Goal: Task Accomplishment & Management: Manage account settings

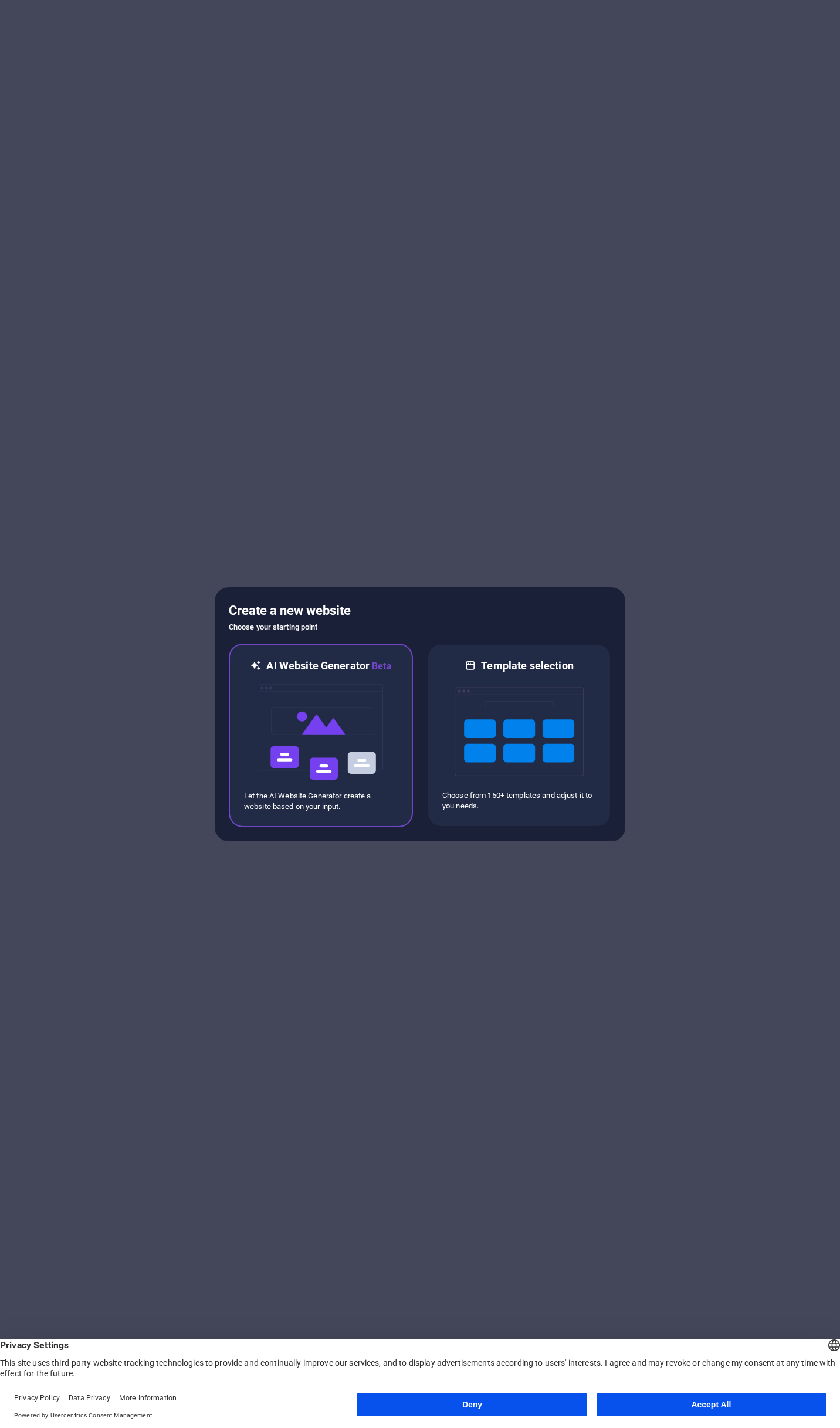
click at [339, 726] on img at bounding box center [321, 732] width 129 height 117
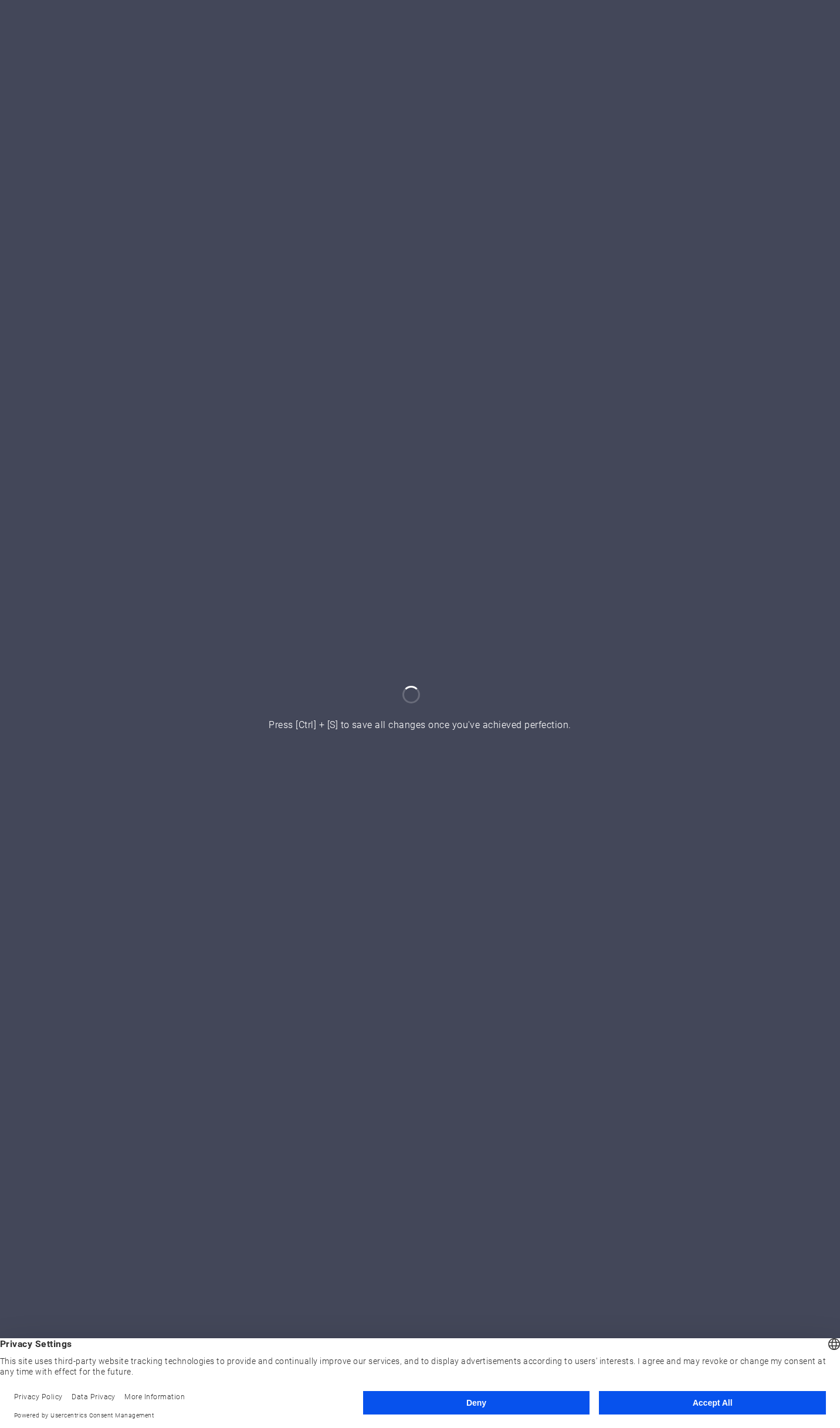
click at [518, 1402] on button "Deny" at bounding box center [477, 1403] width 227 height 23
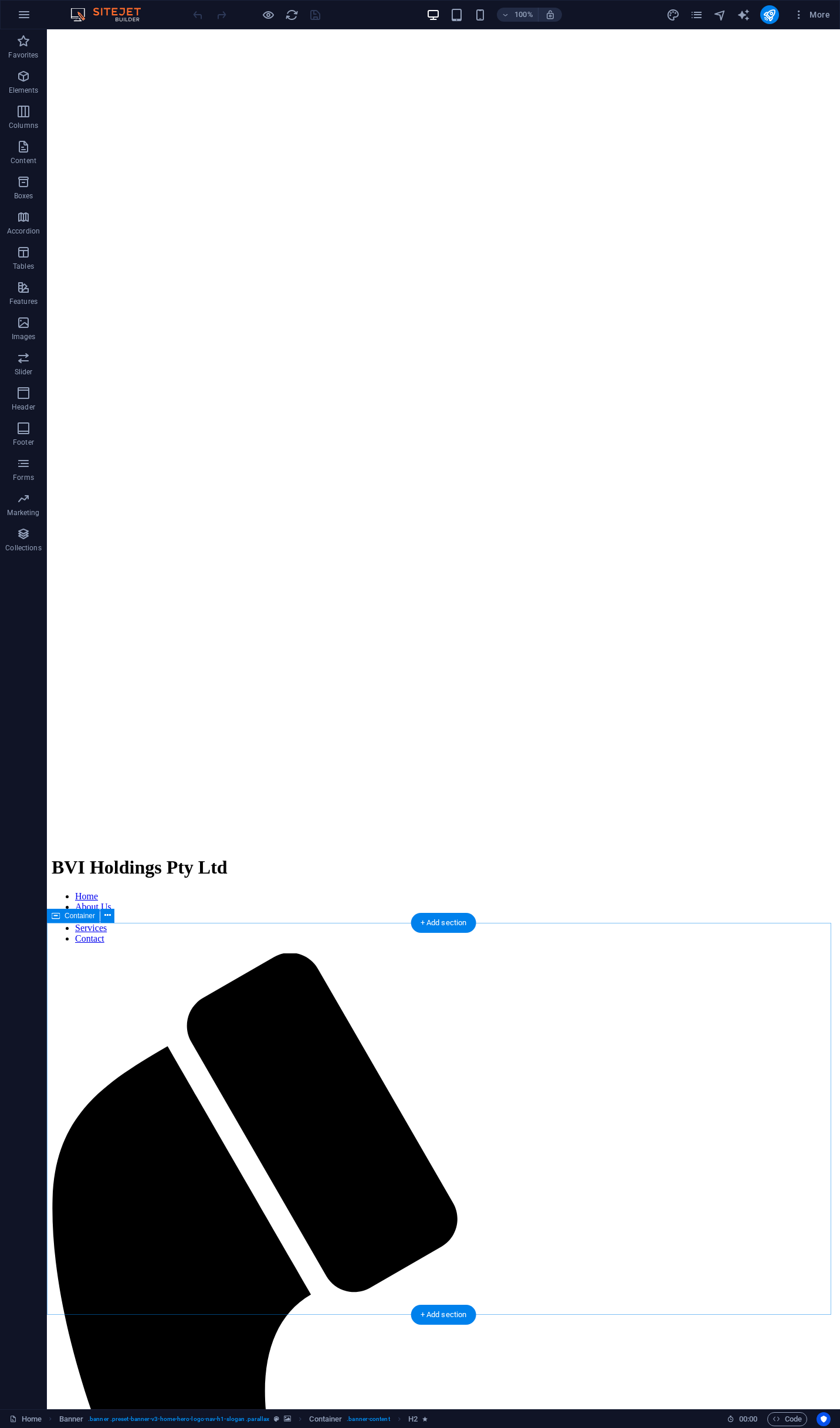
scroll to position [488, 0]
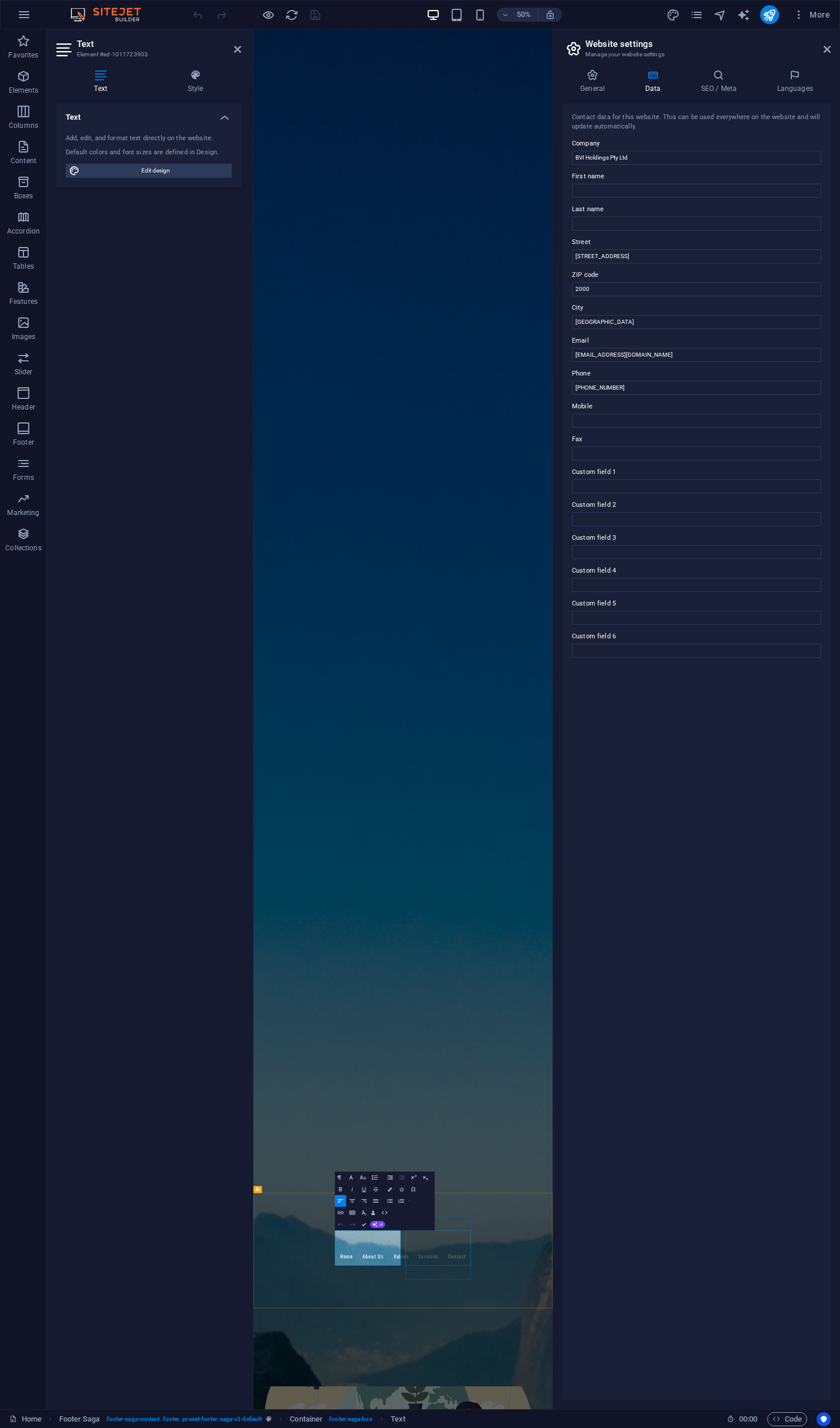
select select
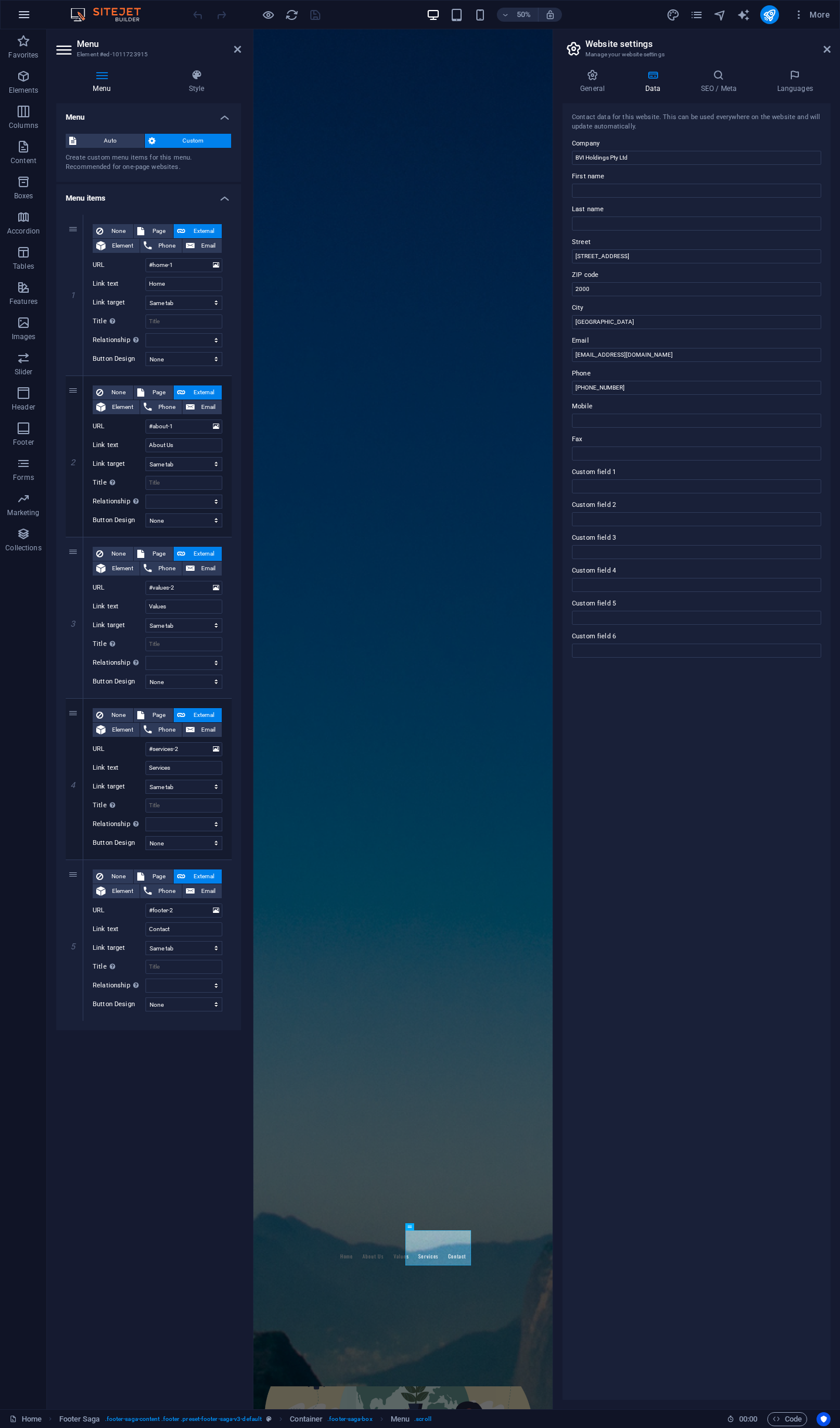
click at [28, 10] on icon "button" at bounding box center [23, 14] width 14 height 14
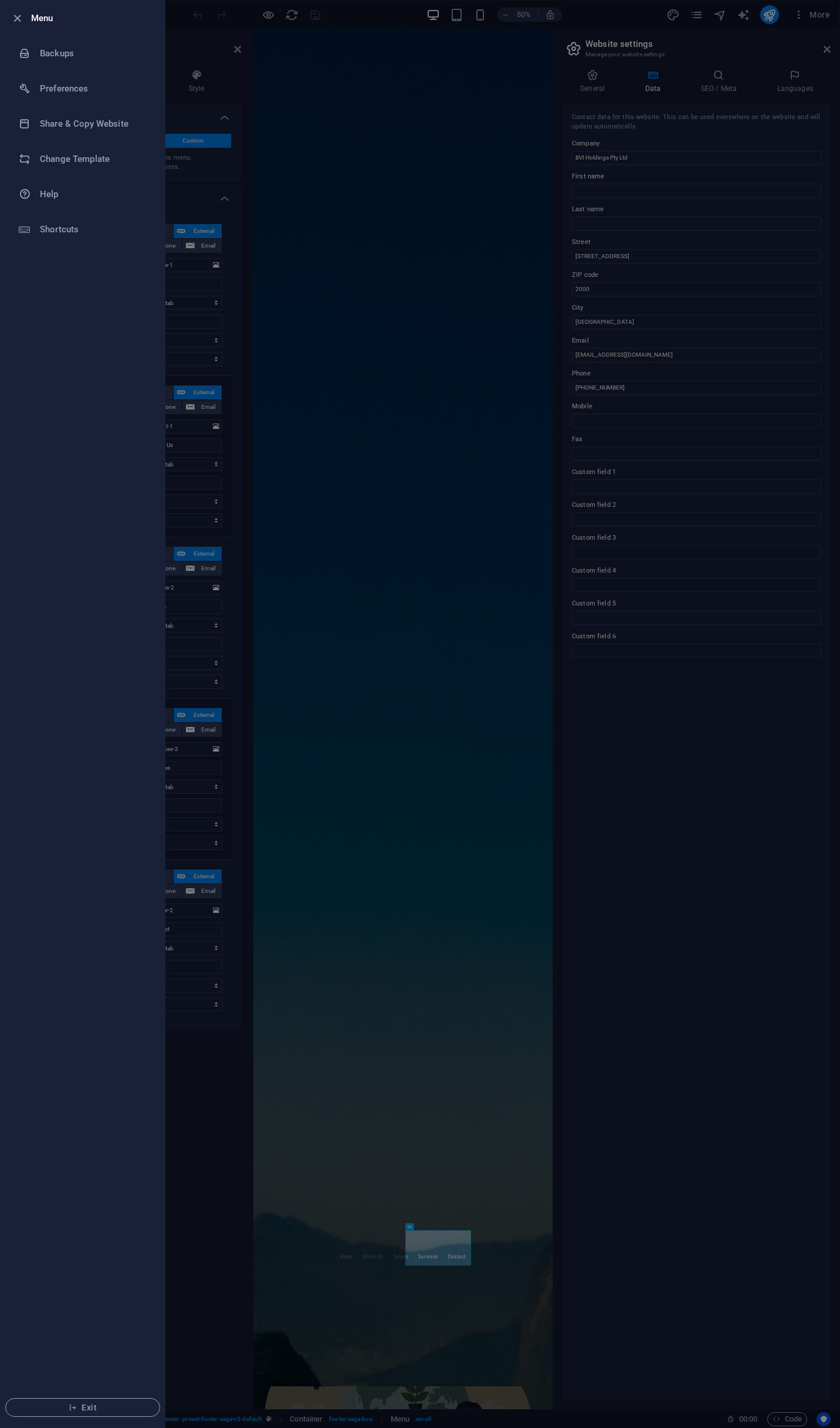
click at [28, 10] on li "Menu" at bounding box center [83, 18] width 164 height 35
click at [16, 18] on icon "button" at bounding box center [17, 18] width 13 height 13
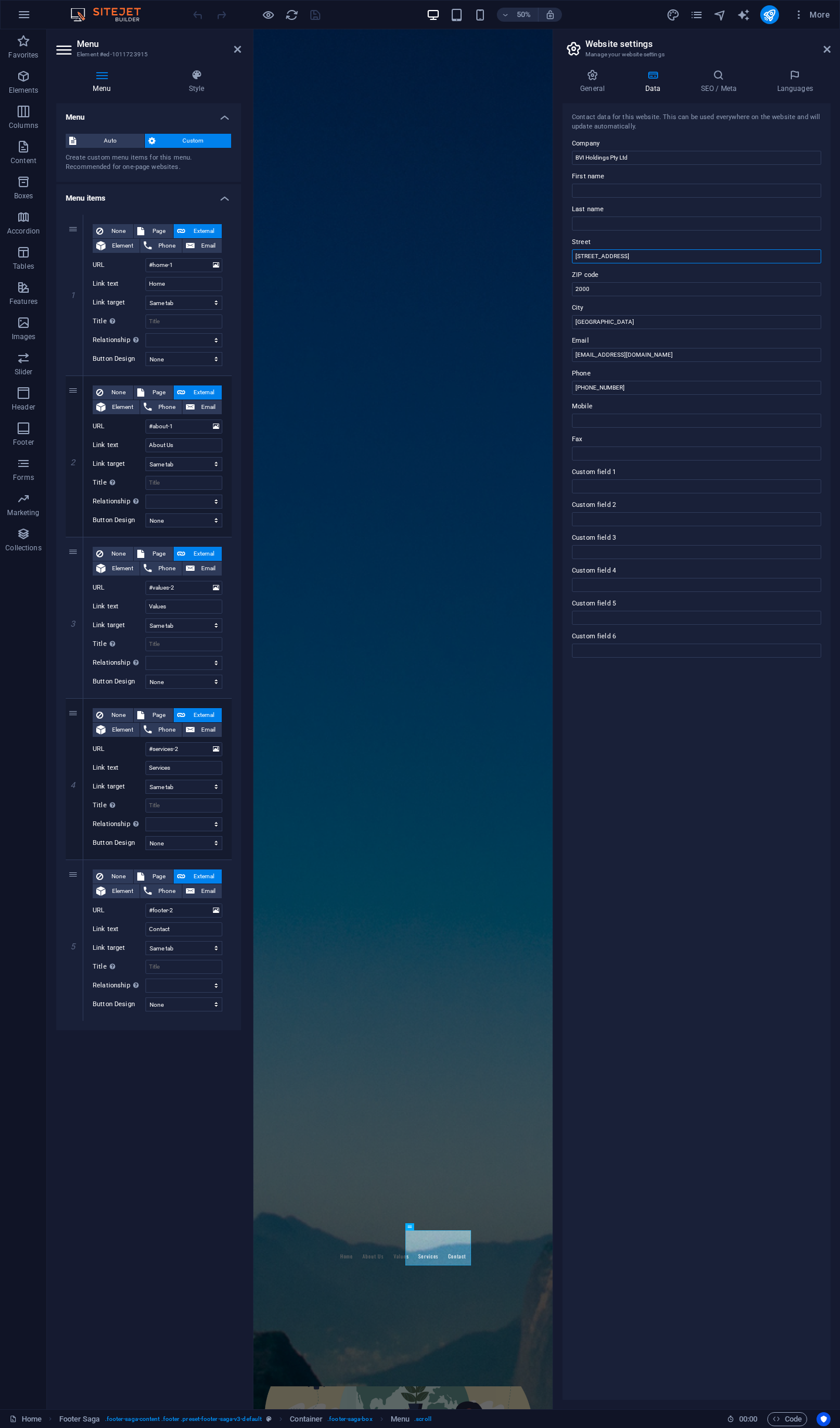
click at [645, 259] on input "123 Business Ave" at bounding box center [696, 256] width 250 height 14
type input "PO BOX 626"
type input "[PERSON_NAME]"
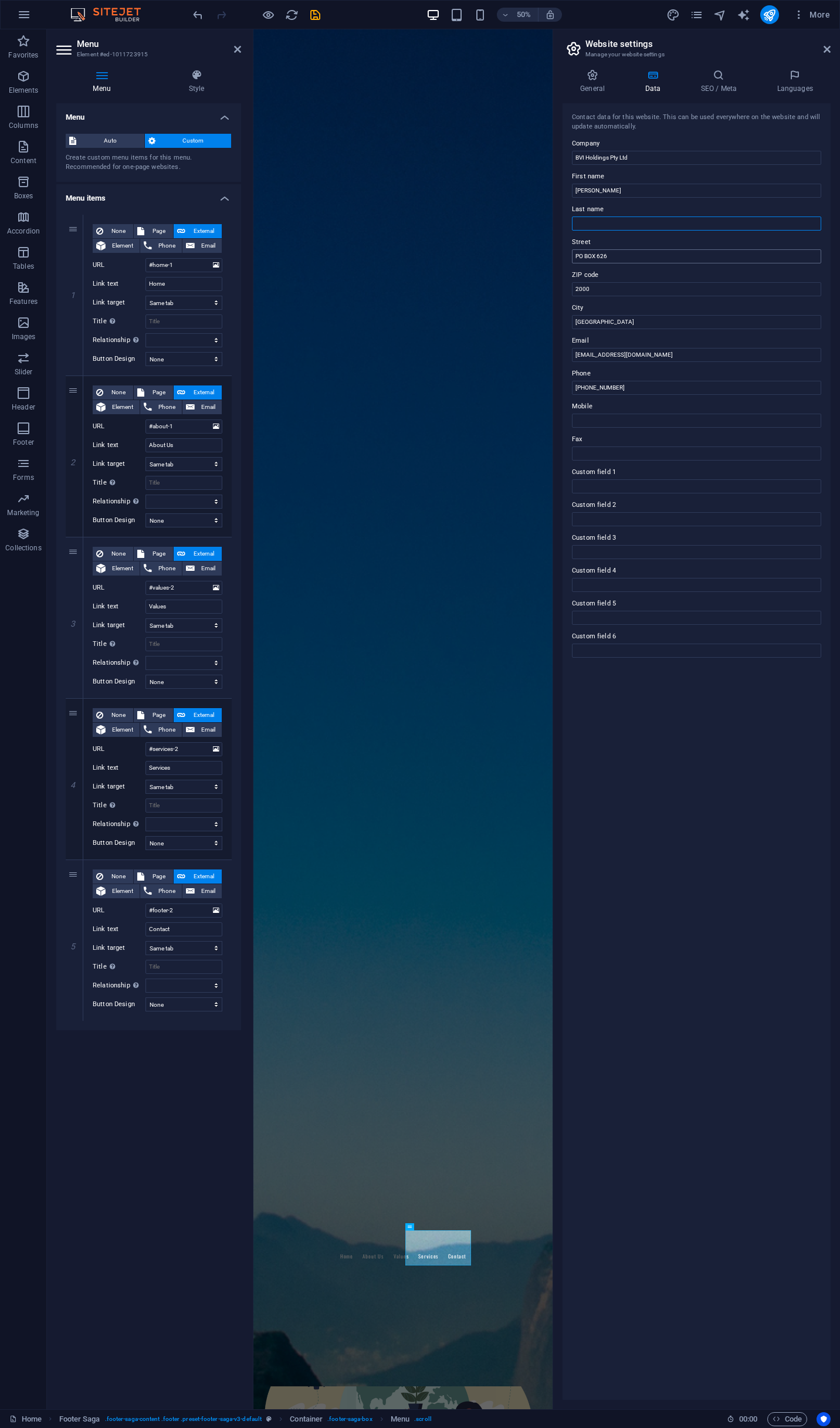
type input "[PERSON_NAME]"
type input "2560"
type input "Leumeah"
type input "office@bvi-holdings.com"
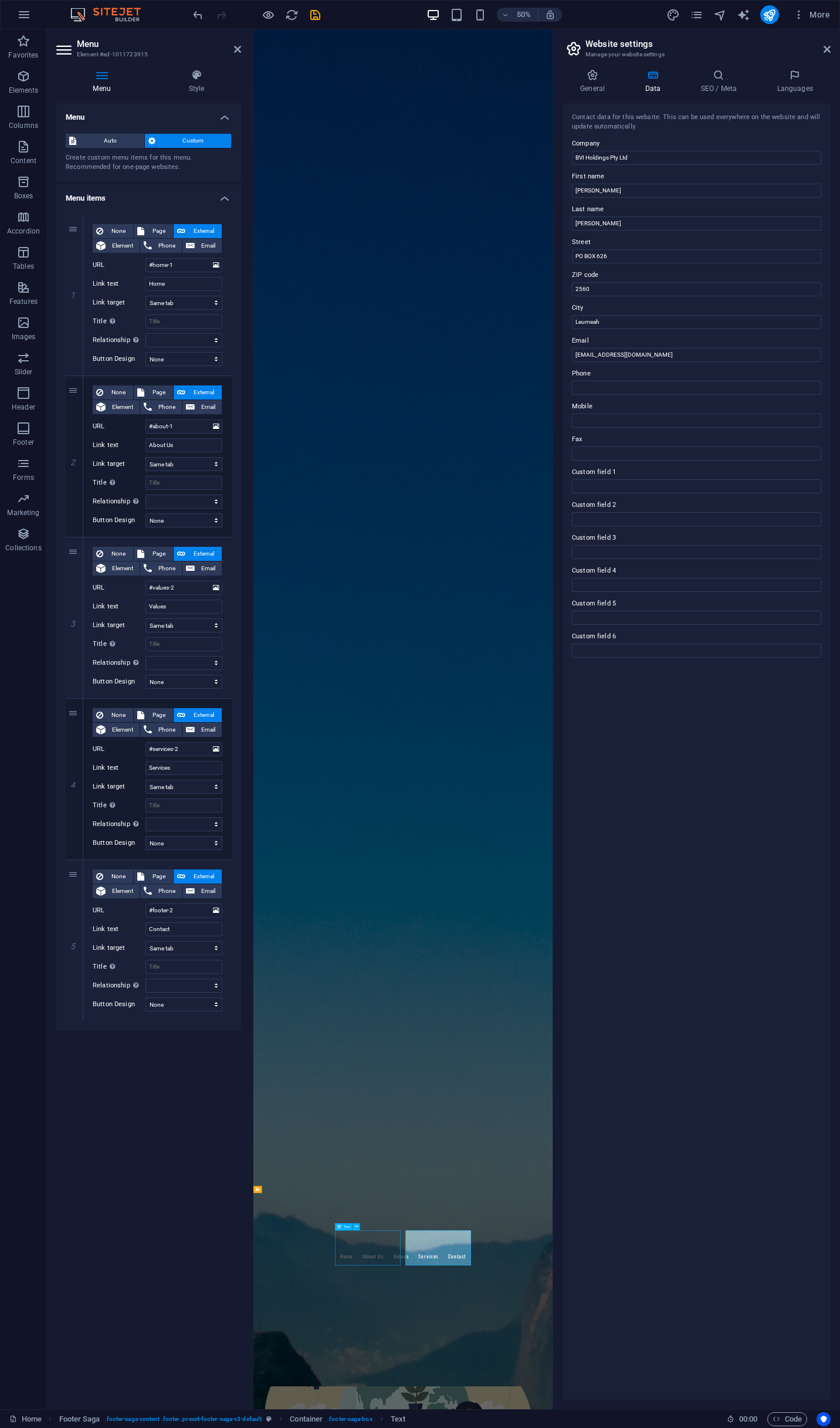
scroll to position [366, 0]
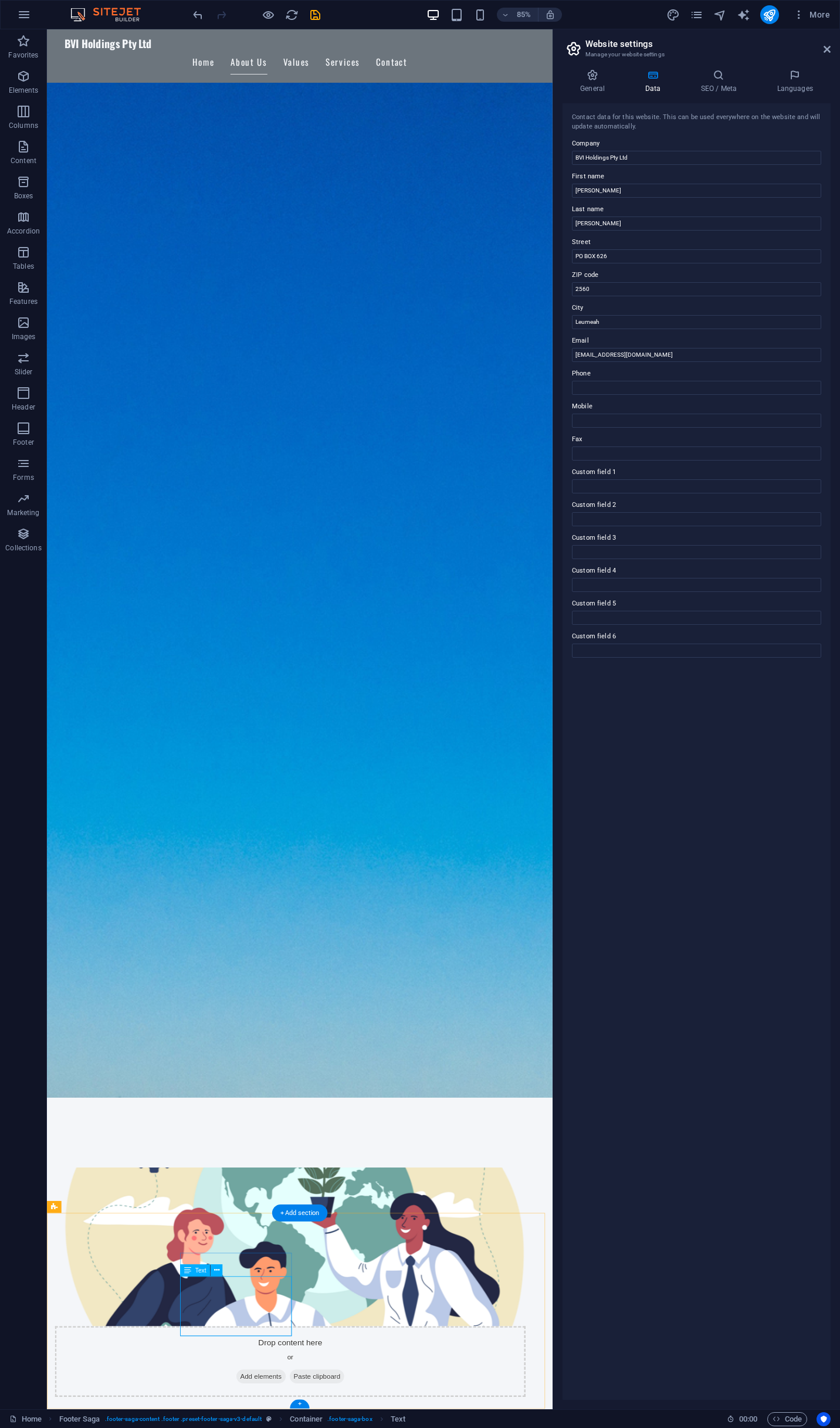
click at [214, 1268] on icon at bounding box center [216, 1271] width 5 height 10
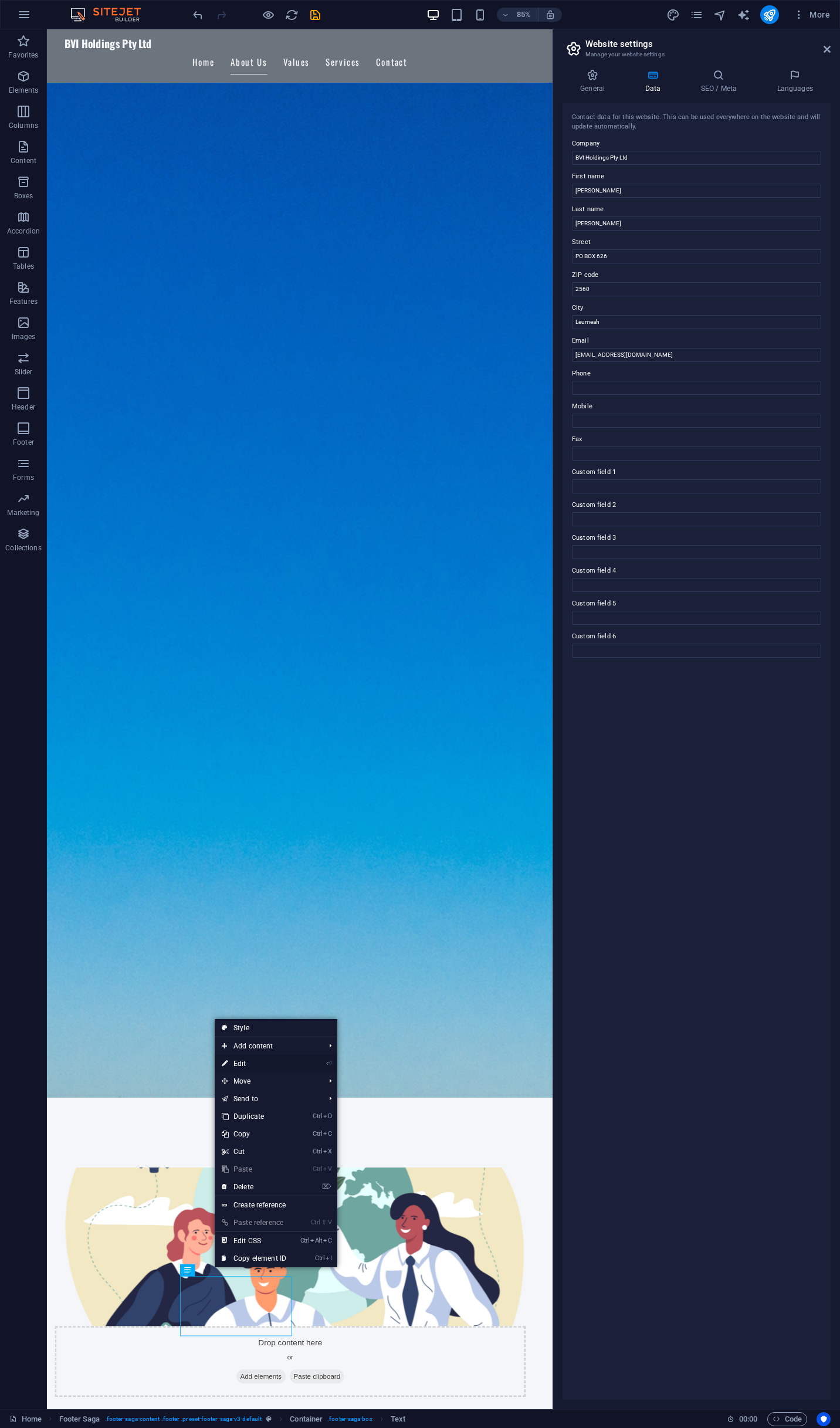
click at [300, 1067] on li "⏎ Edit" at bounding box center [275, 1064] width 122 height 18
click at [238, 1060] on link "⏎ Edit" at bounding box center [253, 1064] width 78 height 18
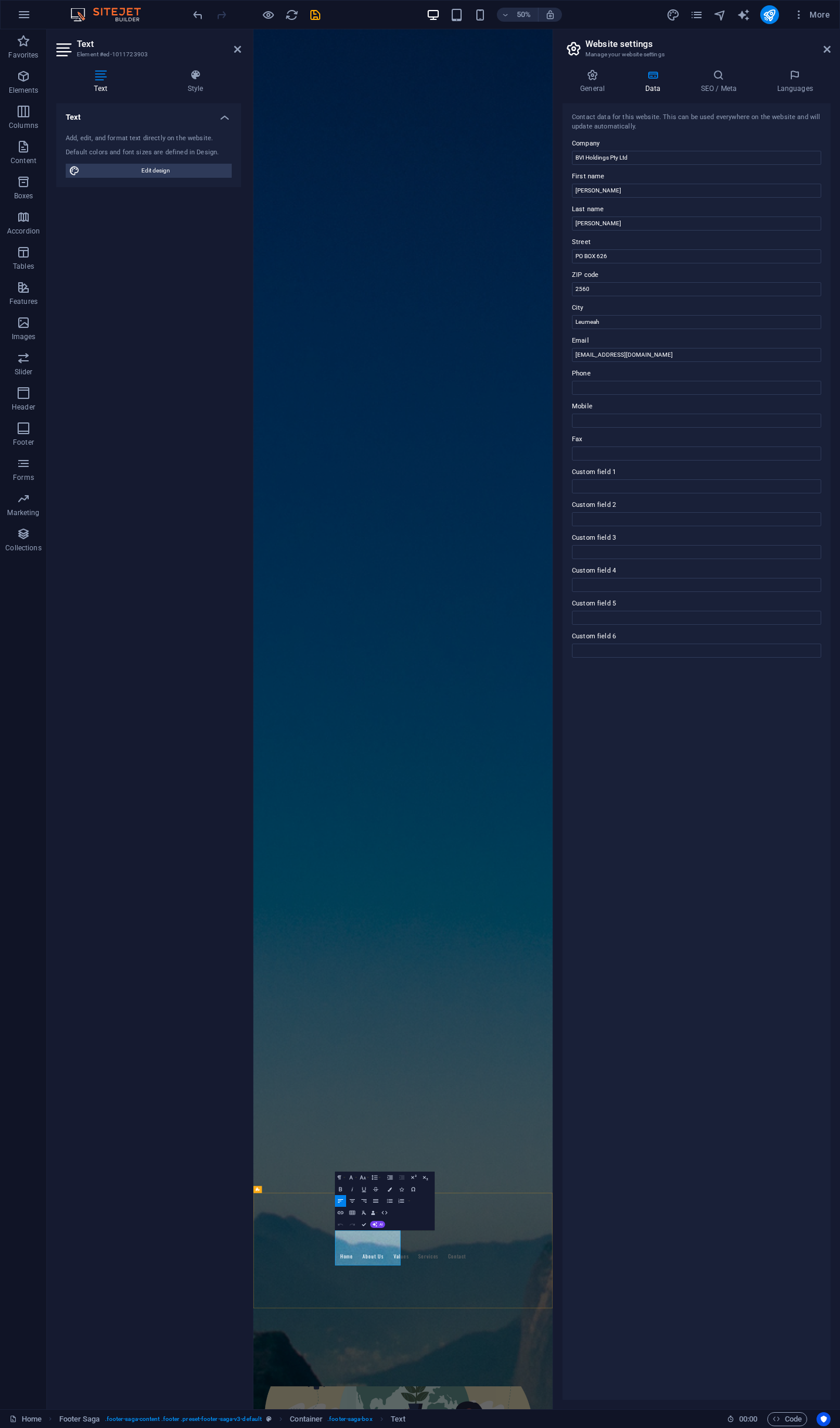
drag, startPoint x: 477, startPoint y: 2450, endPoint x: 465, endPoint y: 2454, distance: 12.6
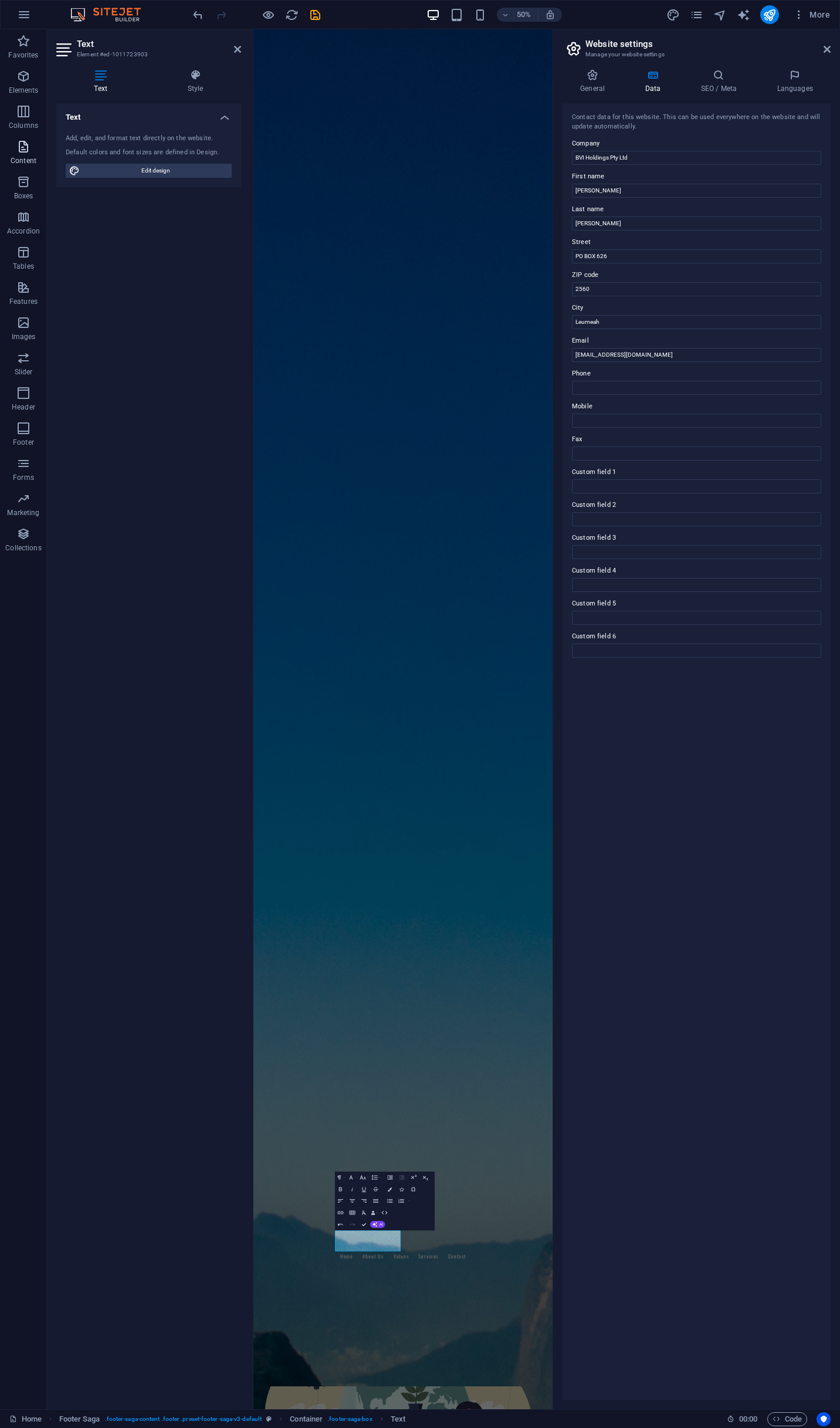
click at [28, 149] on icon "button" at bounding box center [23, 146] width 14 height 14
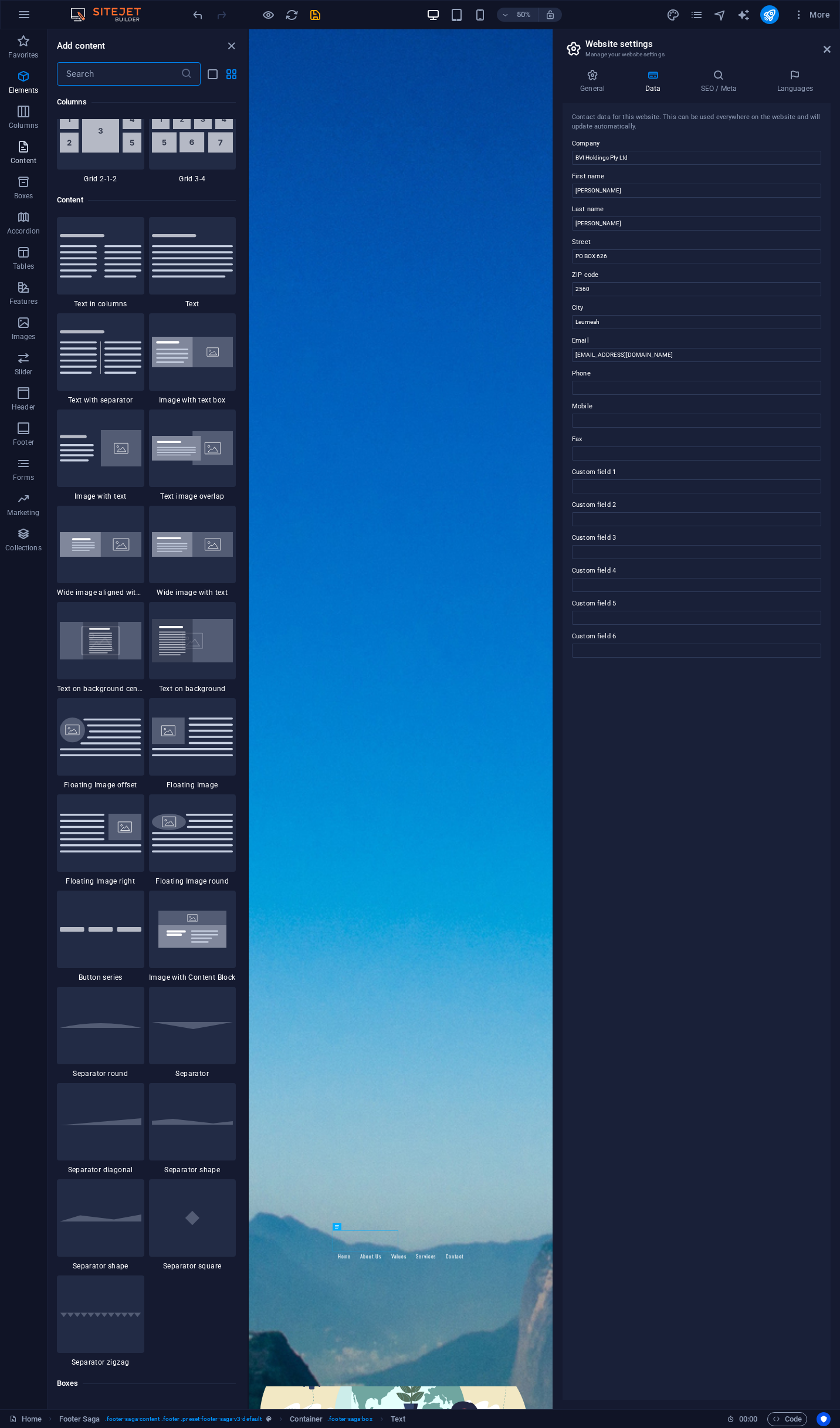
scroll to position [2053, 0]
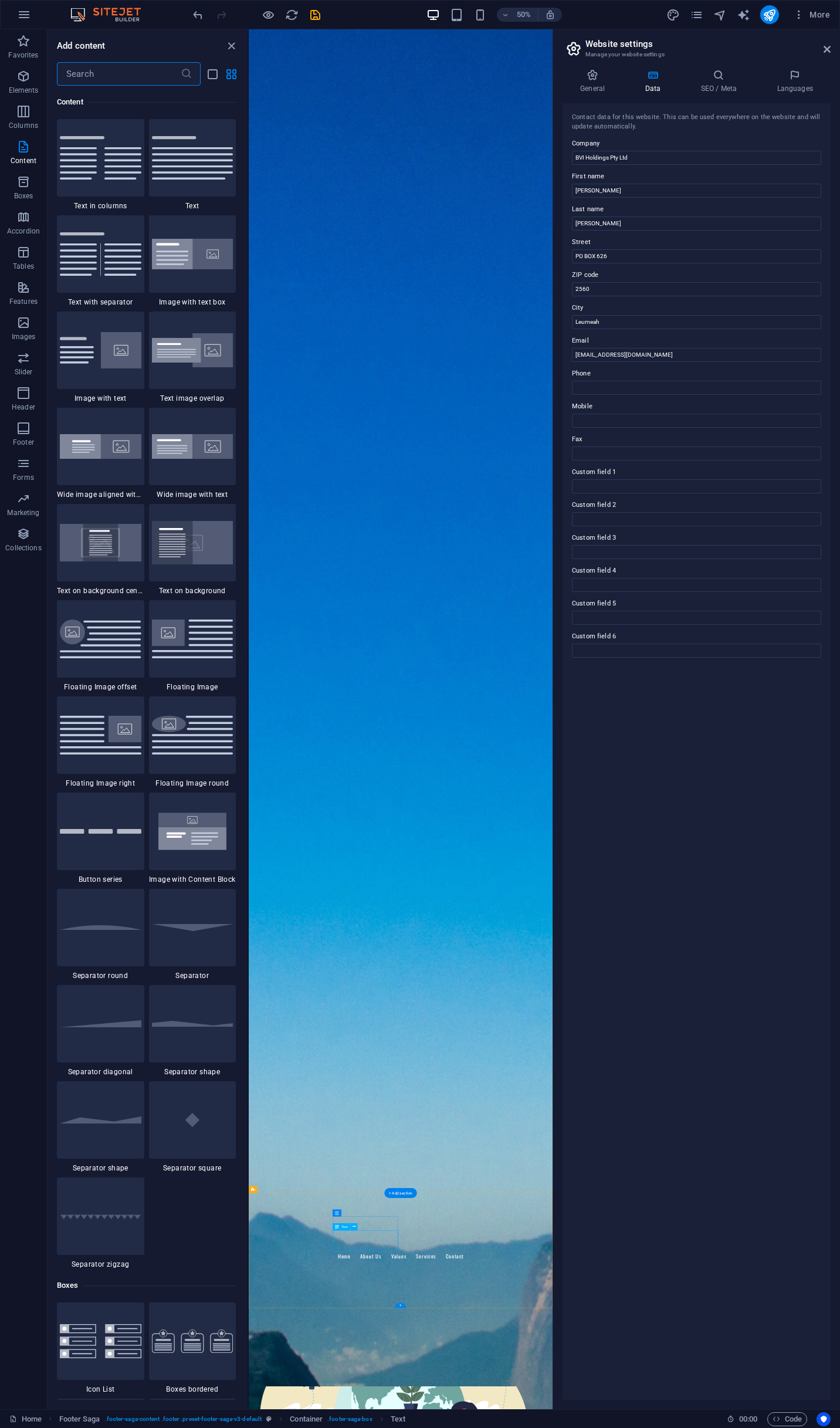
click at [352, 1225] on button at bounding box center [354, 1227] width 7 height 7
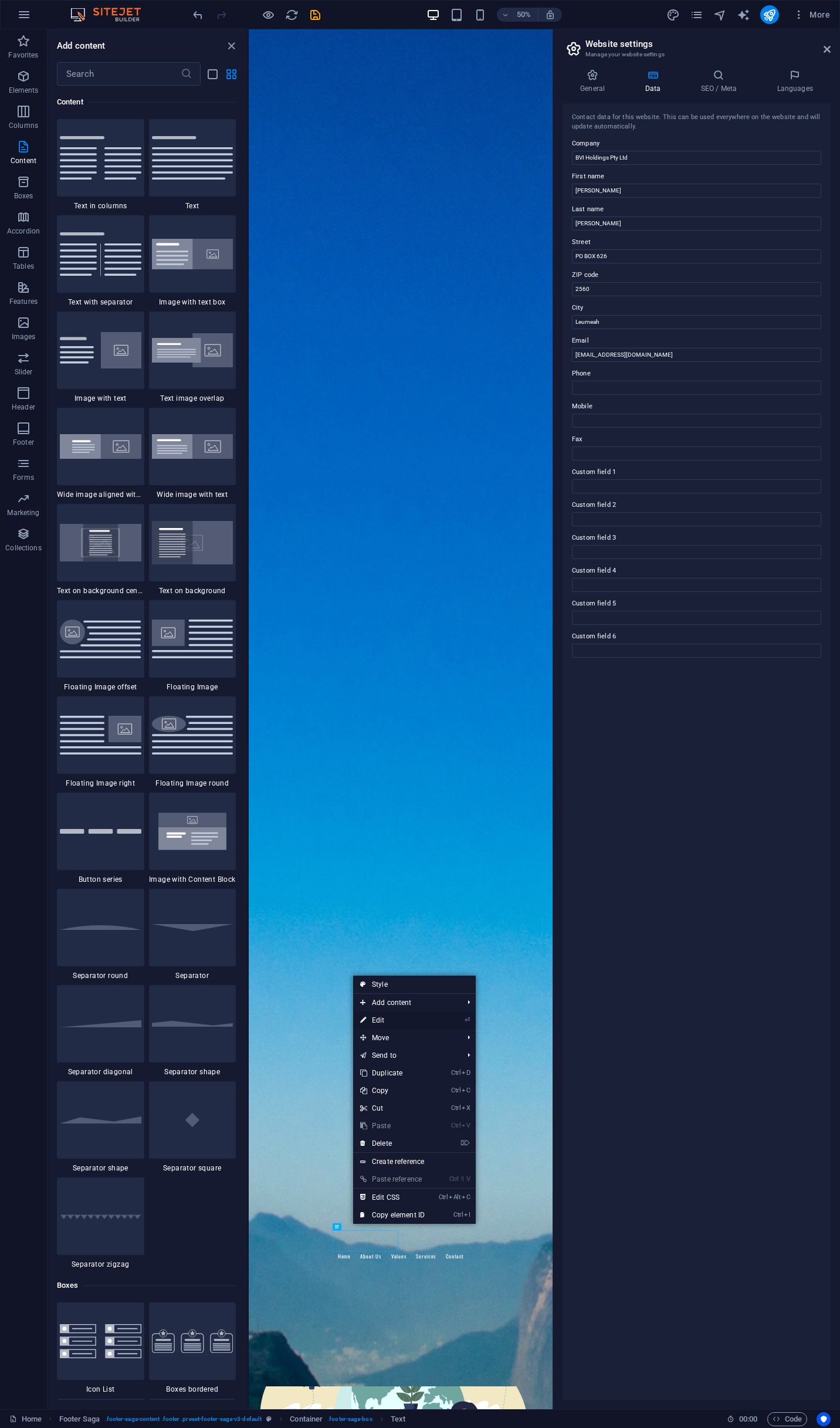
click at [393, 1024] on link "⏎ Edit" at bounding box center [392, 1020] width 78 height 18
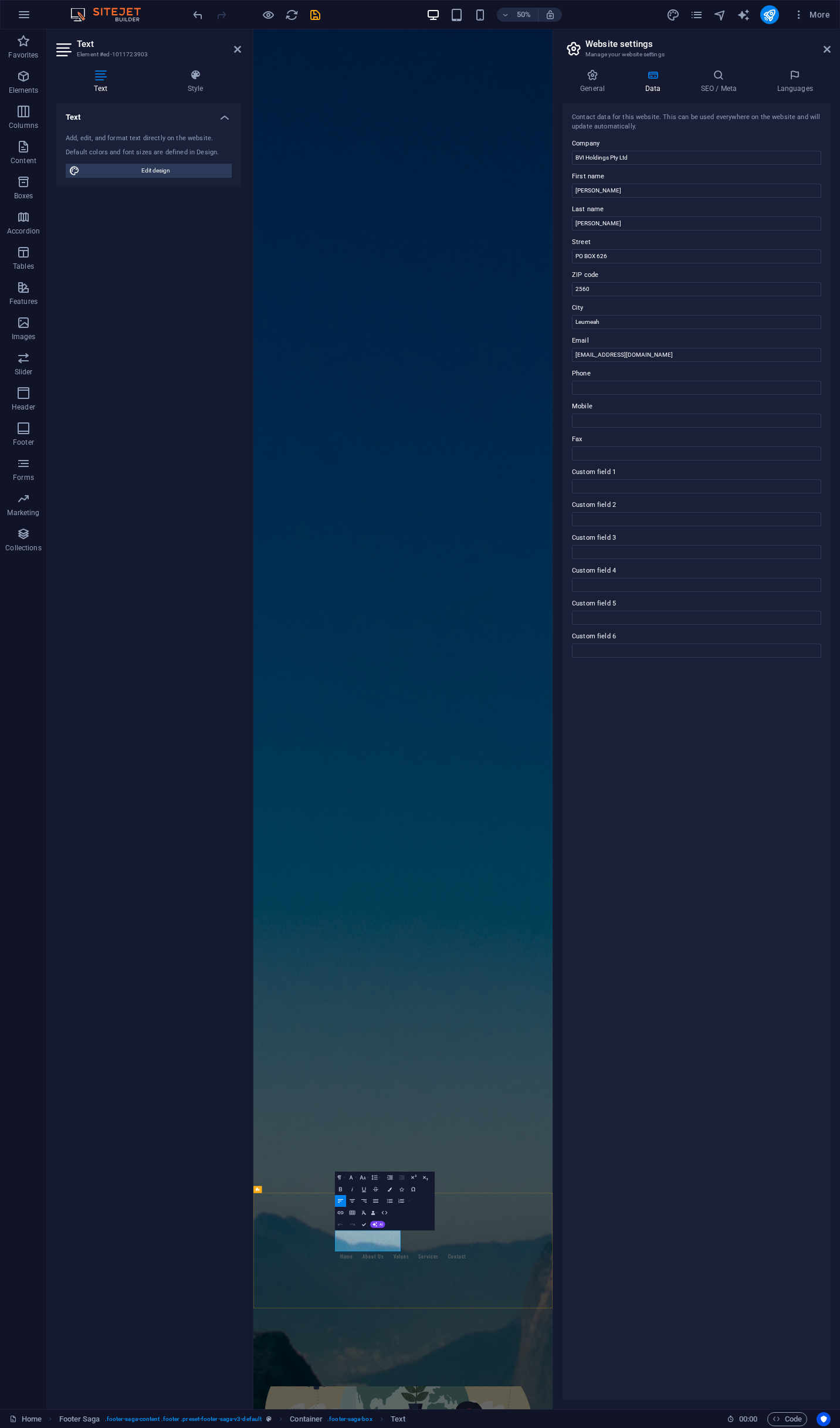
click at [576, 312] on label "City" at bounding box center [696, 308] width 250 height 14
click at [576, 315] on input "Leumeah" at bounding box center [696, 321] width 250 height 14
click at [340, 1226] on icon "button" at bounding box center [341, 1225] width 7 height 7
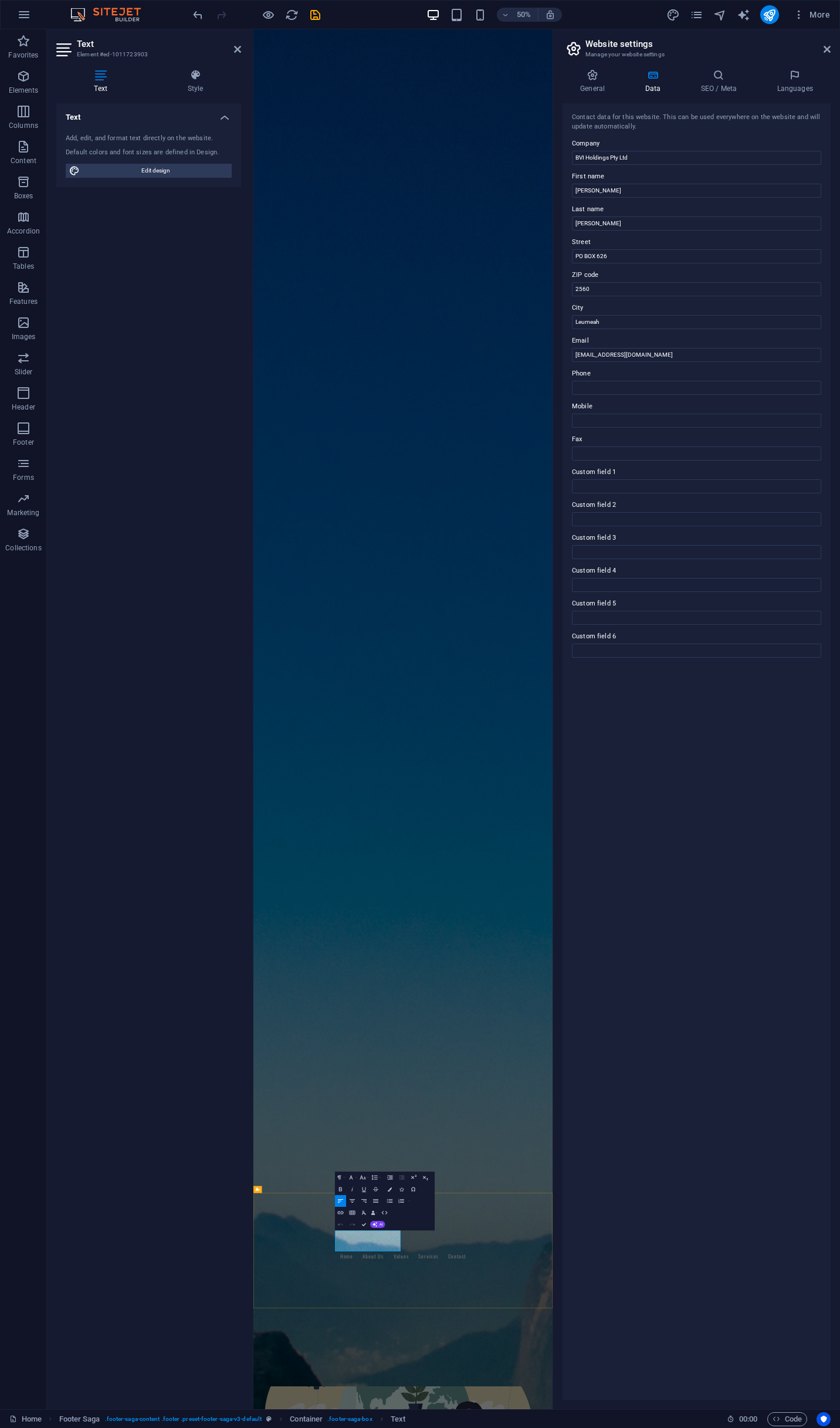
click at [373, 1213] on icon "button" at bounding box center [373, 1213] width 4 height 4
click at [379, 1171] on link "ZIP code" at bounding box center [373, 1168] width 41 height 9
click at [626, 321] on input "Leumeah" at bounding box center [696, 321] width 250 height 14
type input "[GEOGRAPHIC_DATA], [GEOGRAPHIC_DATA]"
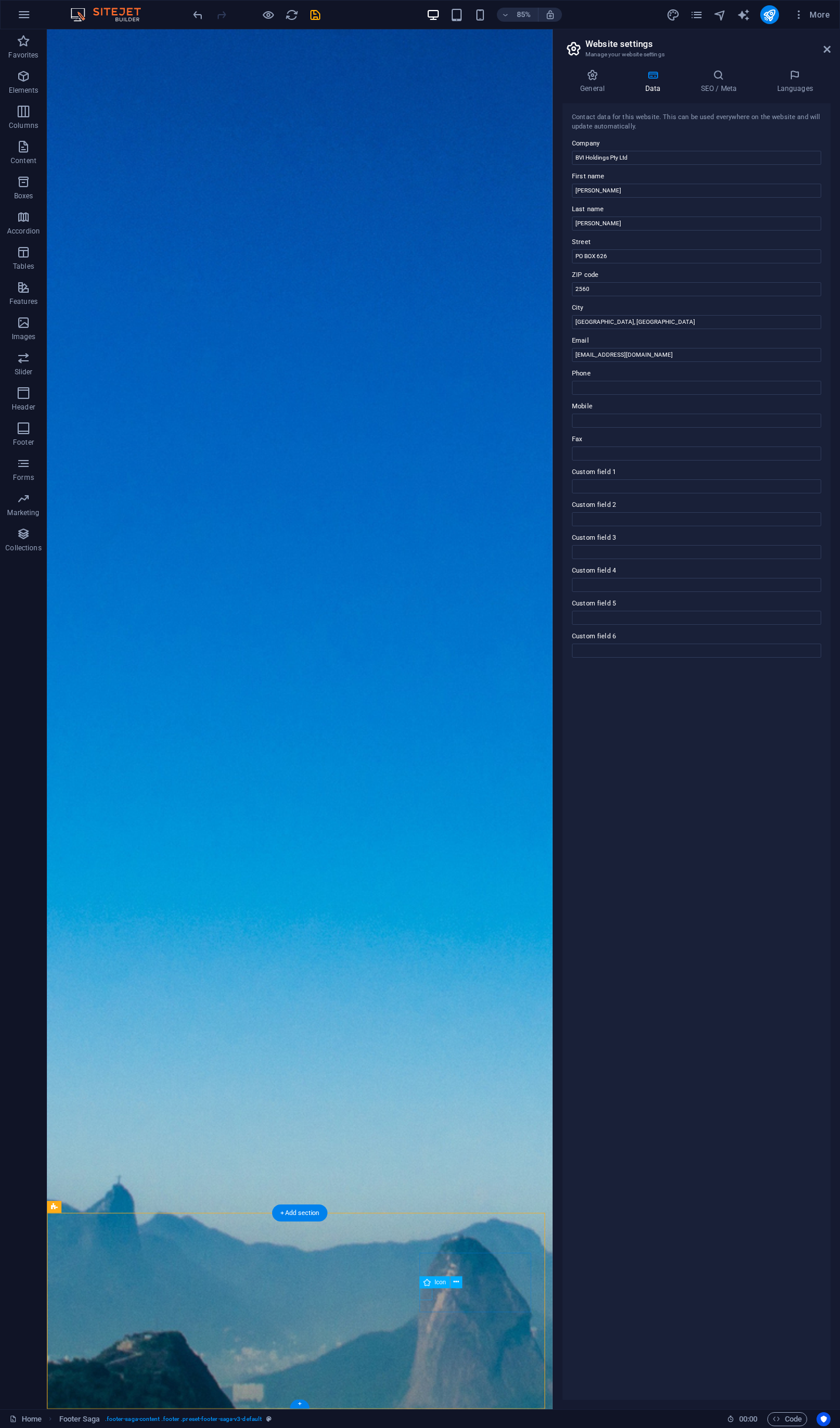
scroll to position [366, 0]
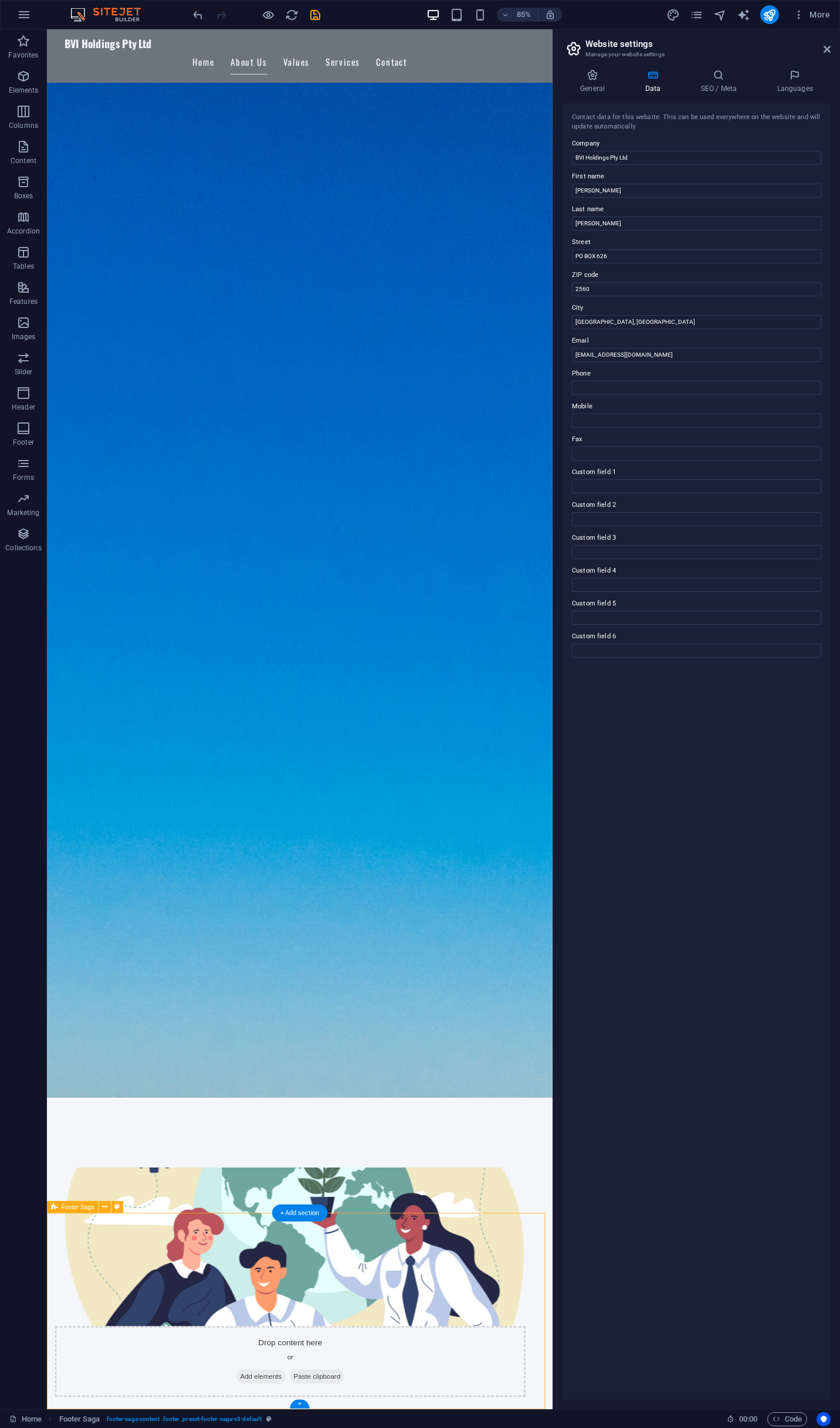
click at [473, 1249] on icon at bounding box center [470, 1247] width 5 height 10
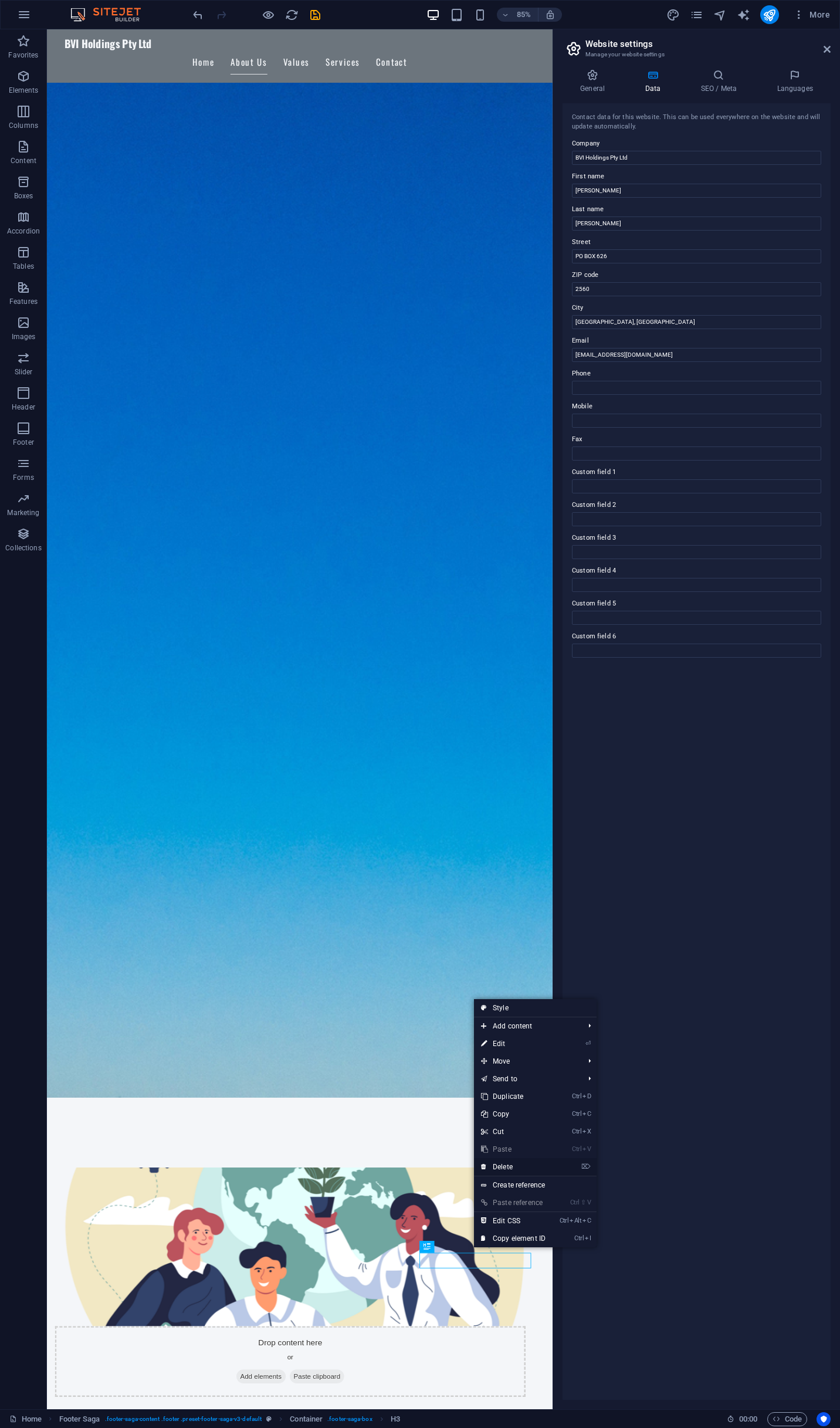
click at [513, 1166] on link "⌦ Delete" at bounding box center [513, 1167] width 78 height 18
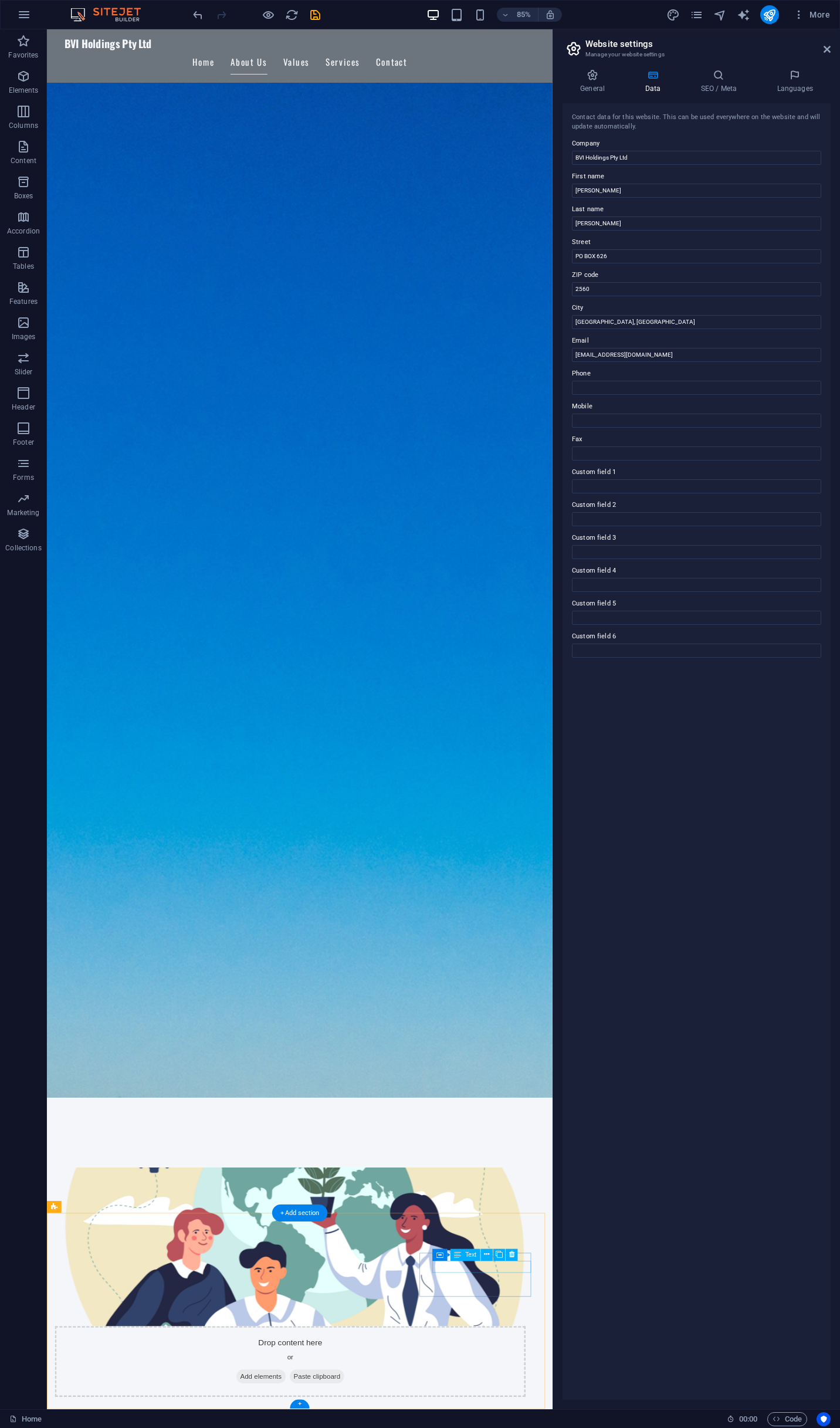
click at [516, 1252] on button at bounding box center [512, 1255] width 12 height 12
drag, startPoint x: 554, startPoint y: 1487, endPoint x: 546, endPoint y: 1289, distance: 198.2
click at [510, 1257] on icon at bounding box center [512, 1255] width 5 height 10
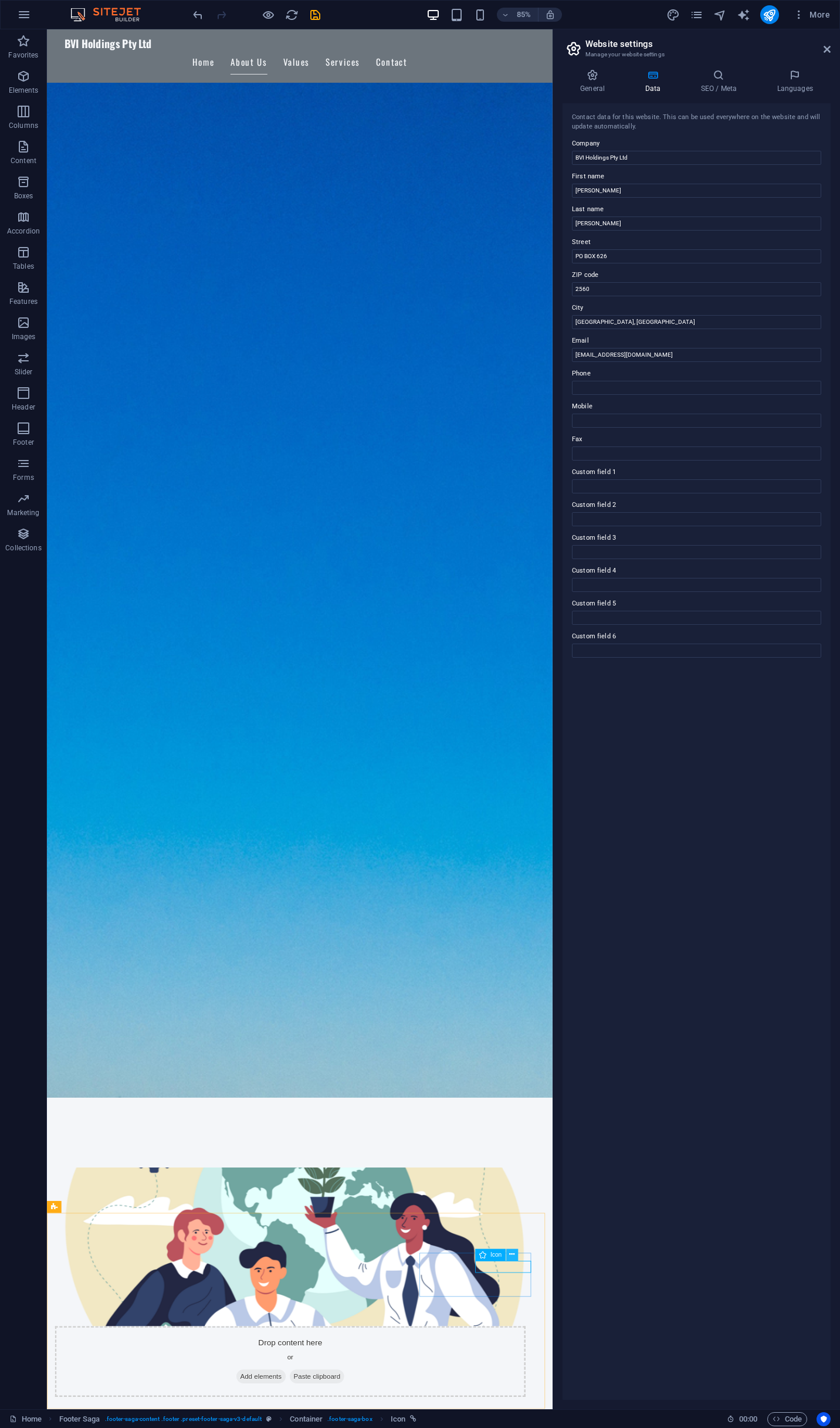
click at [512, 1257] on icon at bounding box center [512, 1255] width 5 height 10
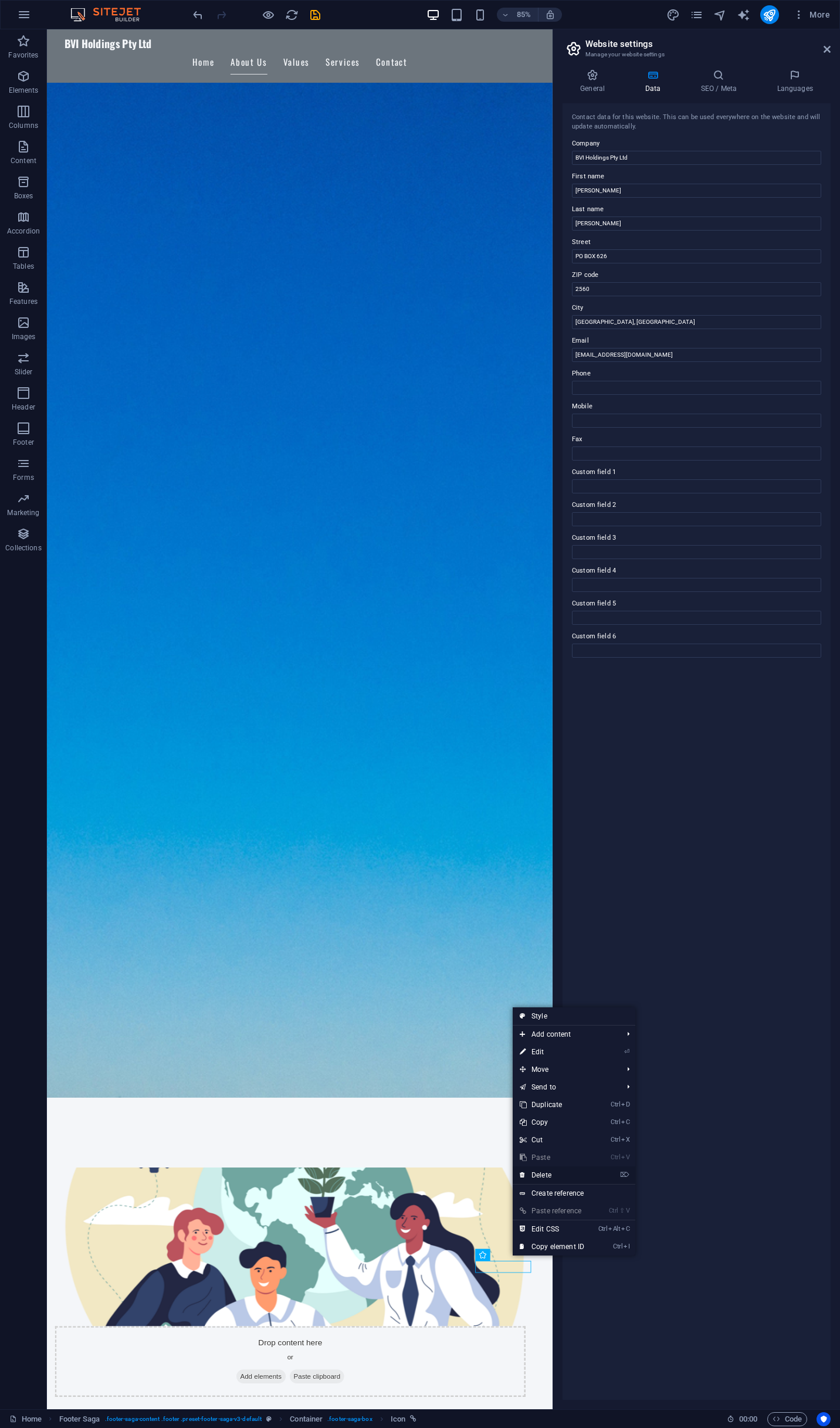
click at [550, 1175] on link "⌦ Delete" at bounding box center [551, 1175] width 78 height 18
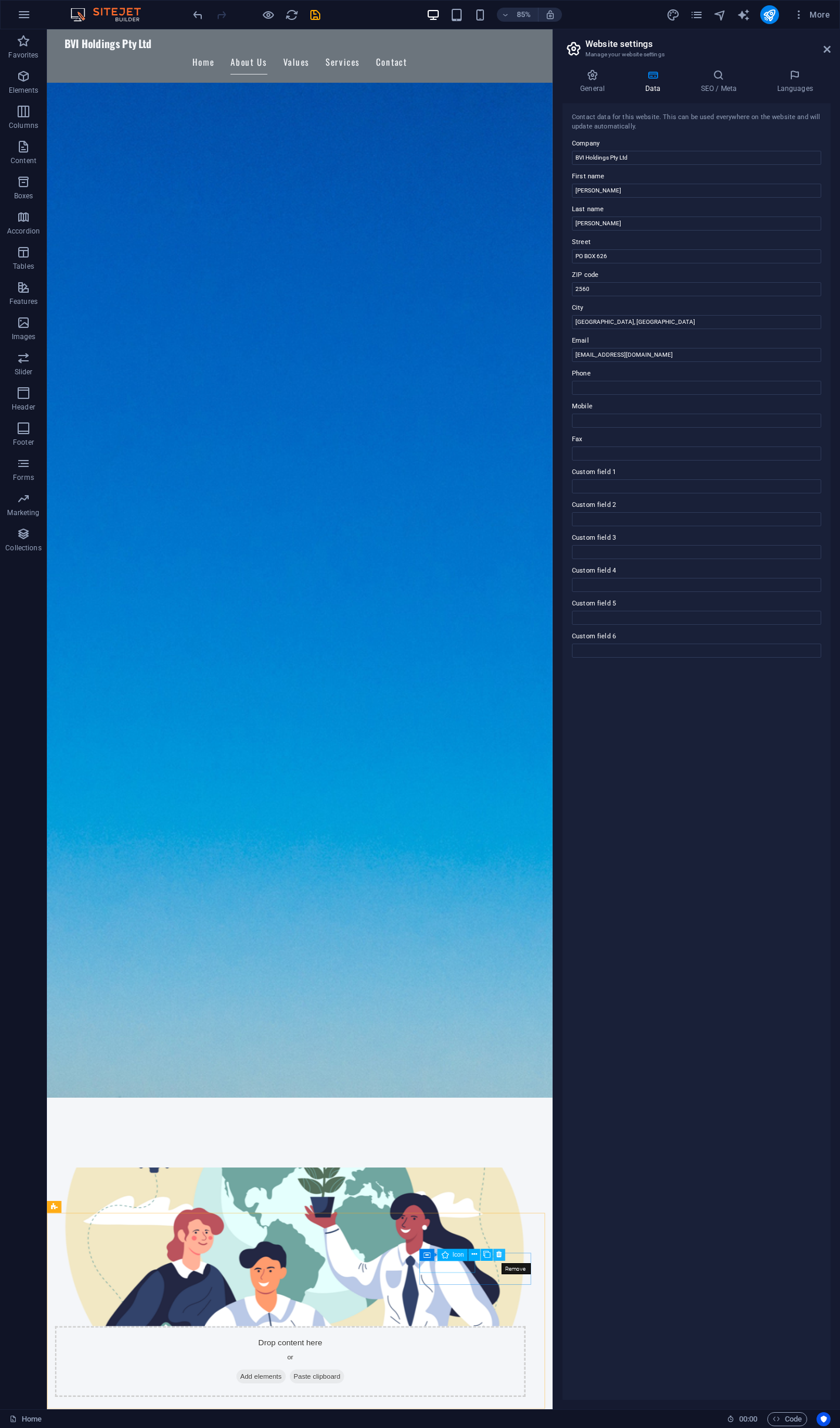
click at [502, 1254] on button at bounding box center [499, 1255] width 12 height 12
click at [483, 1250] on icon at bounding box center [482, 1247] width 5 height 10
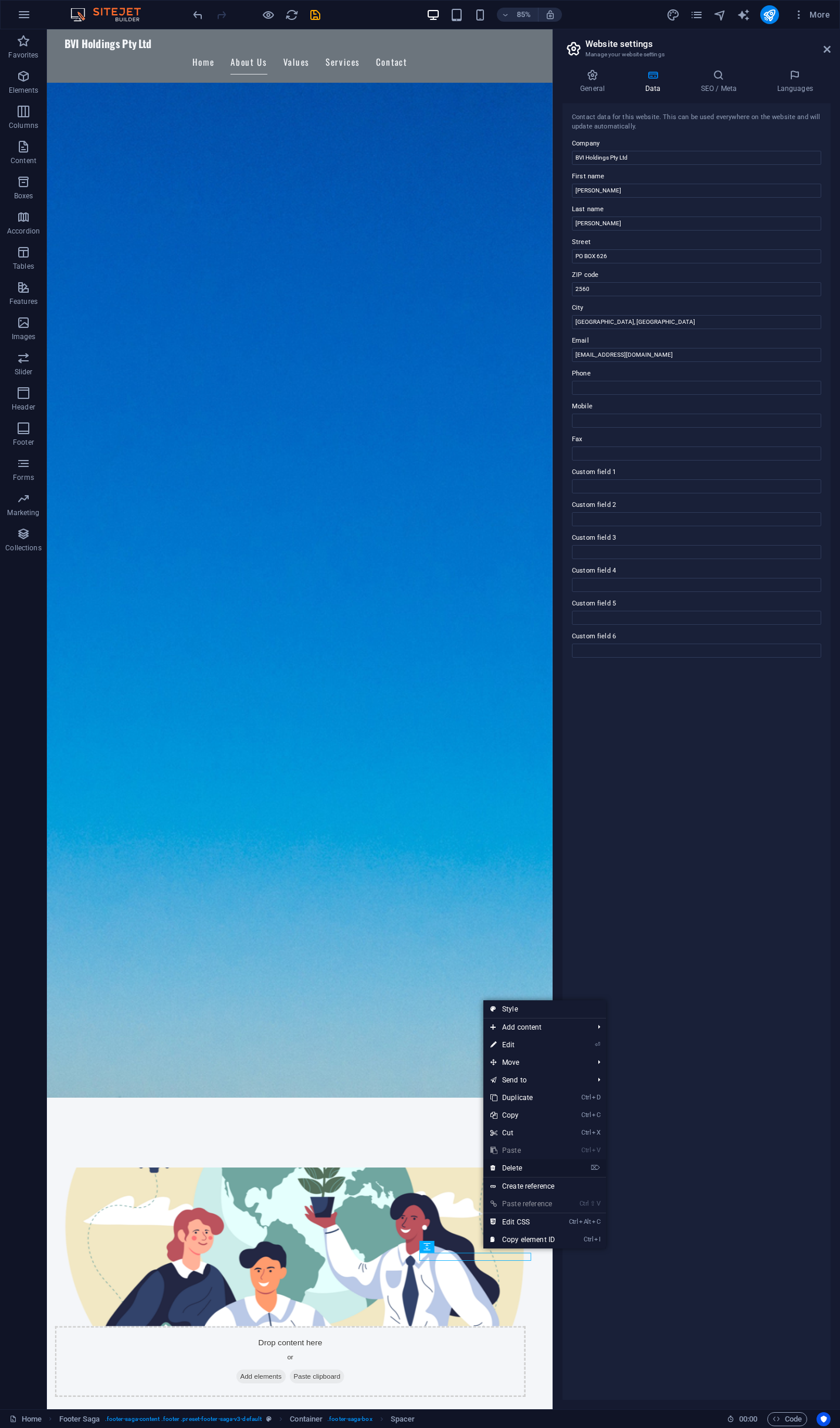
click at [527, 1166] on link "⌦ Delete" at bounding box center [522, 1168] width 78 height 18
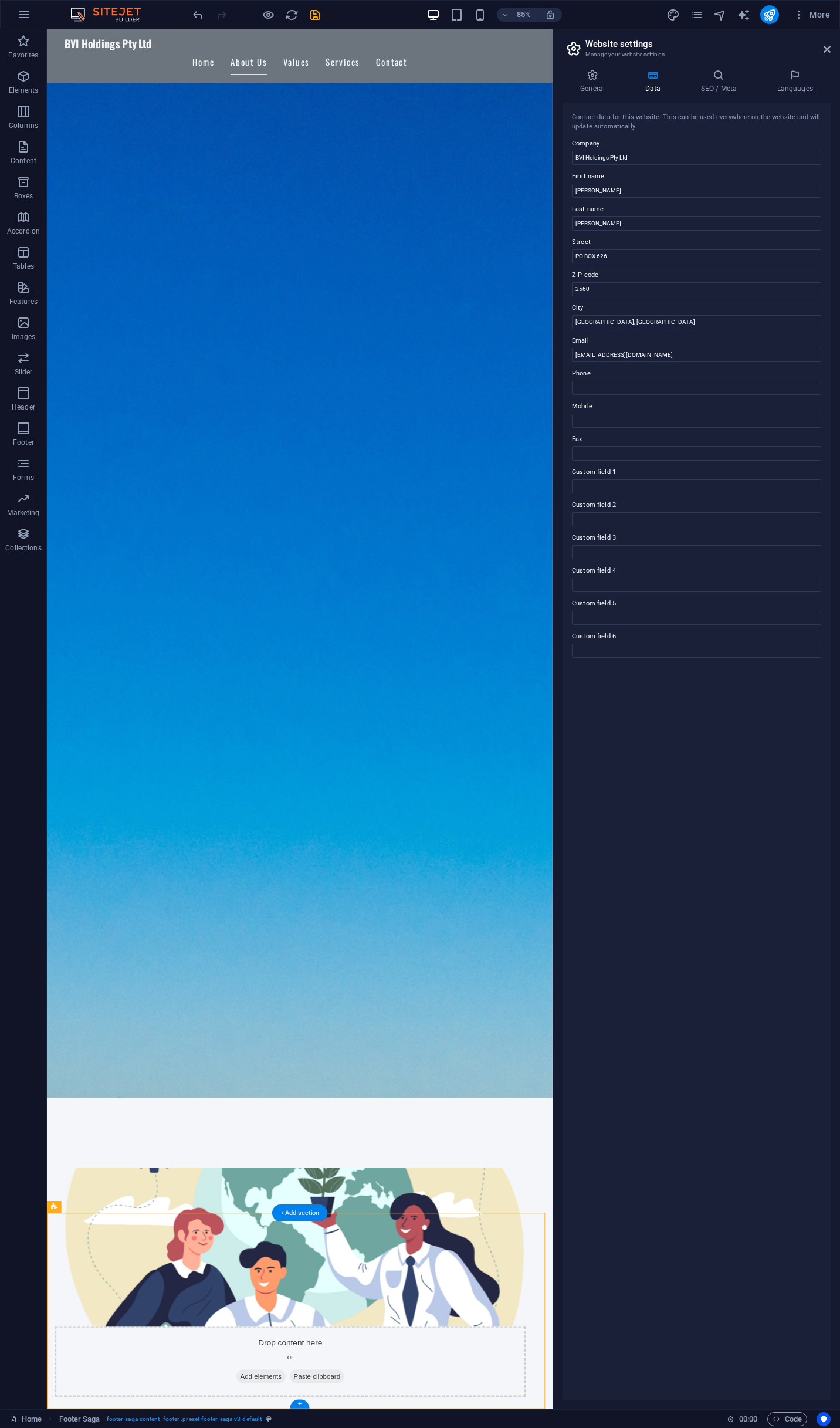
drag, startPoint x: 370, startPoint y: 1480, endPoint x: 513, endPoint y: 1487, distance: 143.2
drag, startPoint x: 363, startPoint y: 1291, endPoint x: 551, endPoint y: 1473, distance: 261.7
drag, startPoint x: 364, startPoint y: 1479, endPoint x: 512, endPoint y: 1470, distance: 148.3
drag, startPoint x: 388, startPoint y: 1279, endPoint x: 519, endPoint y: 1496, distance: 253.5
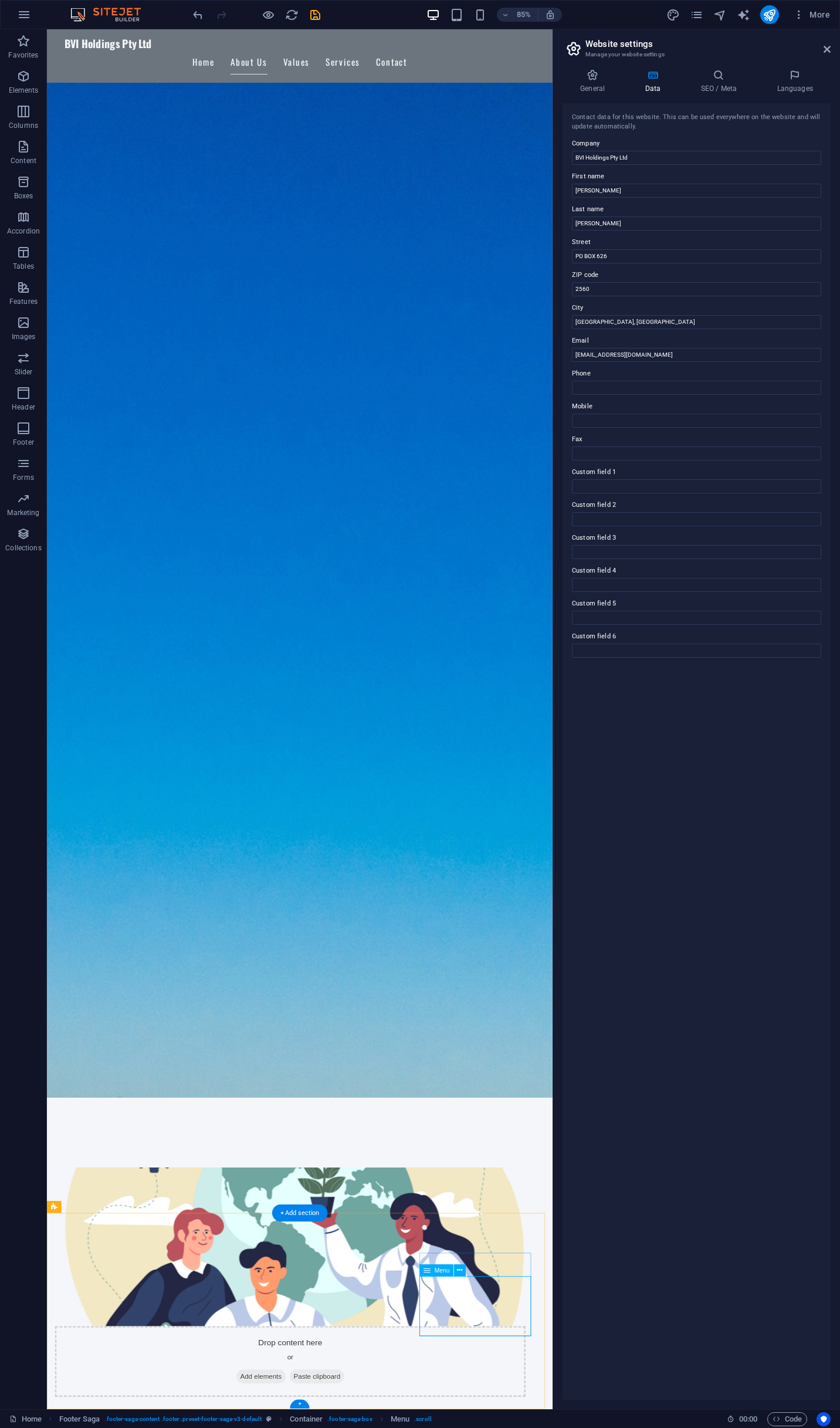
drag, startPoint x: 360, startPoint y: 1276, endPoint x: 505, endPoint y: 1588, distance: 344.0
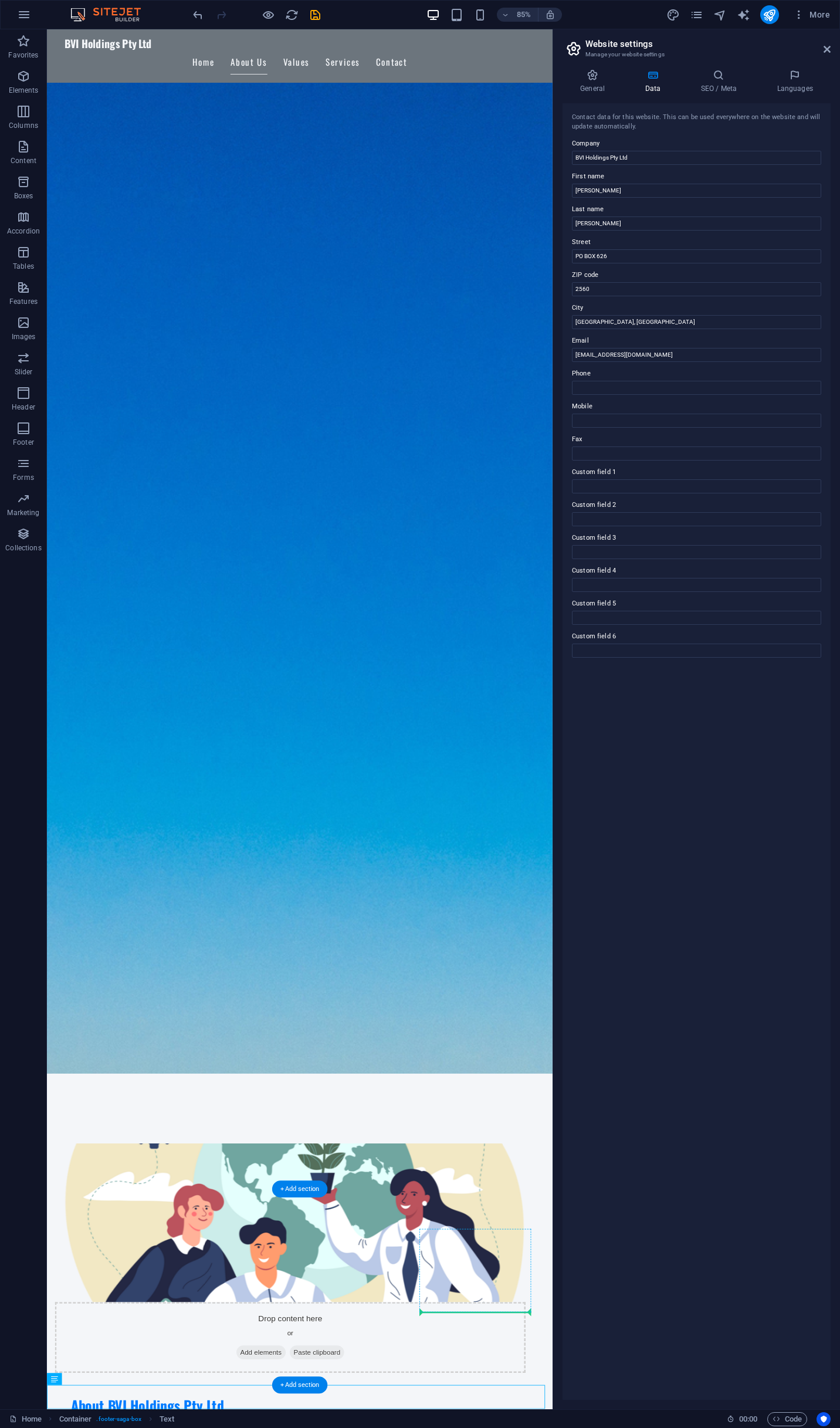
drag, startPoint x: 119, startPoint y: 1409, endPoint x: 483, endPoint y: 1339, distance: 370.7
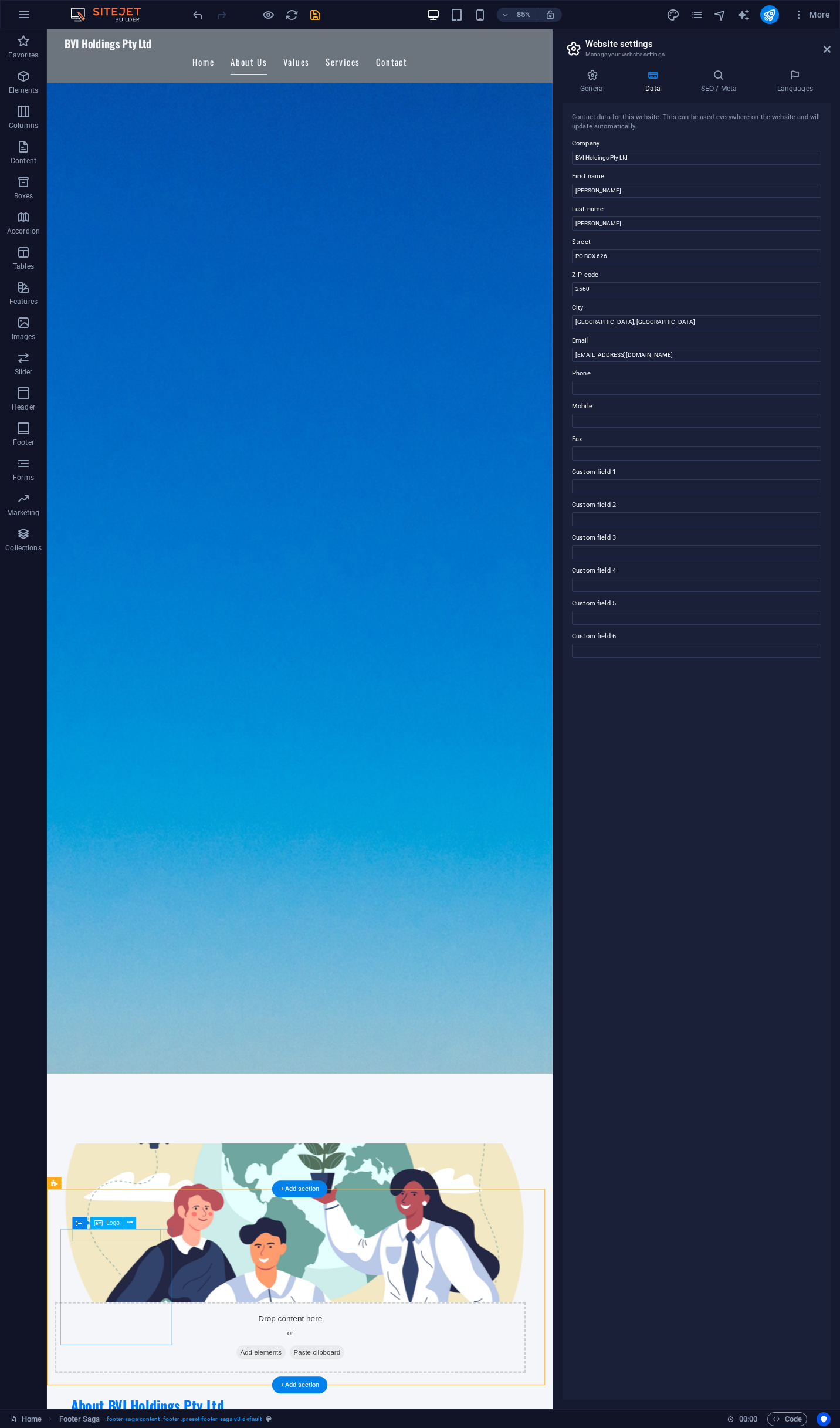
click at [822, 52] on header "Website settings Manage your website settings" at bounding box center [698, 45] width 266 height 31
click at [831, 46] on aside "Website settings Manage your website settings General Data SEO / Meta Languages…" at bounding box center [696, 719] width 288 height 1380
click at [828, 48] on icon at bounding box center [828, 49] width 7 height 10
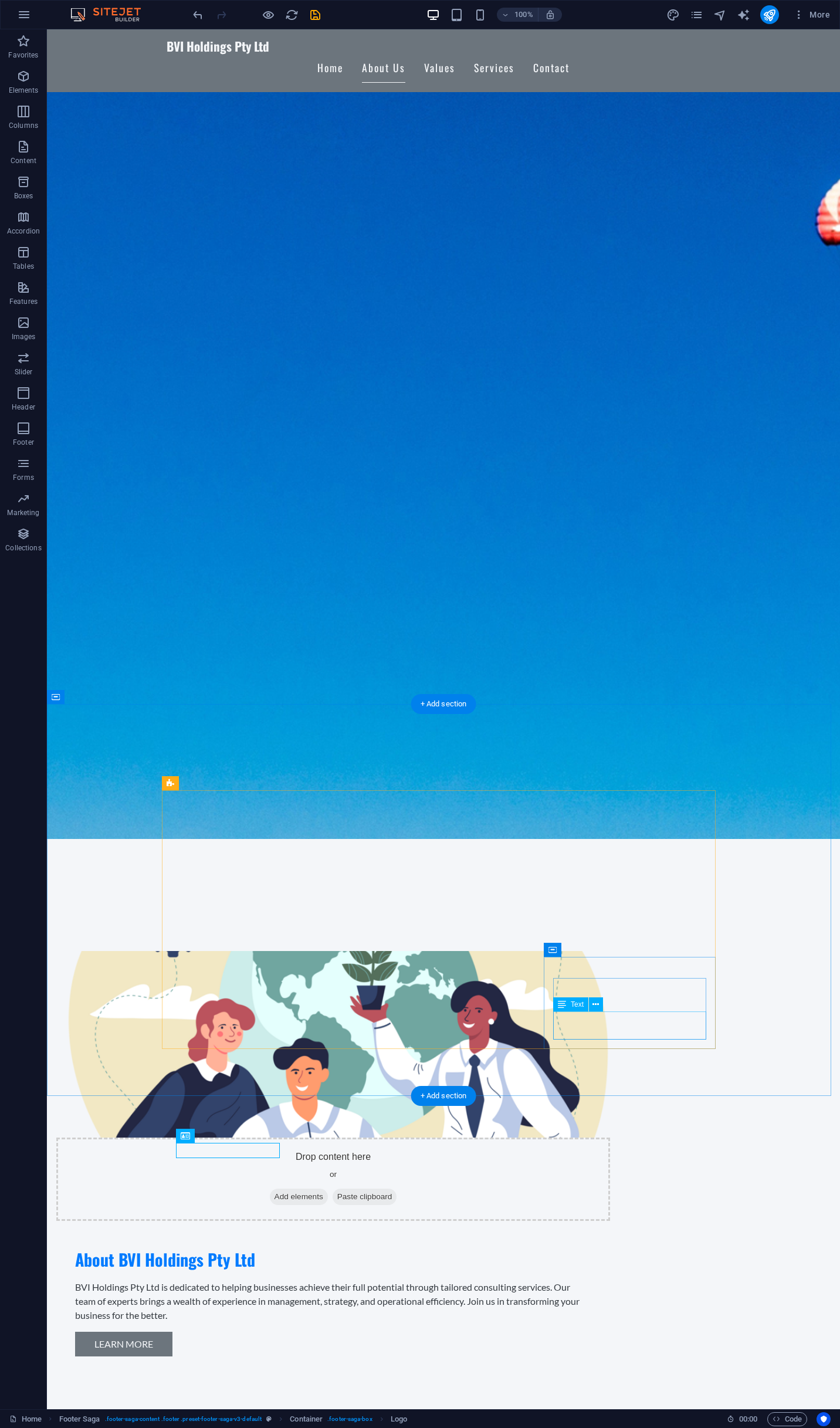
scroll to position [571, 0]
click at [198, 7] on div at bounding box center [256, 15] width 131 height 19
click at [199, 12] on icon "undo" at bounding box center [198, 15] width 13 height 13
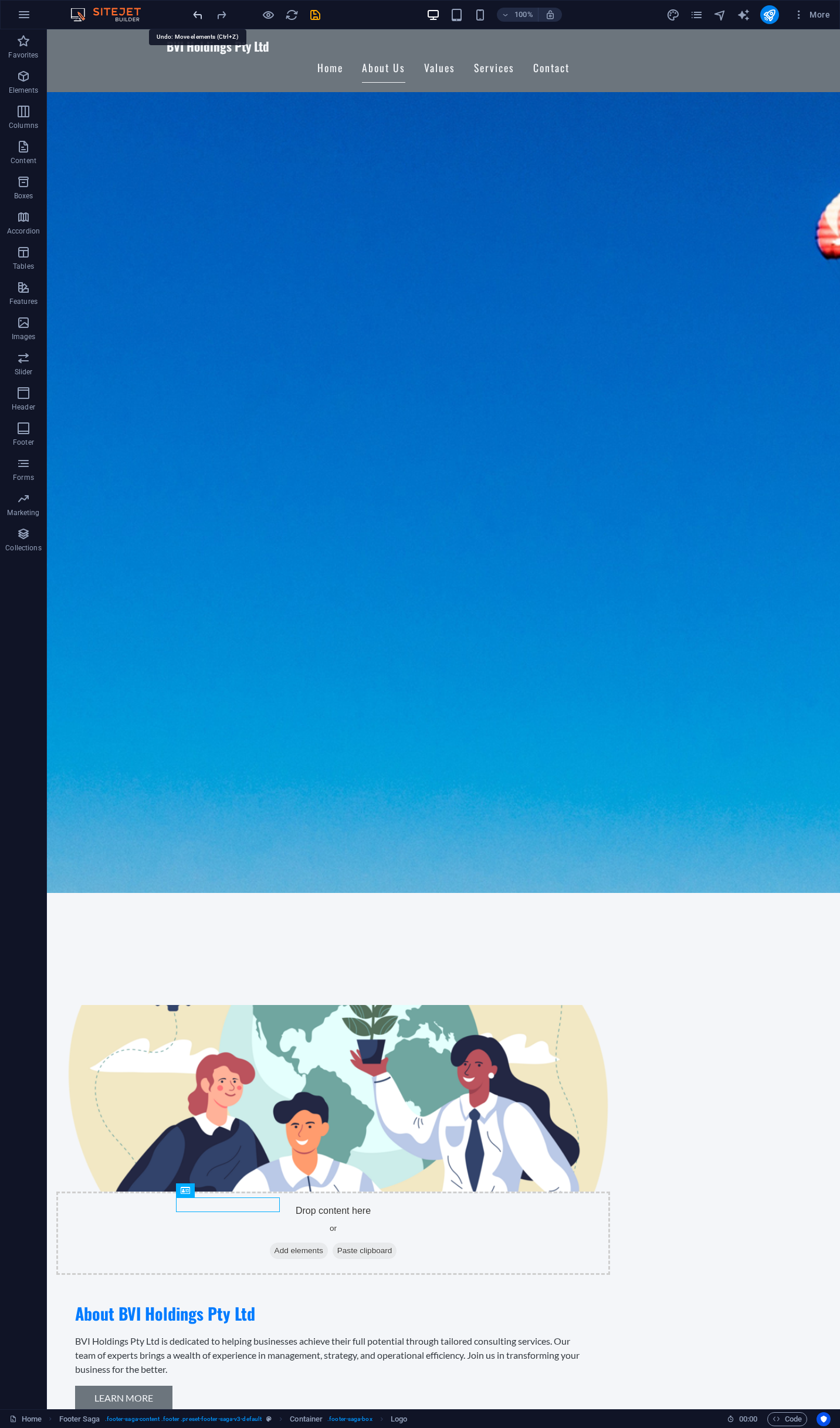
click at [199, 12] on icon "undo" at bounding box center [198, 15] width 13 height 13
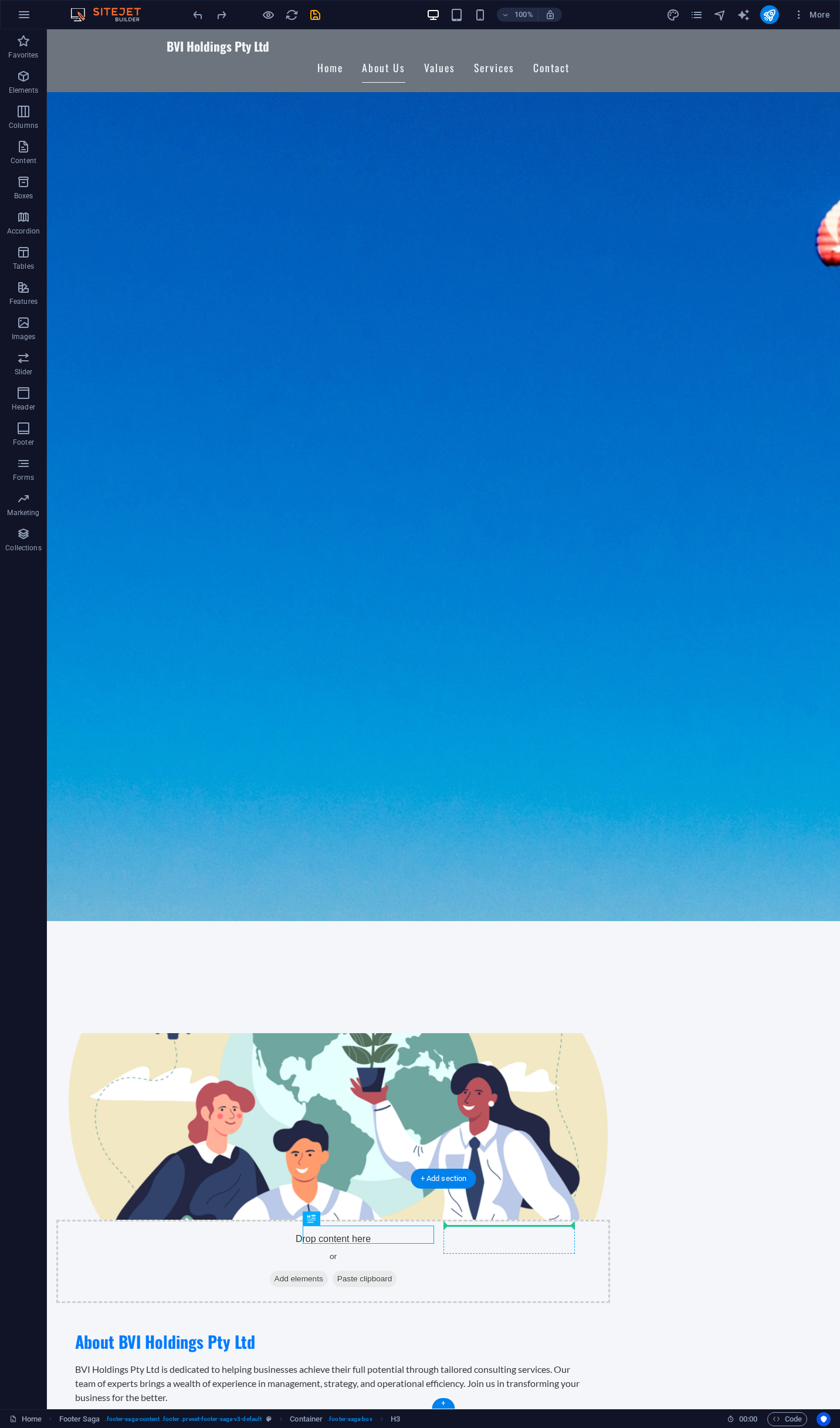
drag, startPoint x: 321, startPoint y: 1237, endPoint x: 477, endPoint y: 1229, distance: 156.2
drag, startPoint x: 376, startPoint y: 1249, endPoint x: 468, endPoint y: 1240, distance: 92.4
click at [198, 13] on icon "undo" at bounding box center [198, 15] width 13 height 13
drag, startPoint x: 382, startPoint y: 1250, endPoint x: 468, endPoint y: 1250, distance: 86.0
drag, startPoint x: 371, startPoint y: 1251, endPoint x: 483, endPoint y: 1254, distance: 112.0
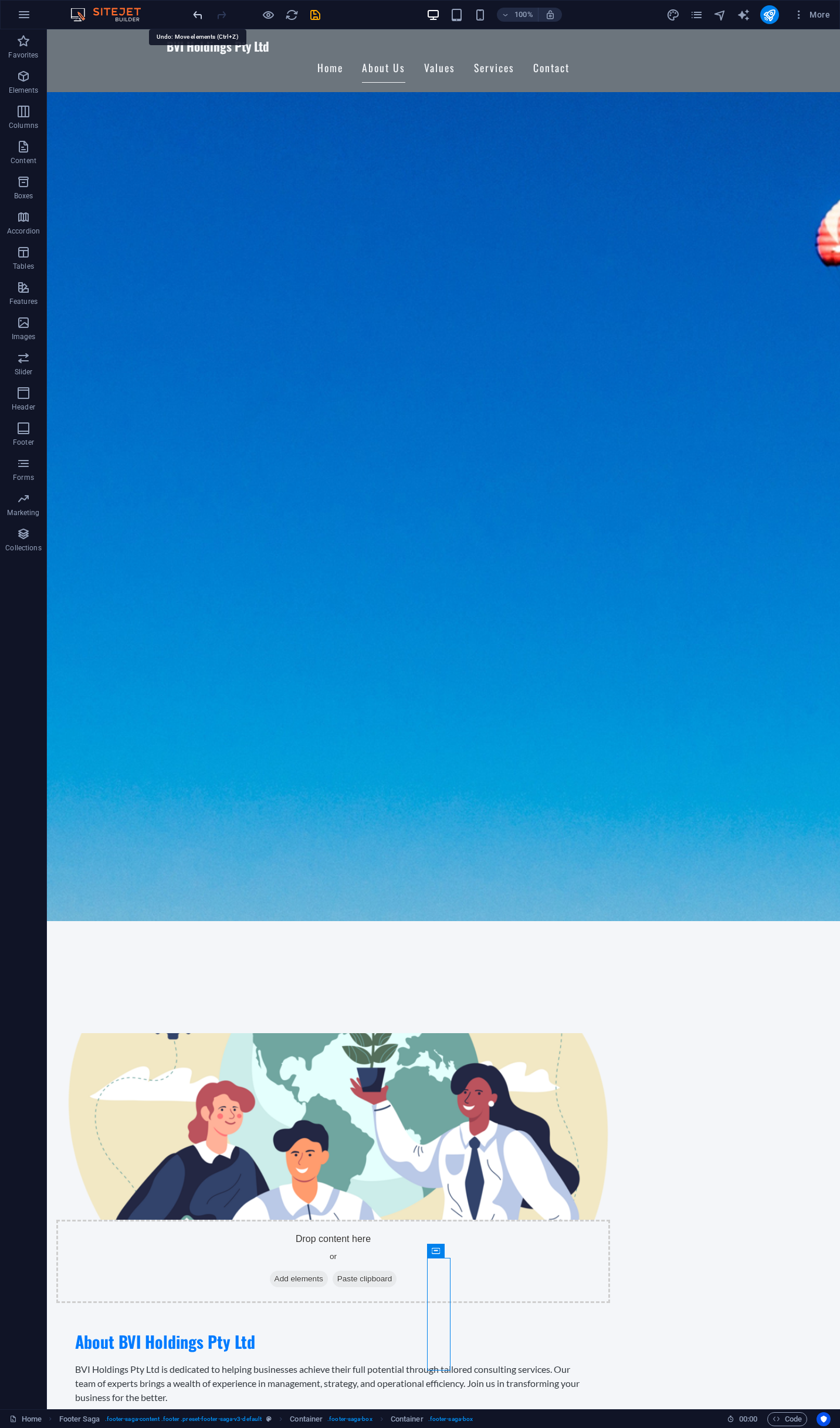
click at [193, 15] on icon "undo" at bounding box center [198, 15] width 13 height 13
drag, startPoint x: 390, startPoint y: 1249, endPoint x: 480, endPoint y: 1254, distance: 90.1
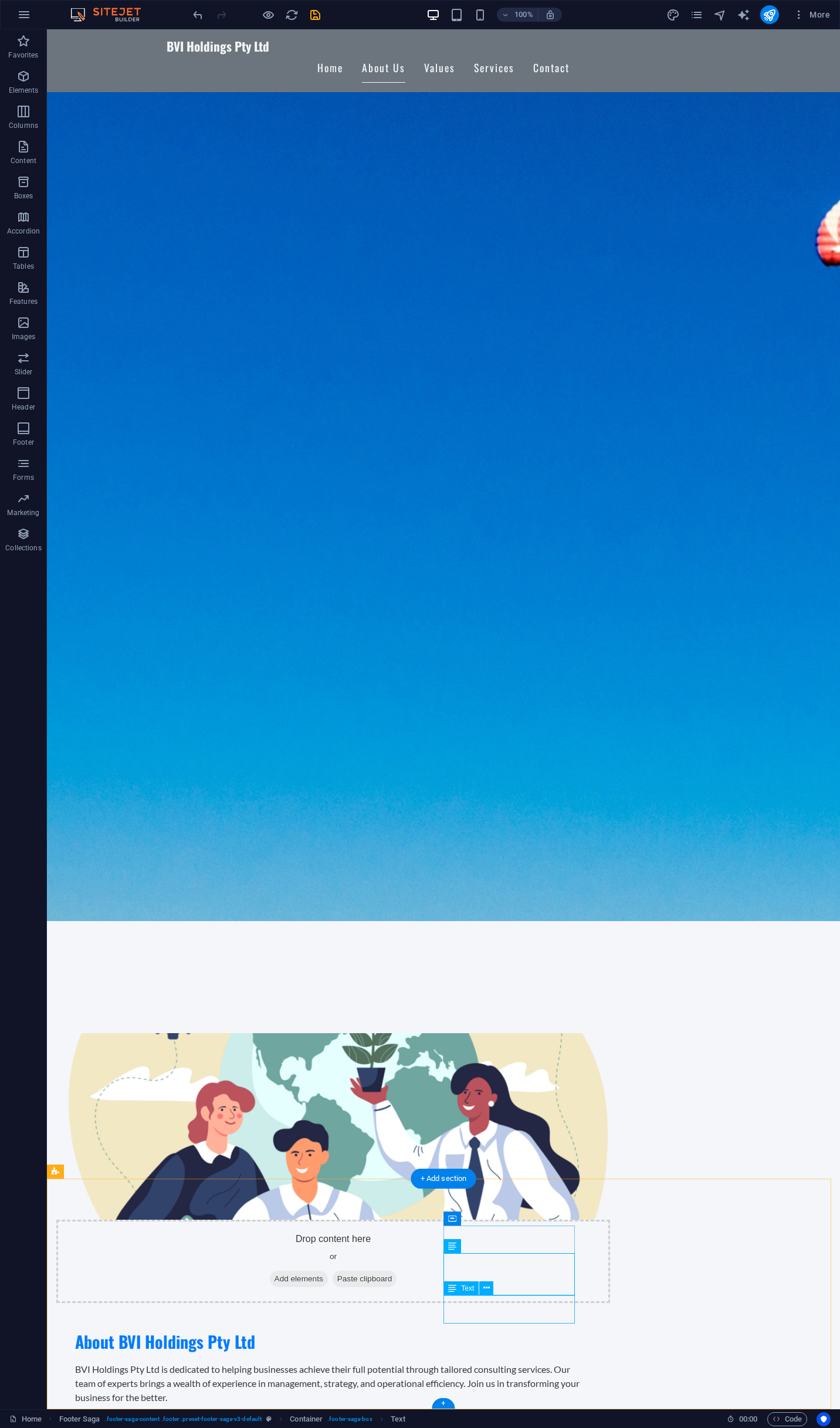
drag, startPoint x: 235, startPoint y: 1246, endPoint x: 313, endPoint y: 1229, distance: 79.8
click at [196, 16] on icon "undo" at bounding box center [198, 15] width 13 height 13
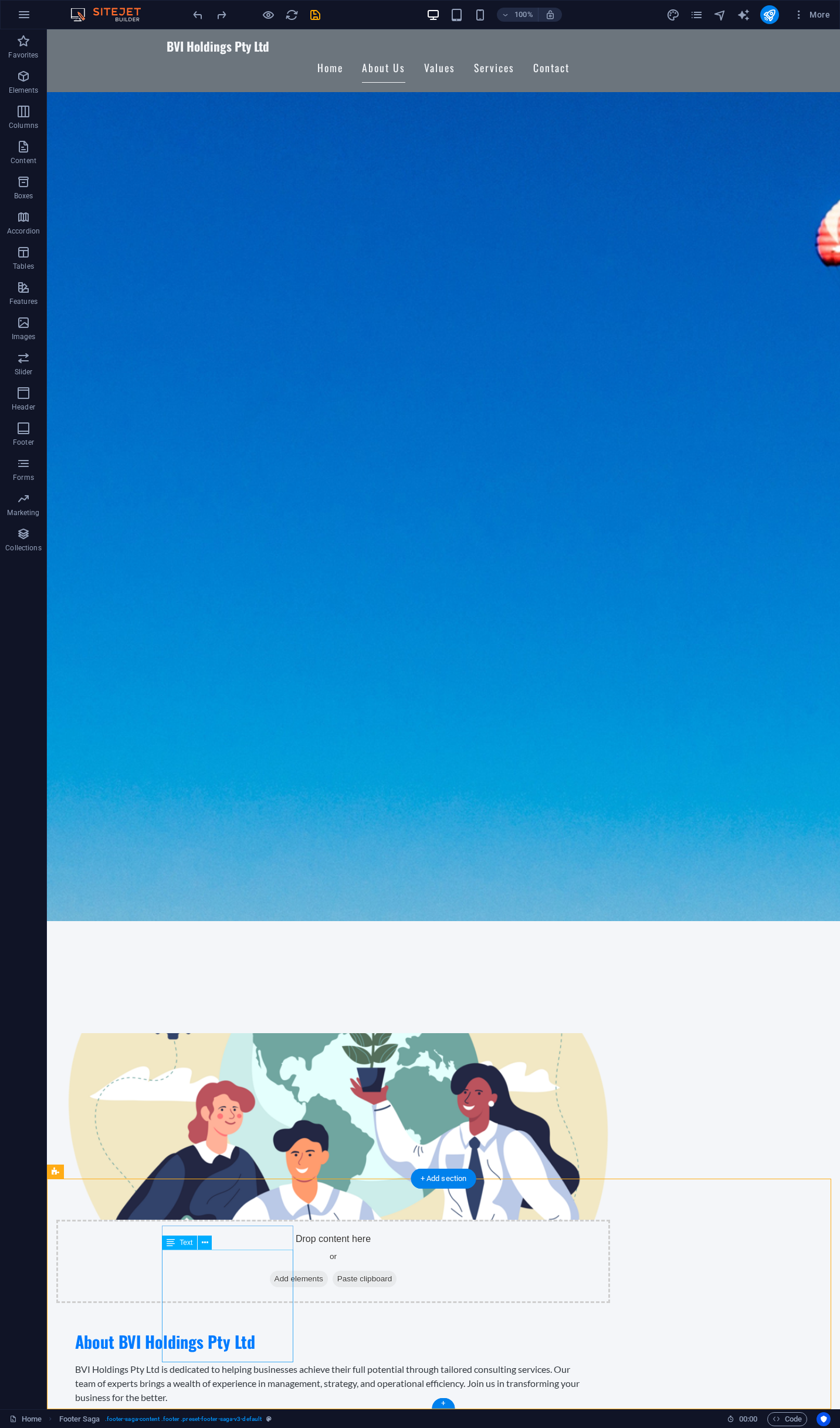
click at [204, 1242] on icon at bounding box center [205, 1243] width 7 height 12
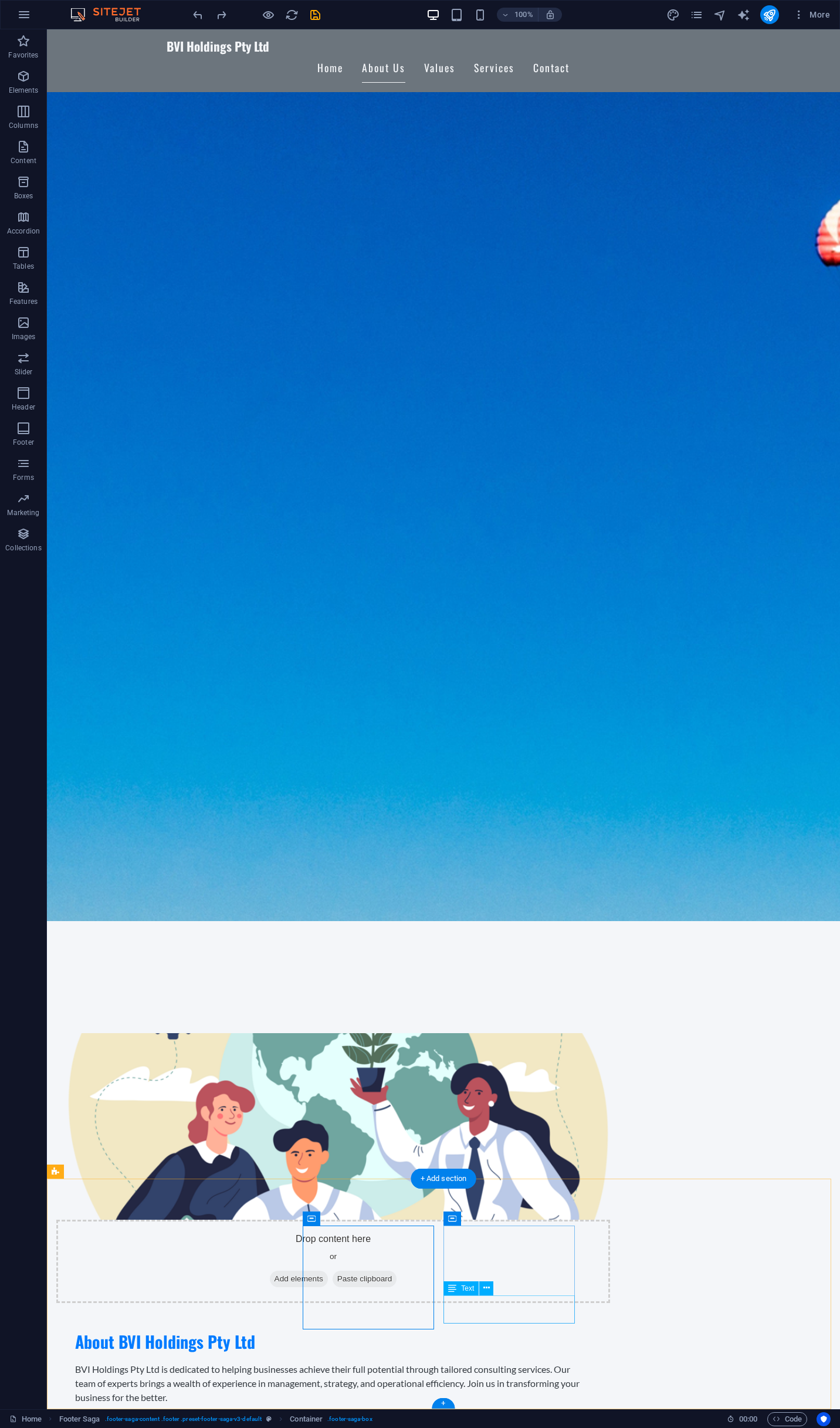
drag, startPoint x: 509, startPoint y: 1321, endPoint x: 612, endPoint y: 1317, distance: 103.1
click at [390, 1222] on icon at bounding box center [393, 1219] width 7 height 12
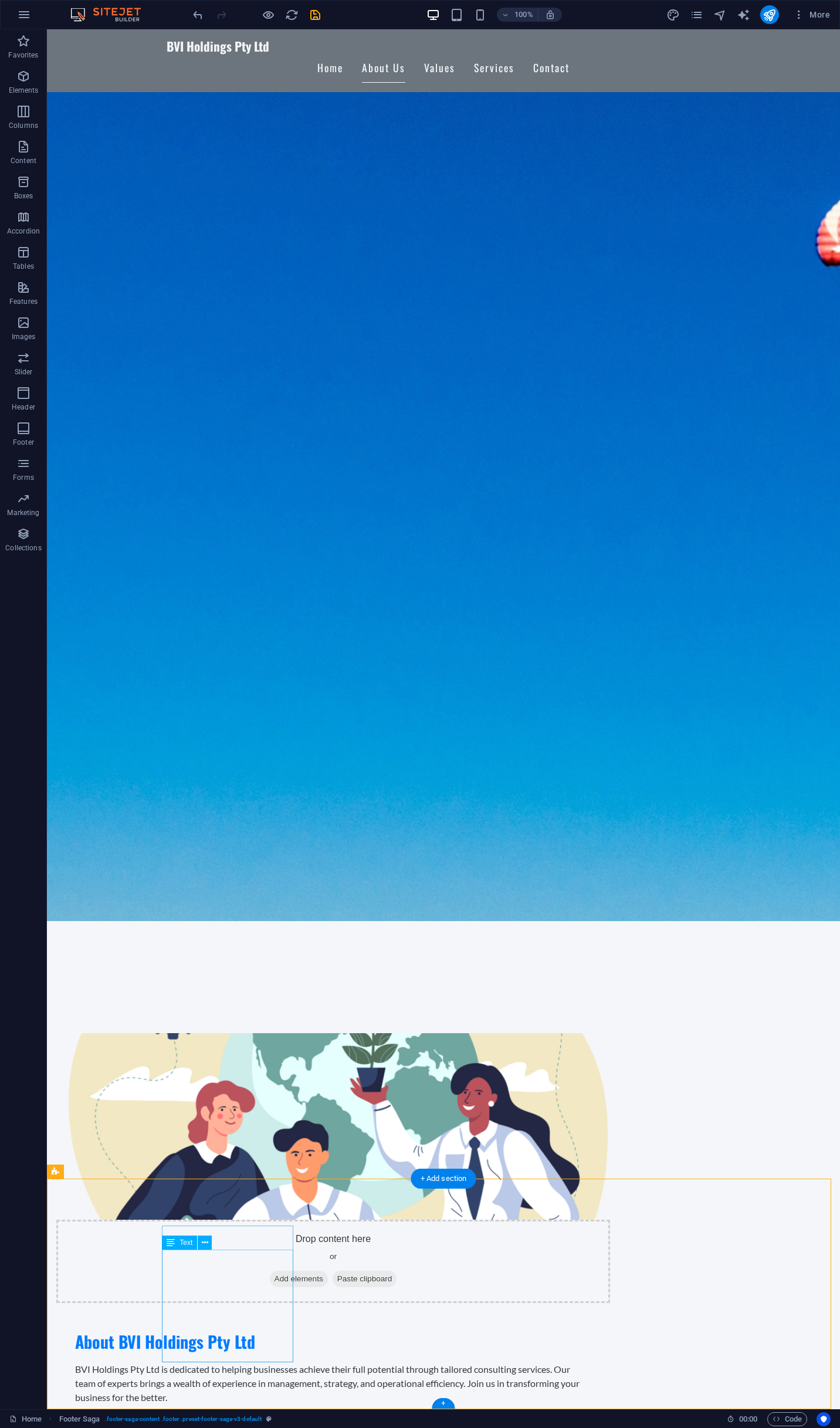
drag, startPoint x: 275, startPoint y: 1224, endPoint x: 298, endPoint y: 1223, distance: 23.0
click at [201, 8] on icon "undo" at bounding box center [198, 15] width 13 height 13
drag, startPoint x: 526, startPoint y: 1253, endPoint x: 472, endPoint y: 1232, distance: 57.9
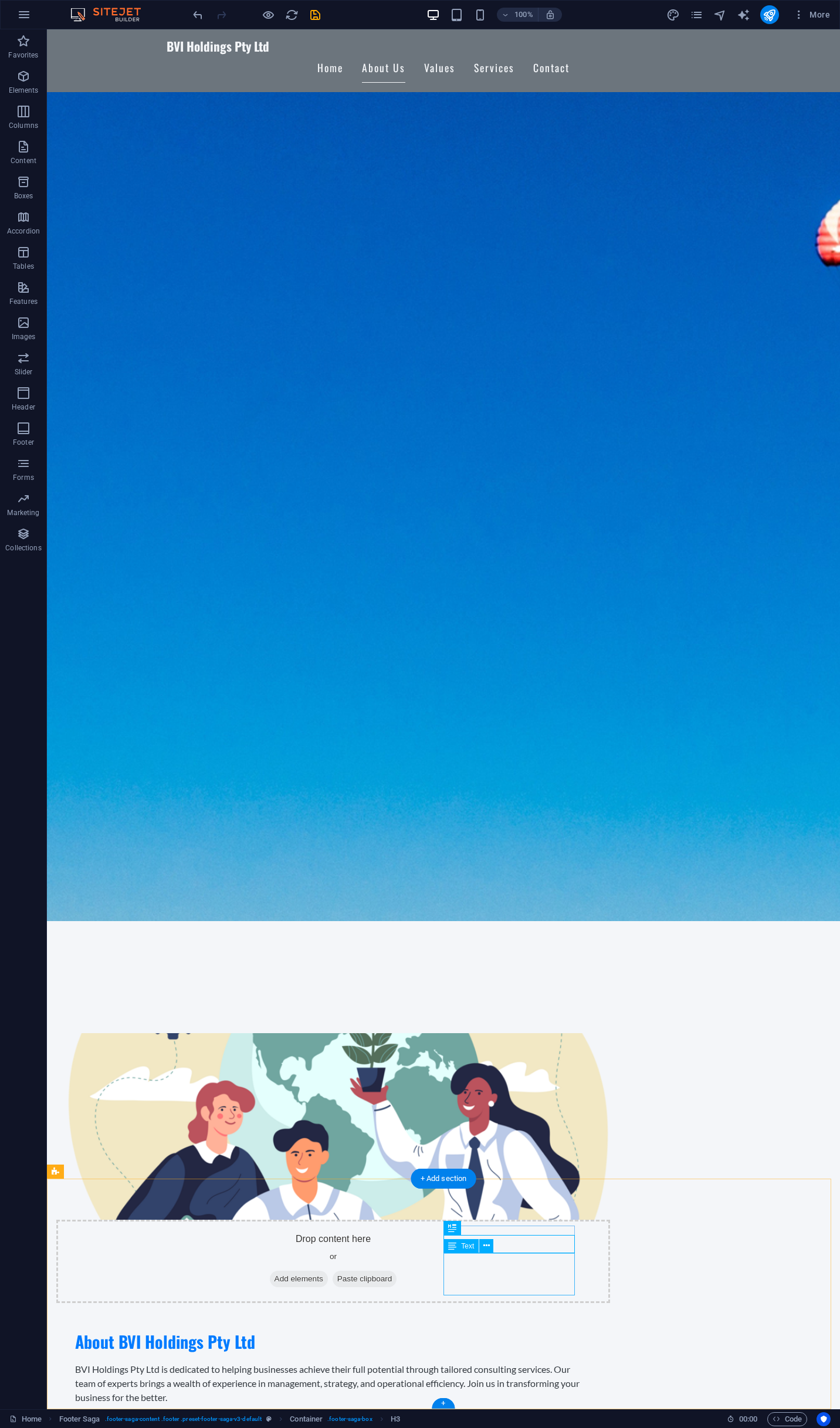
drag, startPoint x: 507, startPoint y: 1230, endPoint x: 504, endPoint y: 1242, distance: 12.4
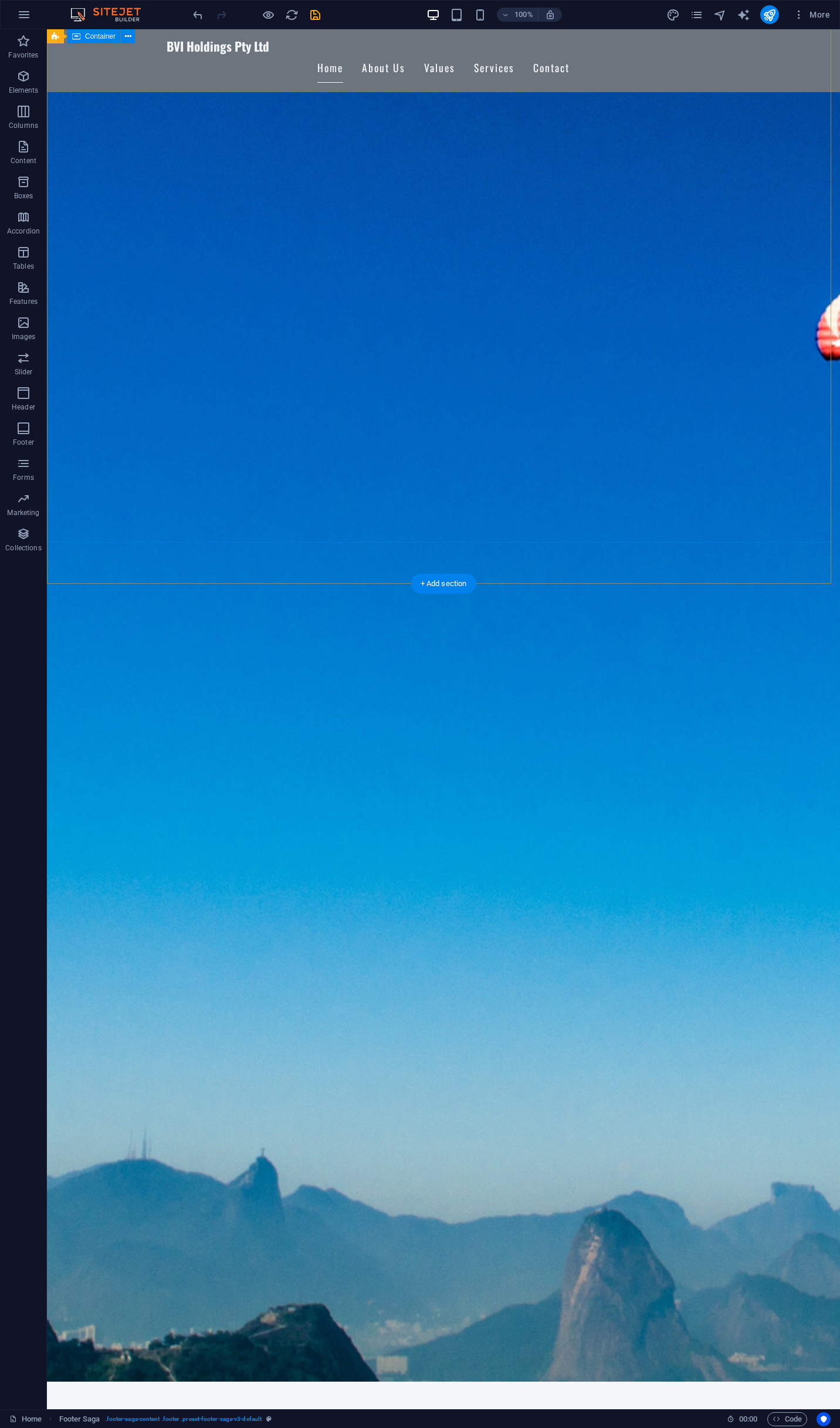
scroll to position [0, 0]
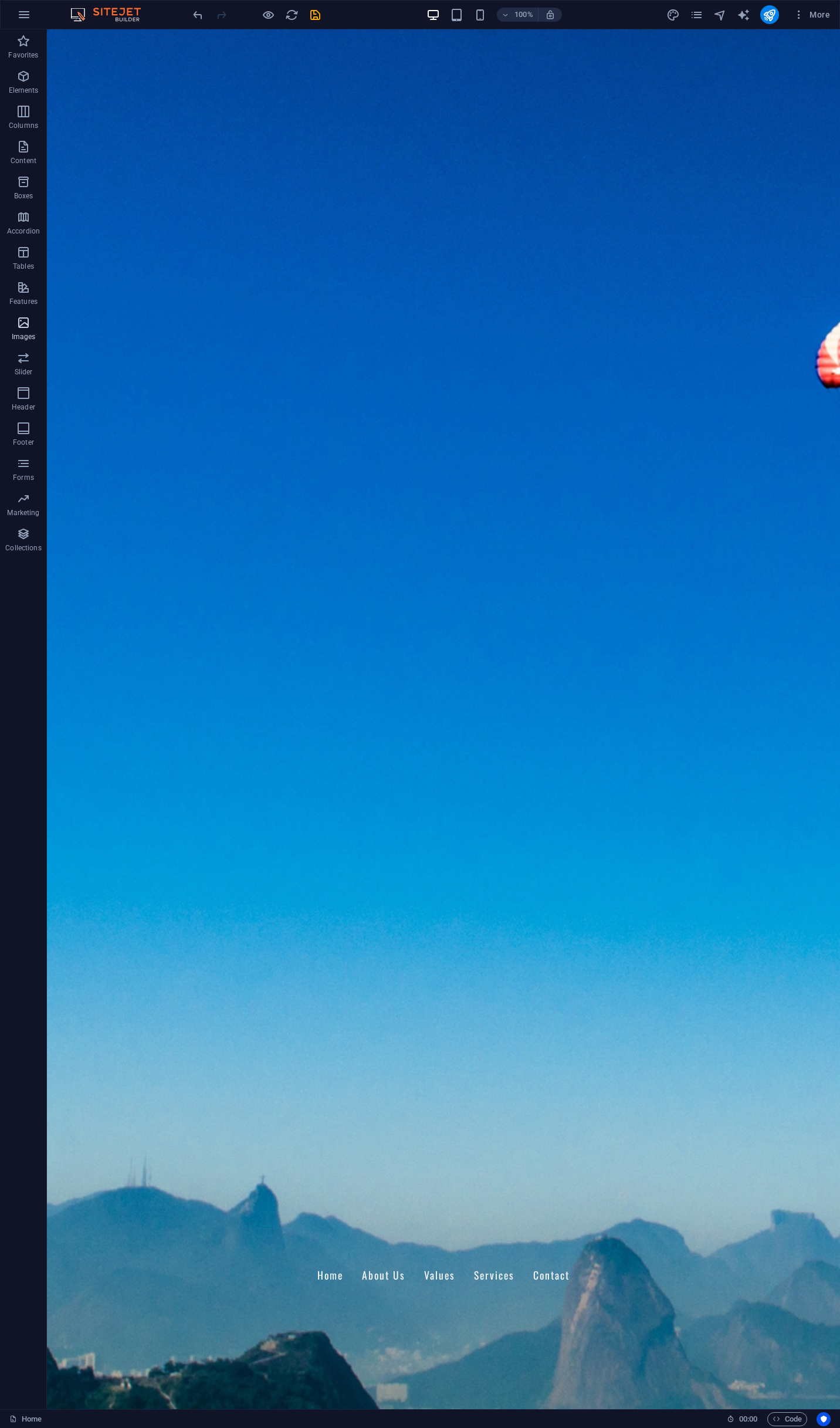
click at [23, 325] on icon "button" at bounding box center [23, 322] width 14 height 14
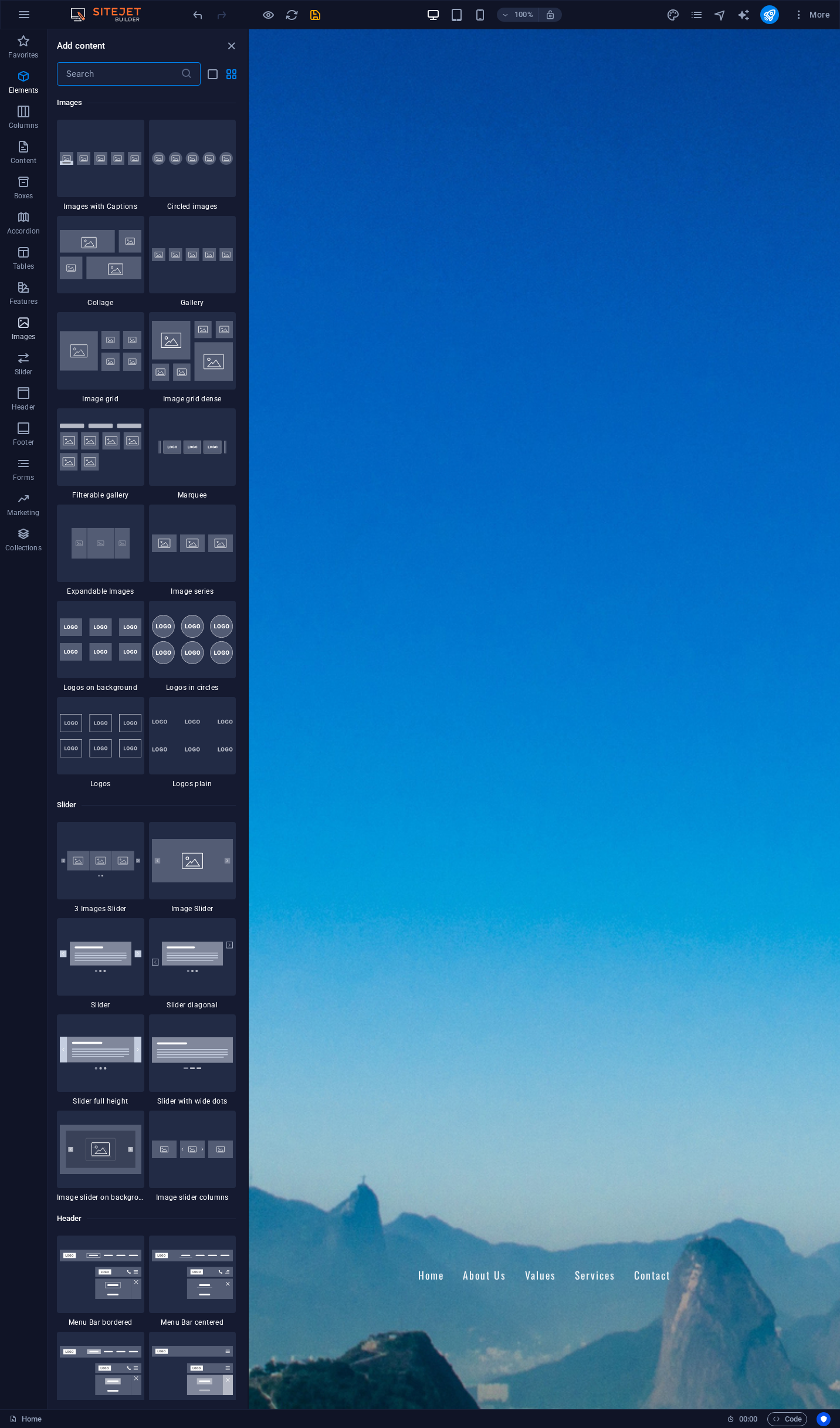
scroll to position [5950, 0]
click at [26, 45] on icon "button" at bounding box center [23, 40] width 14 height 14
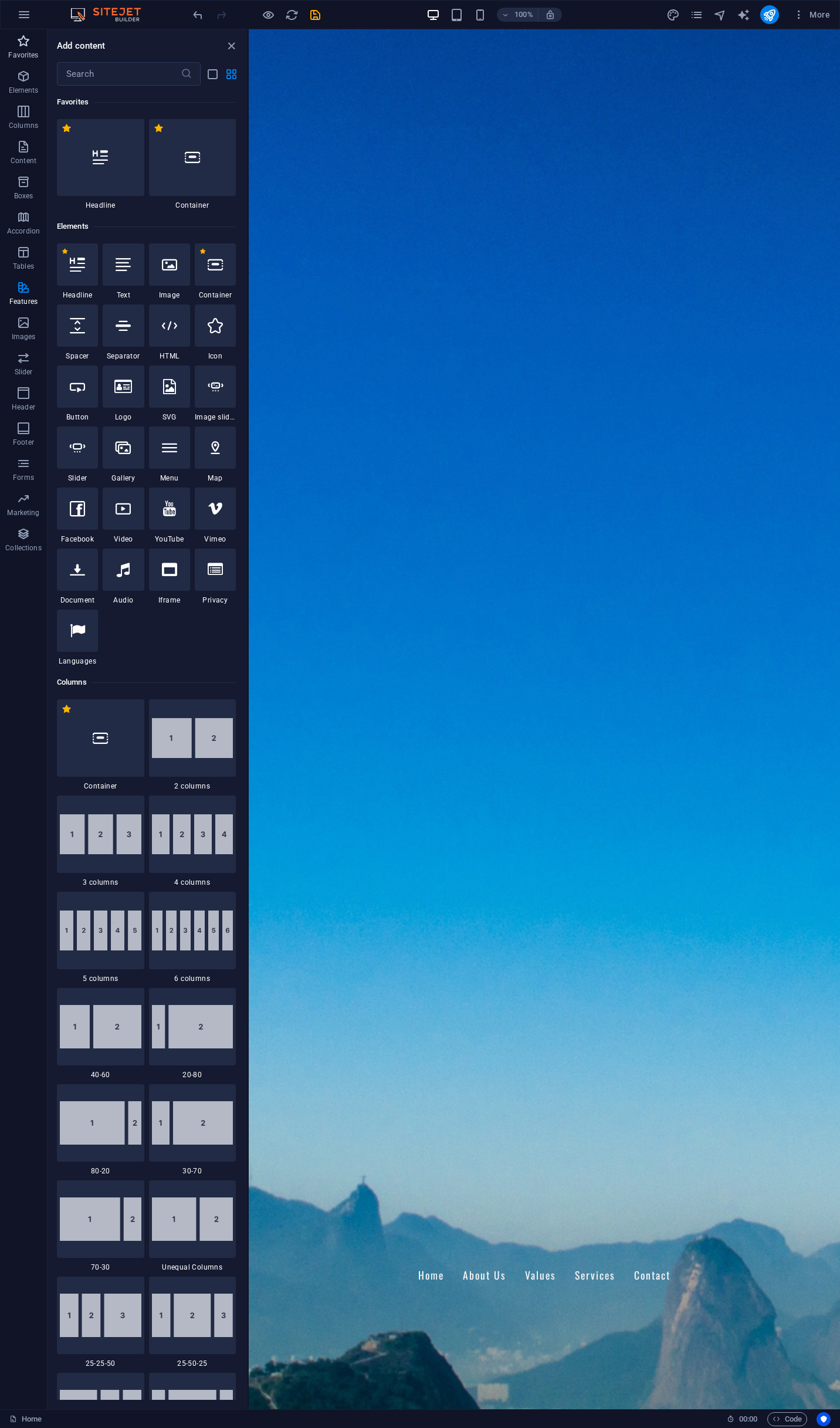
scroll to position [0, 0]
click at [18, 111] on icon "button" at bounding box center [23, 111] width 14 height 14
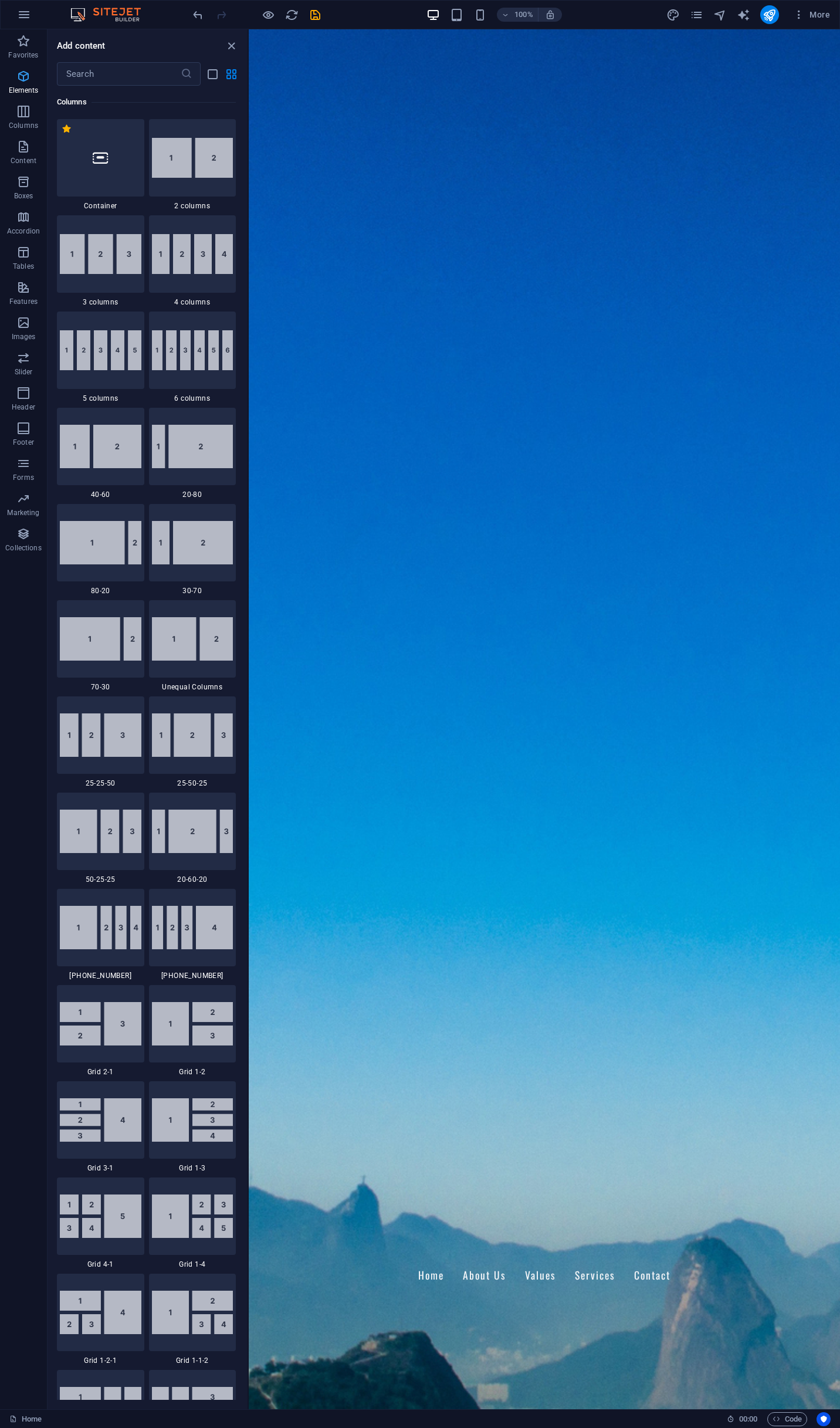
scroll to position [581, 0]
click at [18, 83] on icon "button" at bounding box center [23, 76] width 14 height 14
click at [21, 88] on p "Elements" at bounding box center [23, 90] width 30 height 10
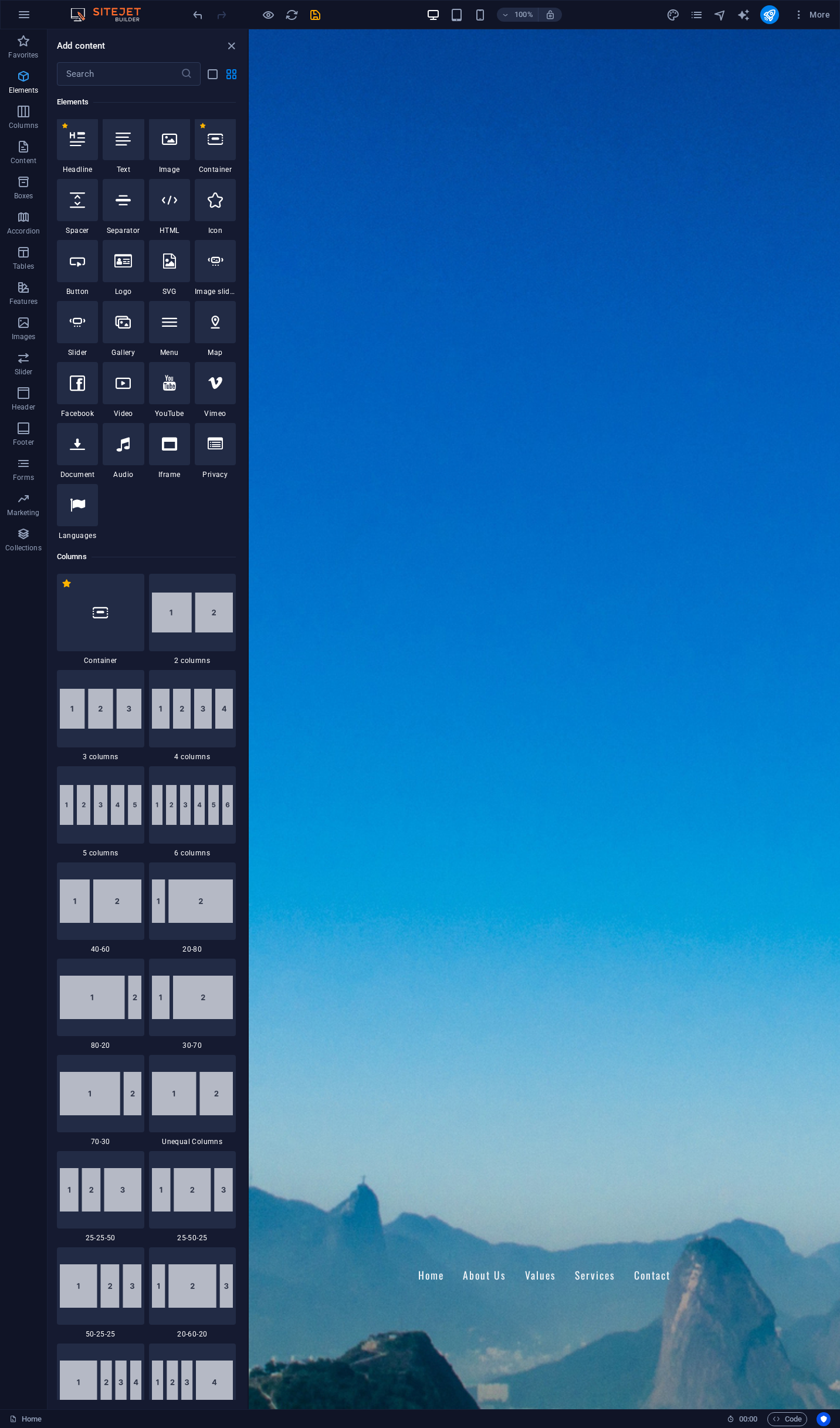
scroll to position [125, 0]
click at [641, 1300] on div "Welcome to BVI Holdings Pty Ltd Your Partners in Business Consultancy and Manag…" at bounding box center [545, 1374] width 592 height 149
click at [21, 329] on icon "button" at bounding box center [23, 322] width 14 height 14
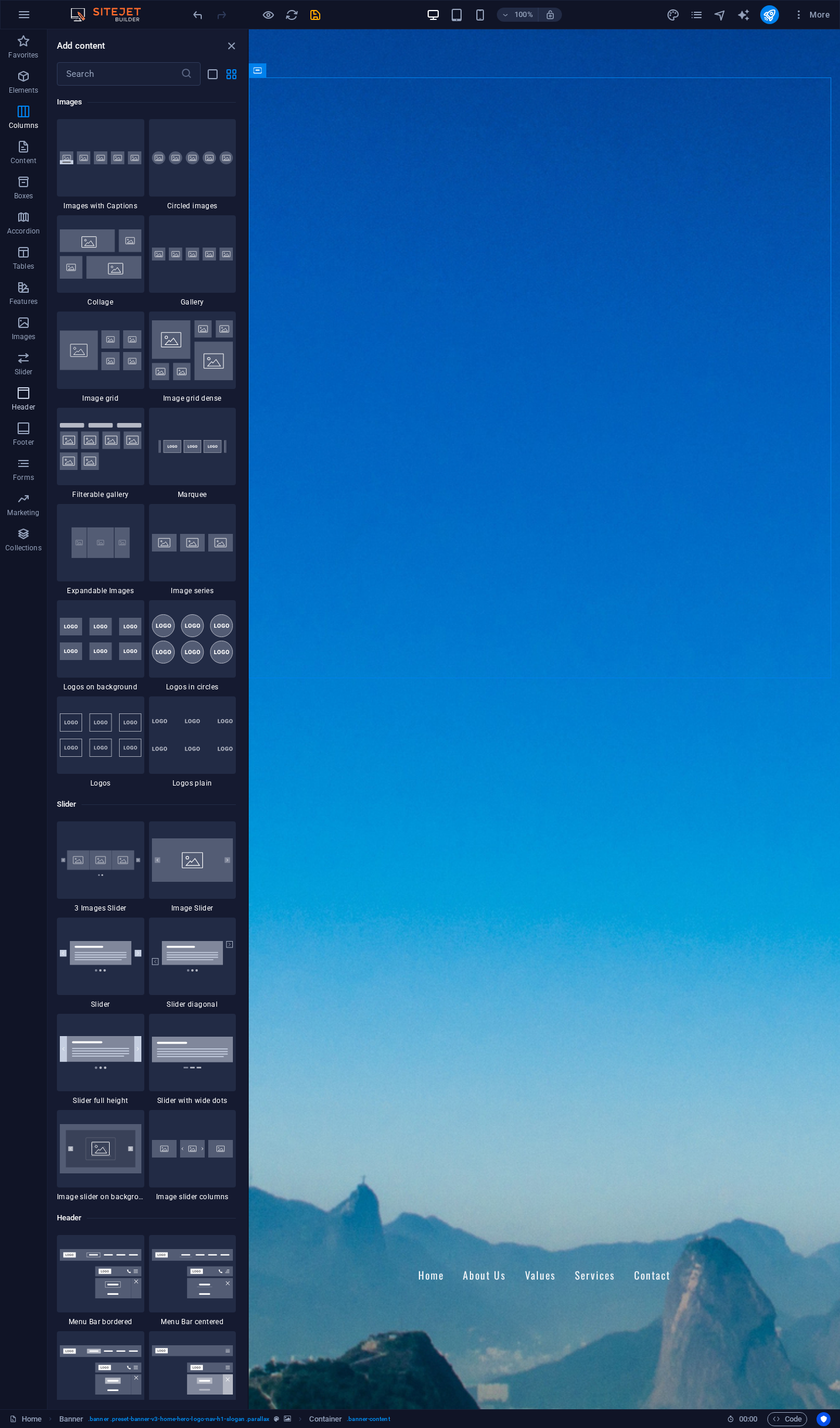
click at [16, 405] on p "Header" at bounding box center [23, 407] width 23 height 10
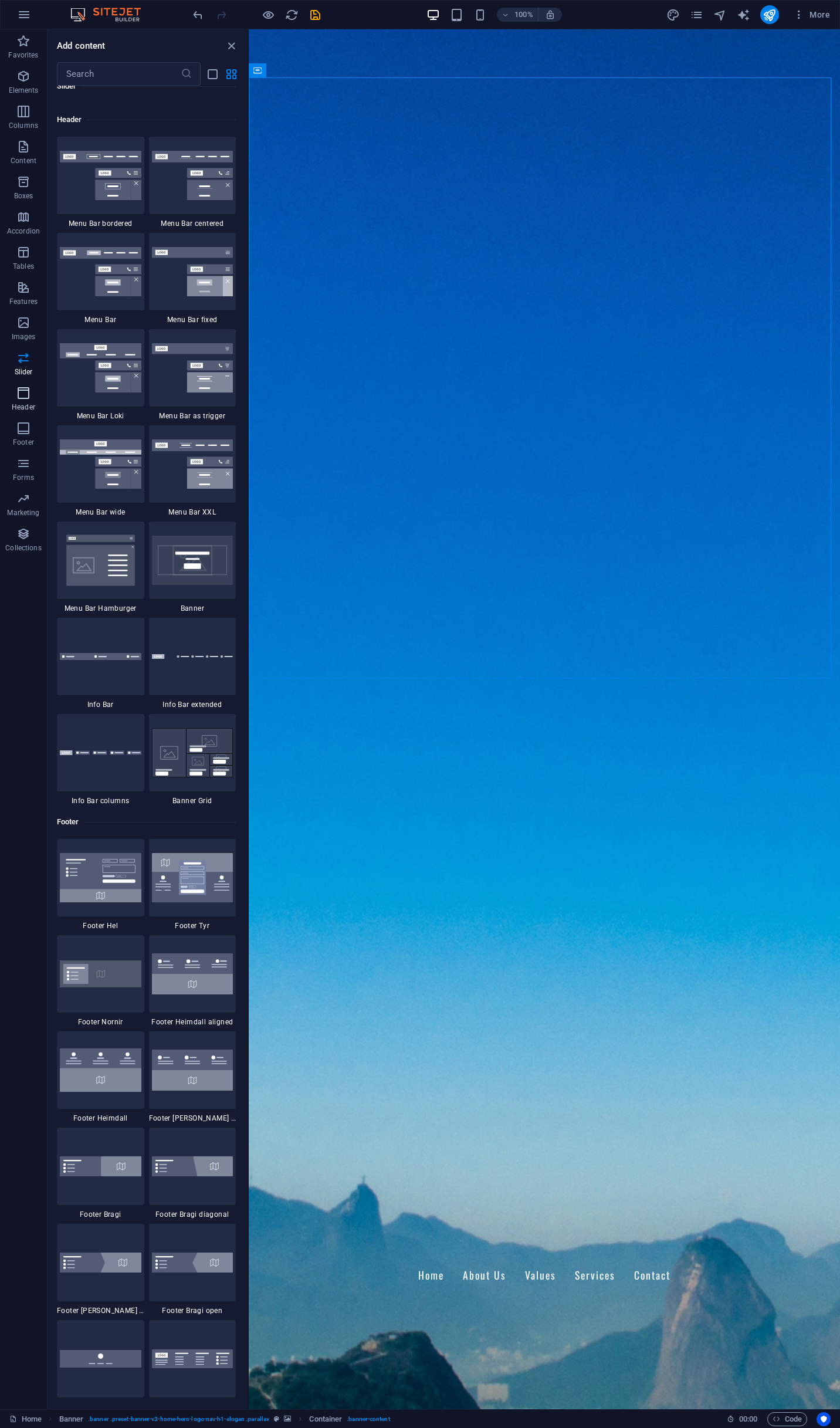
scroll to position [7066, 0]
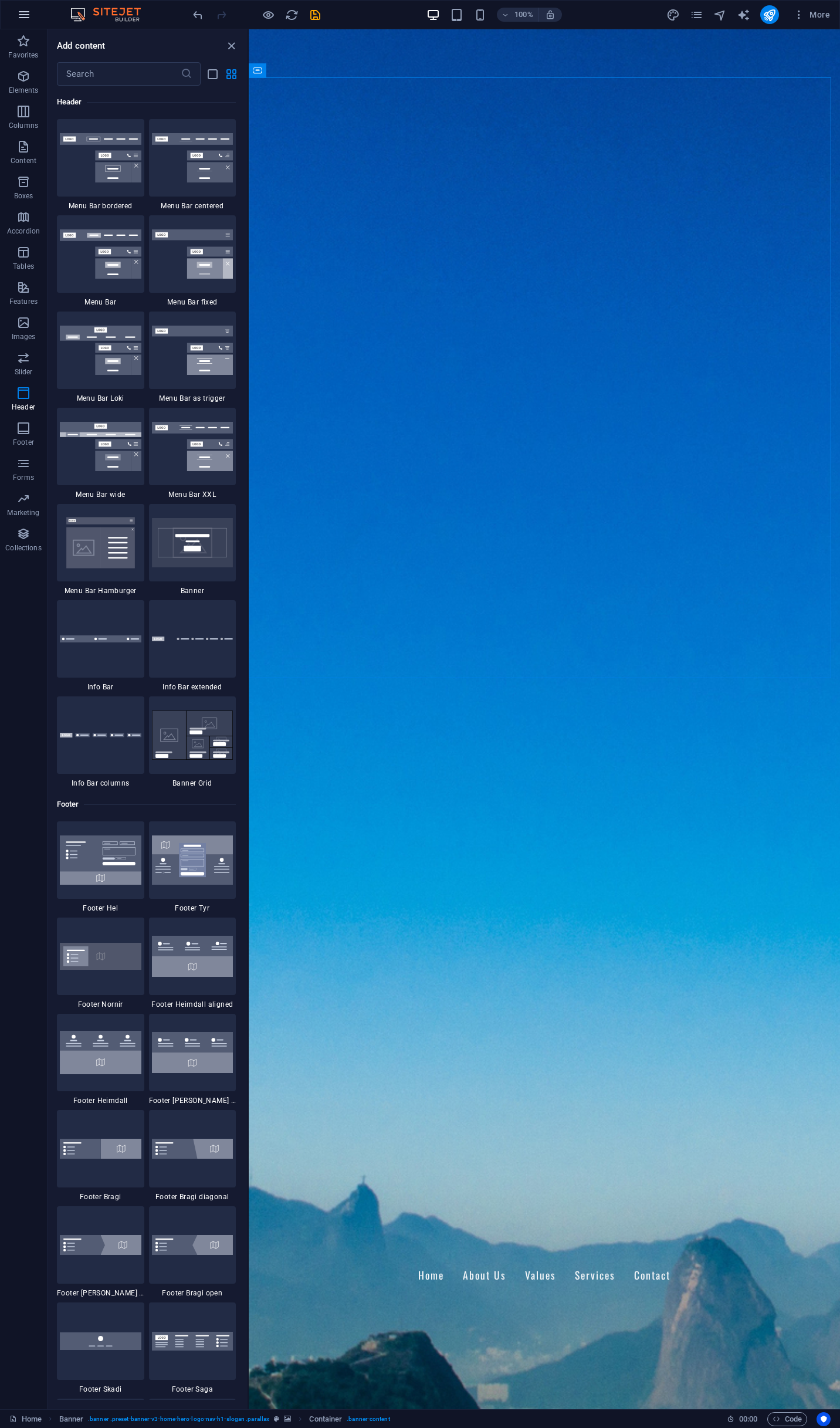
click at [24, 10] on icon "button" at bounding box center [23, 14] width 14 height 14
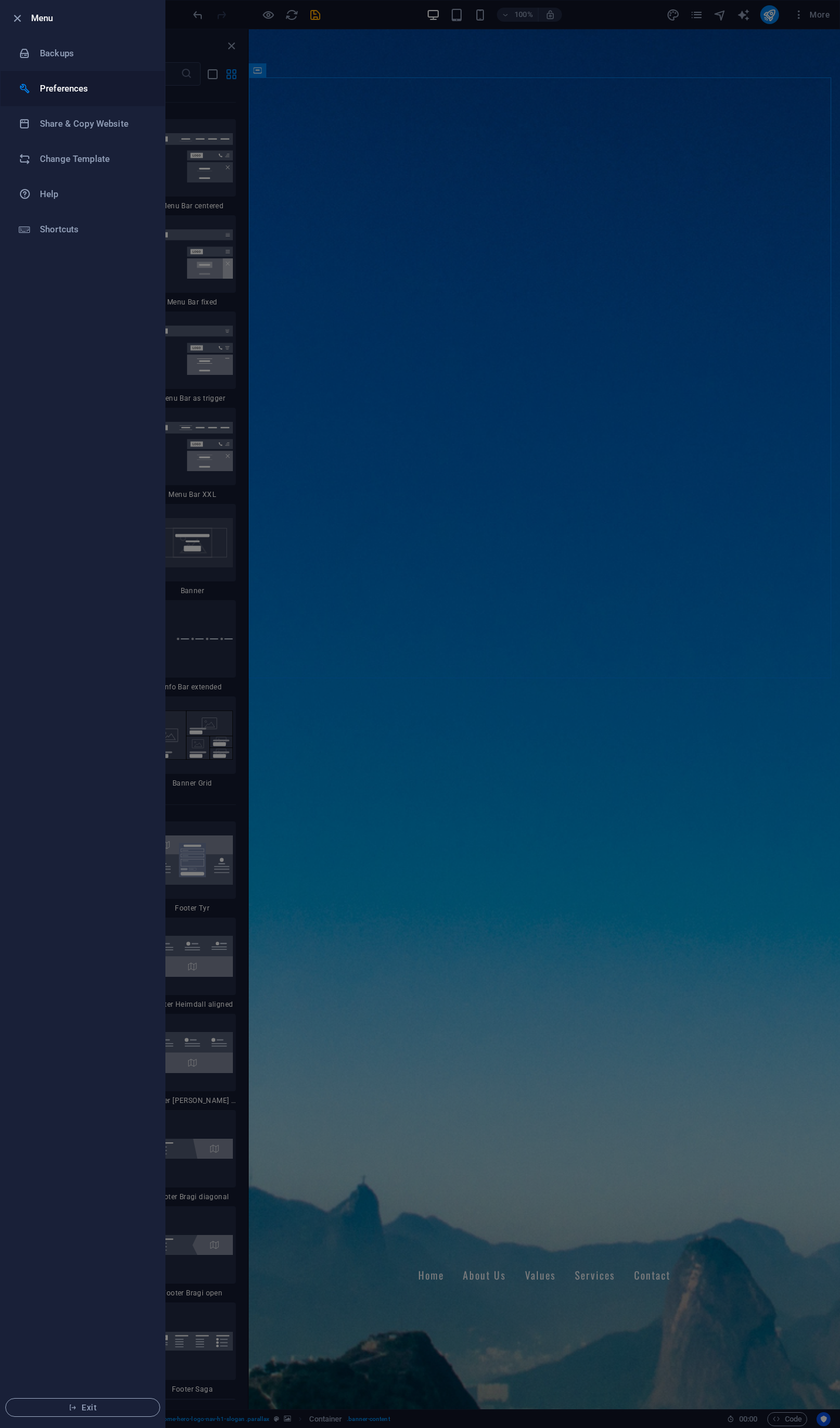
click at [81, 88] on h6 "Preferences" at bounding box center [94, 88] width 108 height 14
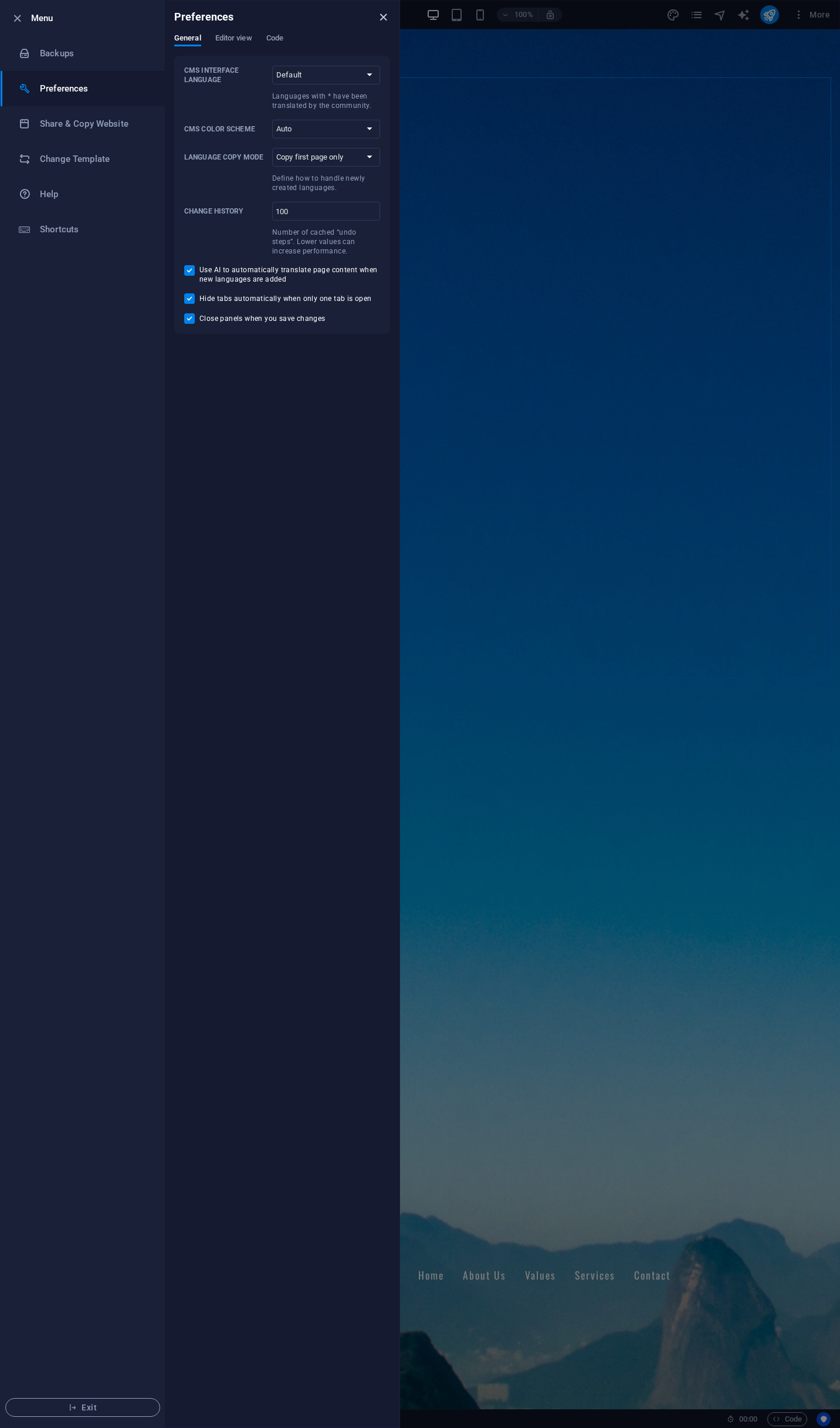
click at [382, 15] on icon "close" at bounding box center [383, 17] width 13 height 13
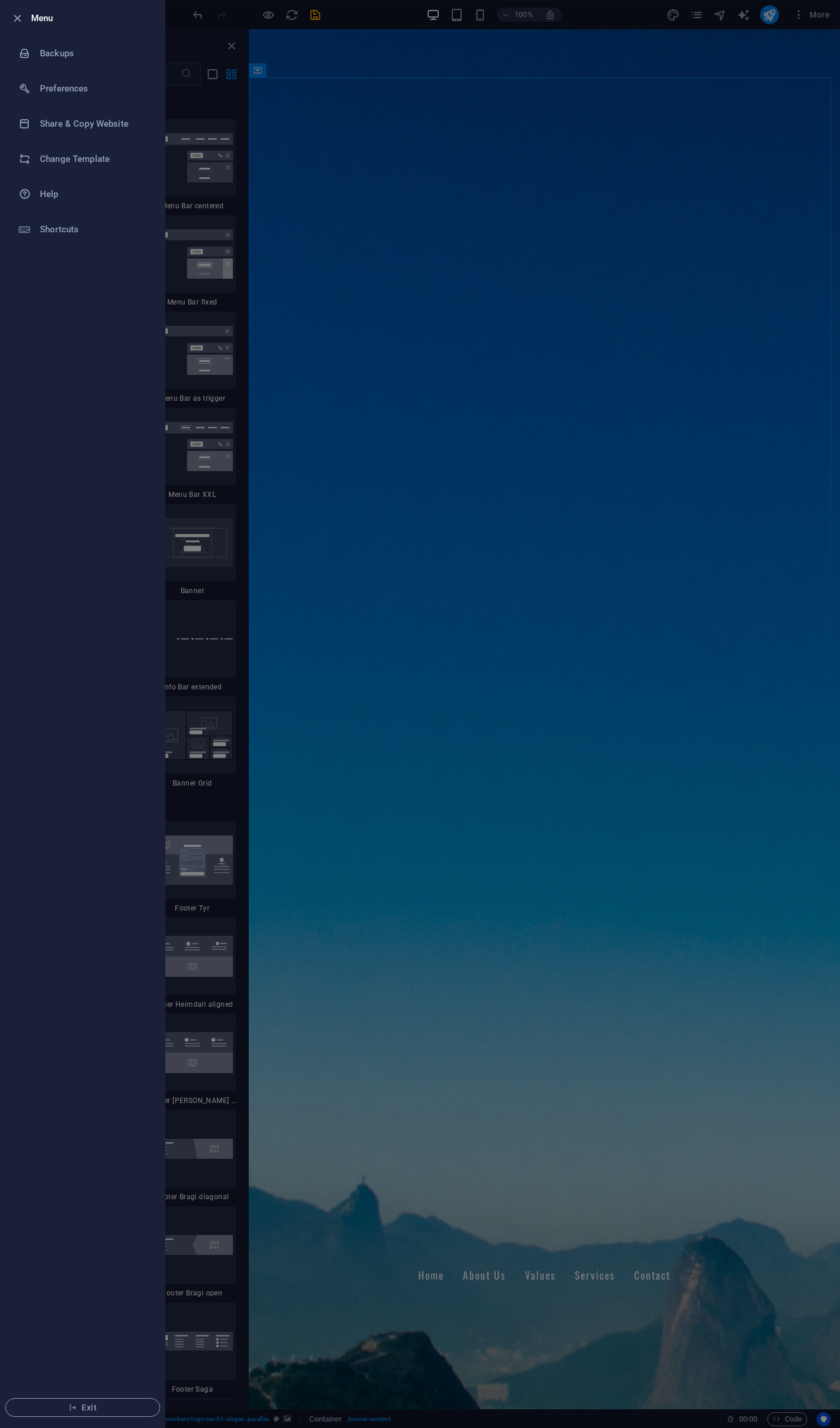
click at [37, 15] on h6 "Menu" at bounding box center [93, 18] width 124 height 14
click at [15, 21] on icon "button" at bounding box center [17, 18] width 13 height 13
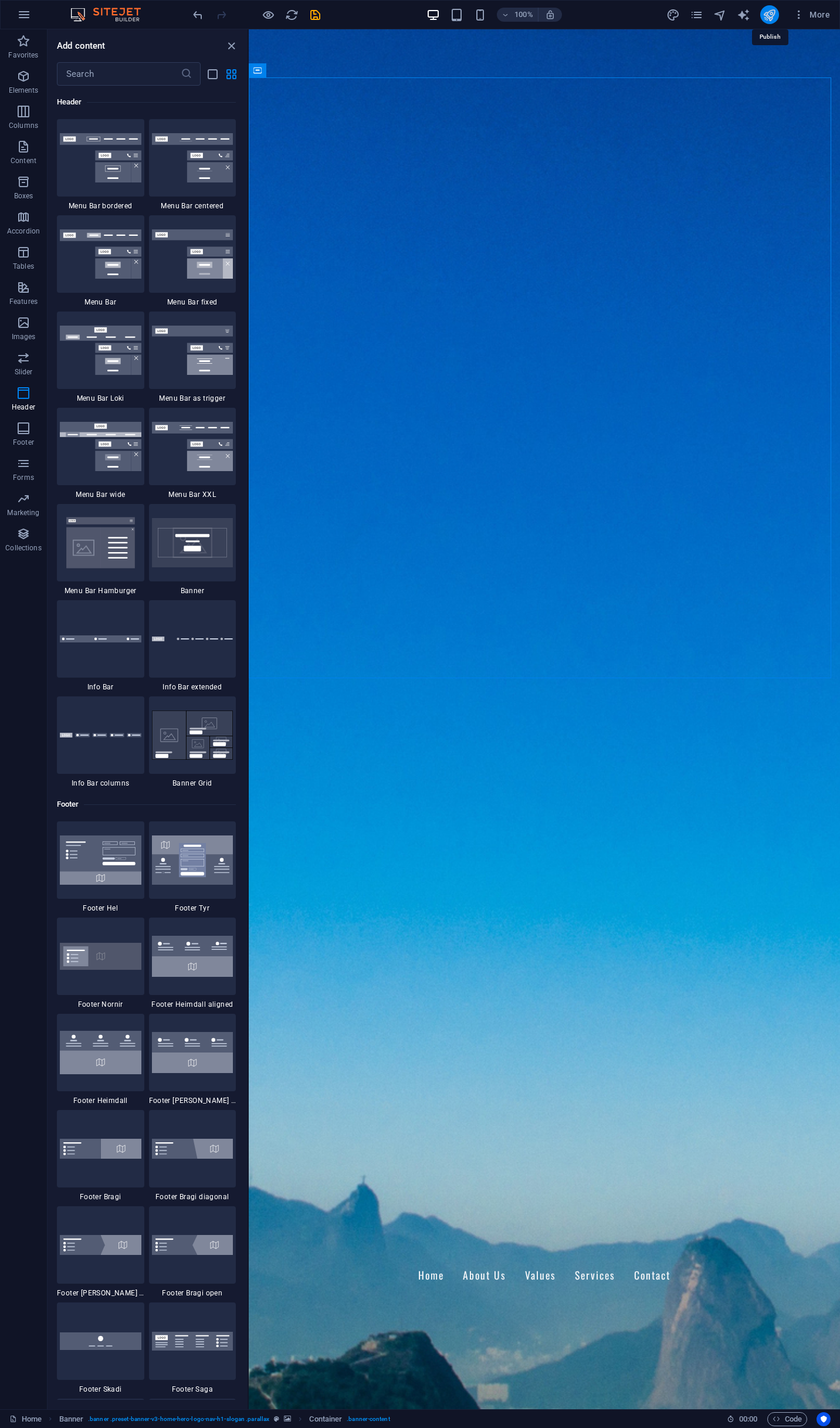
click at [776, 16] on icon "publish" at bounding box center [770, 15] width 13 height 13
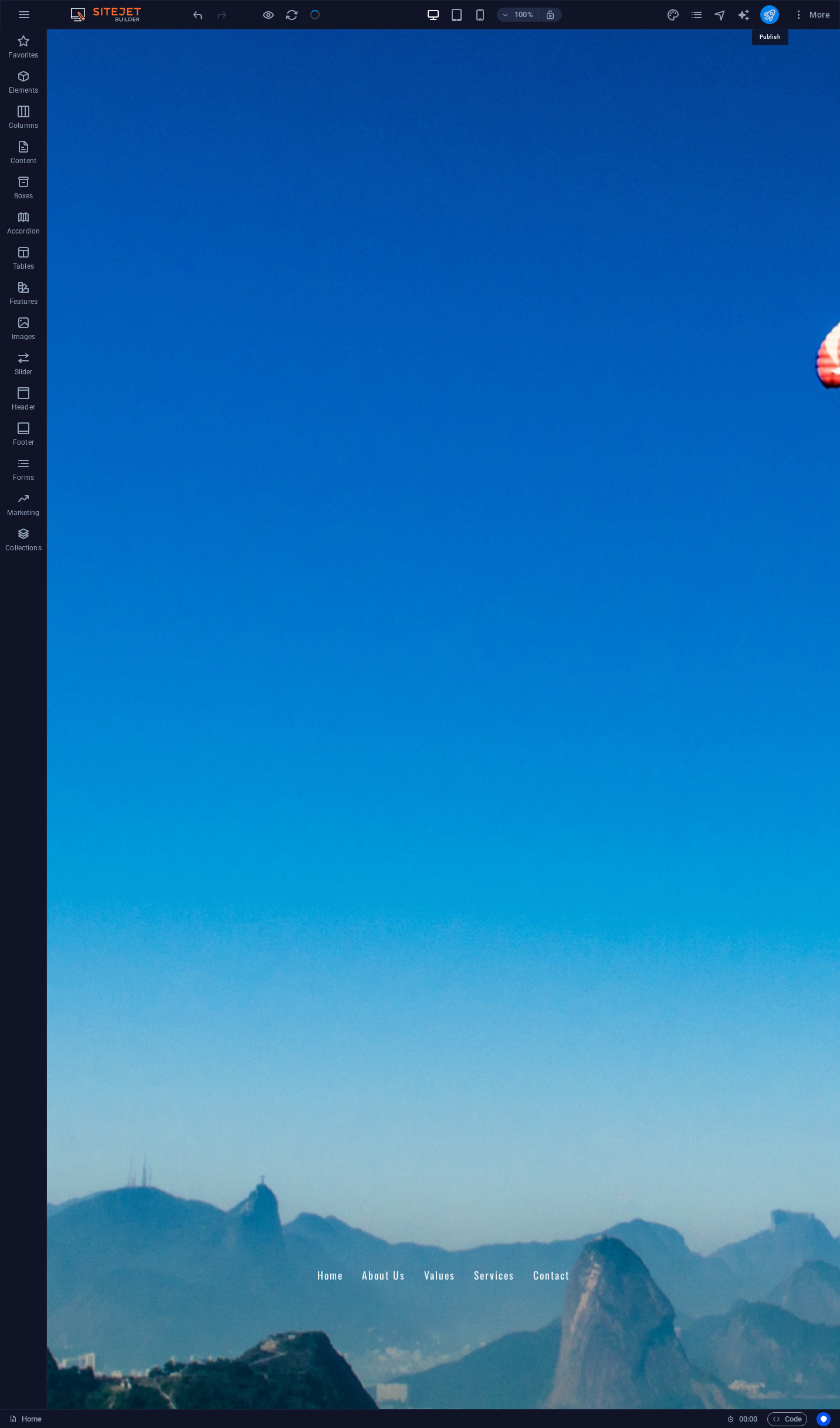
click at [767, 15] on icon "publish" at bounding box center [770, 15] width 13 height 13
click at [817, 16] on span "More" at bounding box center [811, 15] width 37 height 12
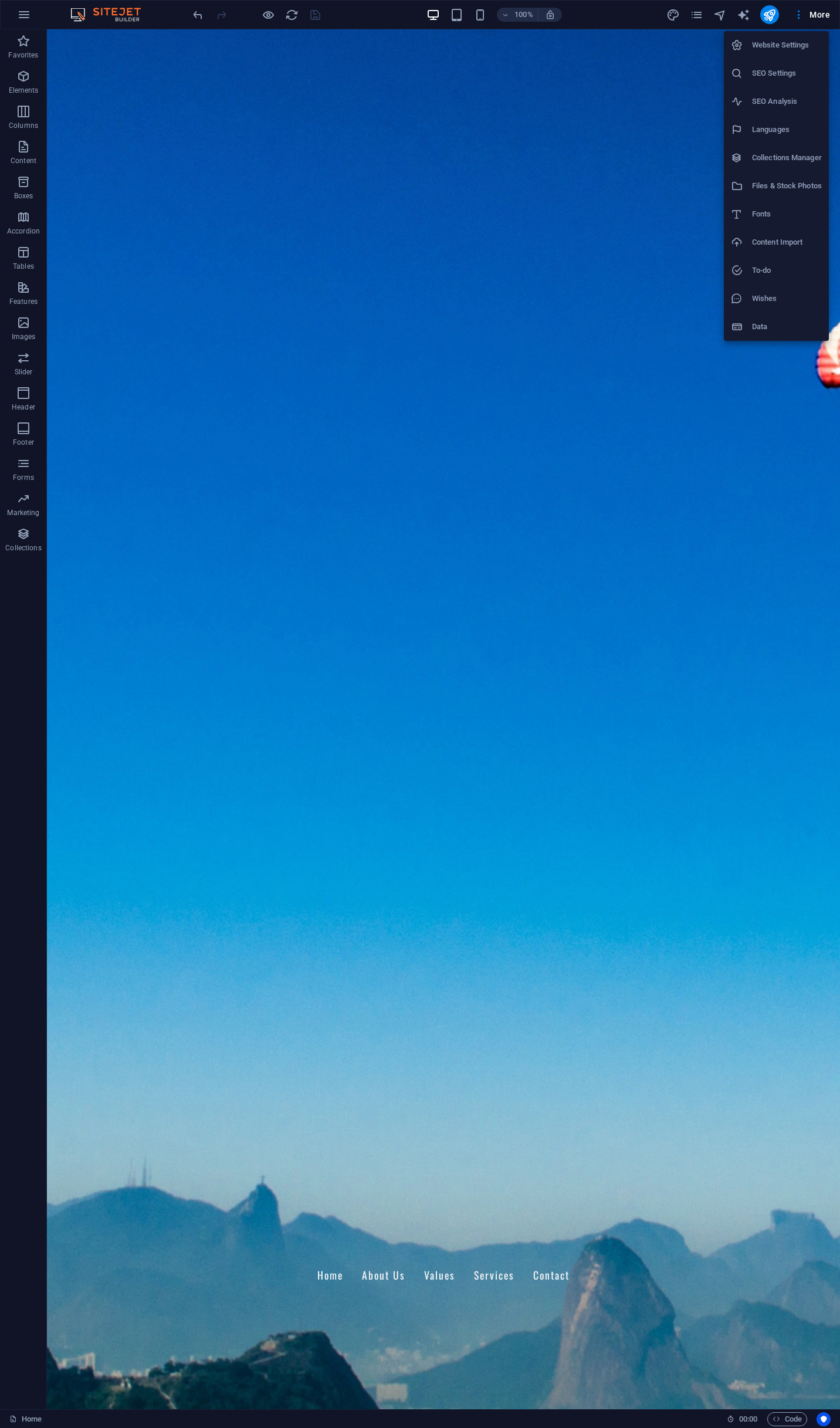
click at [800, 38] on h6 "Website Settings" at bounding box center [787, 45] width 70 height 14
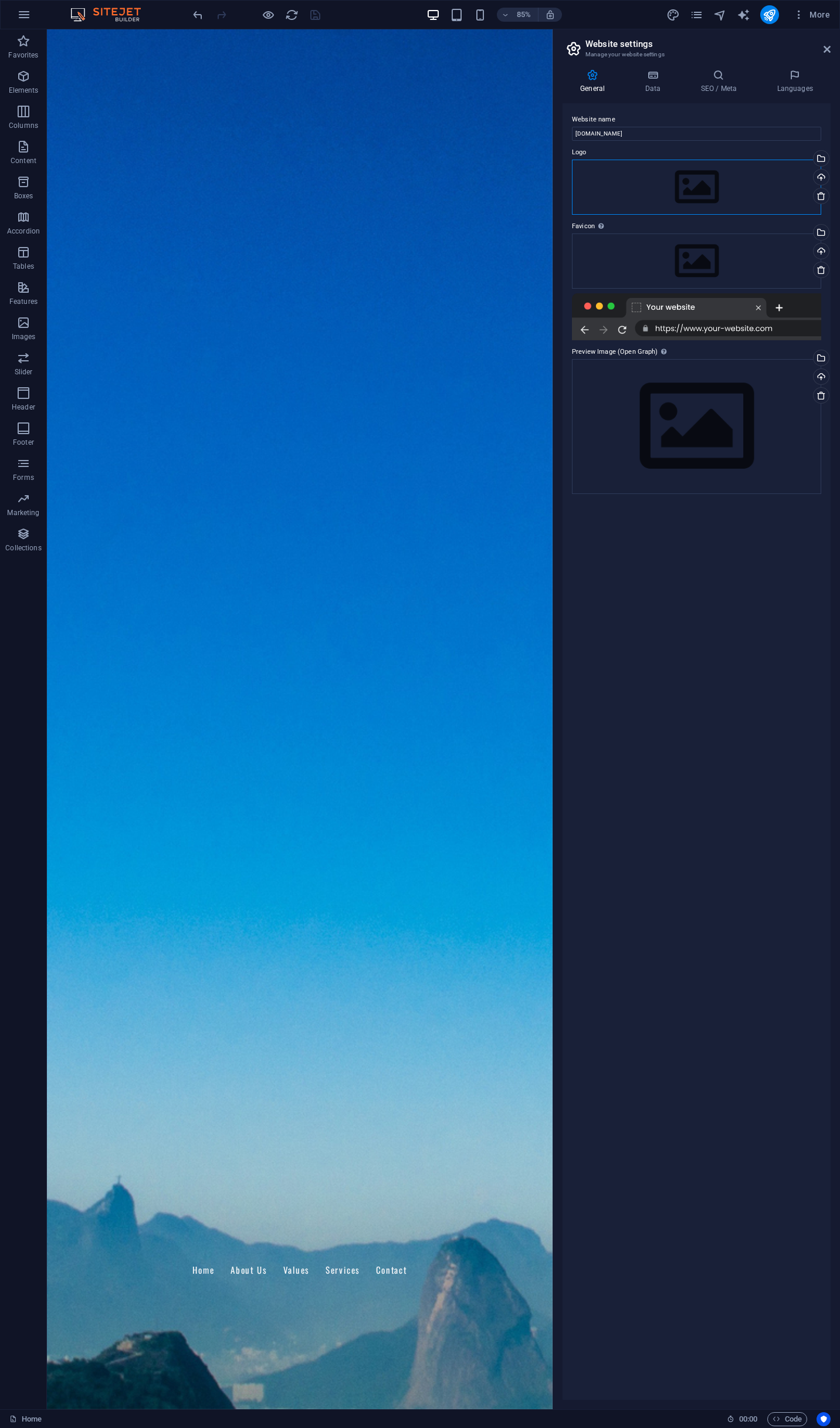
click at [787, 180] on div "Drag files here, click to choose files or select files from Files or our free s…" at bounding box center [696, 187] width 250 height 55
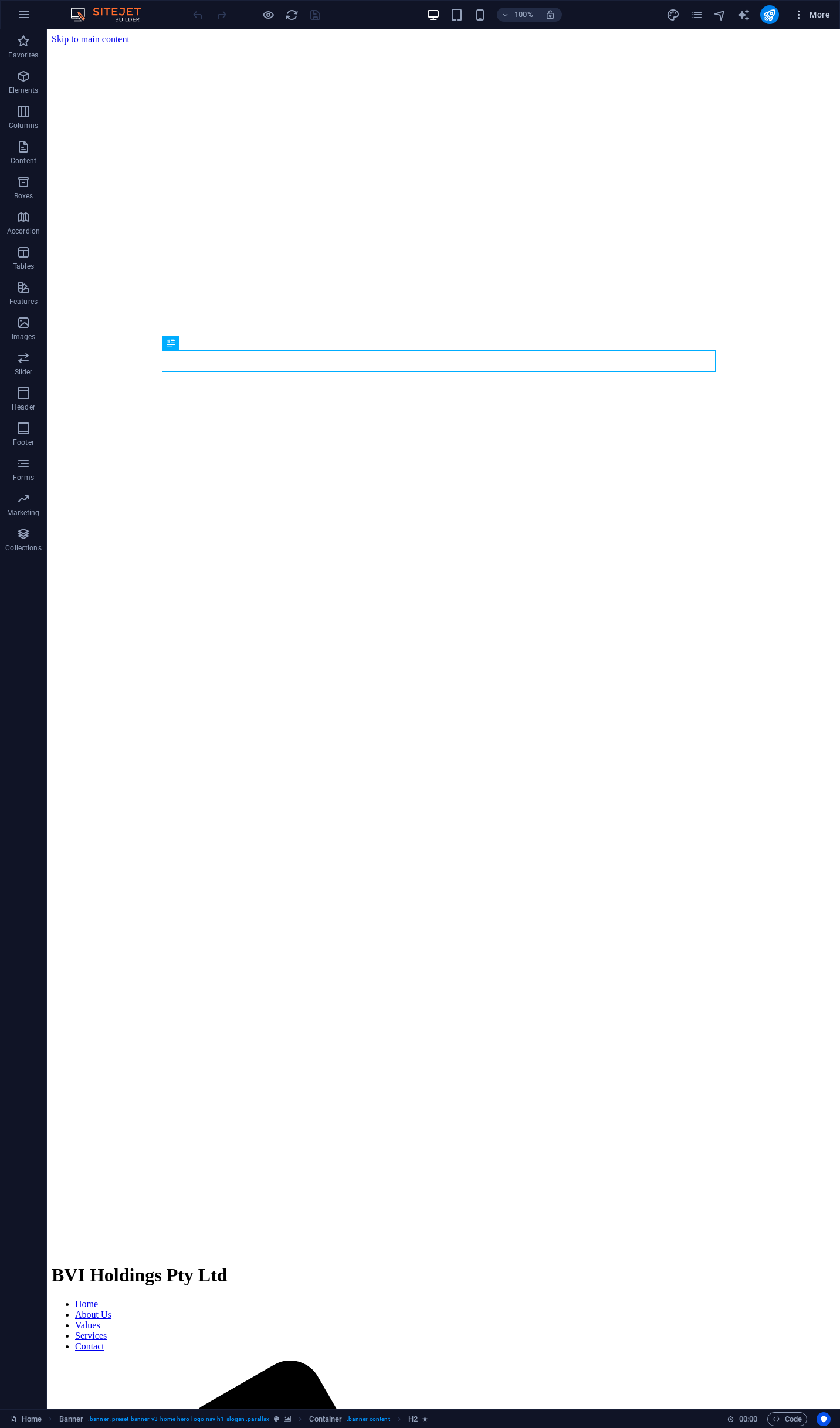
click at [822, 14] on span "More" at bounding box center [811, 15] width 37 height 12
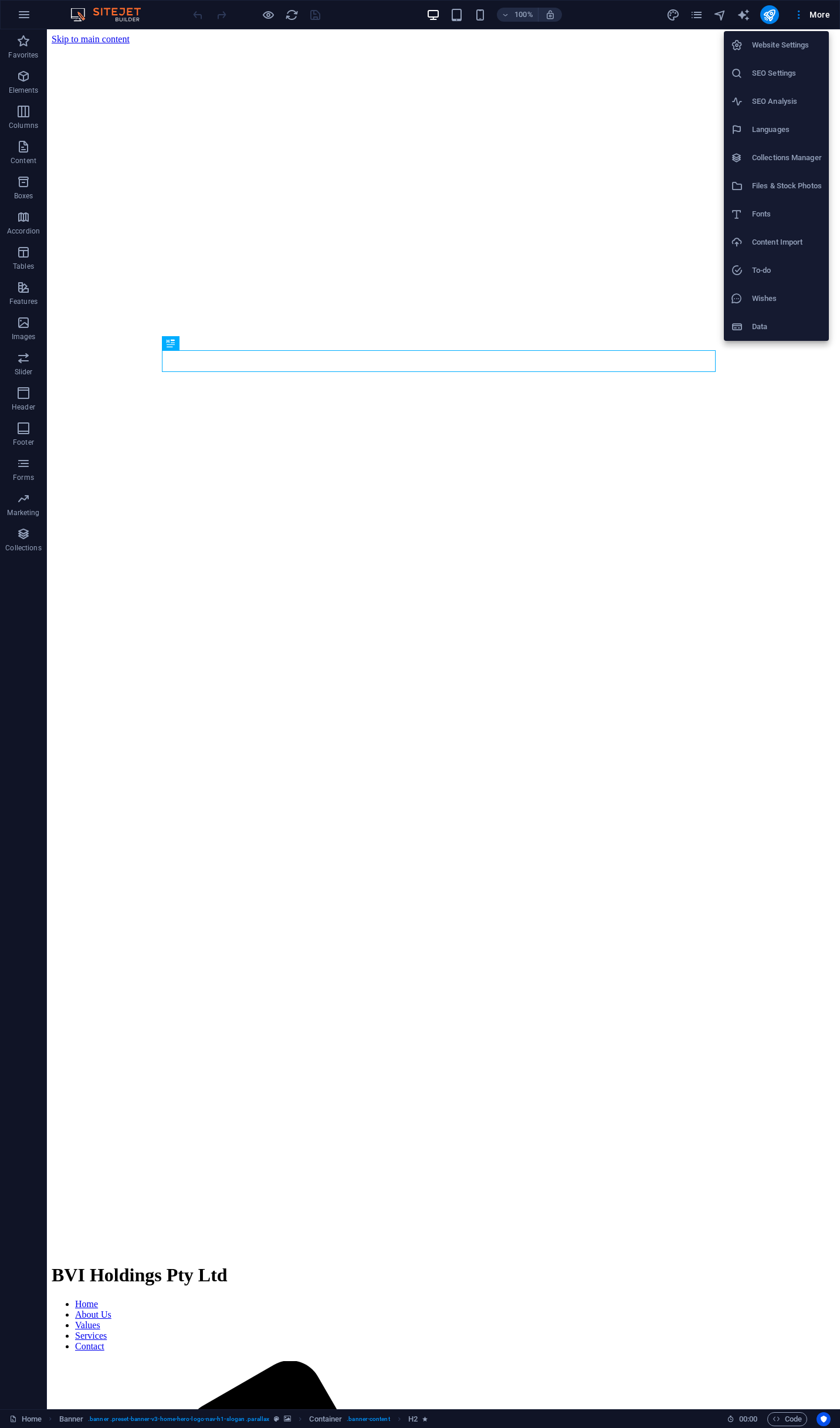
click at [781, 45] on h6 "Website Settings" at bounding box center [787, 45] width 70 height 14
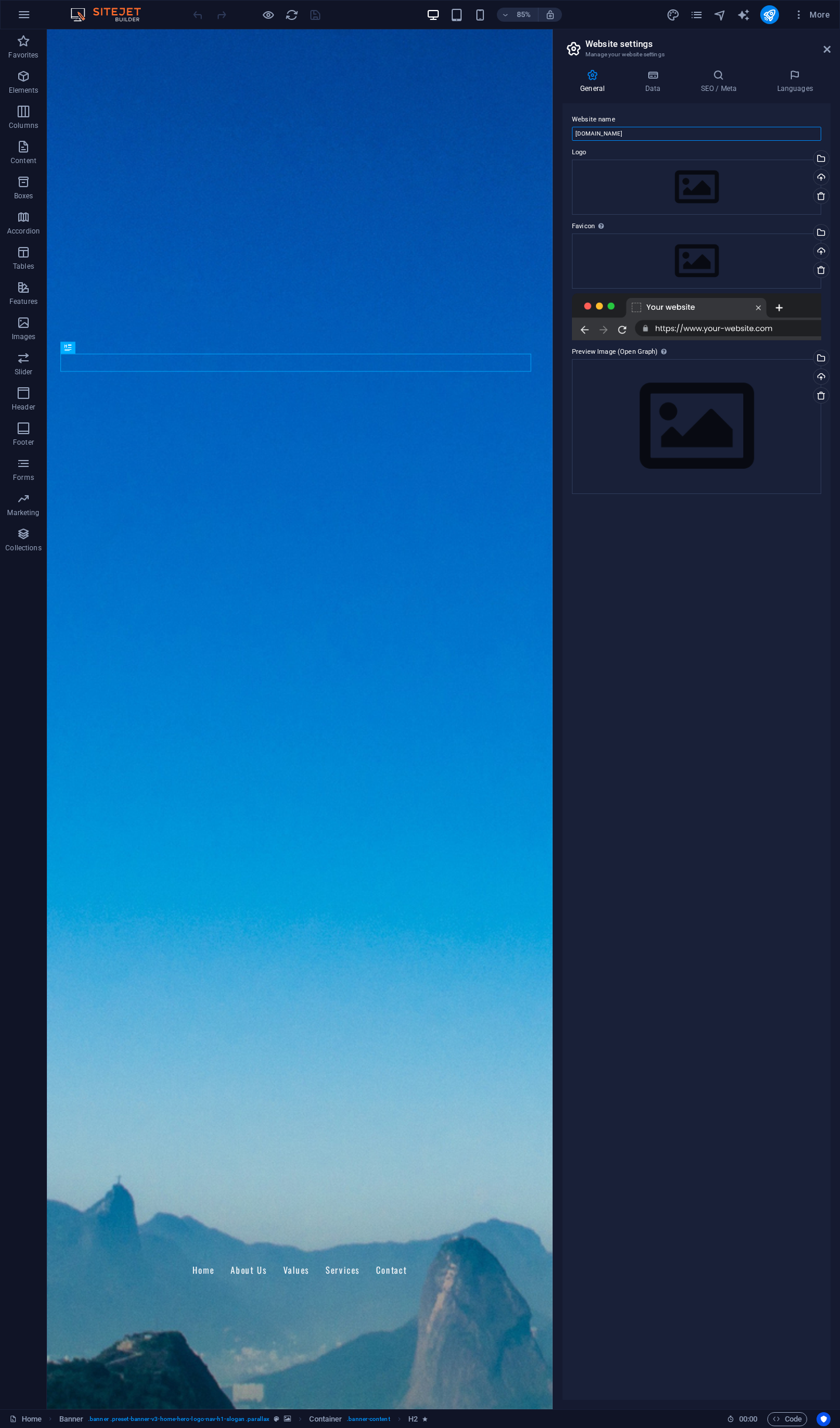
click at [695, 138] on input "[DOMAIN_NAME]" at bounding box center [696, 133] width 250 height 14
type input "BVI Holdings"
click at [738, 193] on div "Drag files here, click to choose files or select files from Files or our free s…" at bounding box center [696, 187] width 250 height 55
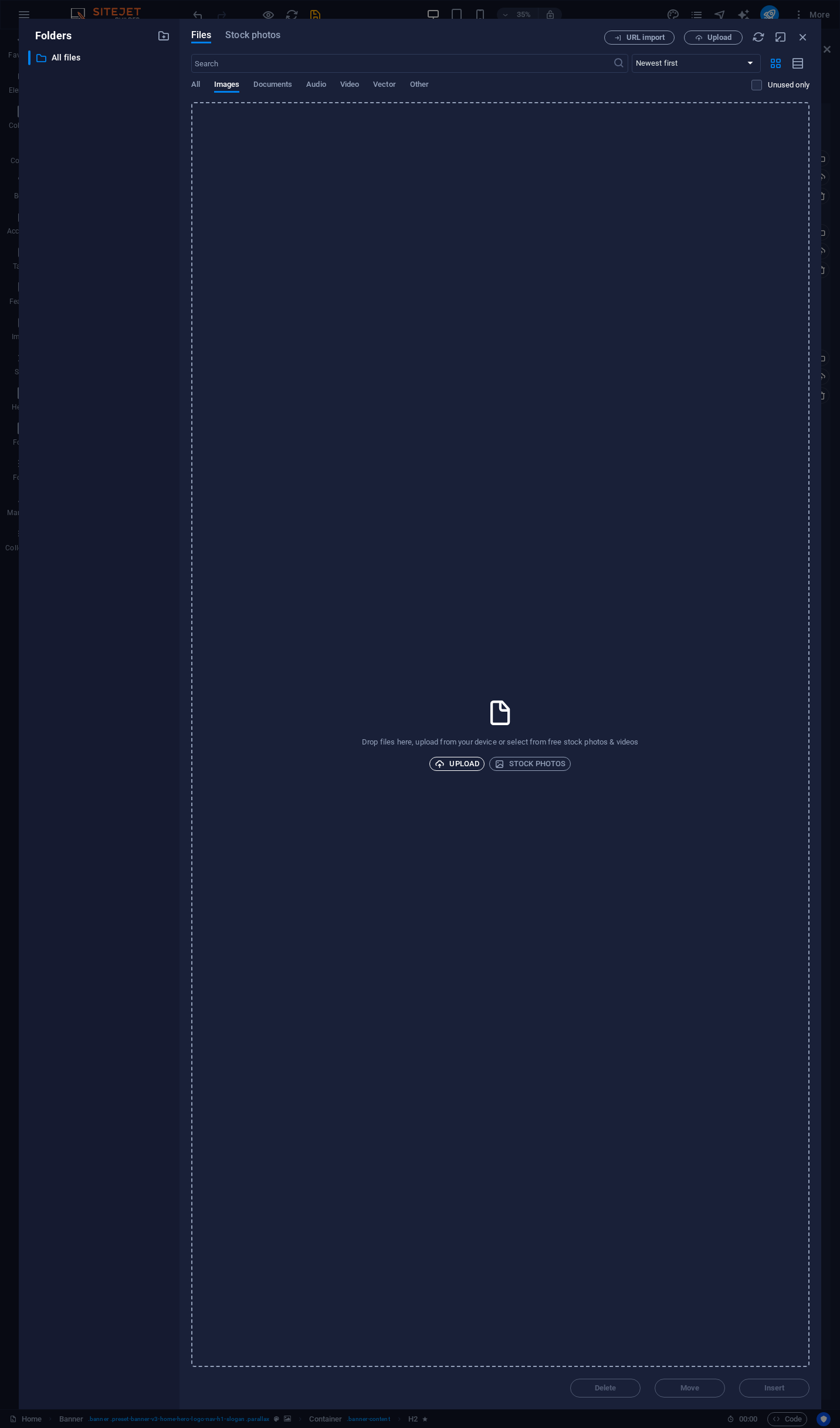
click at [473, 762] on span "Upload" at bounding box center [457, 764] width 45 height 14
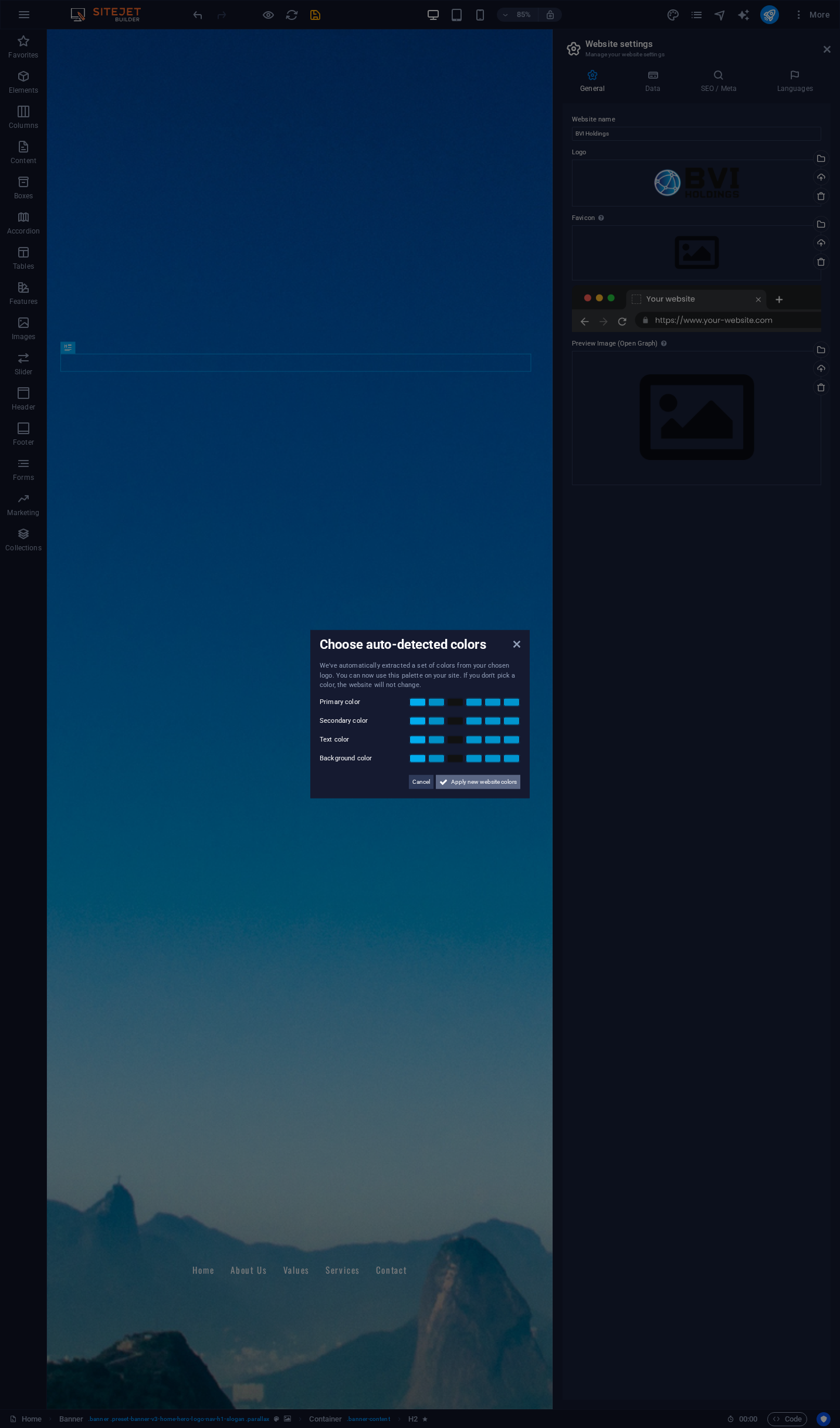
click at [490, 785] on span "Apply new website colors" at bounding box center [484, 781] width 66 height 14
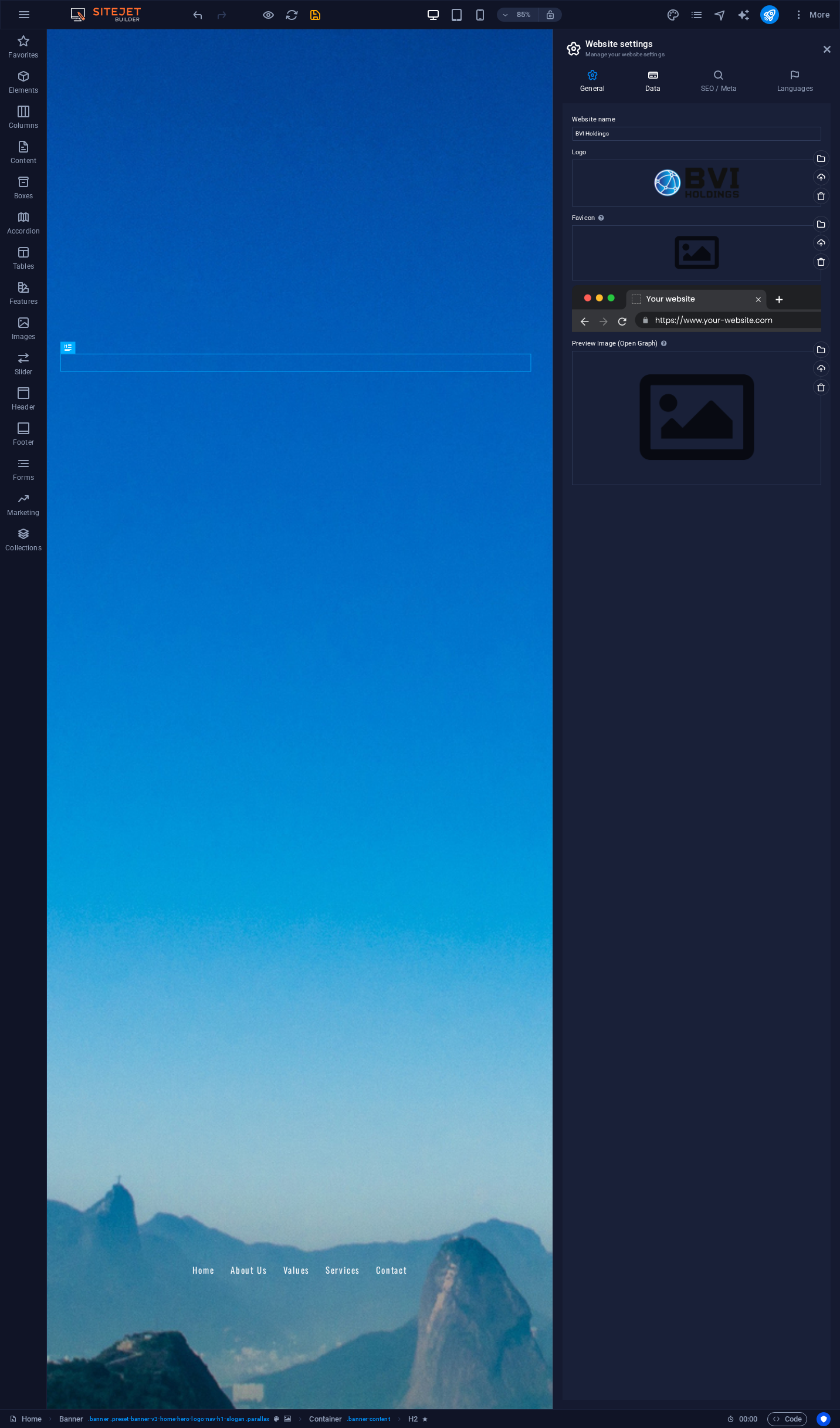
click at [655, 86] on h4 "Data" at bounding box center [655, 82] width 56 height 25
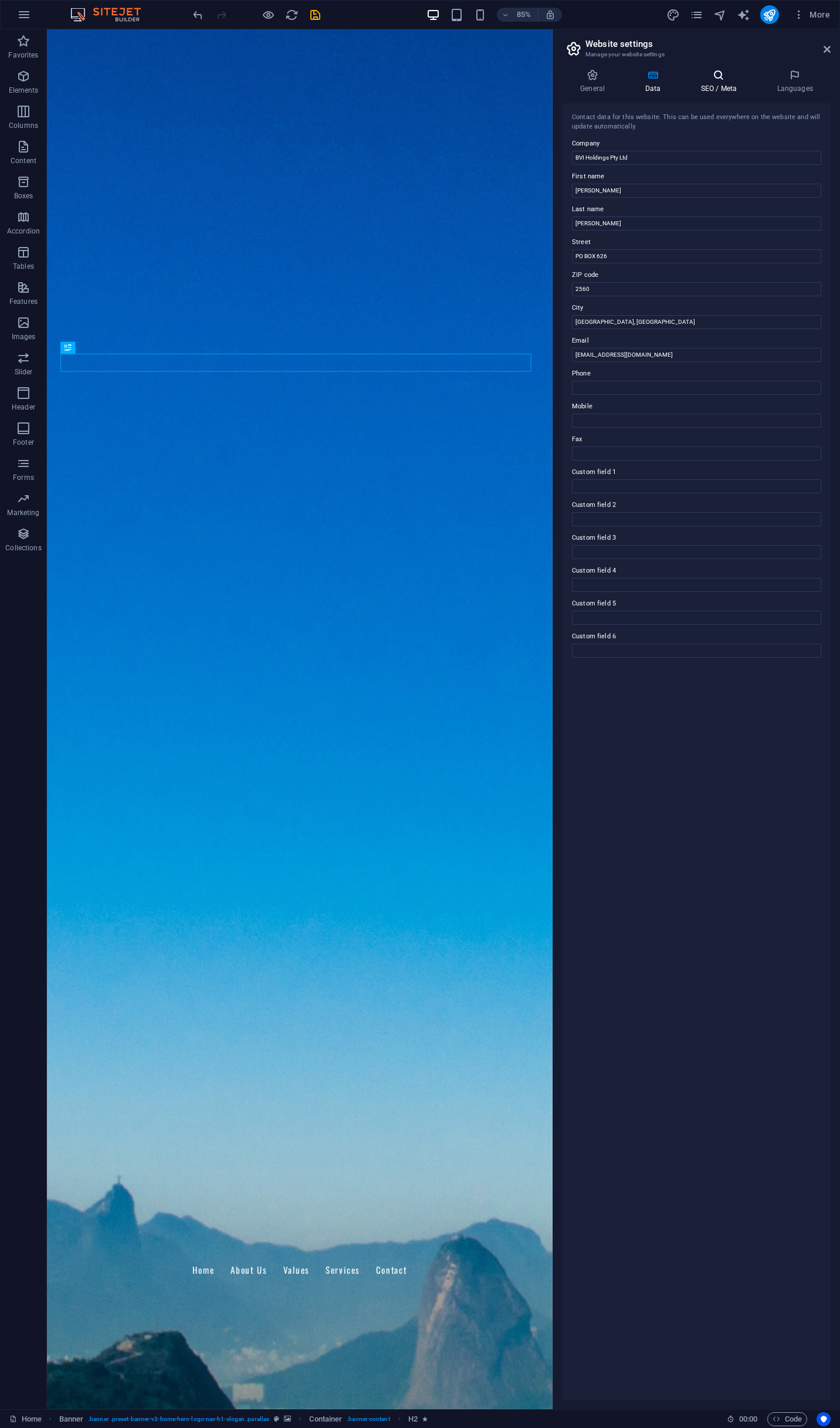
click at [704, 78] on icon at bounding box center [719, 75] width 72 height 12
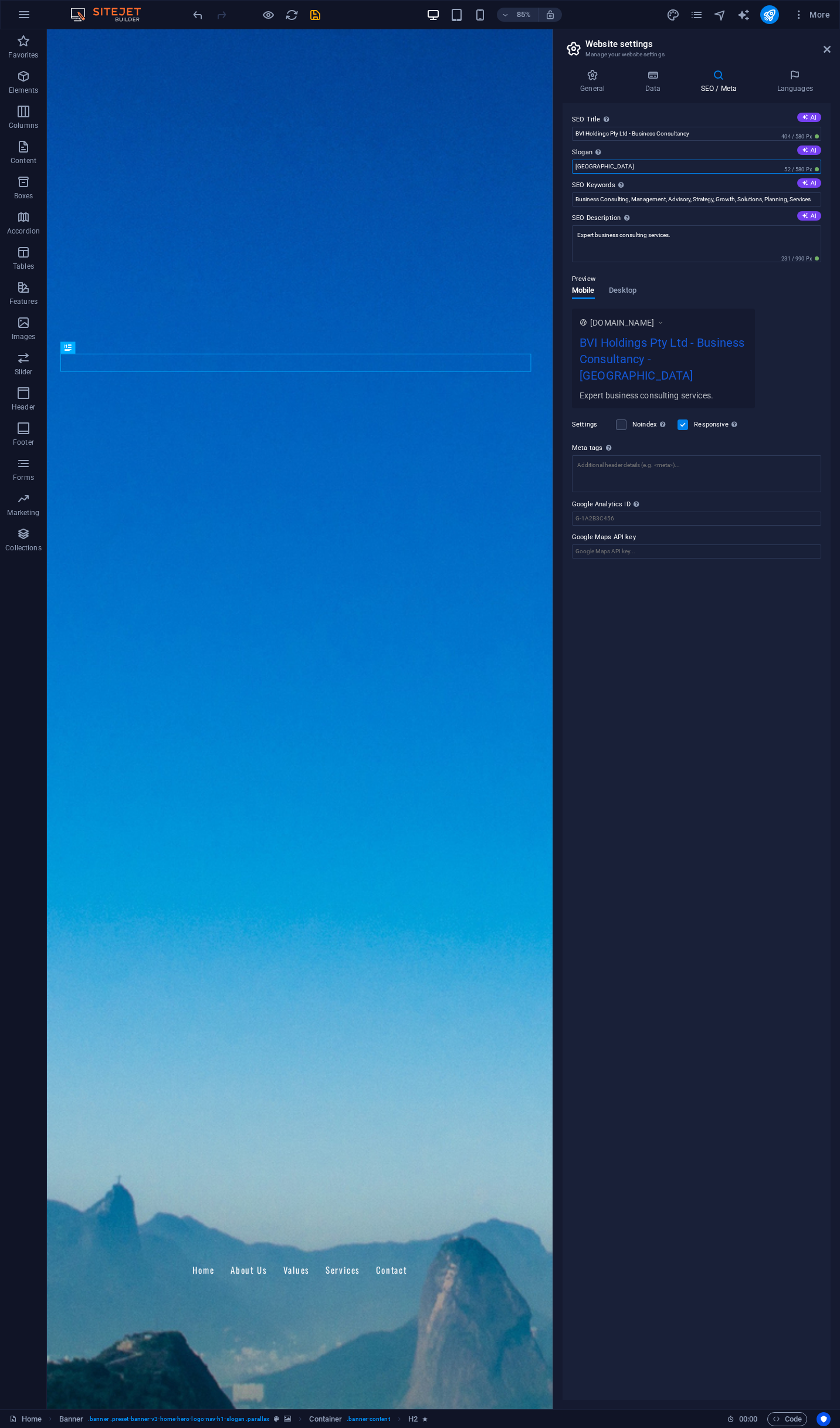
click at [668, 163] on input "Berlin" at bounding box center [696, 166] width 250 height 14
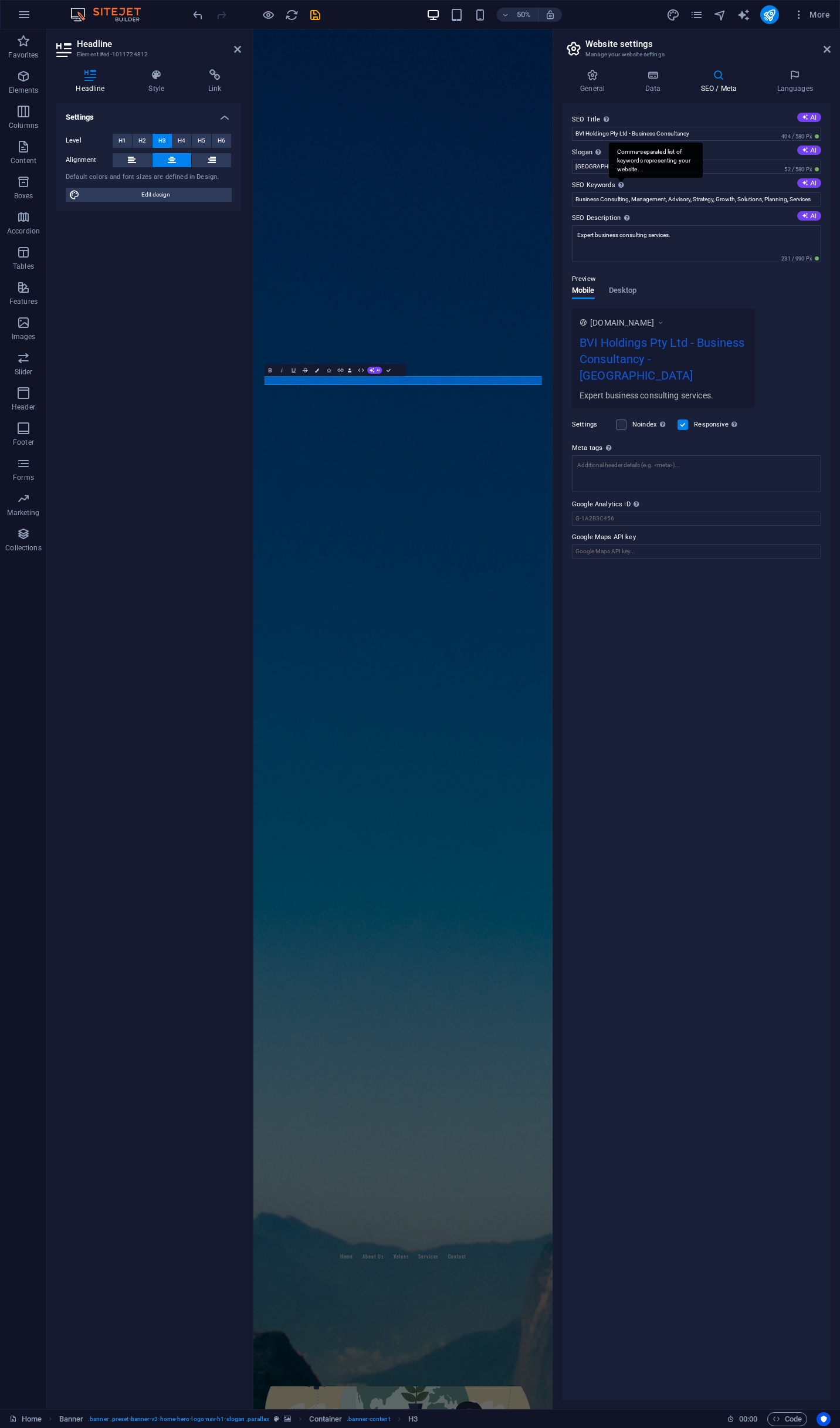
click at [617, 170] on div "Comma-separated list of keywords representing your website." at bounding box center [656, 160] width 94 height 35
click at [617, 193] on input "Business Consulting, Management, Advisory, Strategy, Growth, Solutions, Plannin…" at bounding box center [696, 199] width 250 height 14
click at [598, 168] on input "Berlin" at bounding box center [696, 166] width 250 height 14
paste input "Your Partners in Business Consultancy and Management"
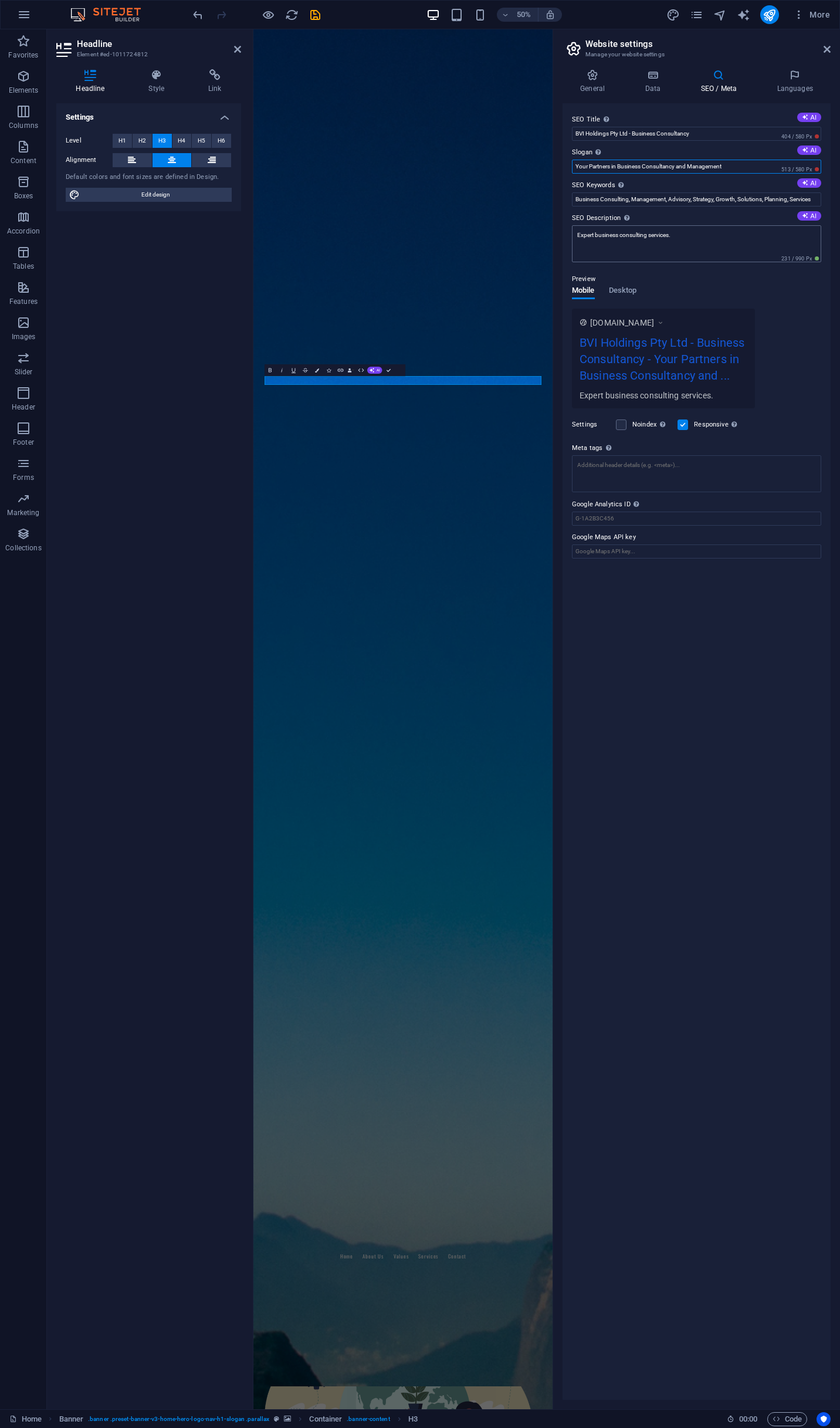
type input "Your Partners in Business Consultancy and Management"
click at [695, 249] on textarea "Expert business consulting services." at bounding box center [696, 244] width 250 height 37
click at [800, 374] on div "www.example.com BVI Holdings Pty Ltd - Business Consultancy - Your Partners in …" at bounding box center [696, 368] width 250 height 100
click at [239, 49] on icon at bounding box center [238, 49] width 7 height 10
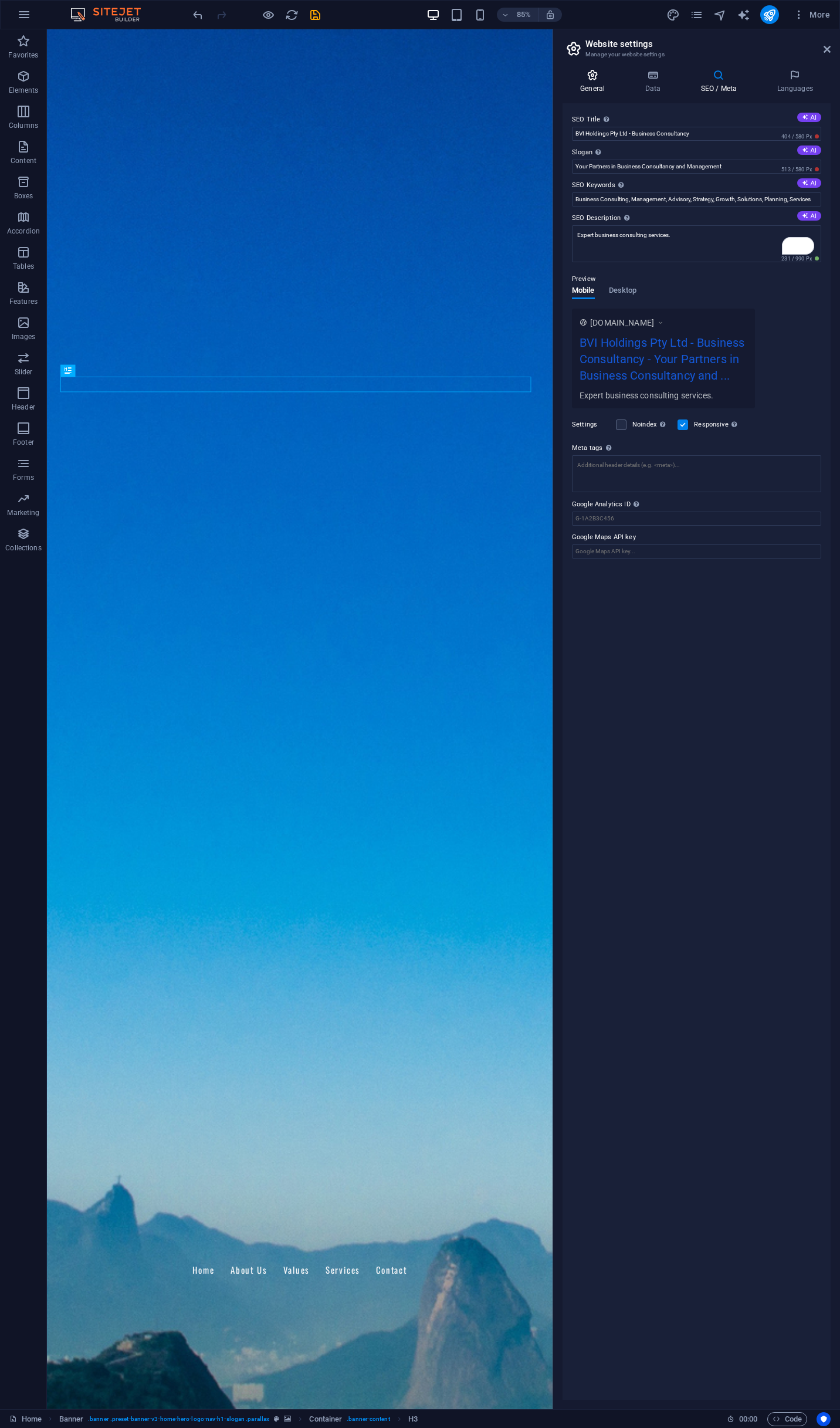
click at [608, 78] on icon at bounding box center [592, 75] width 60 height 12
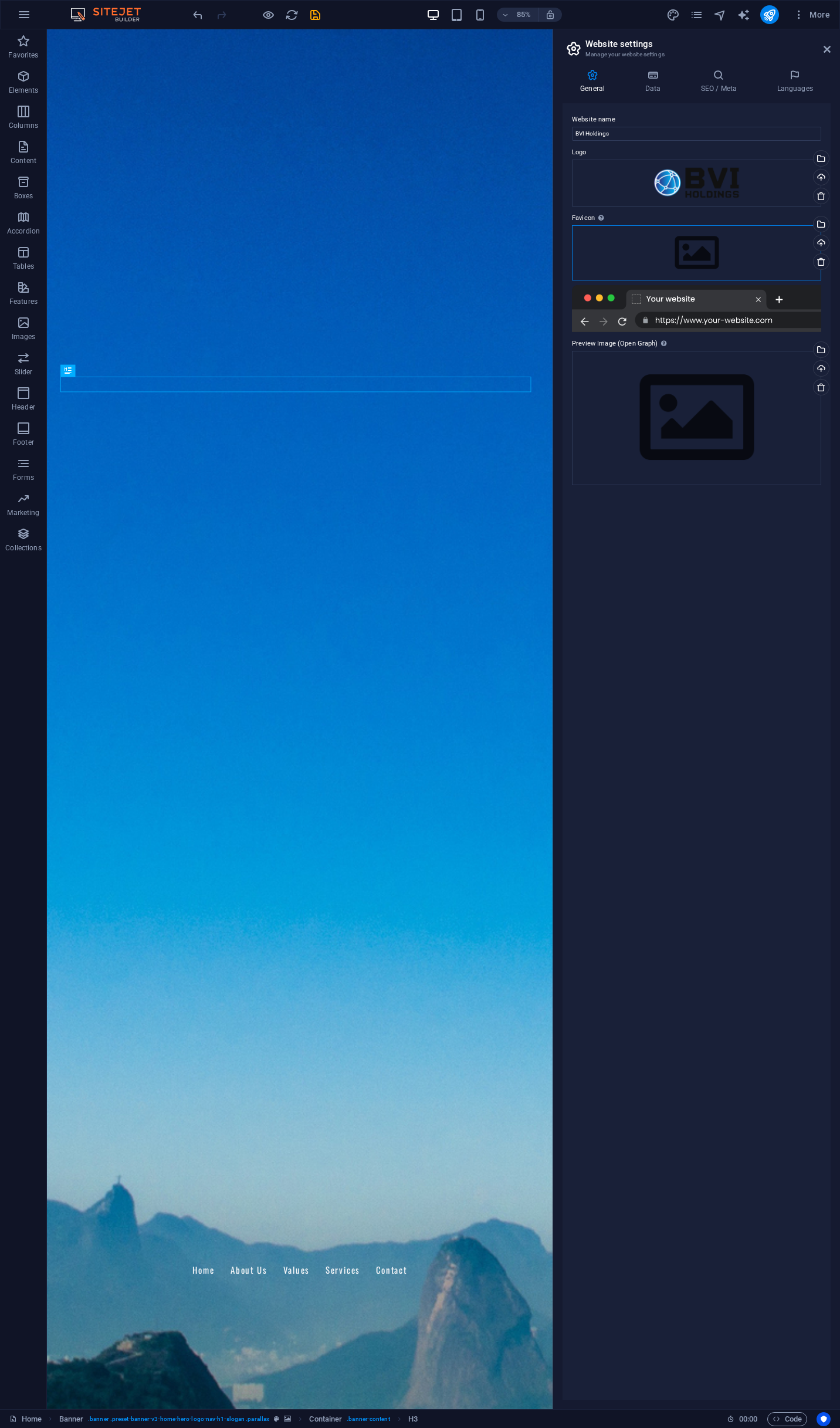
click at [700, 249] on div "Drag files here, click to choose files or select files from Files or our free s…" at bounding box center [696, 253] width 250 height 55
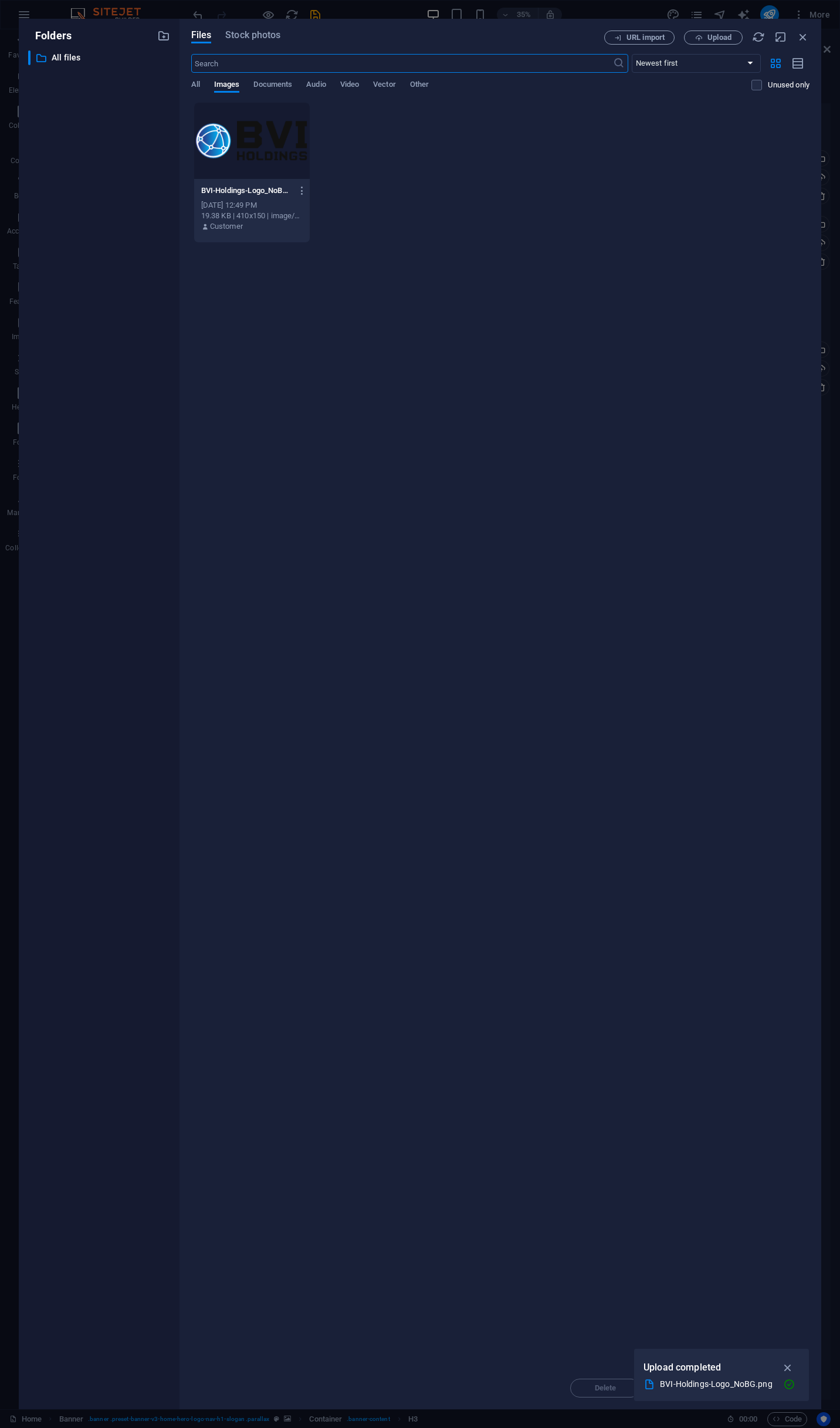
click at [279, 146] on div at bounding box center [252, 141] width 116 height 76
click at [279, 146] on div "1" at bounding box center [252, 141] width 116 height 76
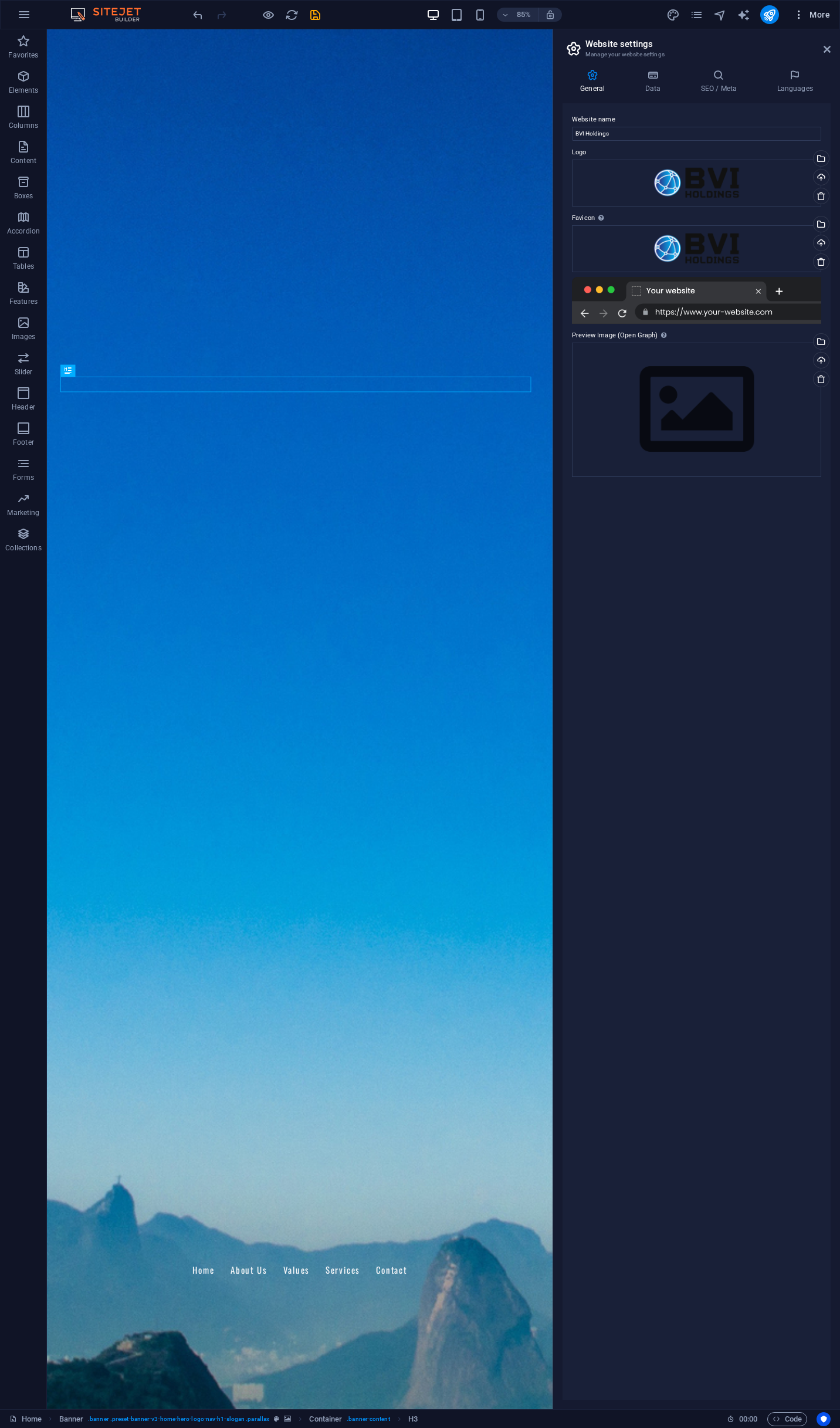
click at [822, 18] on span "More" at bounding box center [811, 15] width 37 height 12
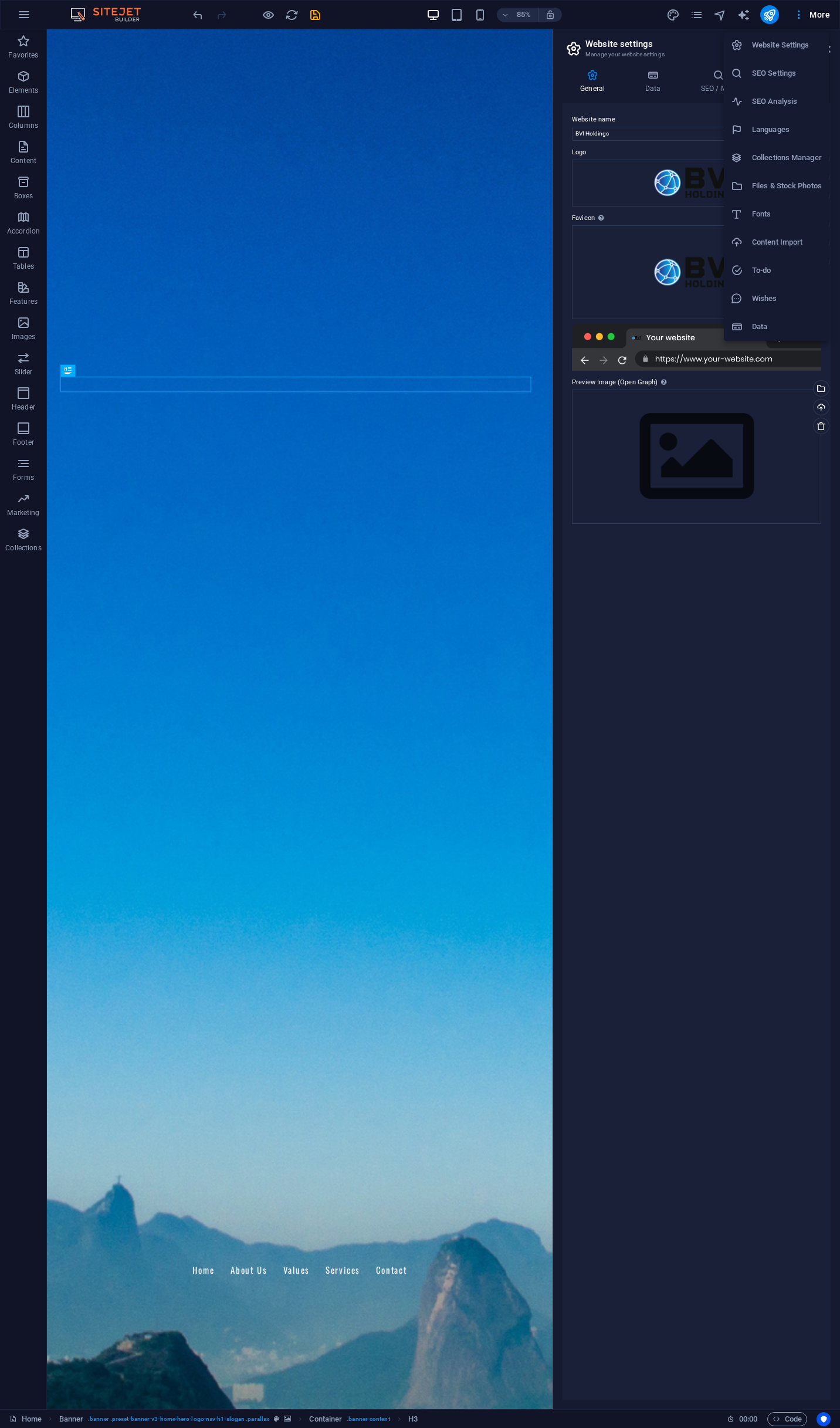
click at [822, 18] on div at bounding box center [420, 714] width 840 height 1428
click at [312, 15] on icon "save" at bounding box center [315, 15] width 13 height 13
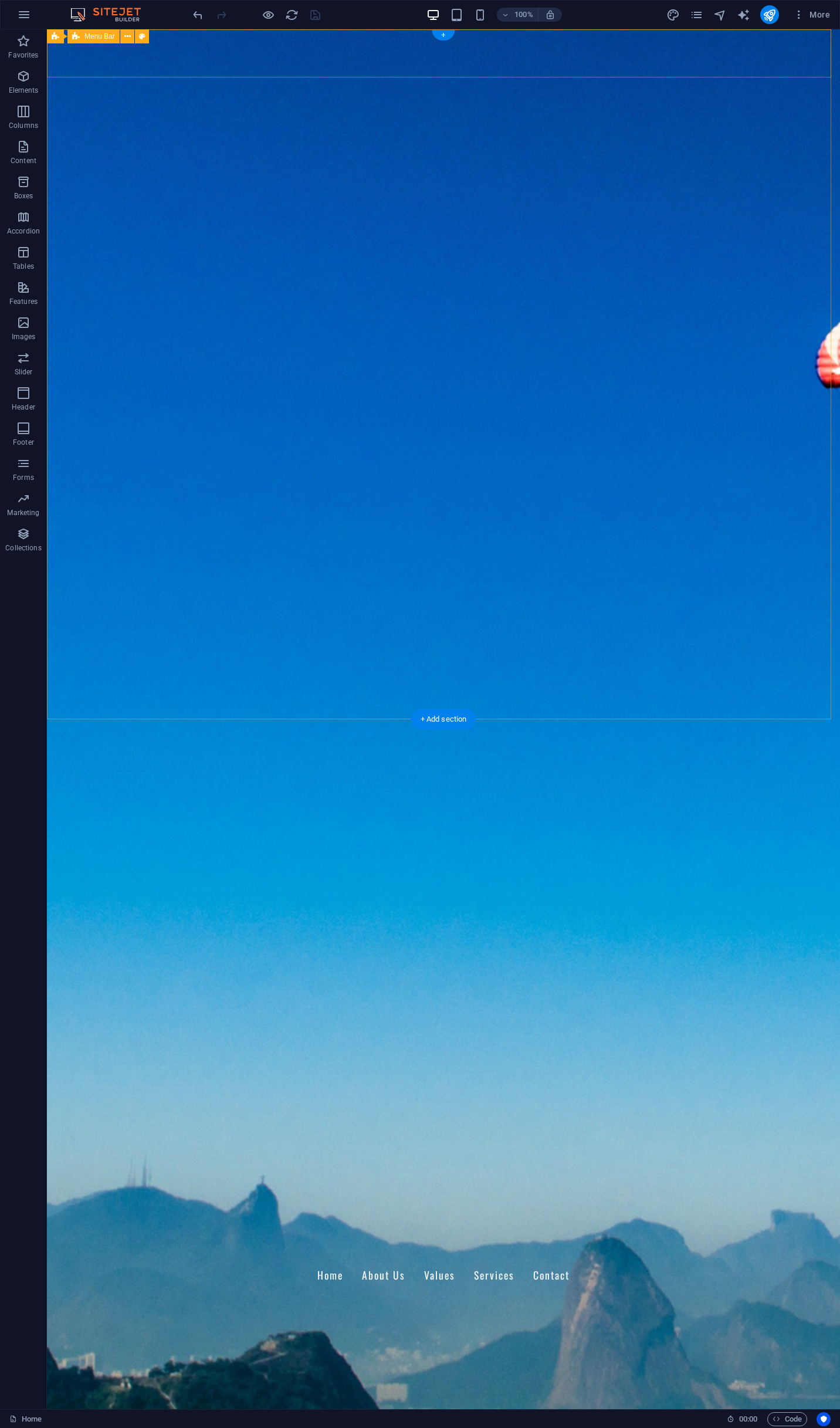
click at [100, 1237] on div "BVI Holdings Pty Ltd Home About Us Values Services Contact" at bounding box center [443, 1268] width 793 height 63
click at [678, 15] on icon "design" at bounding box center [673, 15] width 13 height 13
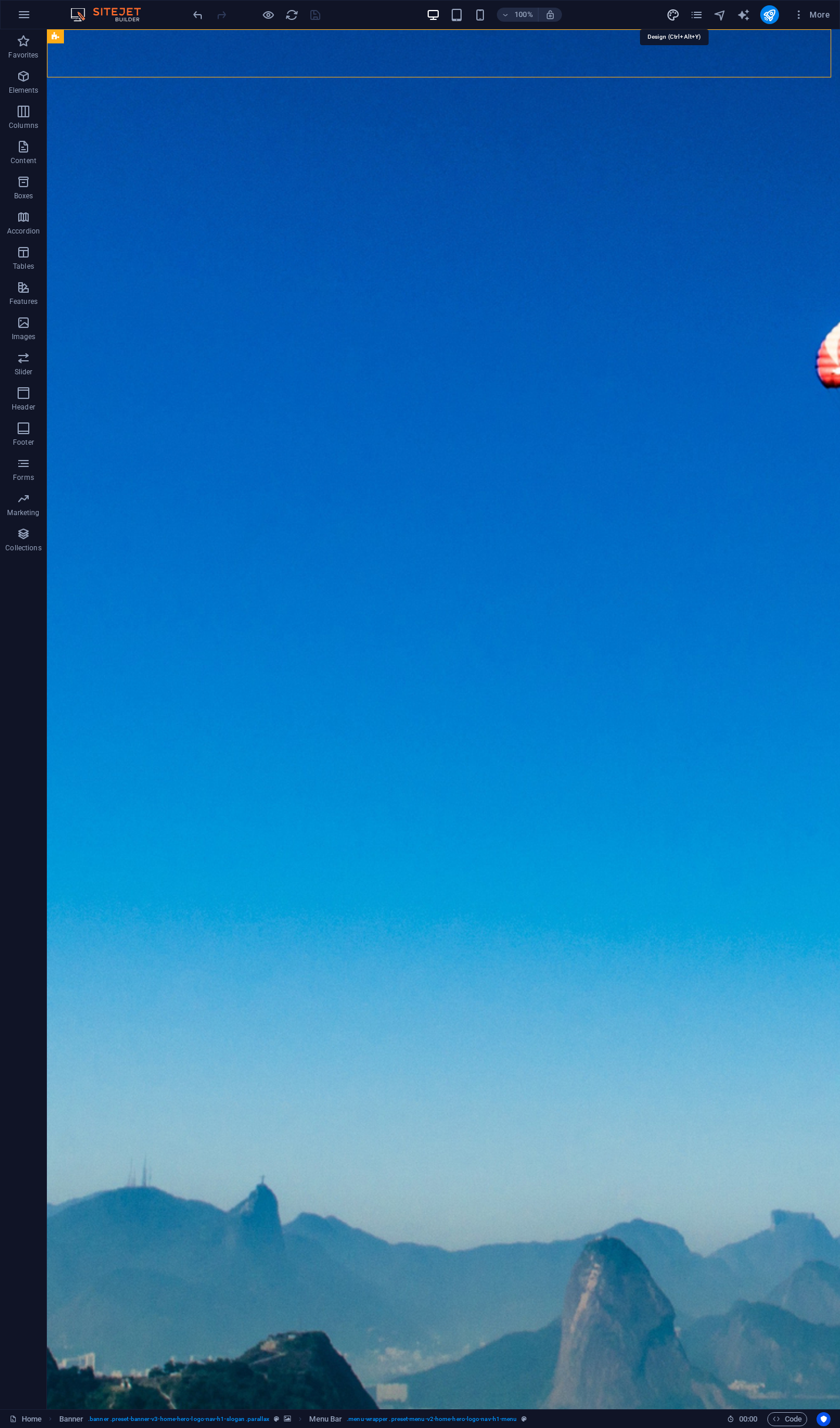
select select "px"
select select "200"
select select "px"
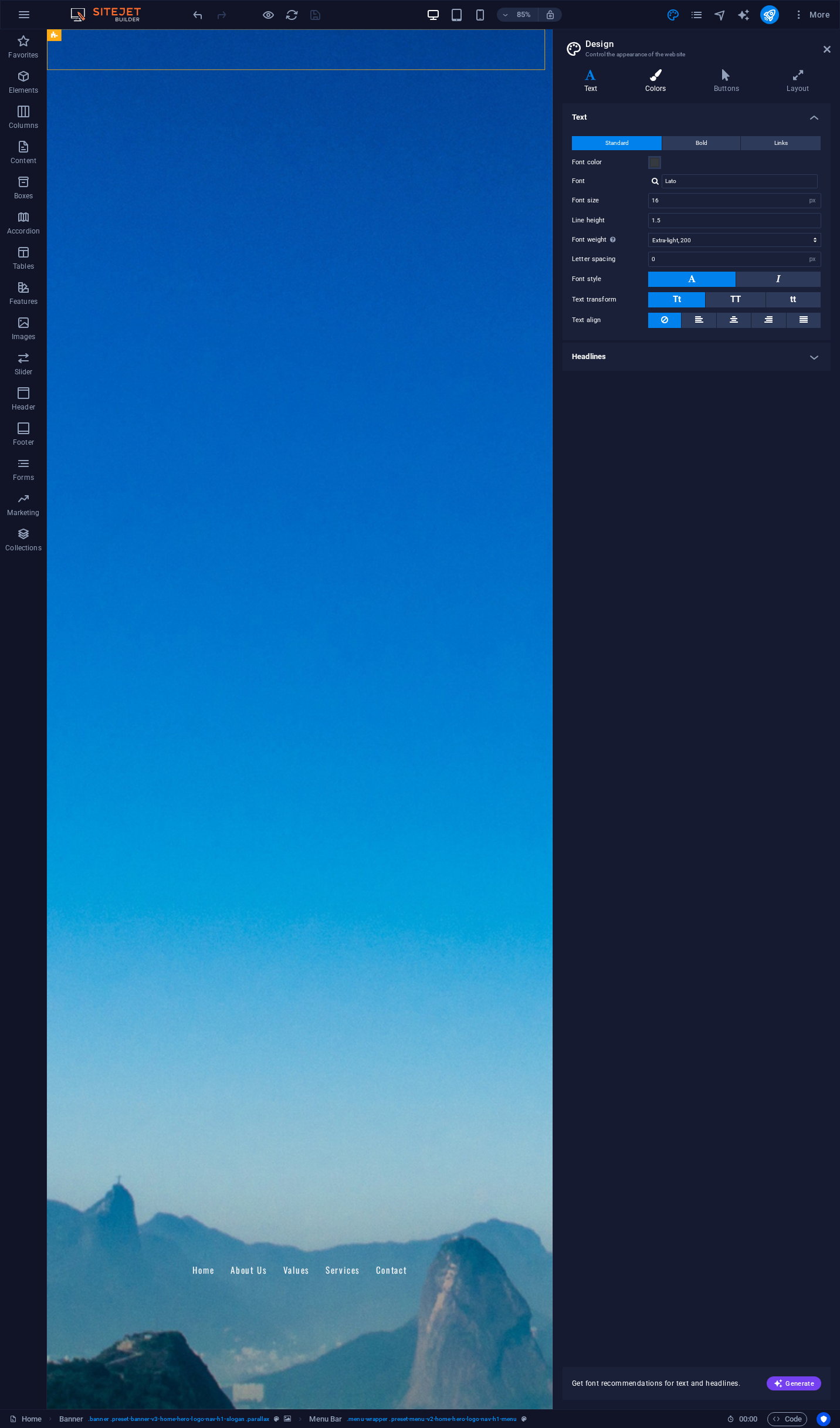
click at [661, 79] on icon at bounding box center [655, 75] width 64 height 12
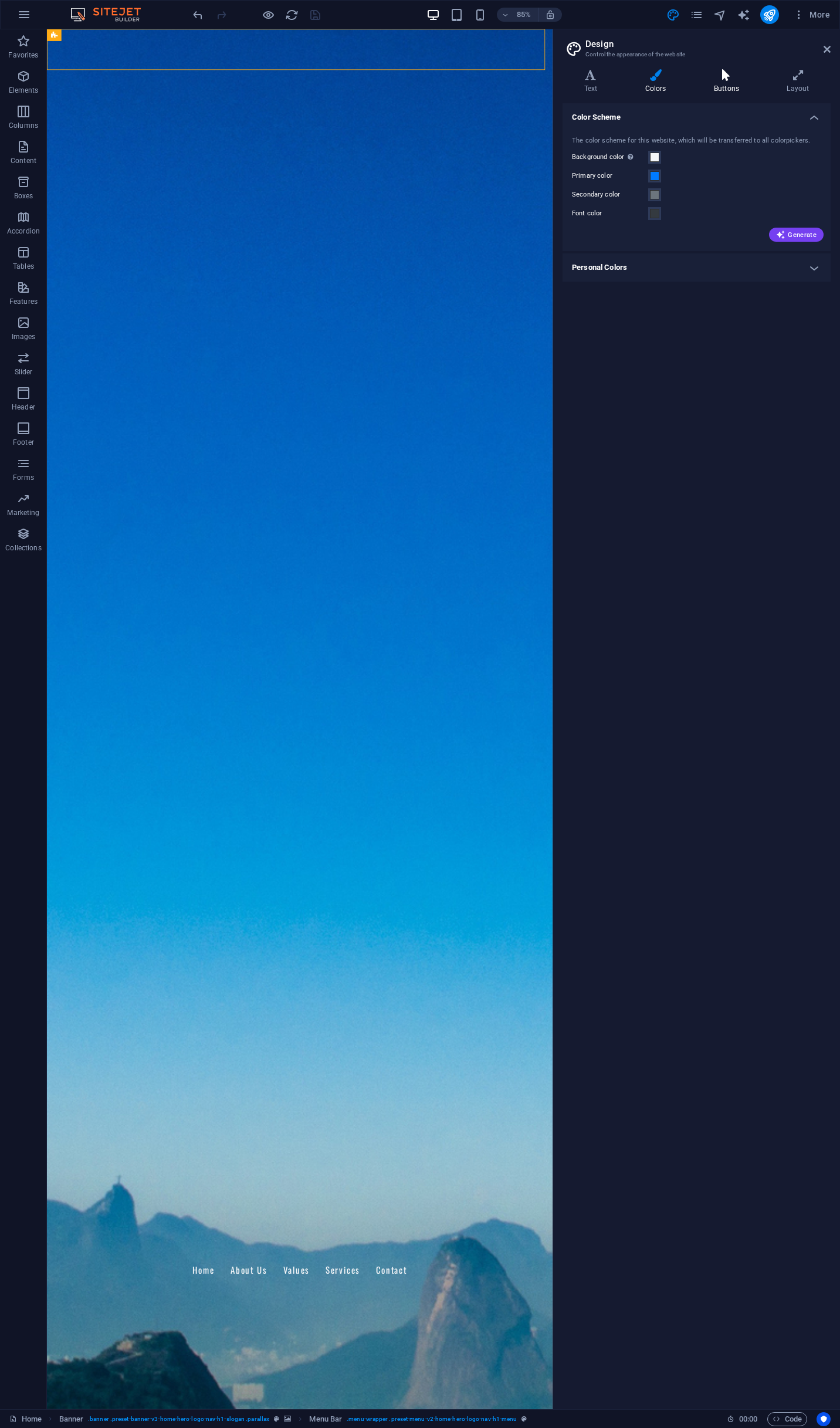
click at [715, 82] on h4 "Buttons" at bounding box center [729, 82] width 73 height 25
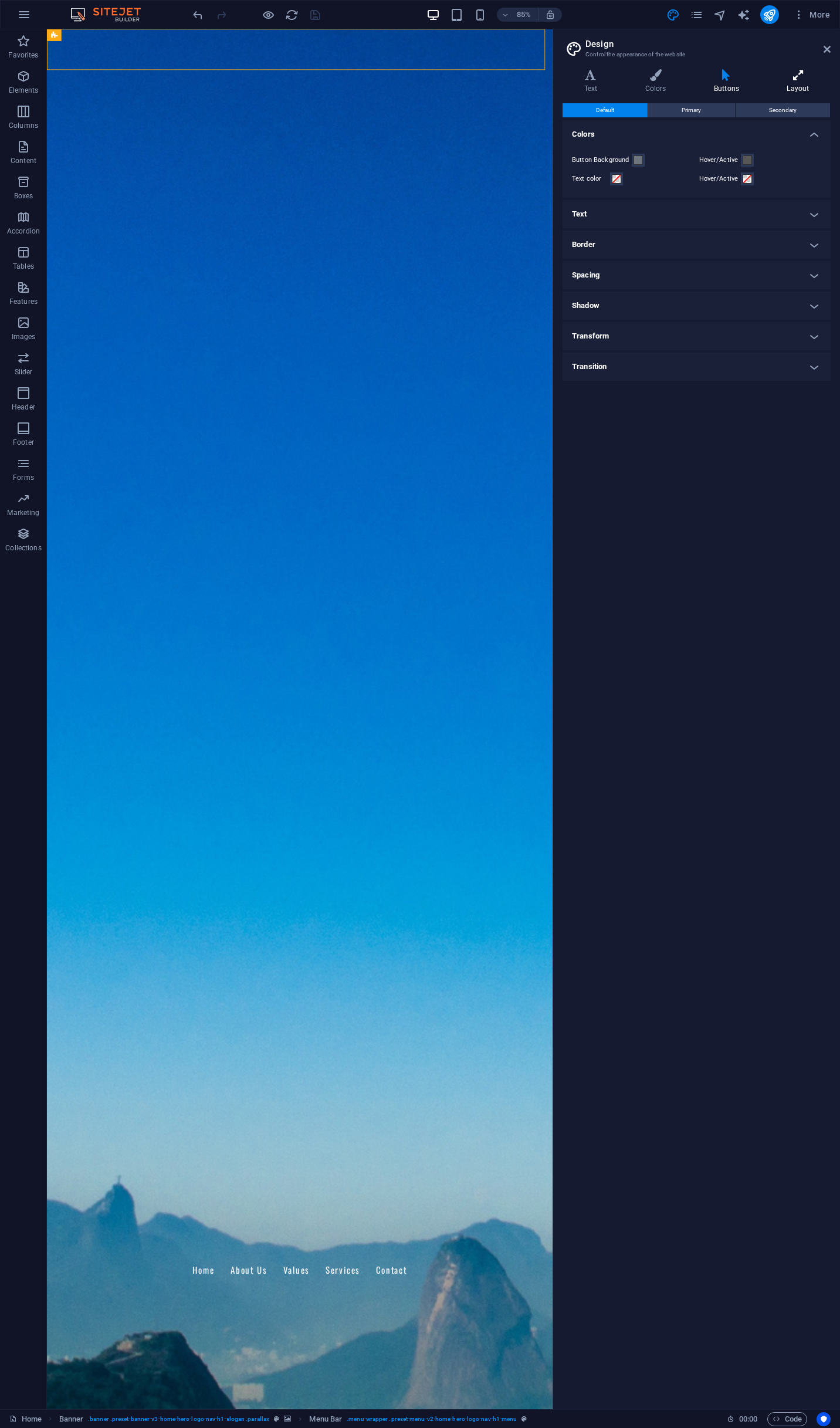
click at [797, 81] on h4 "Layout" at bounding box center [798, 82] width 65 height 25
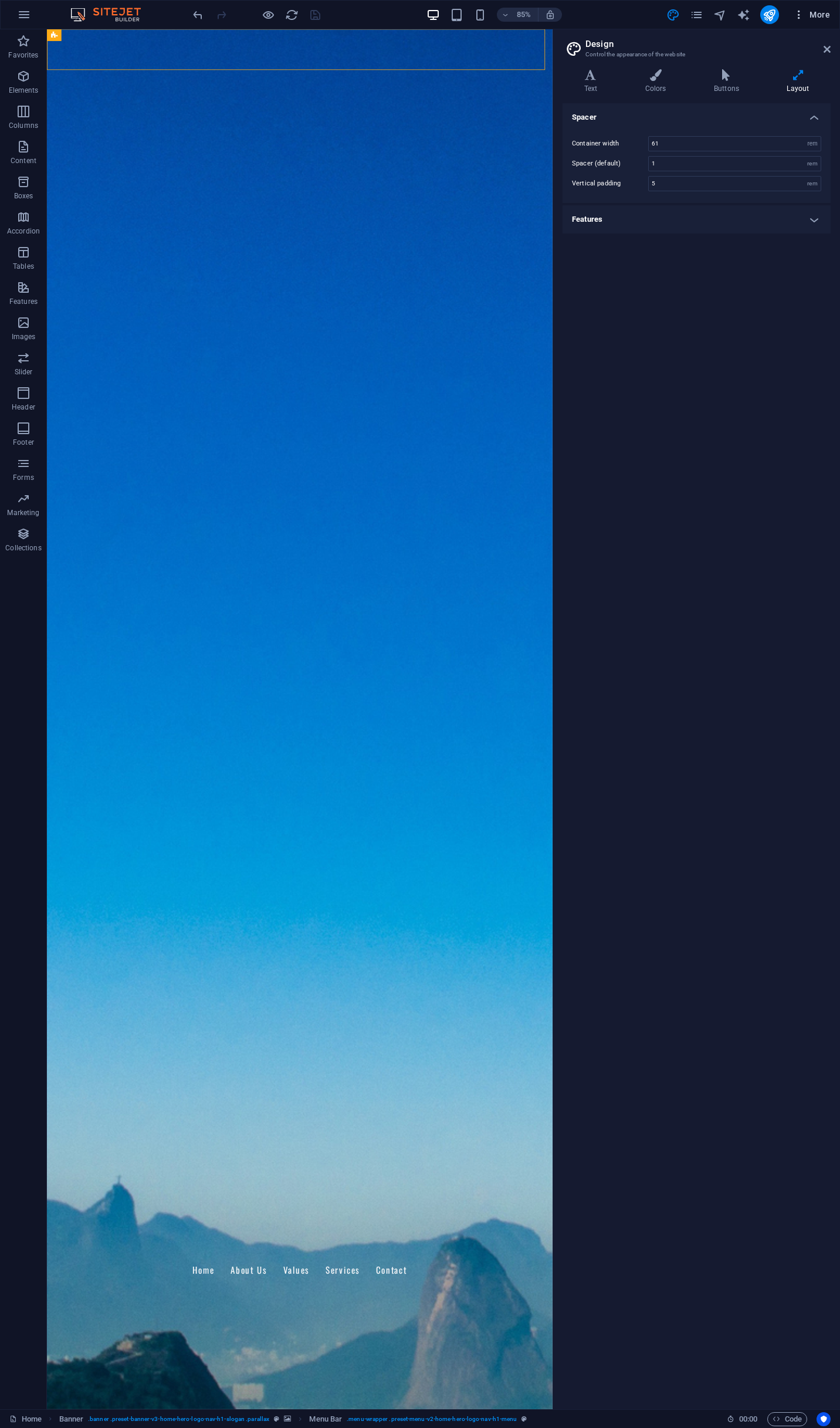
click at [804, 18] on icon "button" at bounding box center [799, 15] width 12 height 12
click at [787, 46] on h6 "Website Settings" at bounding box center [787, 45] width 70 height 14
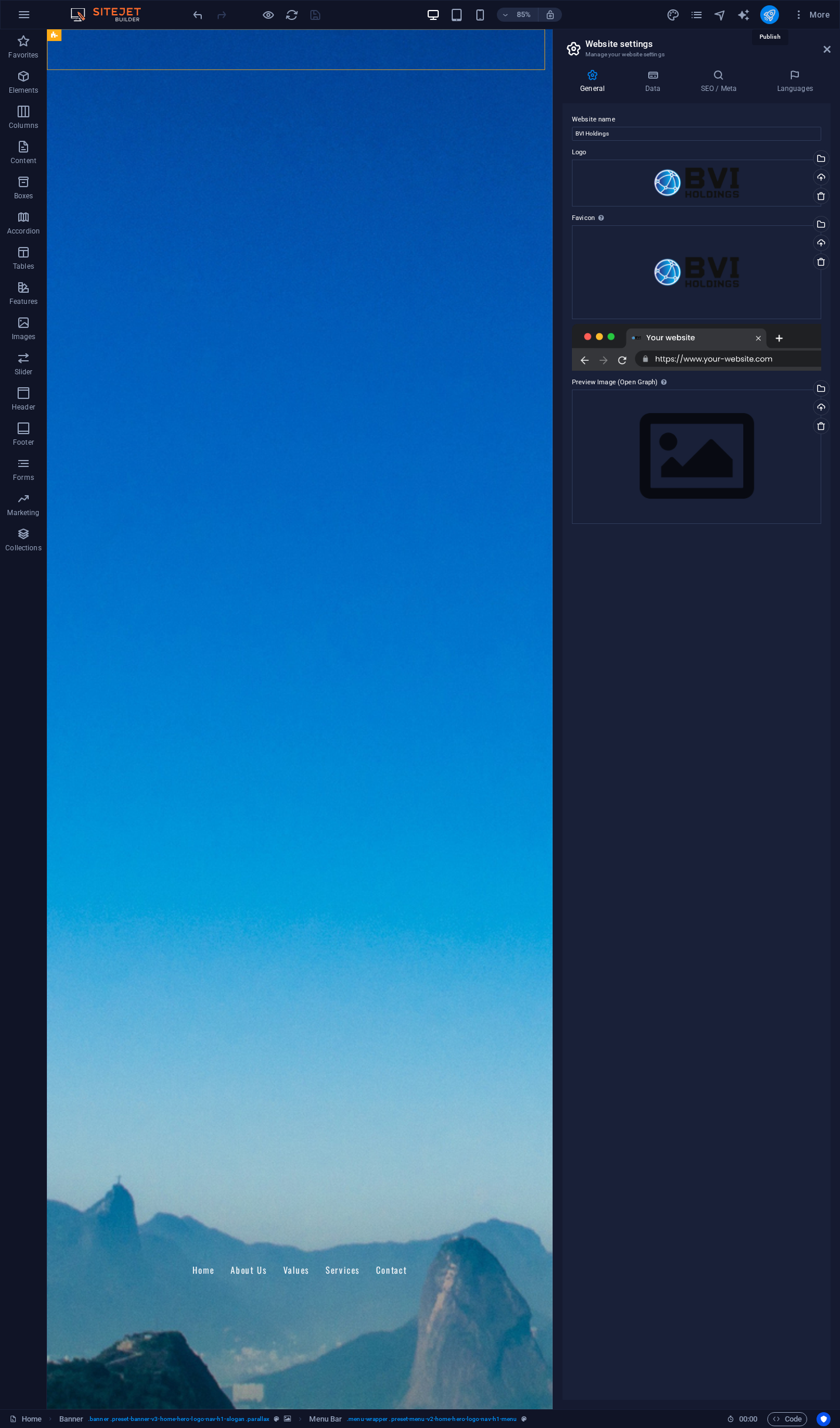
click at [770, 10] on icon "publish" at bounding box center [770, 15] width 13 height 13
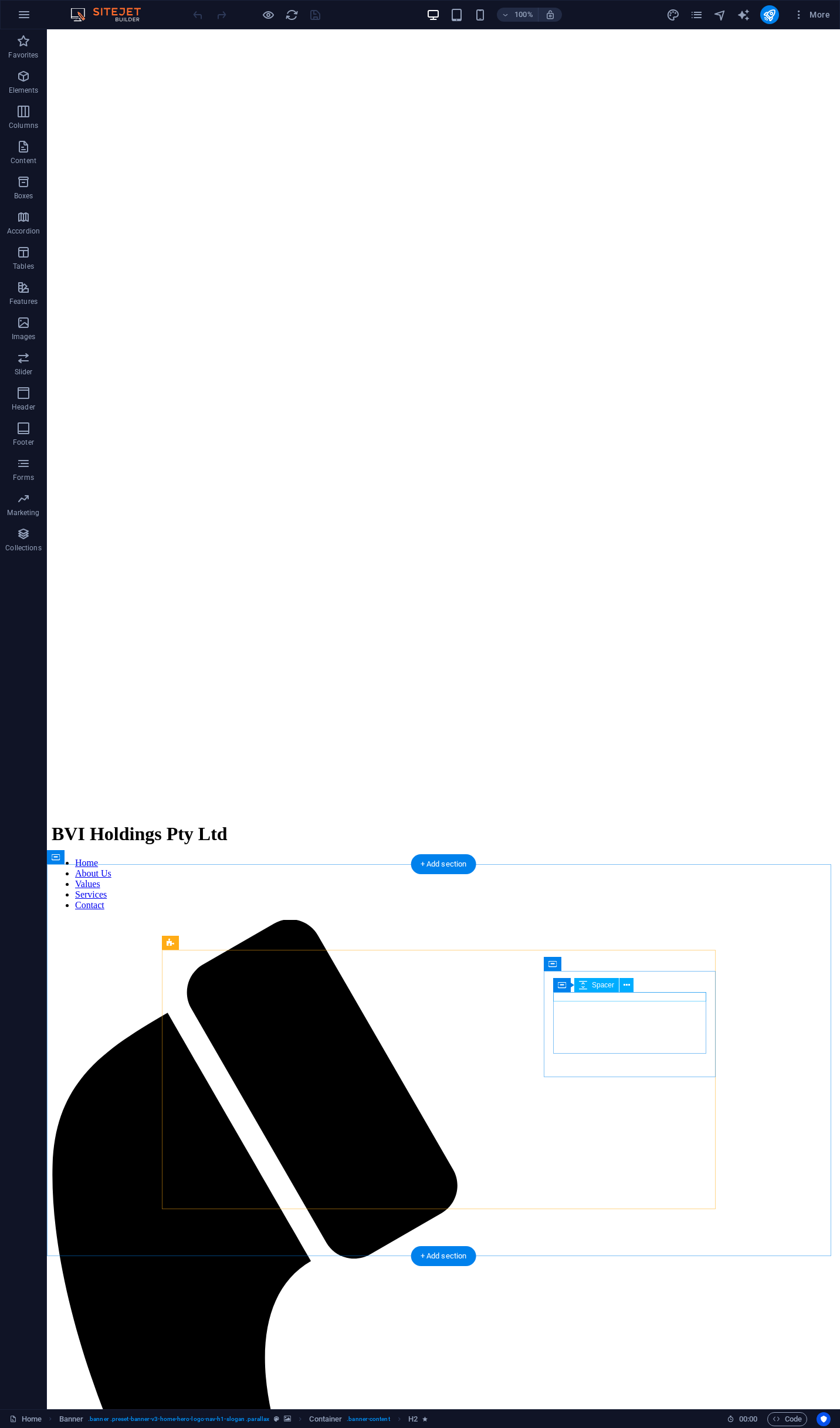
scroll to position [488, 0]
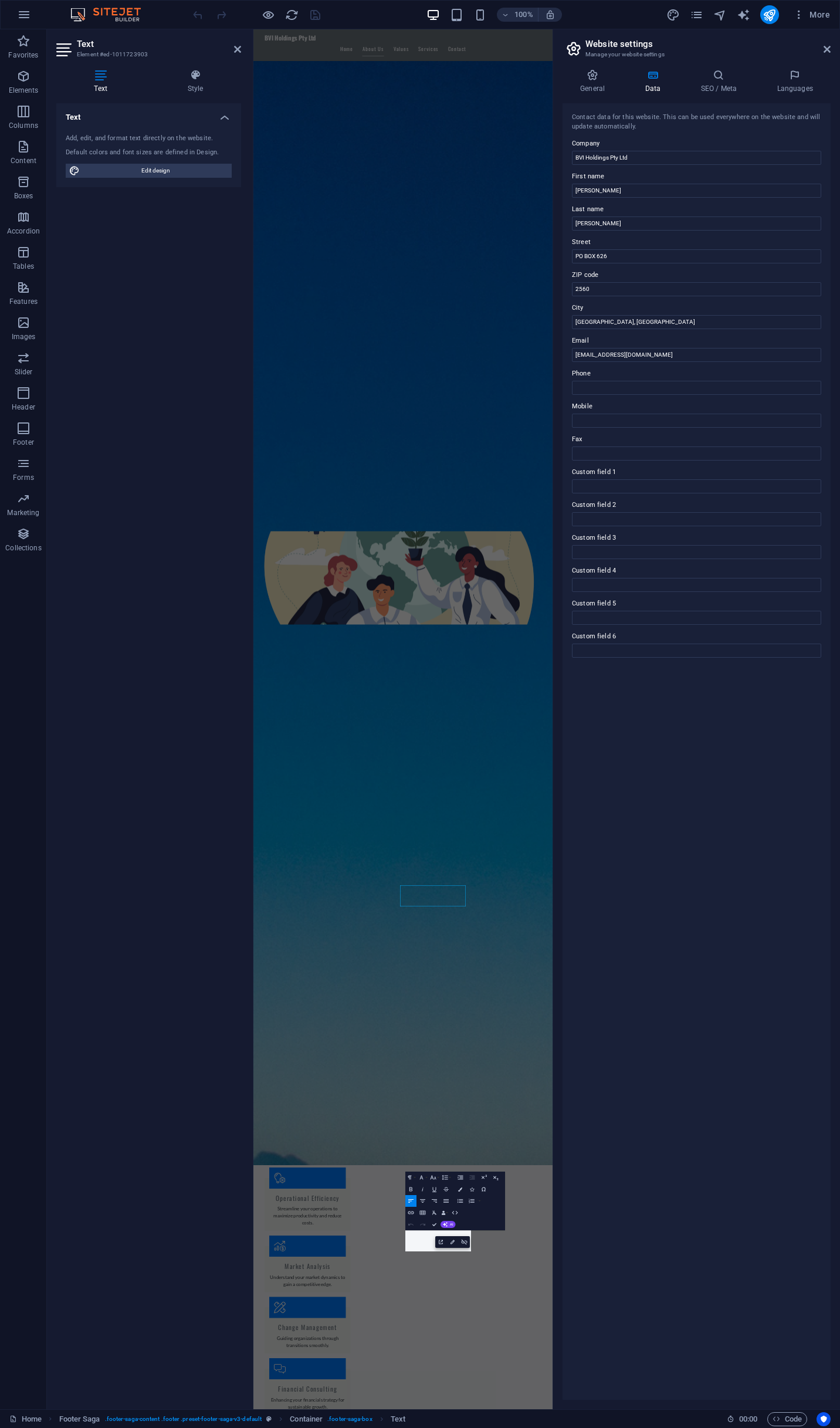
scroll to position [0, 0]
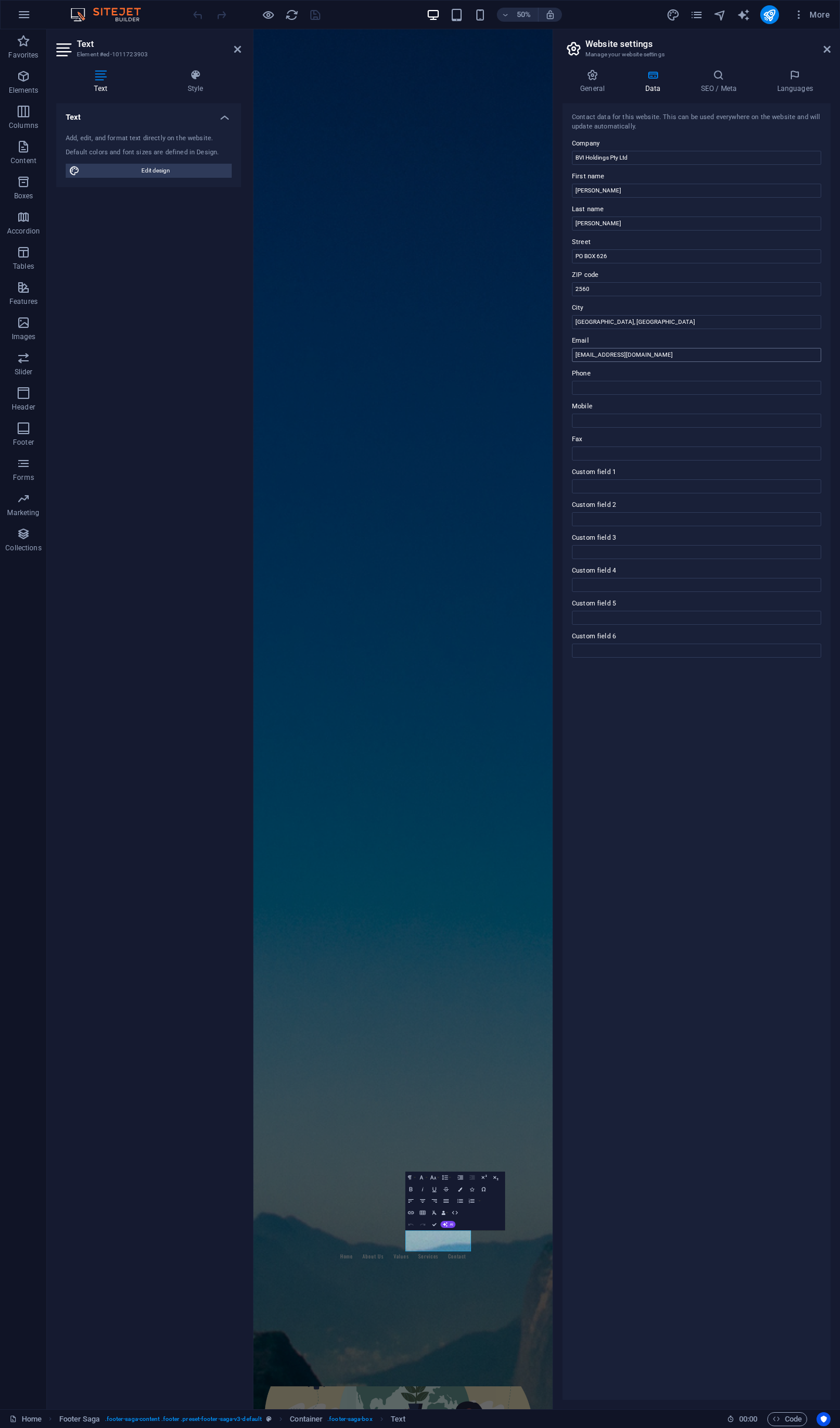
click at [601, 358] on input "office@bvi-holdings.com" at bounding box center [696, 354] width 250 height 14
type input "office@bviholdings.com"
click at [827, 45] on icon at bounding box center [828, 49] width 7 height 10
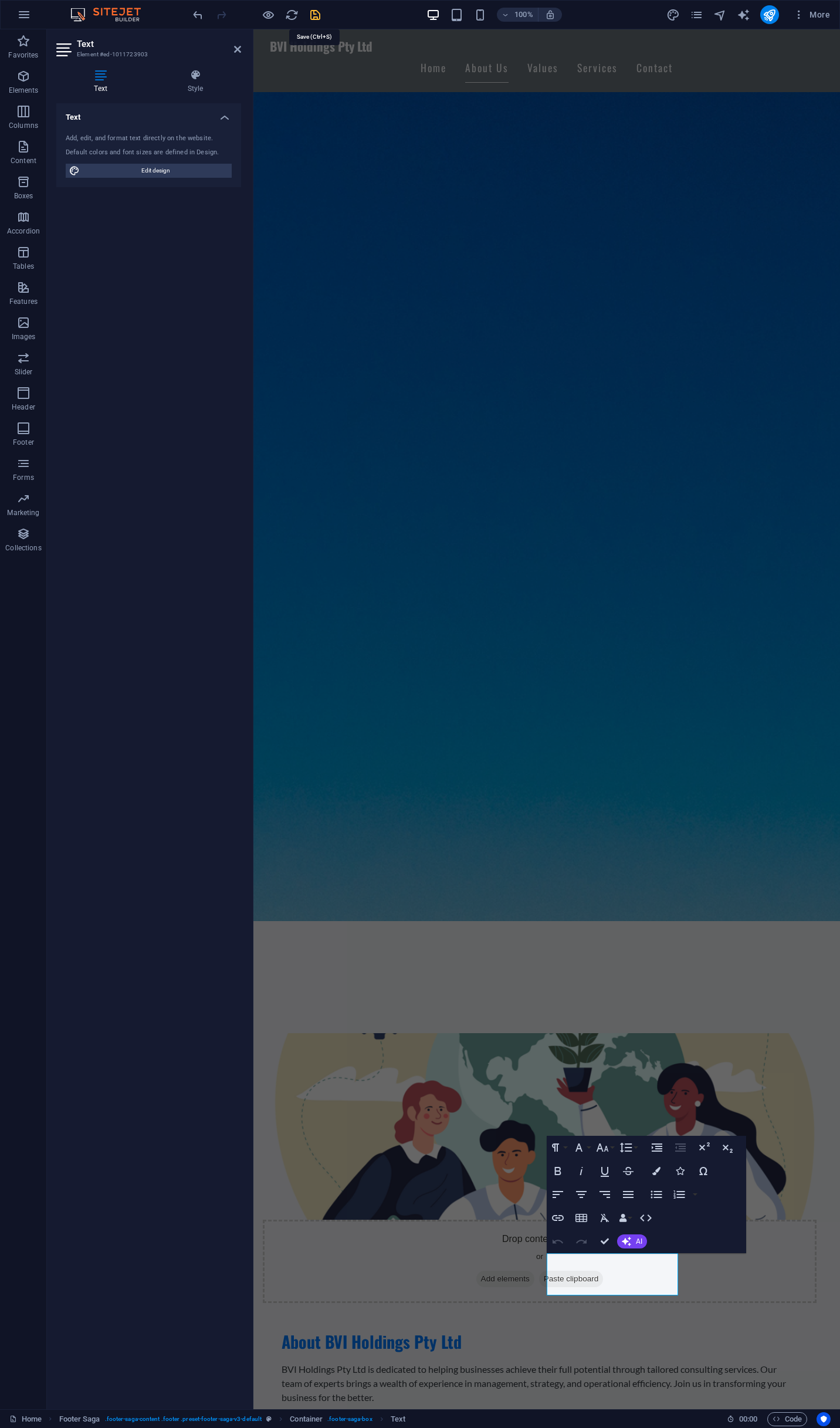
click at [316, 16] on icon "save" at bounding box center [315, 15] width 13 height 13
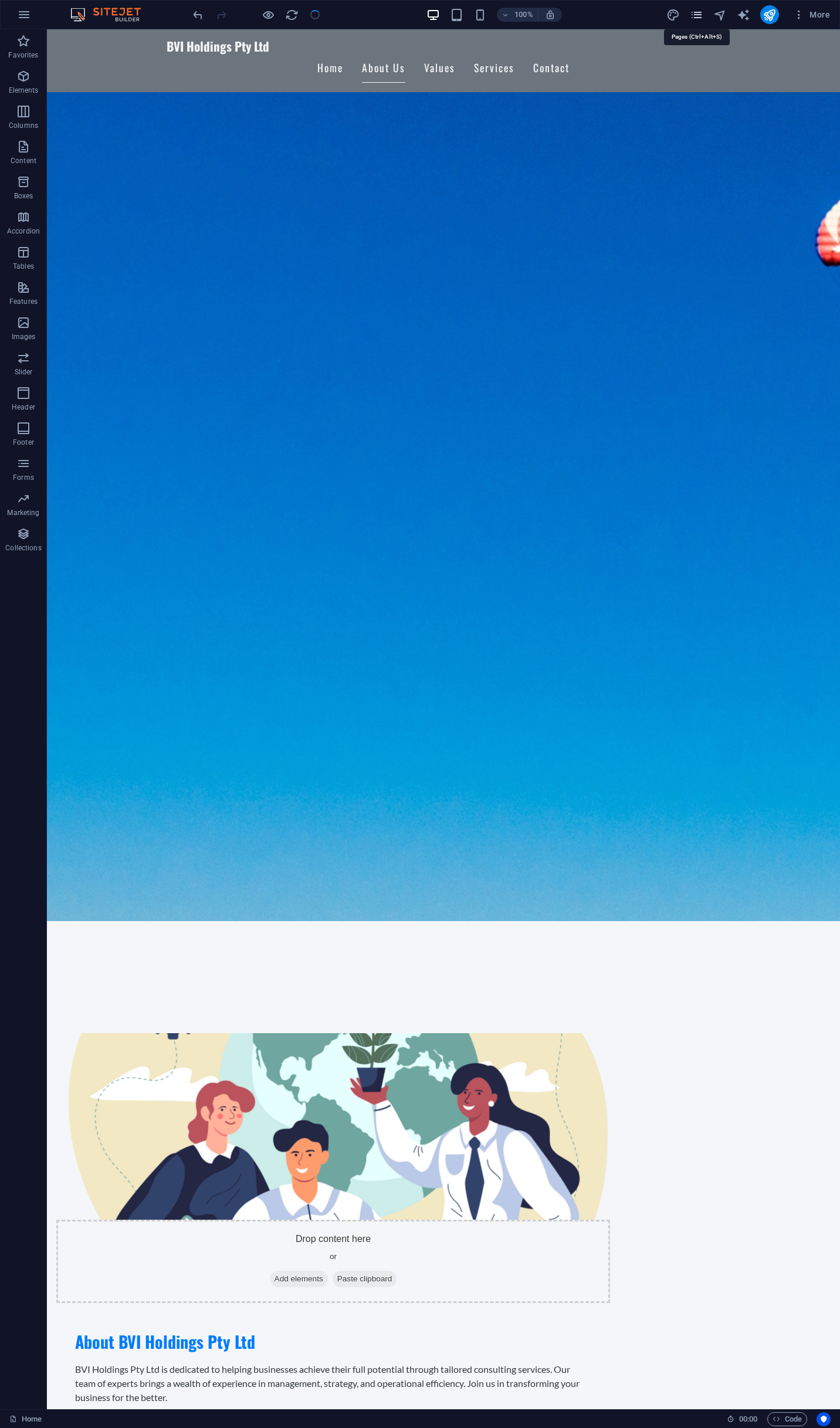
click at [702, 11] on icon "pages" at bounding box center [696, 15] width 13 height 13
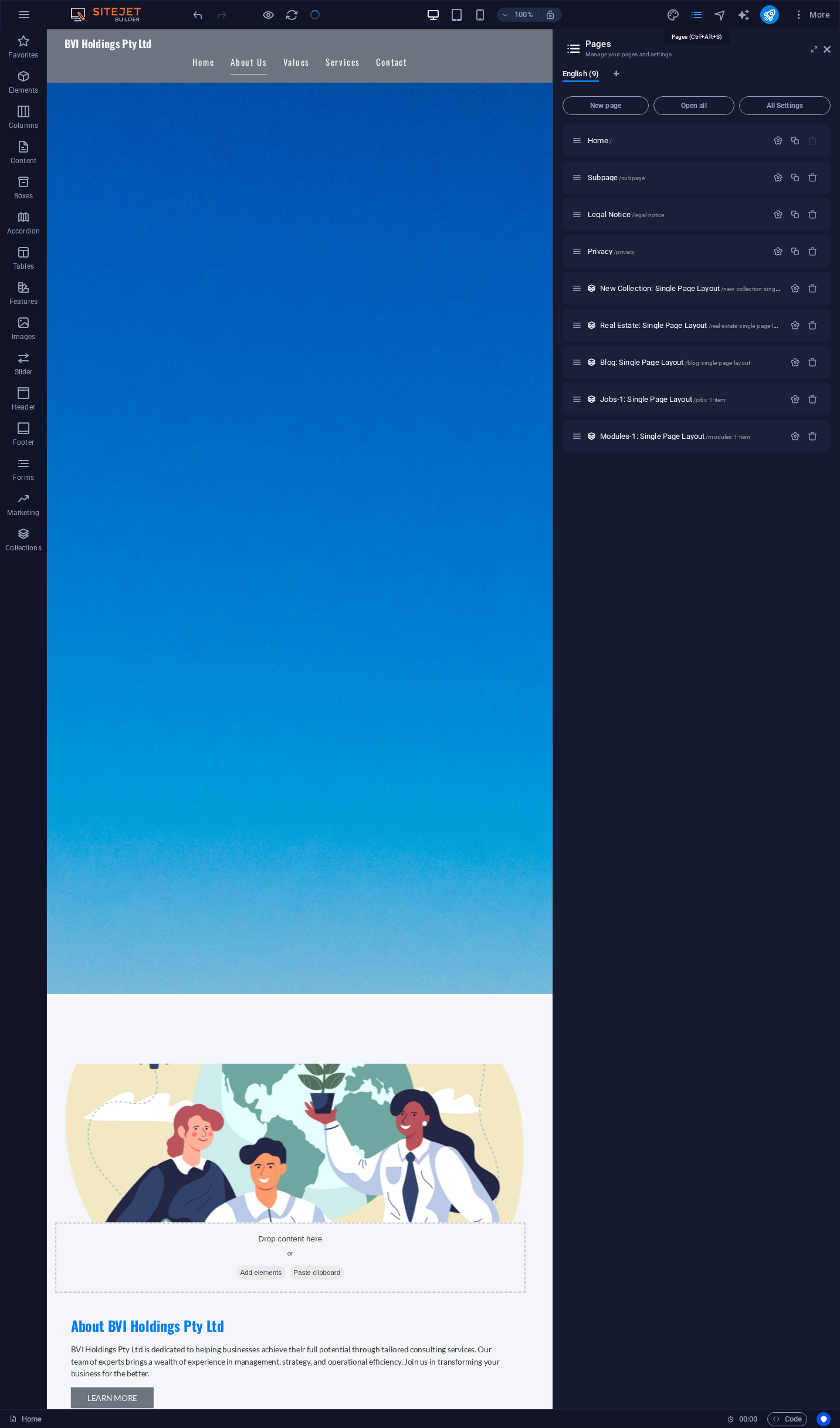
scroll to position [366, 0]
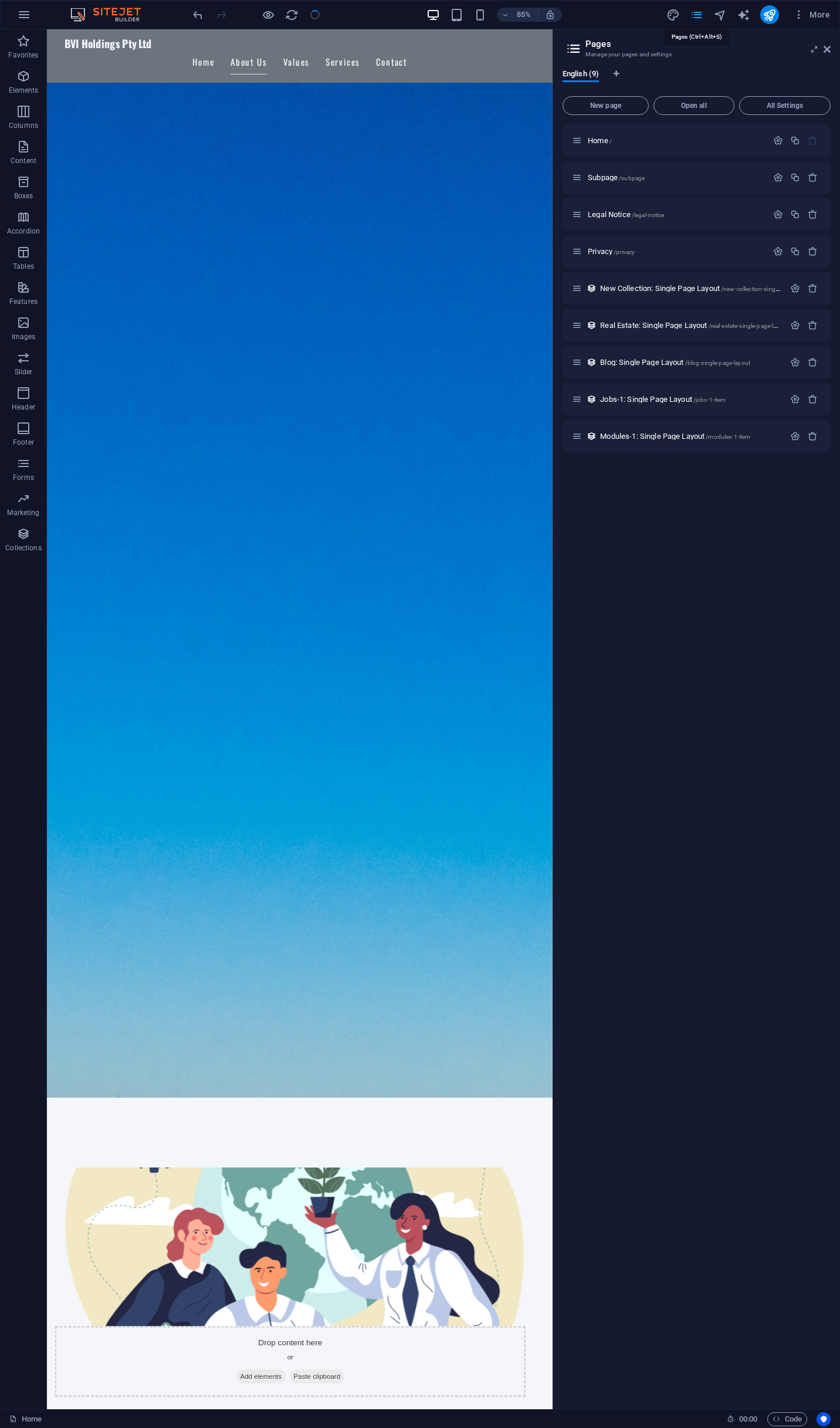
click at [702, 11] on icon "pages" at bounding box center [696, 15] width 13 height 13
click at [767, 19] on icon "publish" at bounding box center [770, 15] width 13 height 13
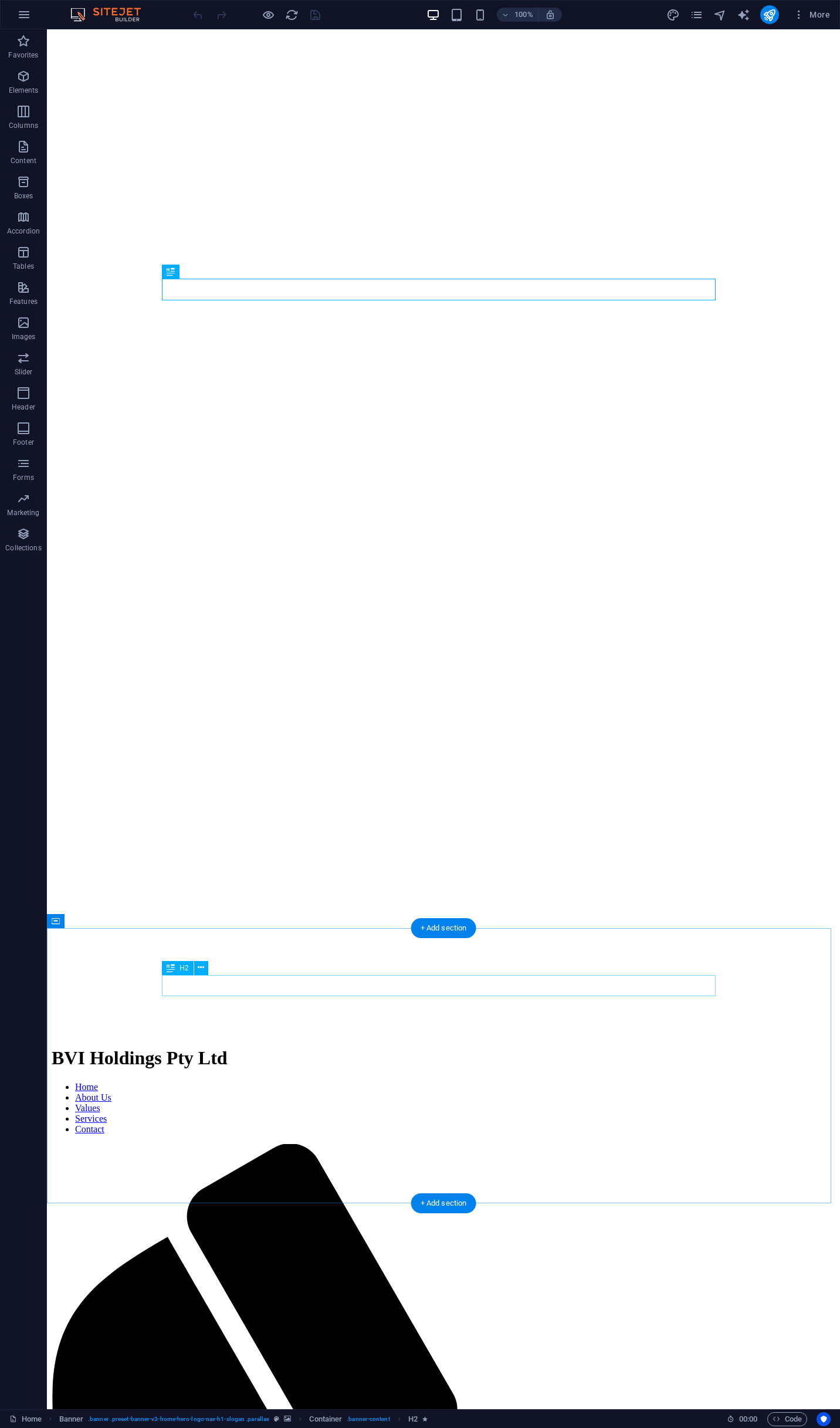
scroll to position [488, 0]
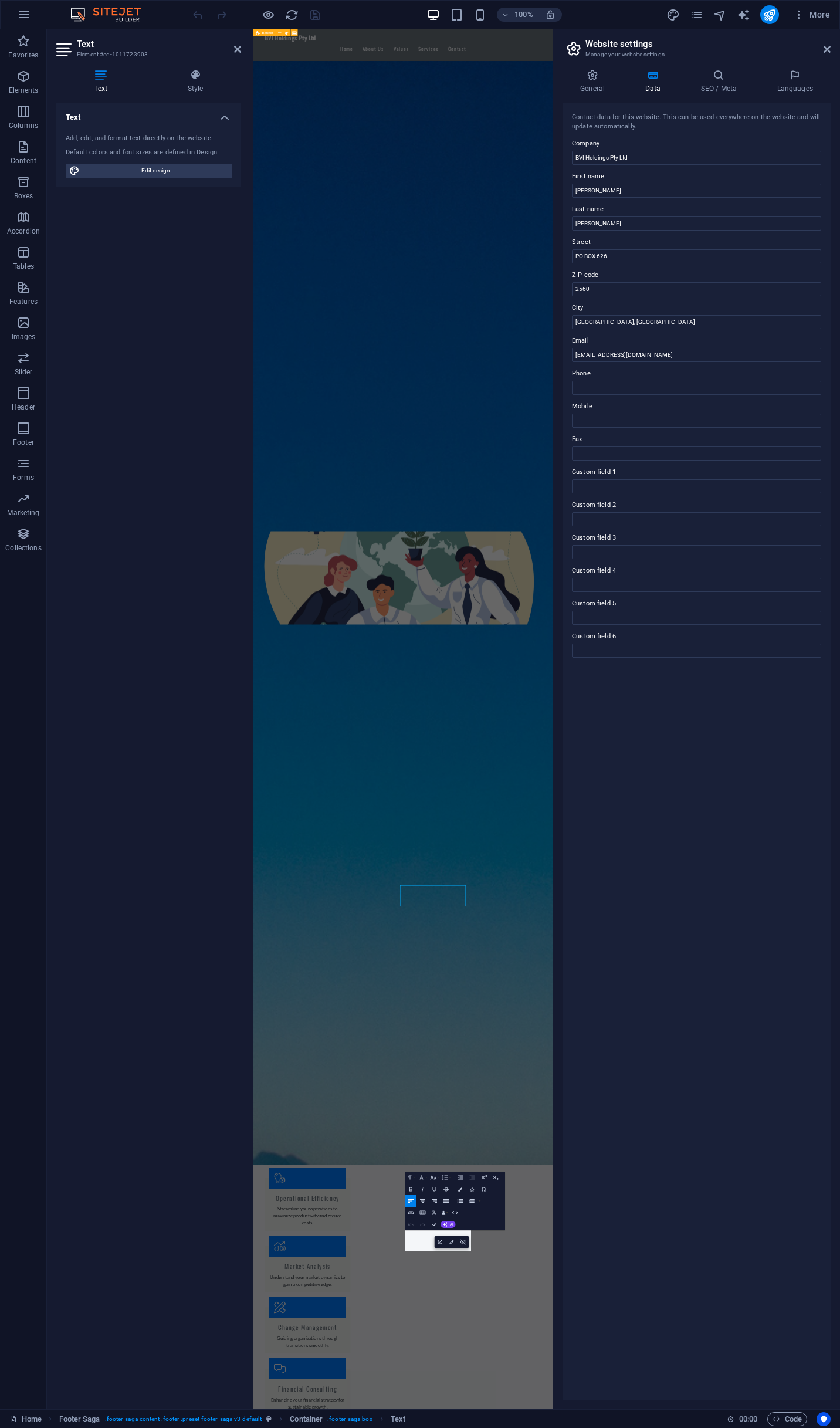
scroll to position [0, 0]
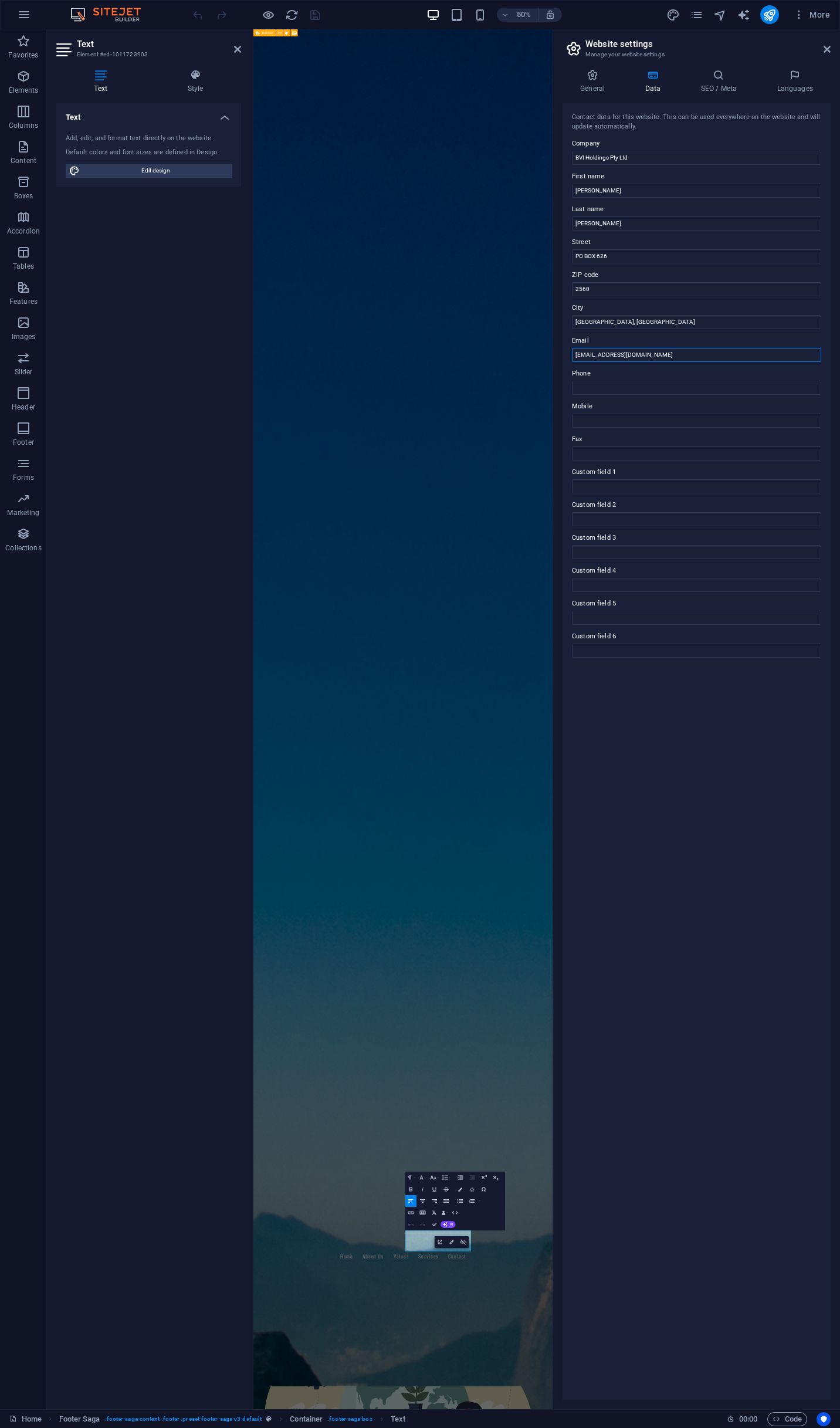
click at [702, 356] on input "[EMAIL_ADDRESS][DOMAIN_NAME]" at bounding box center [696, 354] width 250 height 14
type input "[EMAIL_ADDRESS][DOMAIN_NAME]"
click at [715, 745] on div "Contact data for this website. This can be used everywhere on the website and w…" at bounding box center [696, 751] width 268 height 1297
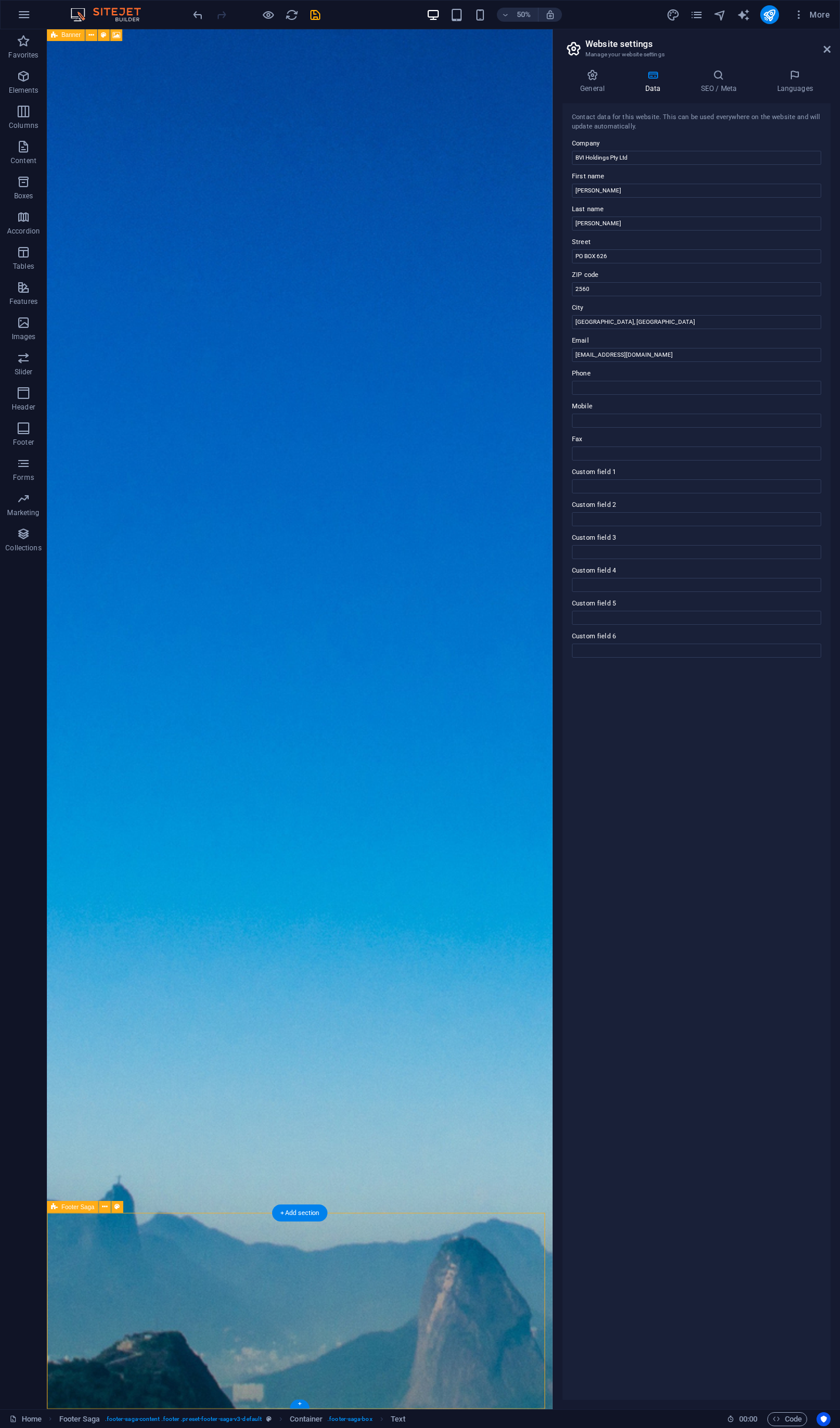
drag, startPoint x: 482, startPoint y: 2496, endPoint x: 540, endPoint y: 1479, distance: 1018.7
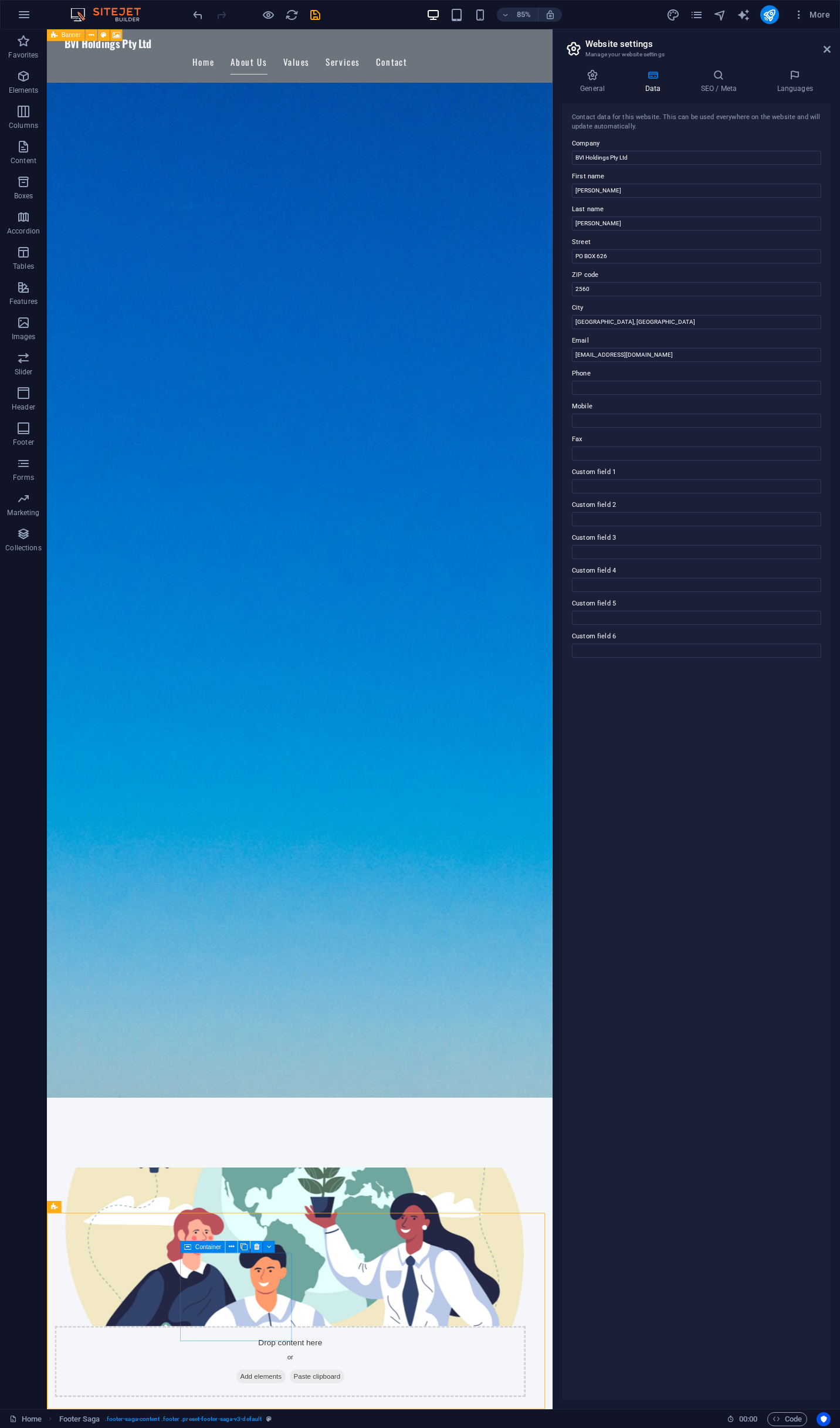
click at [255, 1246] on icon at bounding box center [256, 1247] width 5 height 10
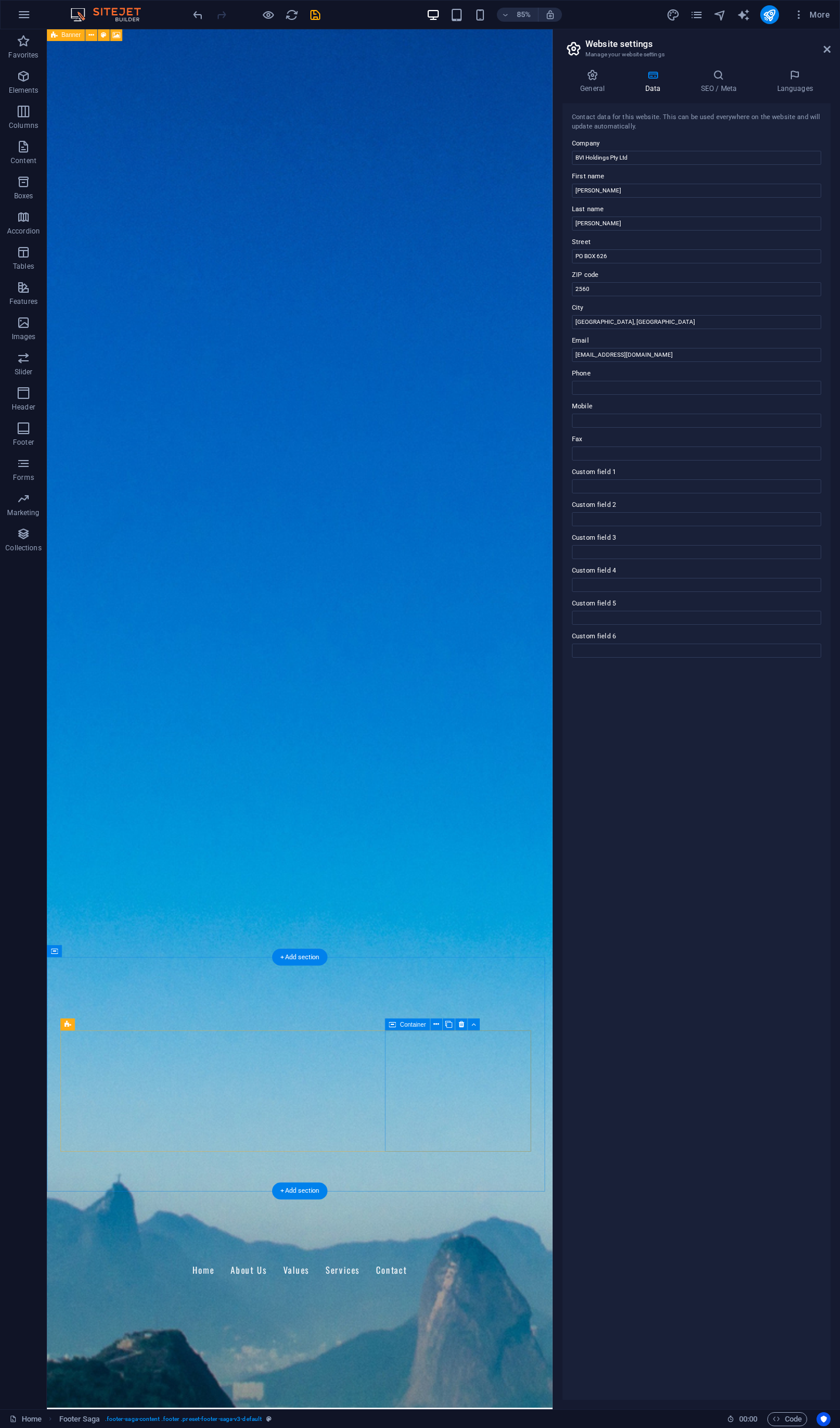
scroll to position [0, 0]
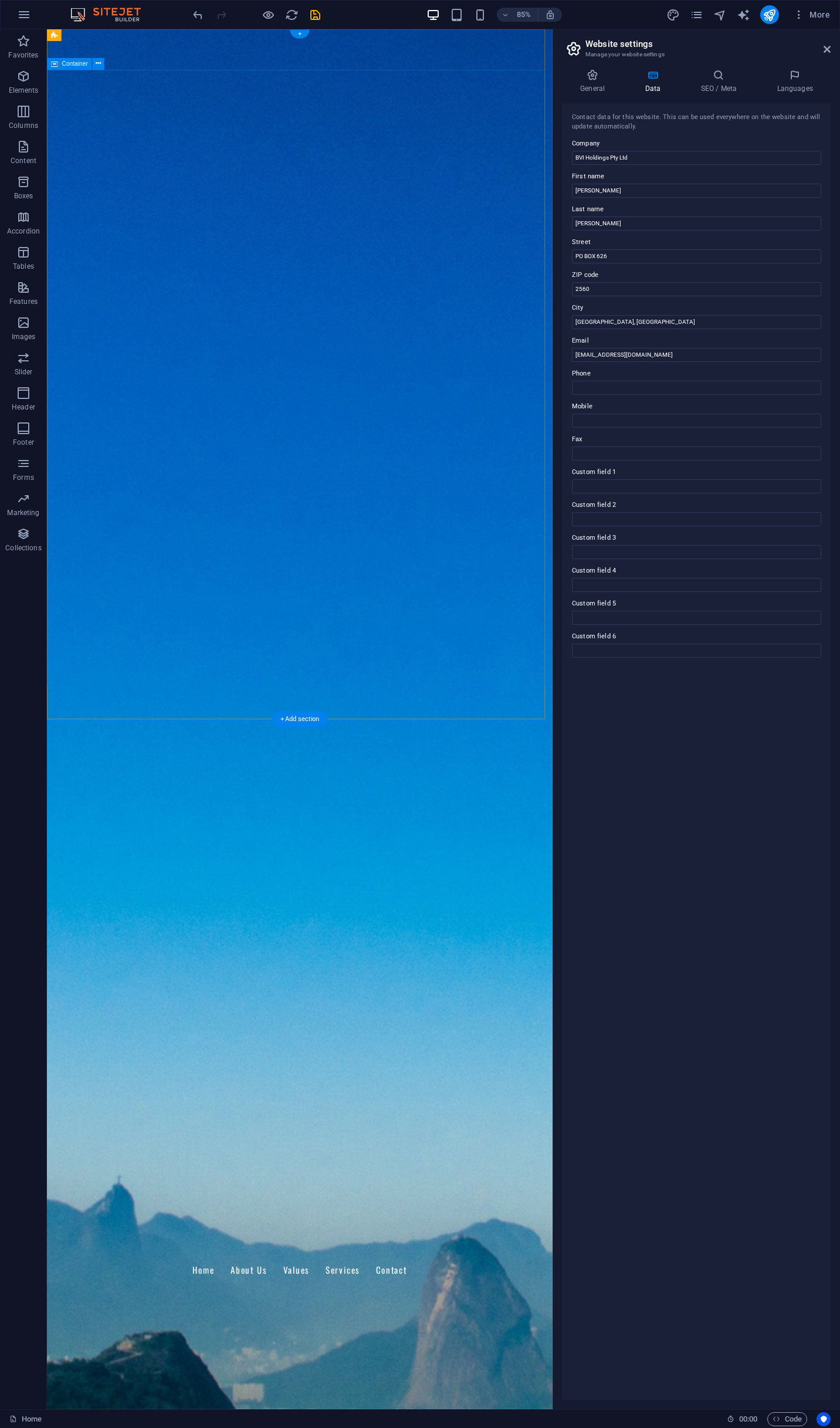
click at [827, 53] on icon at bounding box center [828, 49] width 7 height 10
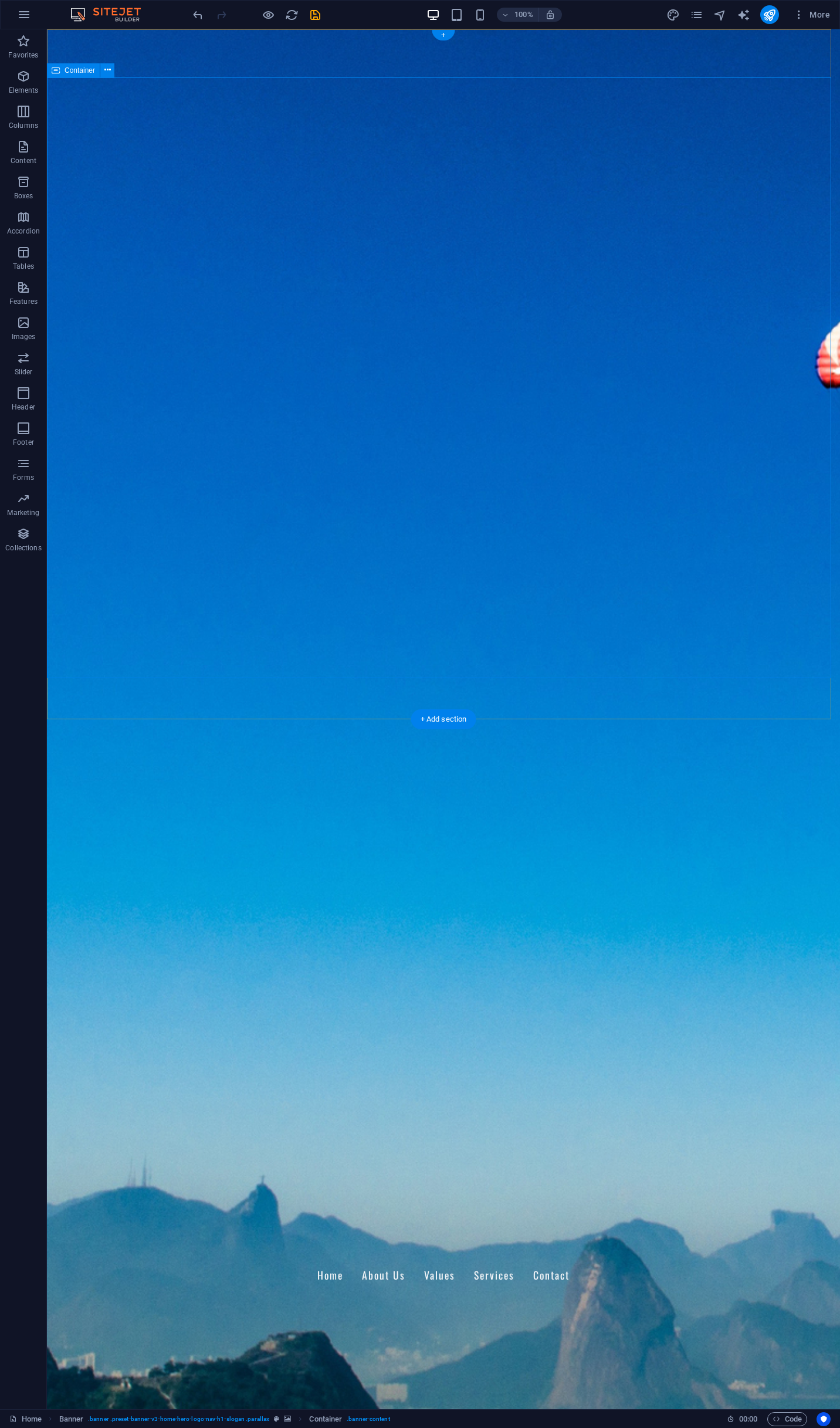
click at [584, 1300] on div "Welcome to BVI Holdings Pty Ltd Your Partners in Business Consultancy and Manag…" at bounding box center [443, 1374] width 793 height 149
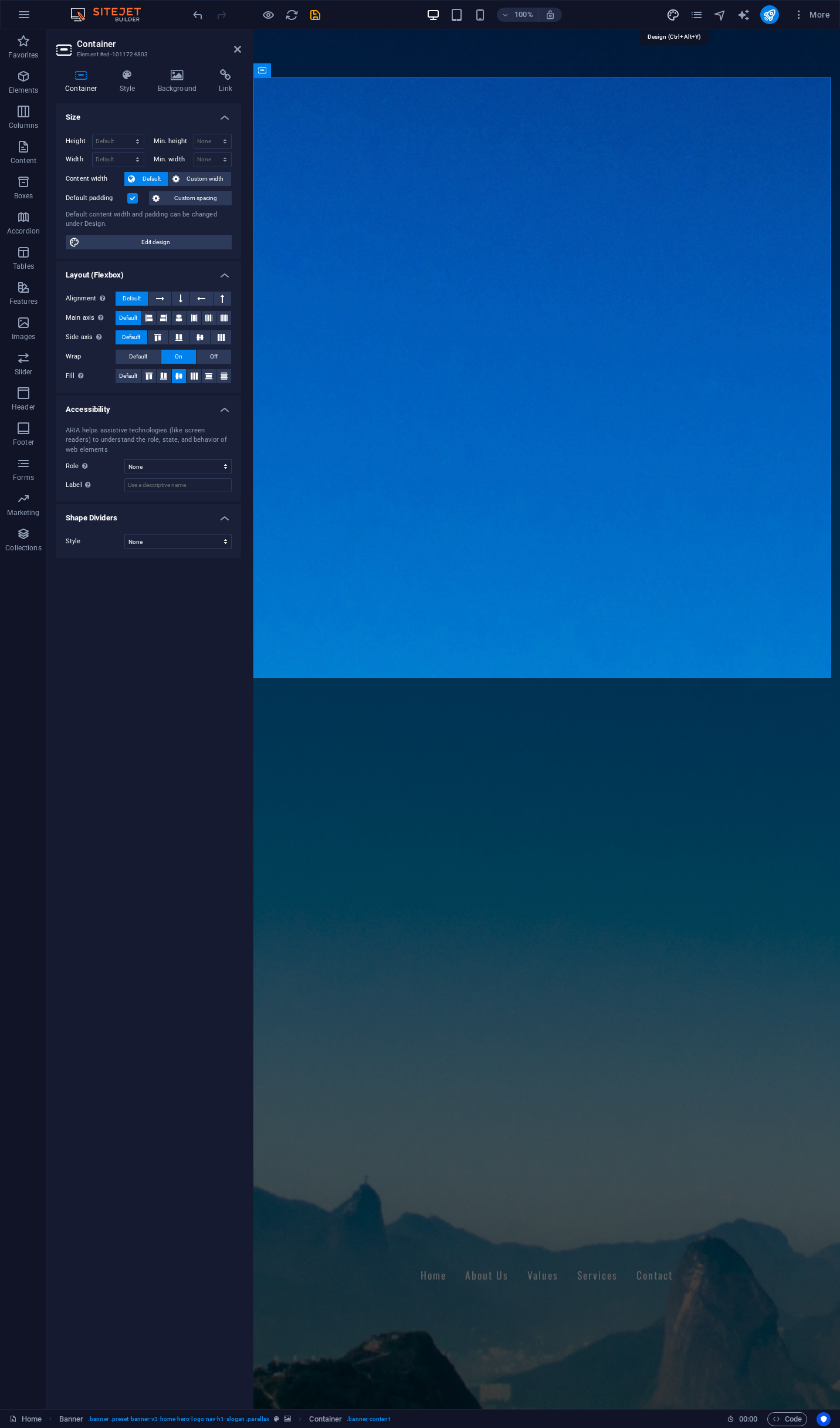
click at [669, 12] on icon "design" at bounding box center [673, 15] width 13 height 13
select select "px"
select select "200"
select select "px"
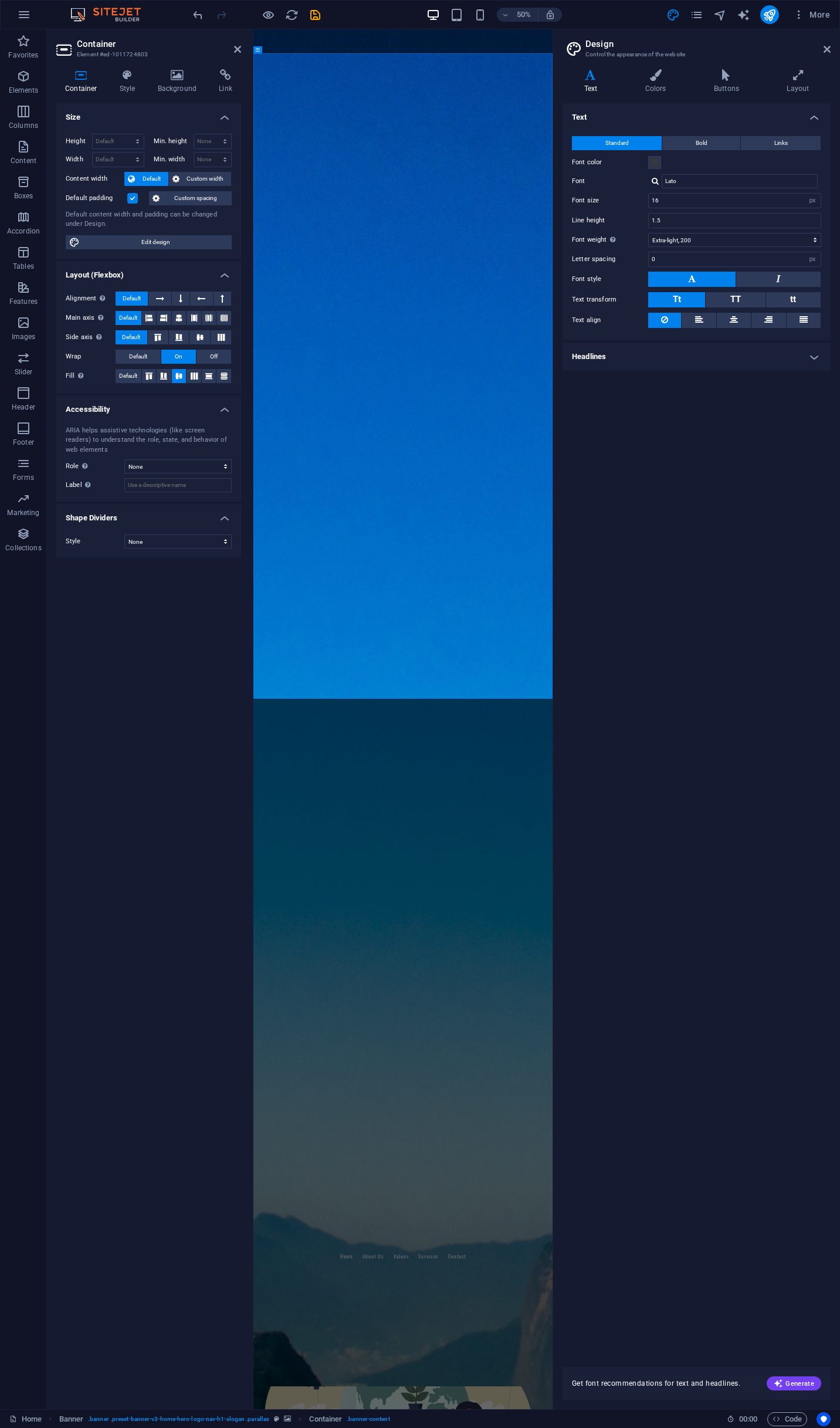
click at [822, 51] on header "Design Control the appearance of the website" at bounding box center [698, 45] width 266 height 31
click at [828, 50] on icon at bounding box center [828, 49] width 7 height 10
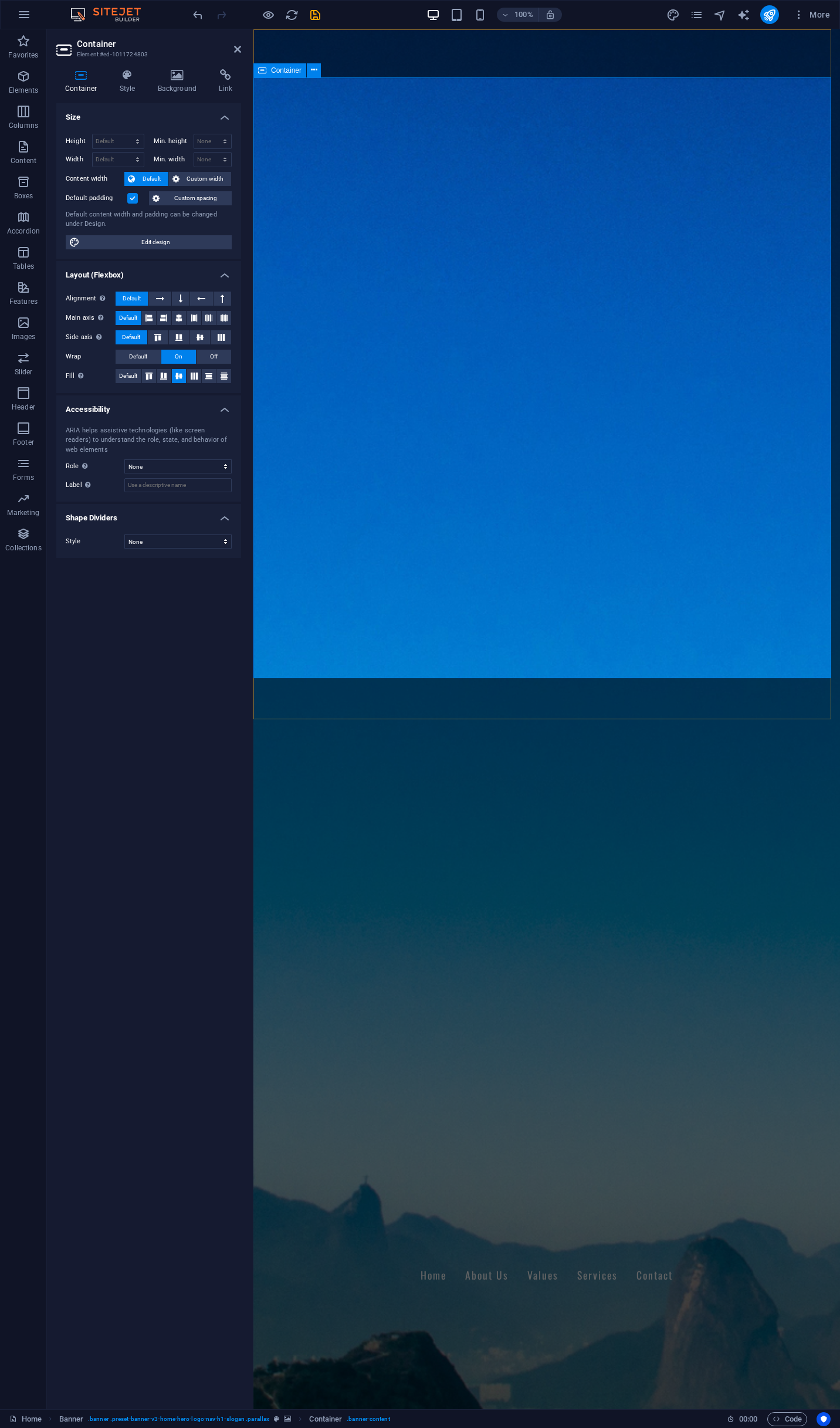
click at [506, 1300] on div "Welcome to BVI Holdings Pty Ltd Your Partners in Business Consultancy and Manag…" at bounding box center [546, 1374] width 587 height 149
click at [144, 245] on span "Edit design" at bounding box center [156, 242] width 145 height 14
select select "rem"
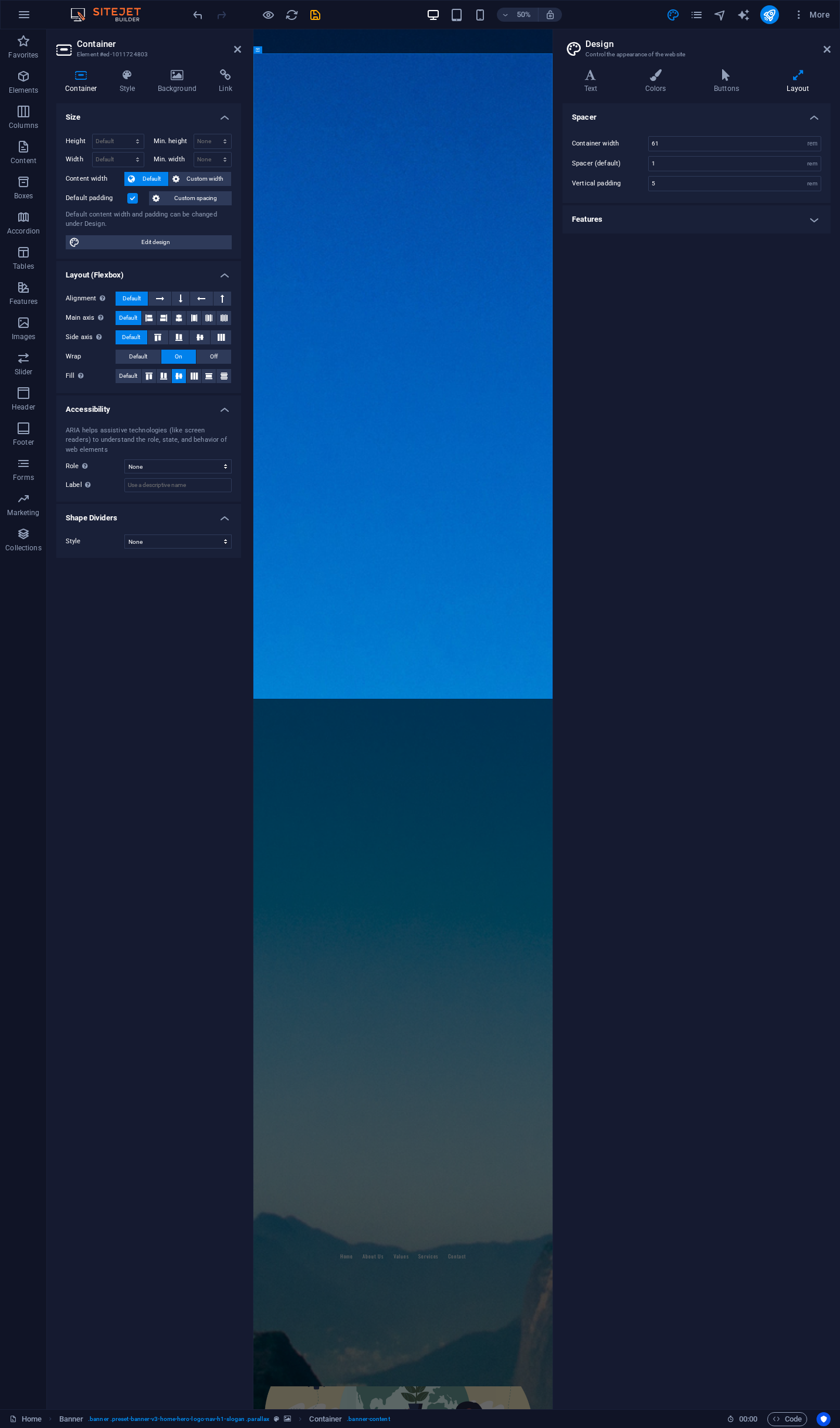
click at [814, 223] on h4 "Features" at bounding box center [696, 219] width 268 height 28
click at [824, 49] on icon at bounding box center [828, 49] width 7 height 10
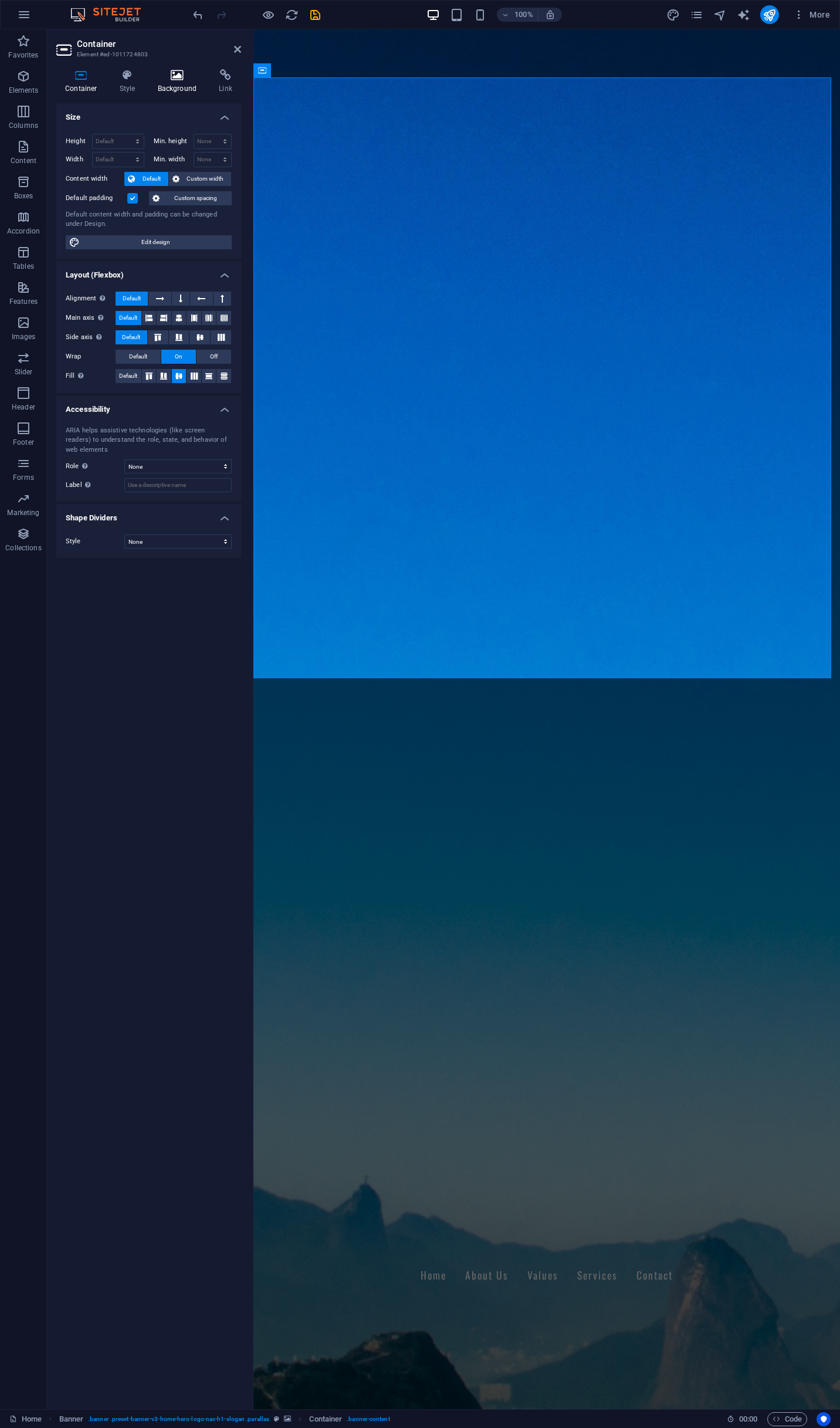
click at [183, 74] on icon at bounding box center [178, 75] width 57 height 12
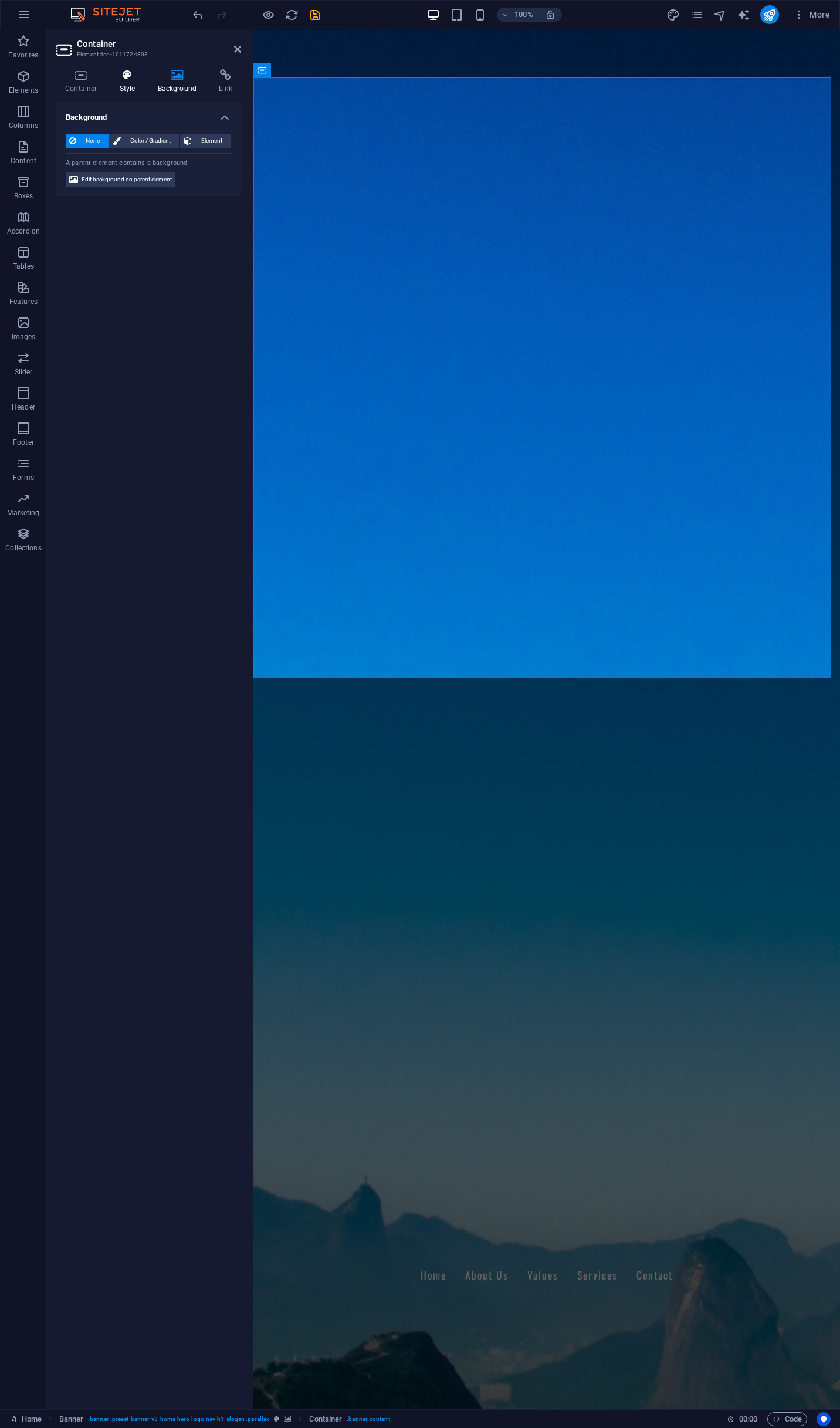
click at [127, 80] on icon at bounding box center [127, 75] width 34 height 12
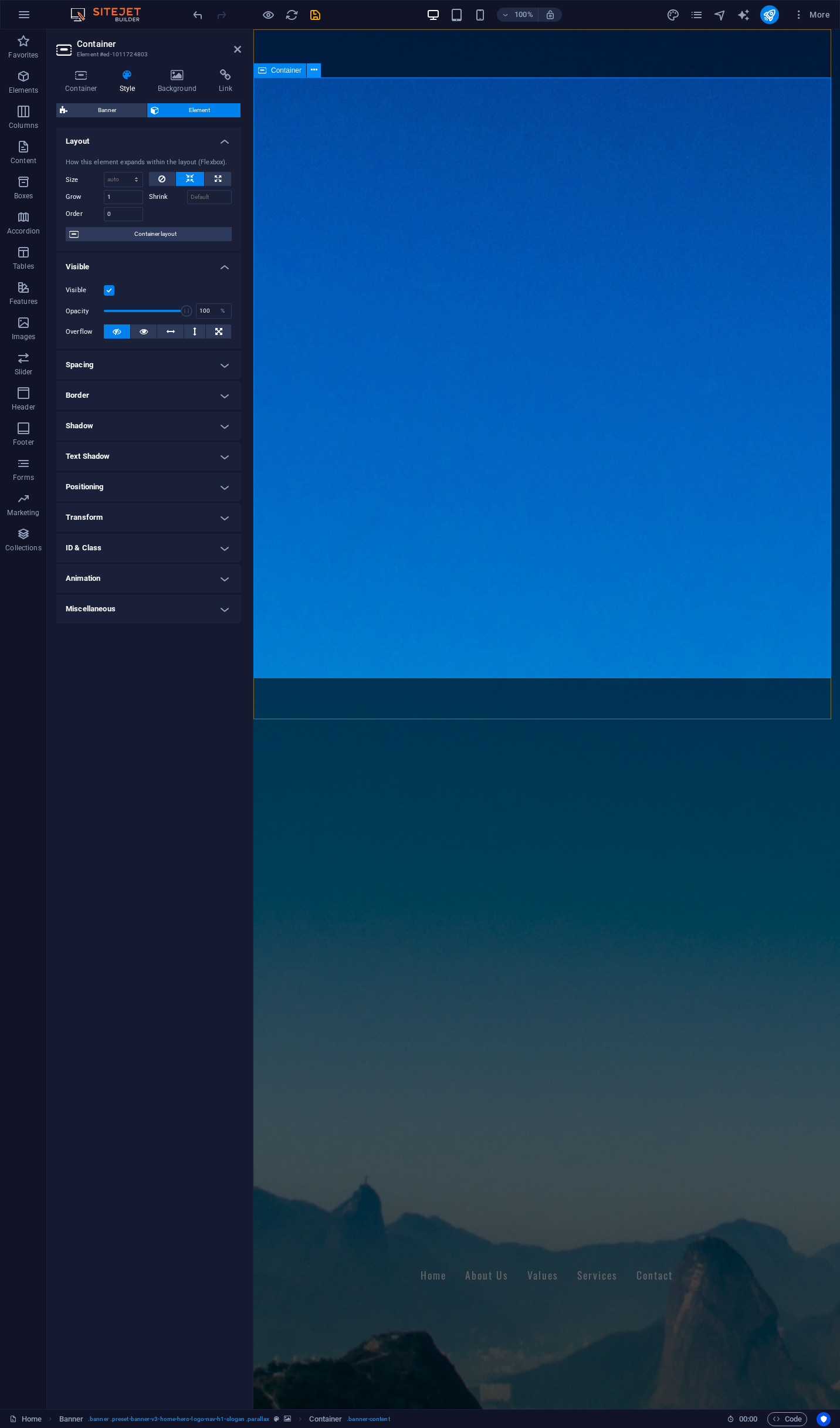
click at [313, 64] on icon at bounding box center [314, 70] width 7 height 12
click at [672, 1300] on div "Welcome to BVI Holdings Pty Ltd Your Partners in Business Consultancy and Manag…" at bounding box center [546, 1374] width 587 height 149
click at [186, 80] on icon at bounding box center [178, 75] width 57 height 12
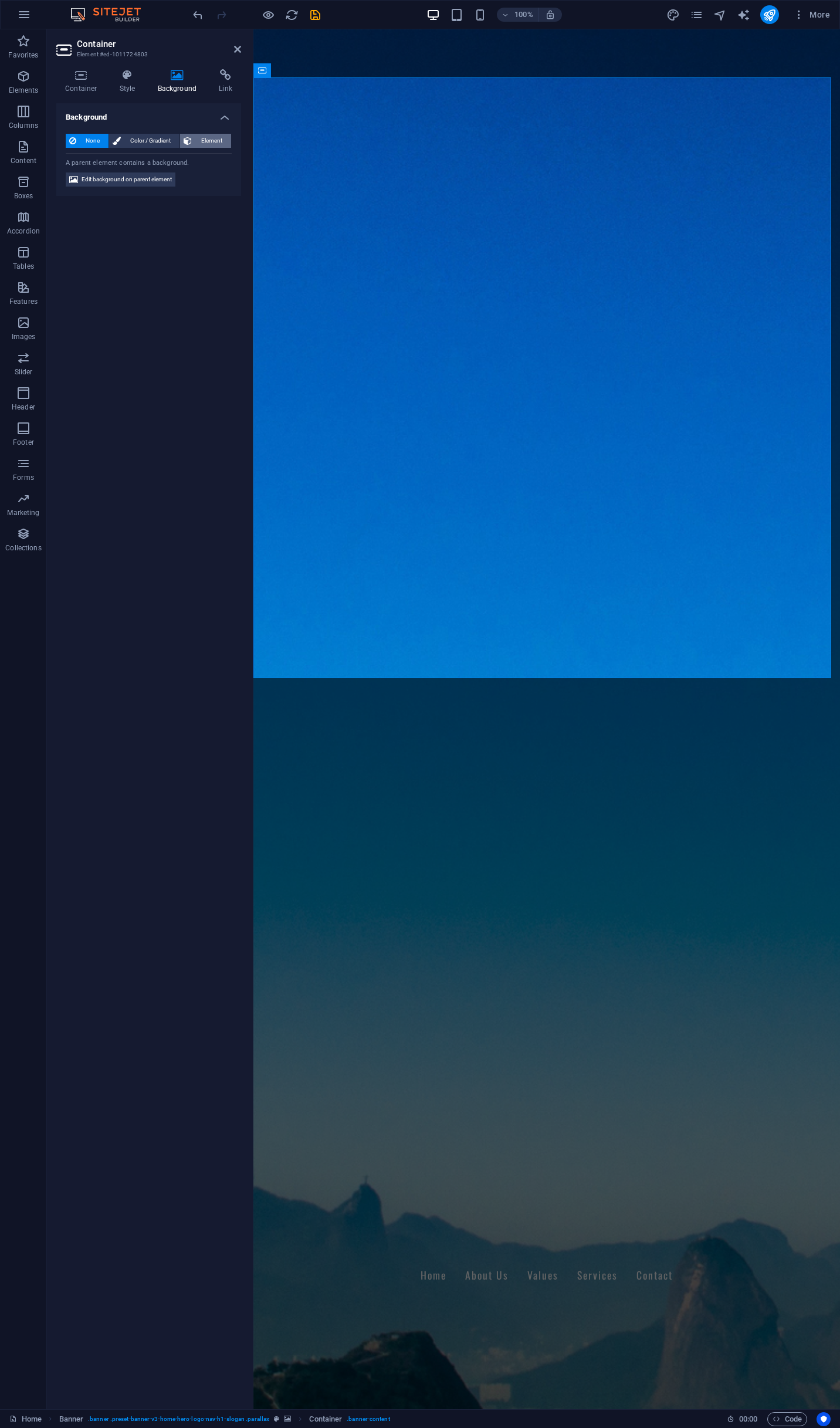
click at [209, 136] on span "Element" at bounding box center [212, 141] width 32 height 14
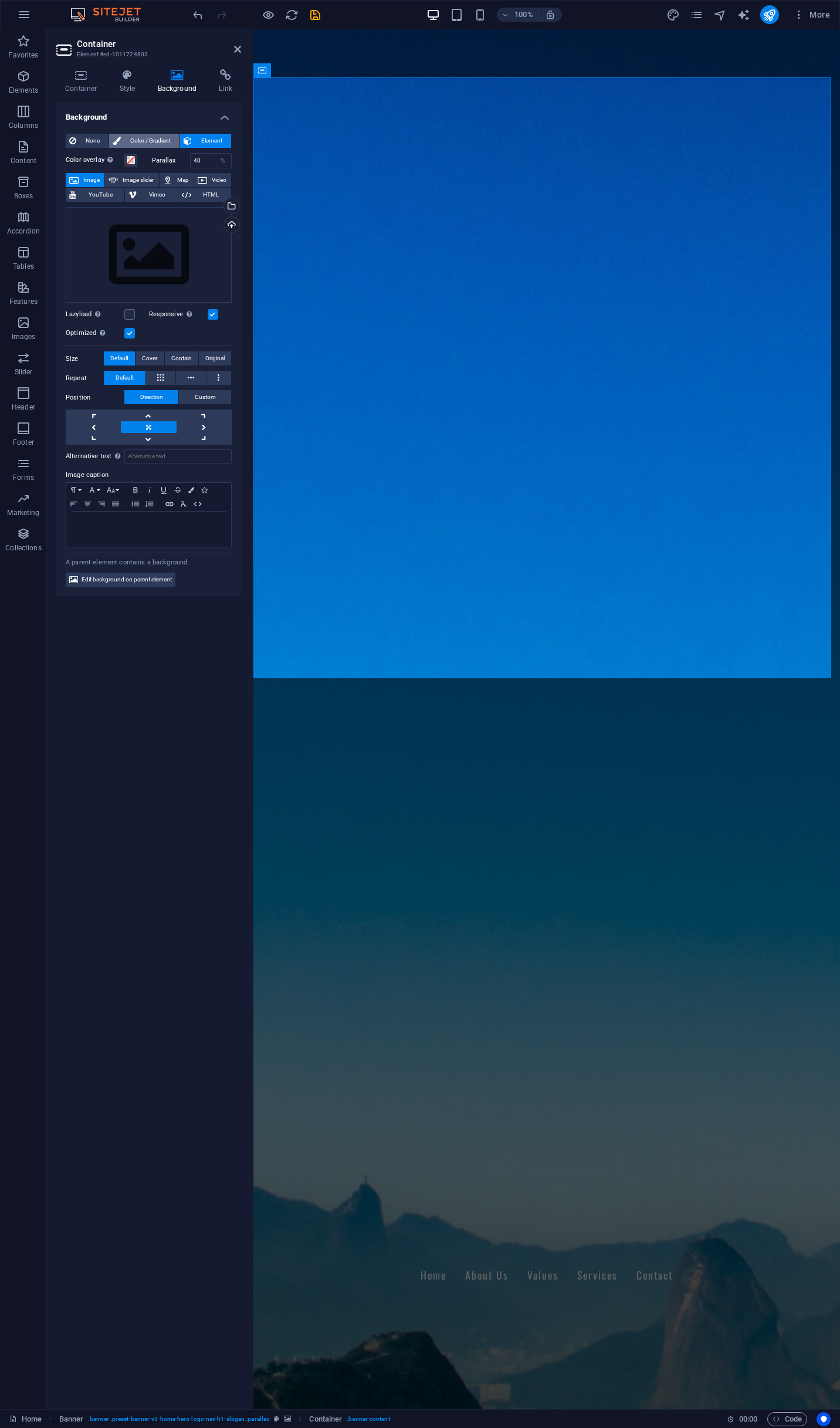
click at [152, 135] on span "Color / Gradient" at bounding box center [150, 141] width 52 height 14
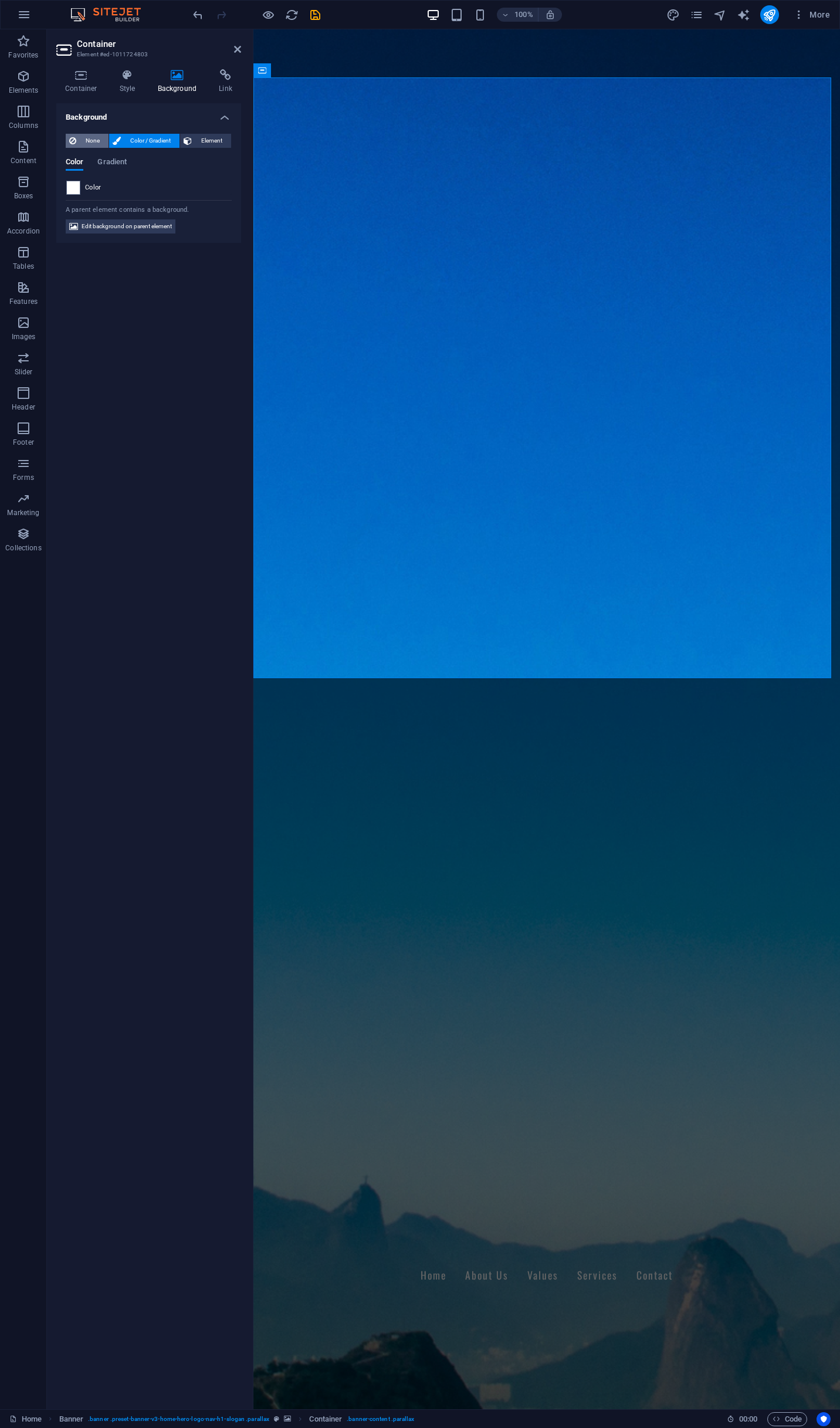
click at [93, 137] on span "None" at bounding box center [92, 141] width 25 height 14
click at [238, 51] on icon at bounding box center [238, 49] width 7 height 10
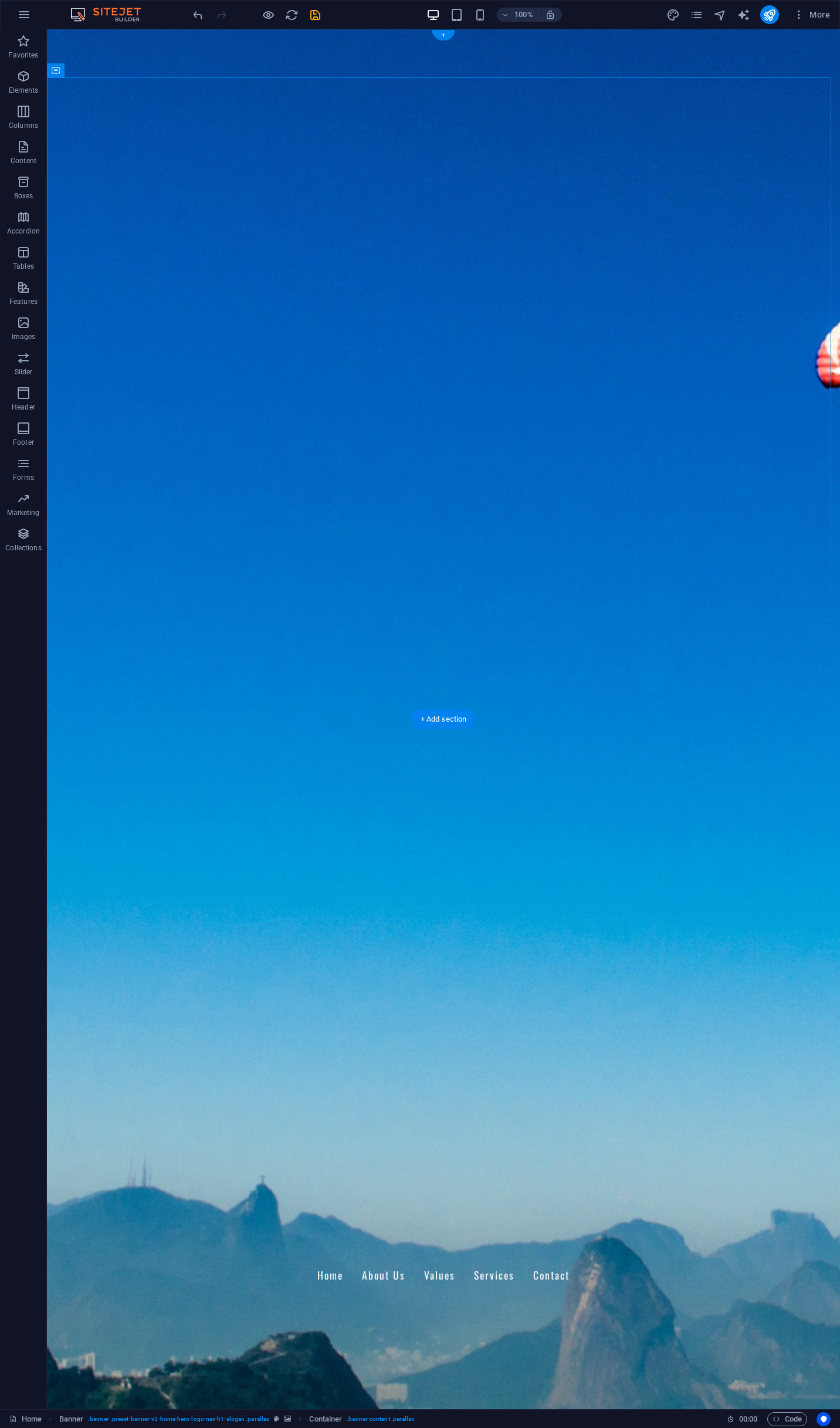
click at [620, 705] on figure at bounding box center [443, 719] width 793 height 1380
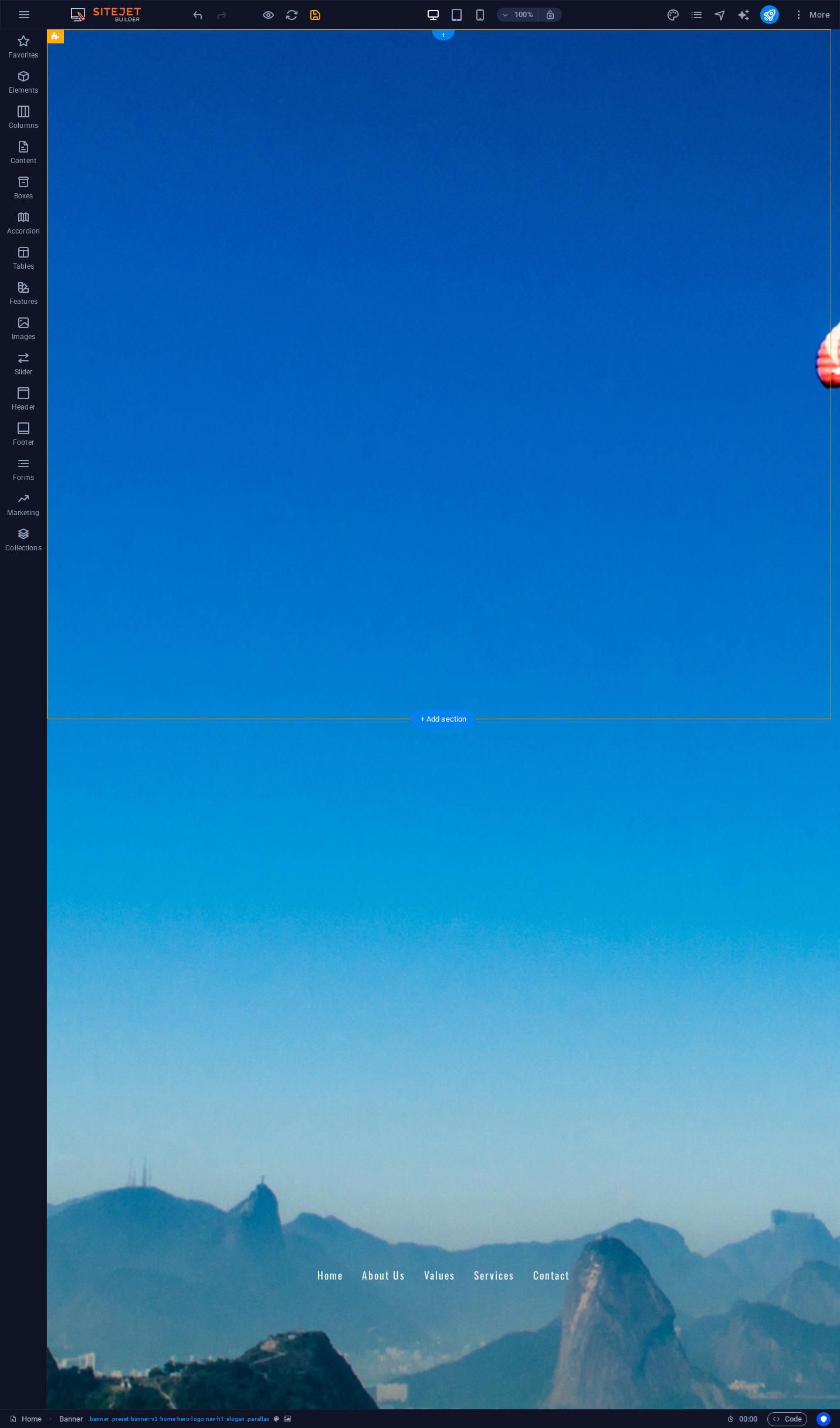
click at [620, 705] on figure at bounding box center [443, 719] width 793 height 1380
select select "vh"
select select "header"
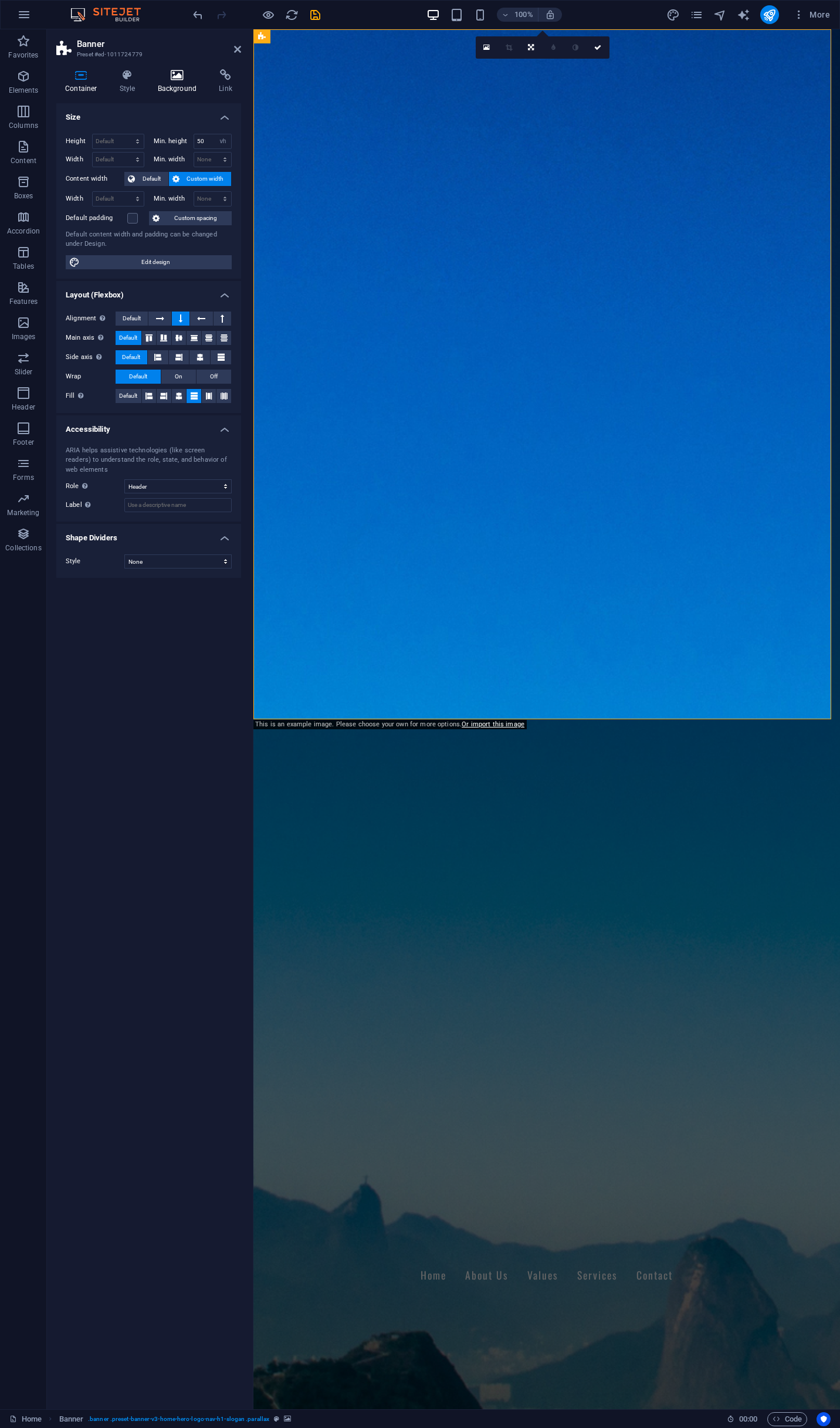
click at [185, 72] on icon at bounding box center [178, 75] width 57 height 12
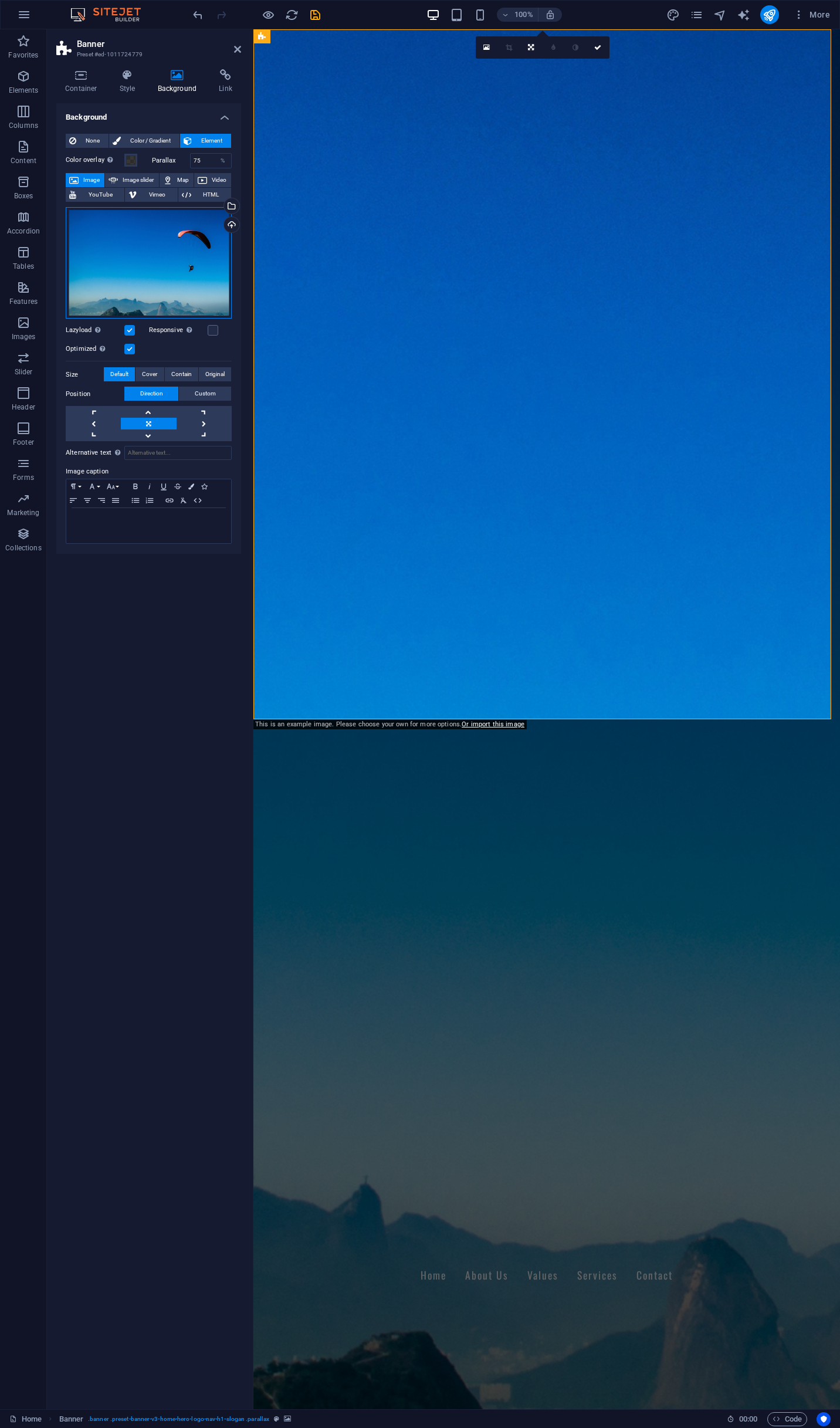
click at [161, 247] on div "Drag files here, click to choose files or select files from Files or our free s…" at bounding box center [149, 263] width 166 height 112
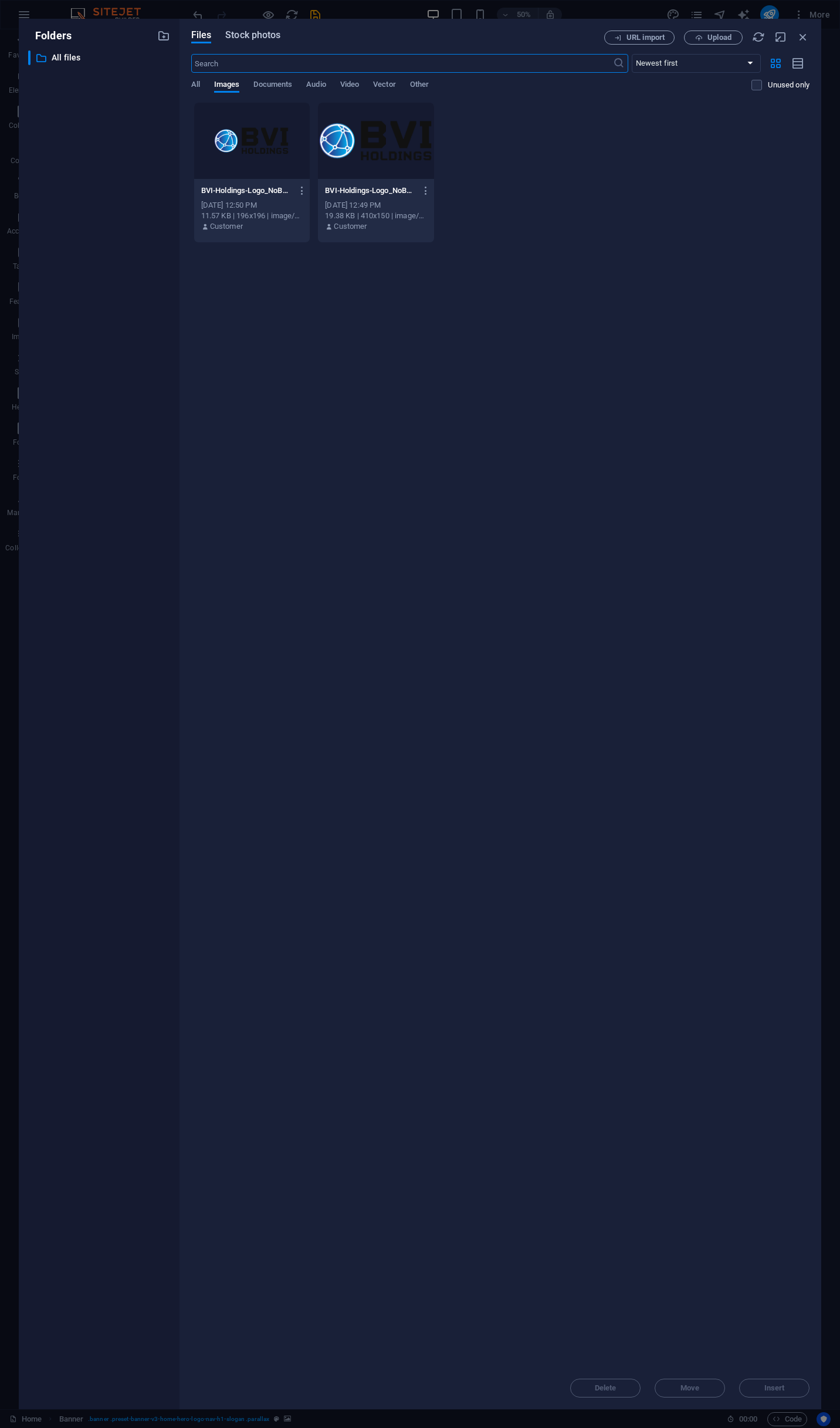
click at [237, 34] on span "Stock photos" at bounding box center [253, 34] width 55 height 14
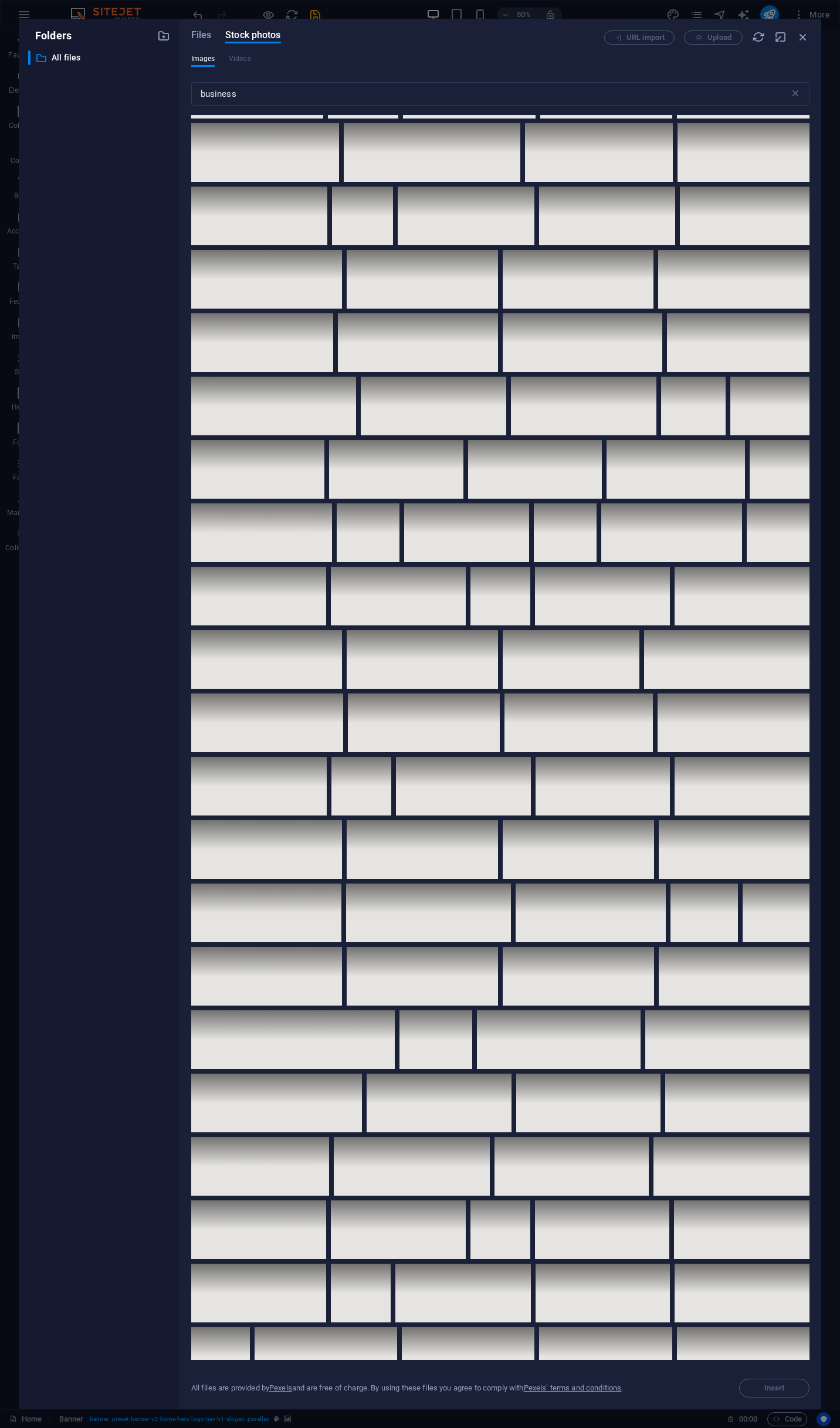
scroll to position [5105, 0]
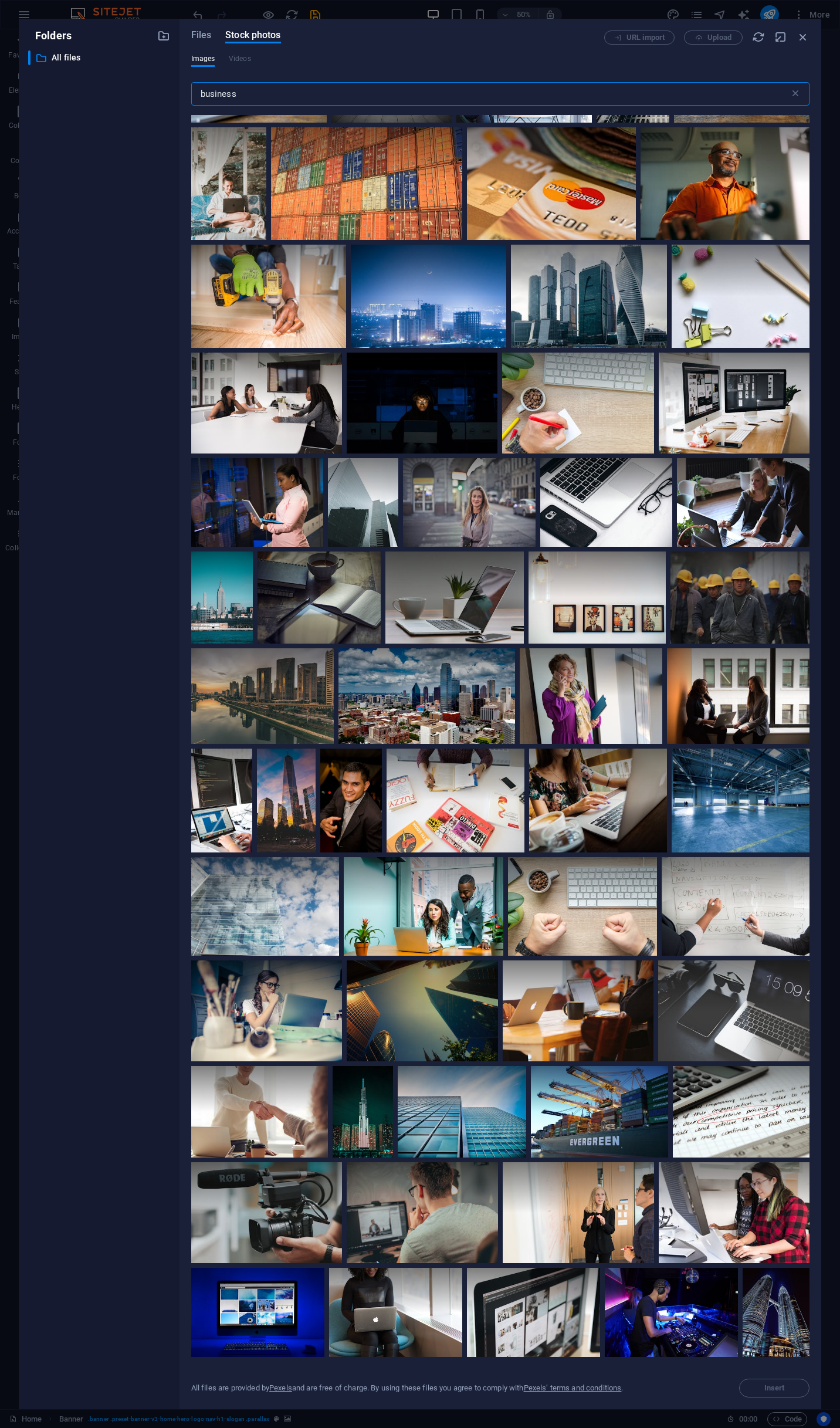
click at [357, 105] on input "business" at bounding box center [490, 94] width 598 height 23
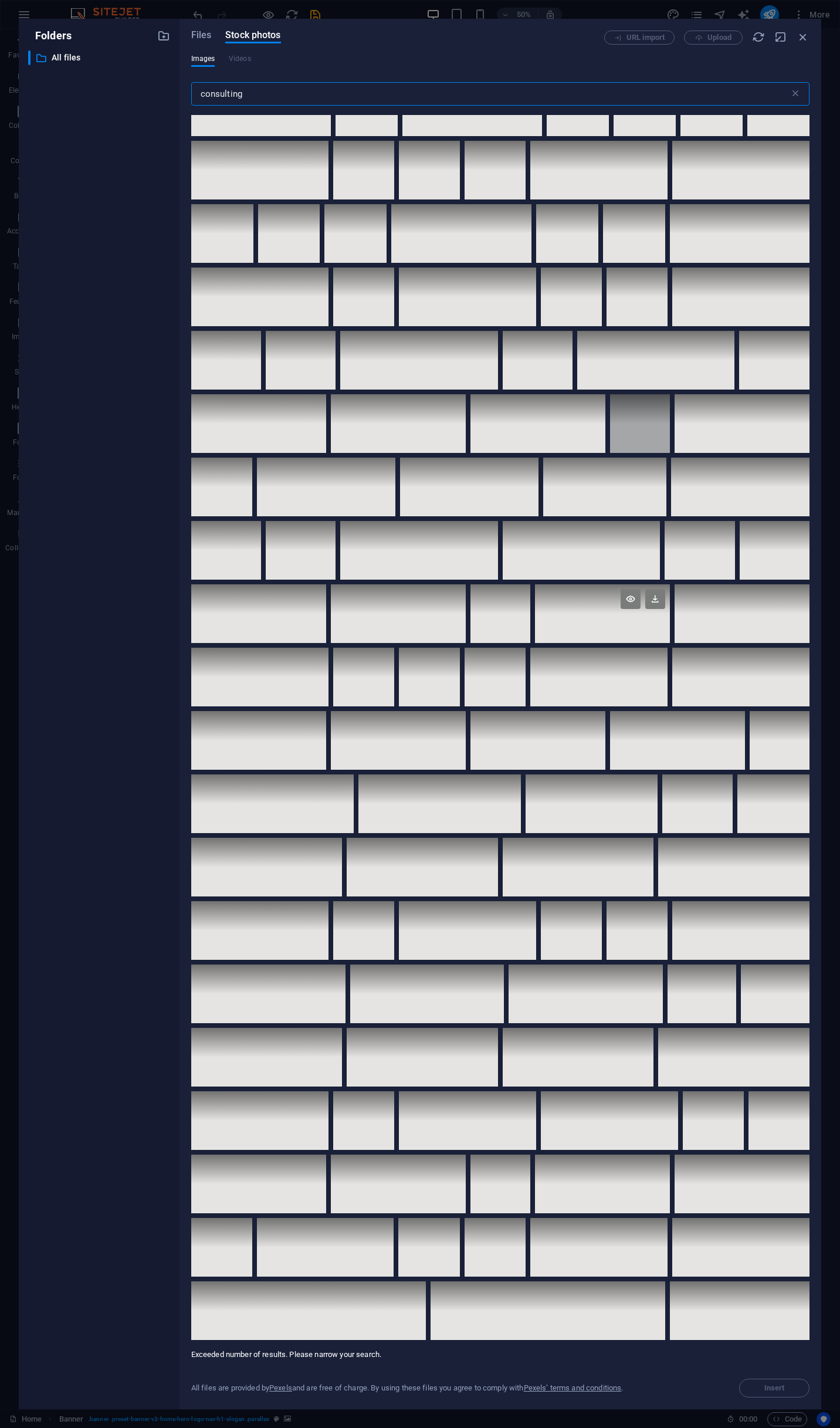
scroll to position [7957, 0]
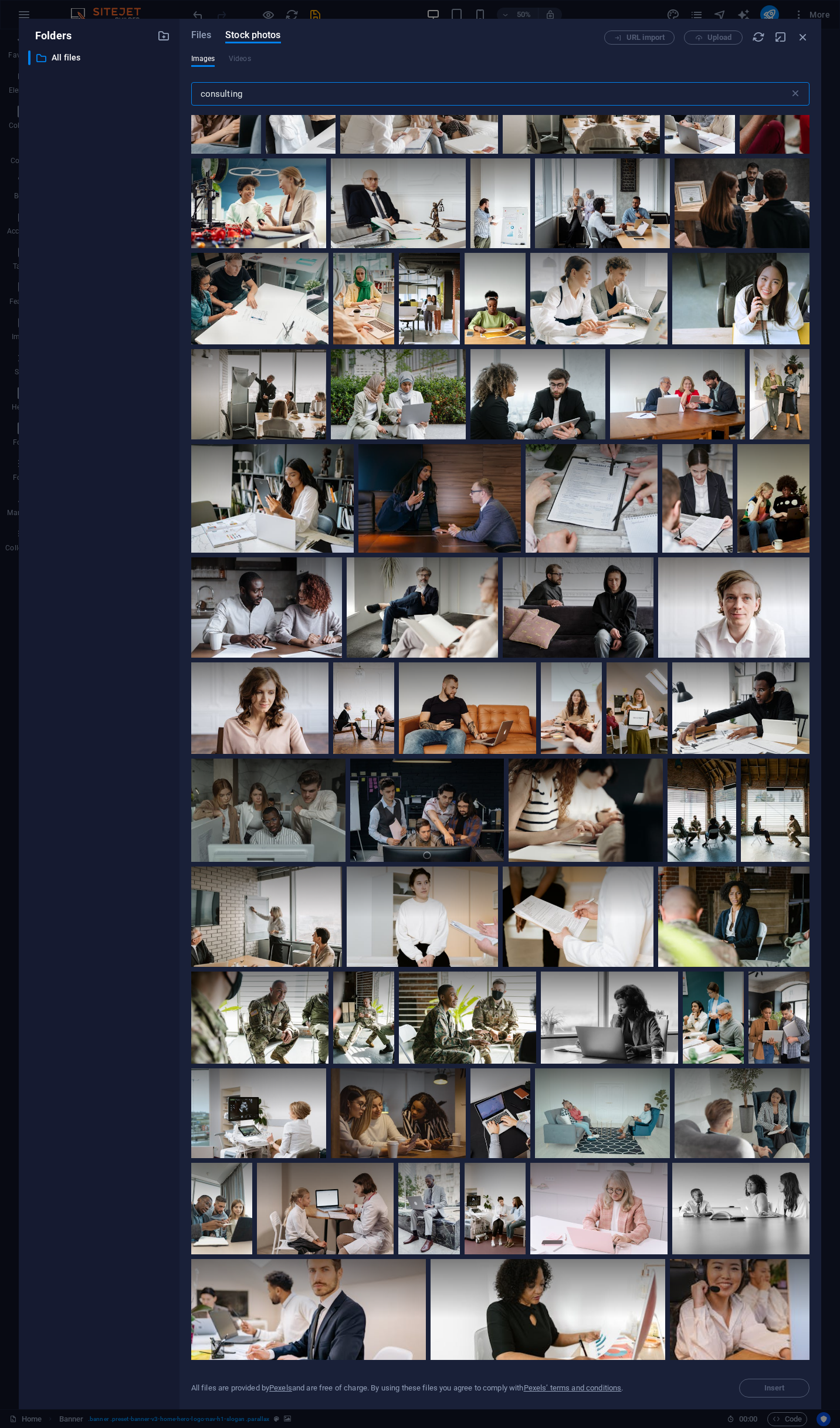
click at [203, 97] on input "consulting" at bounding box center [490, 94] width 598 height 23
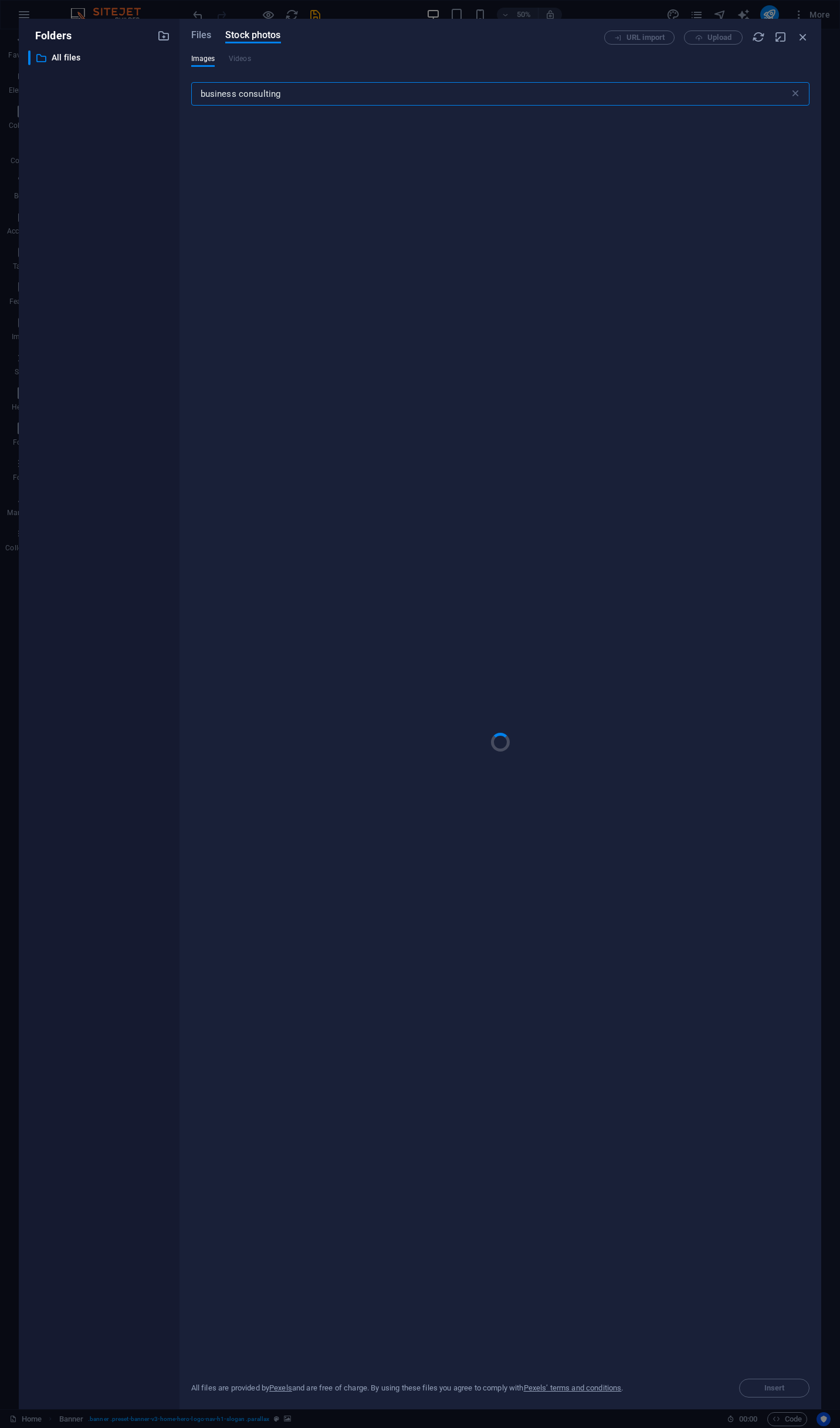
click at [326, 98] on input "business consulting" at bounding box center [490, 94] width 598 height 23
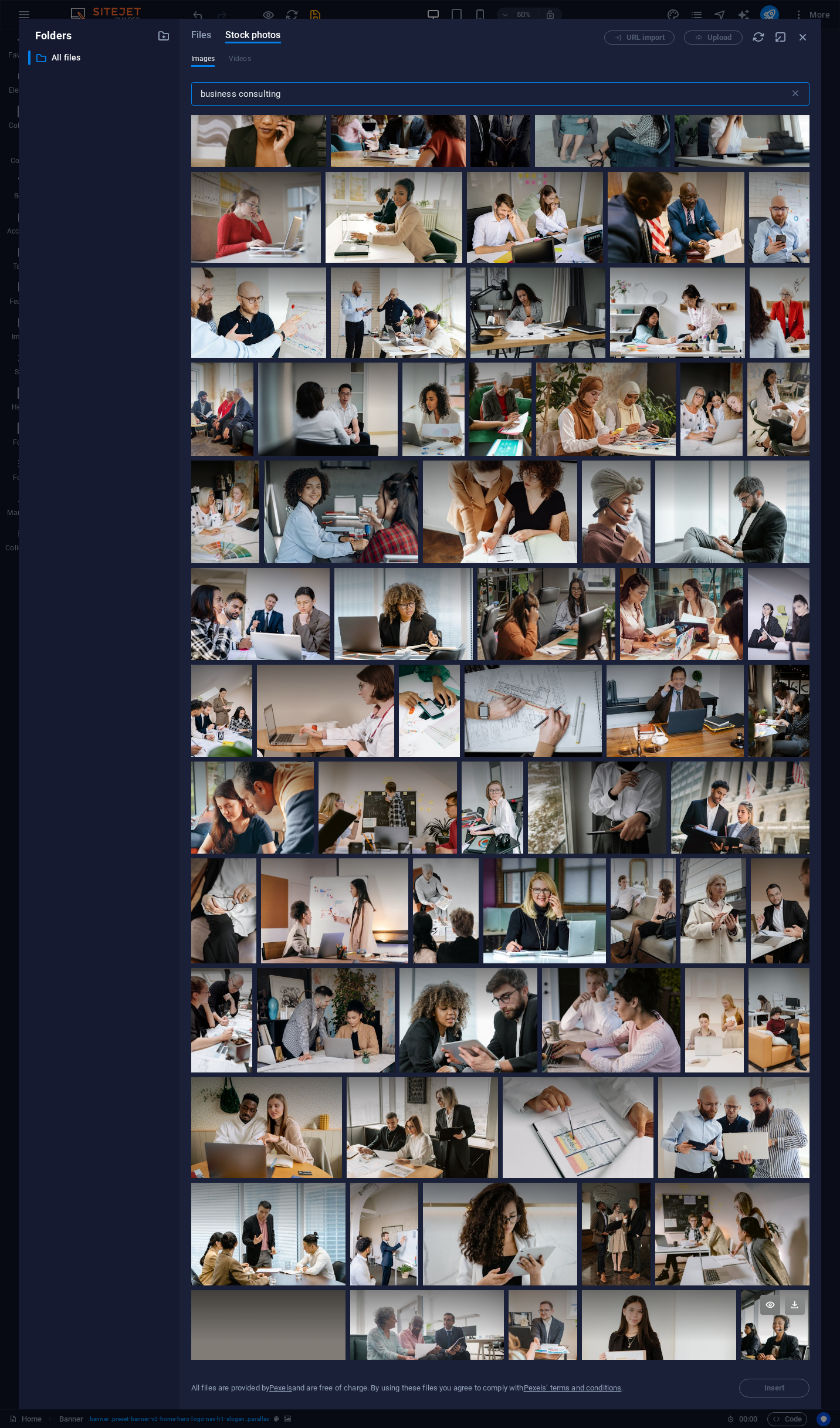
scroll to position [8003, 0]
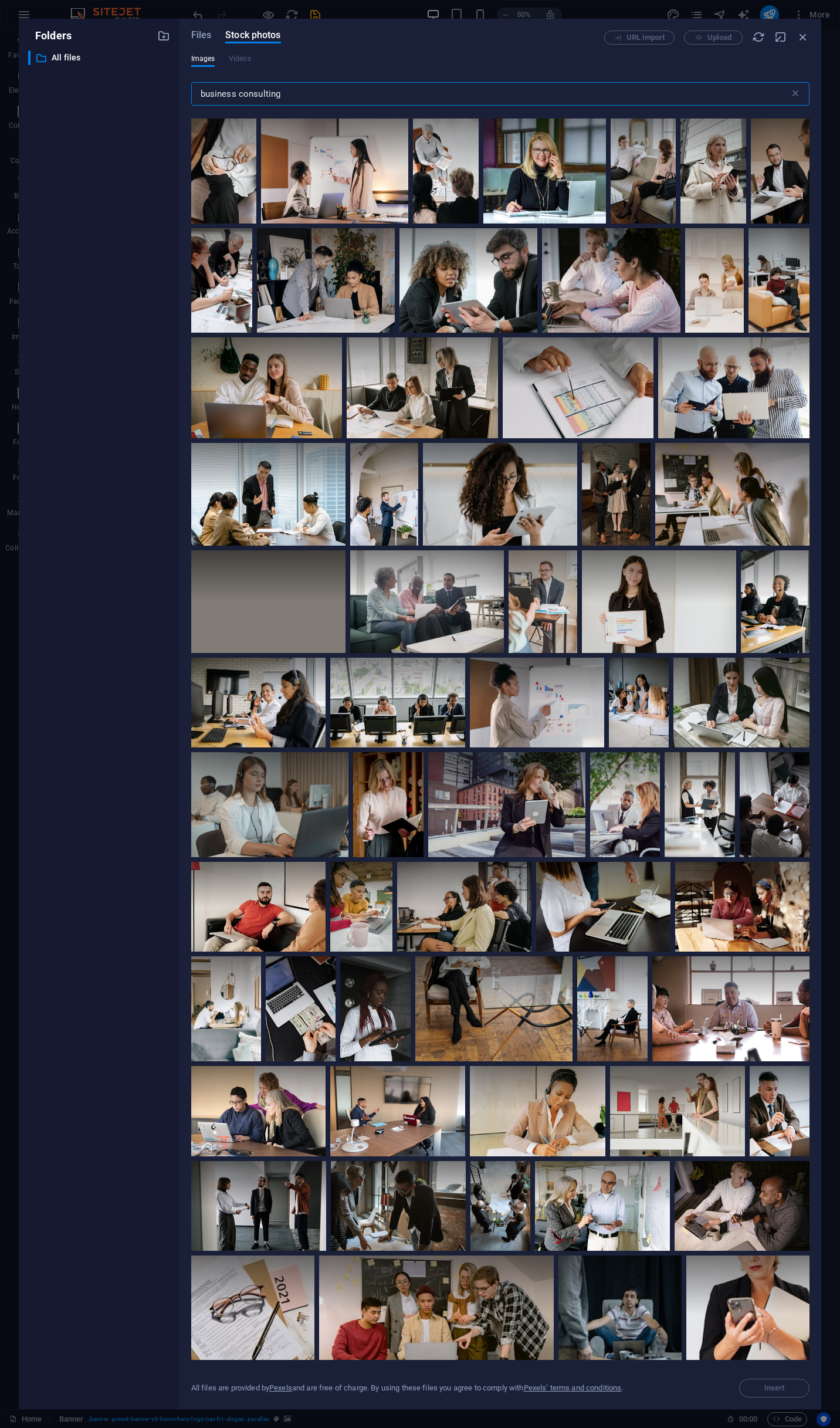
click at [305, 87] on input "business consulting" at bounding box center [490, 94] width 598 height 23
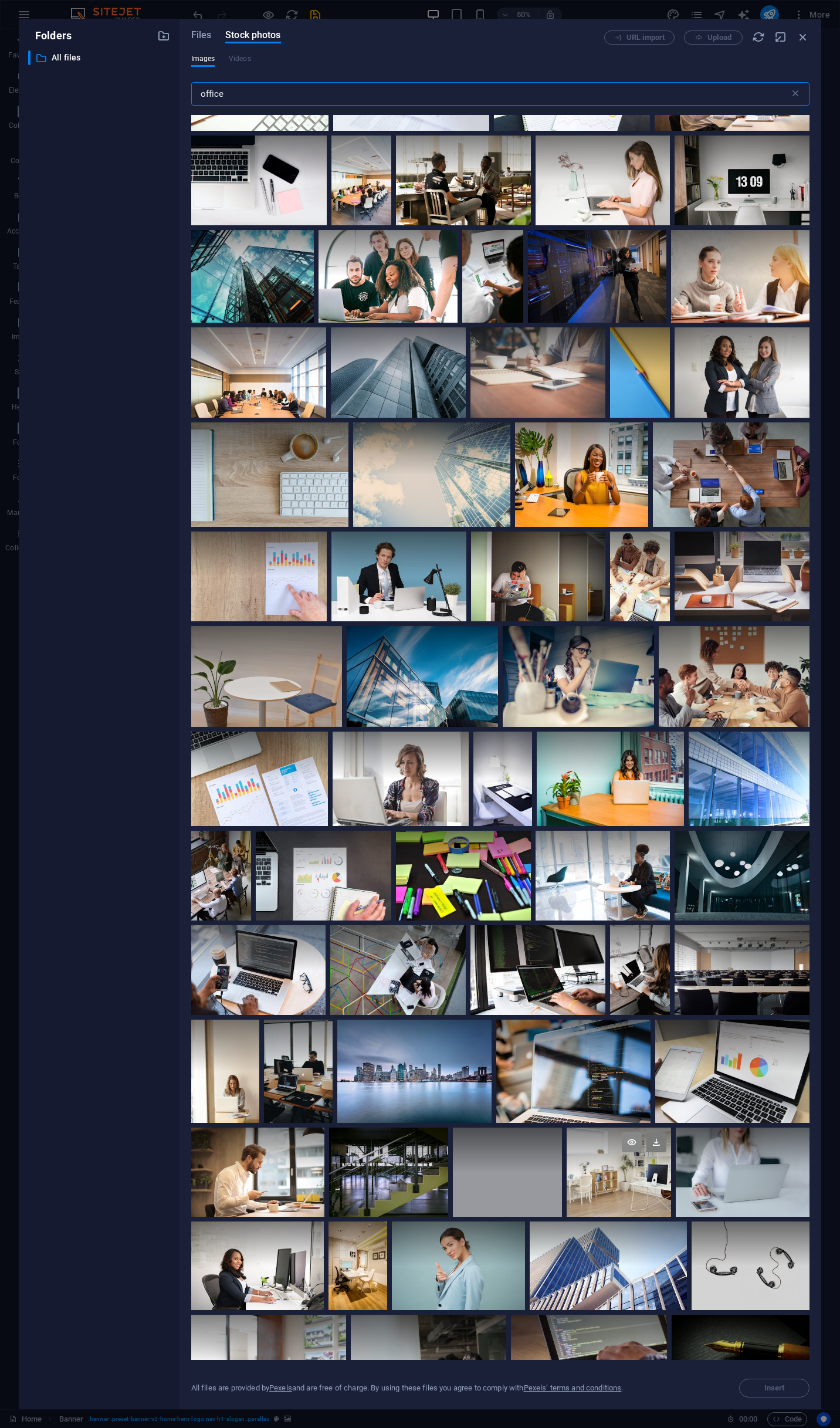
scroll to position [2431, 0]
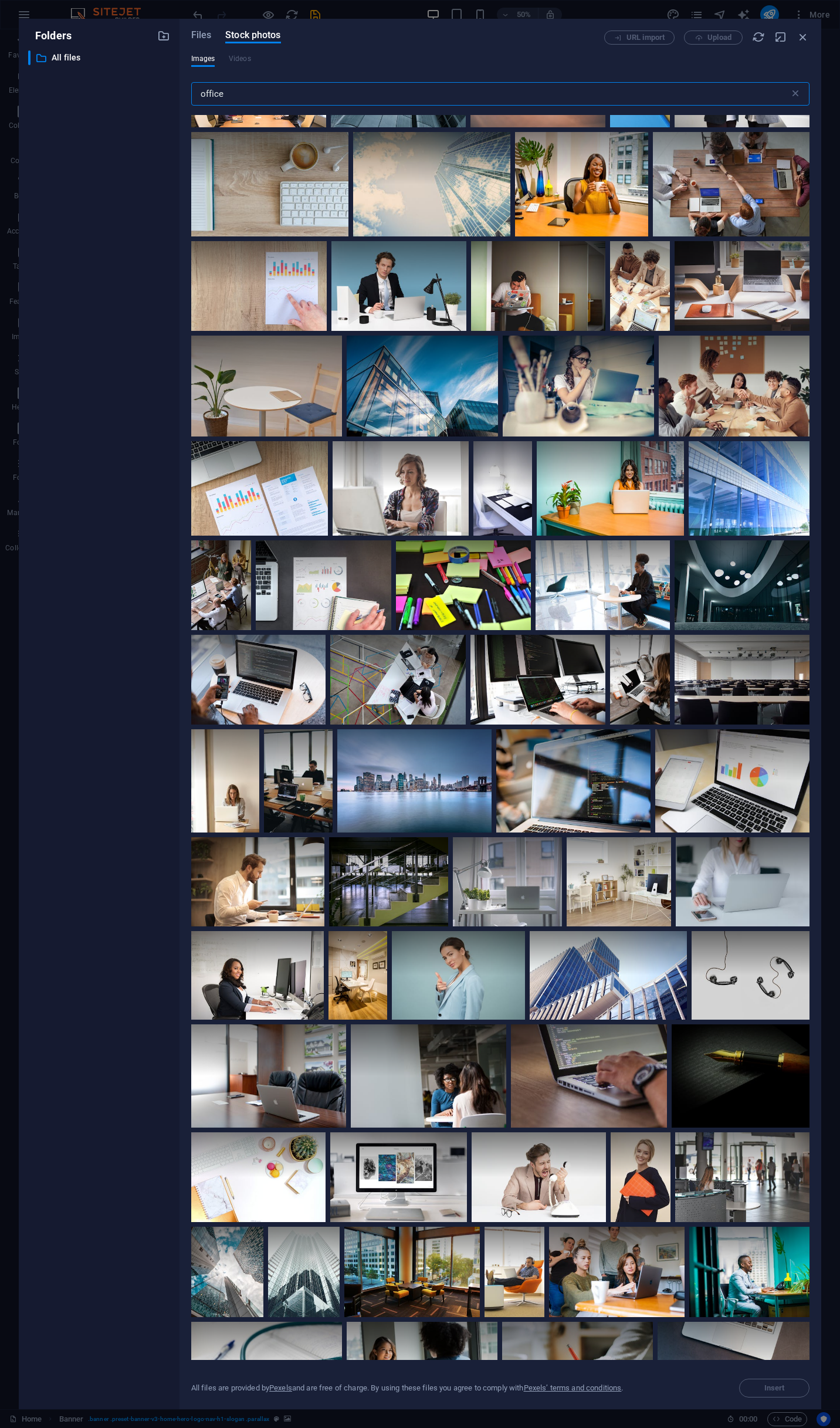
click at [324, 92] on input "office" at bounding box center [490, 94] width 598 height 23
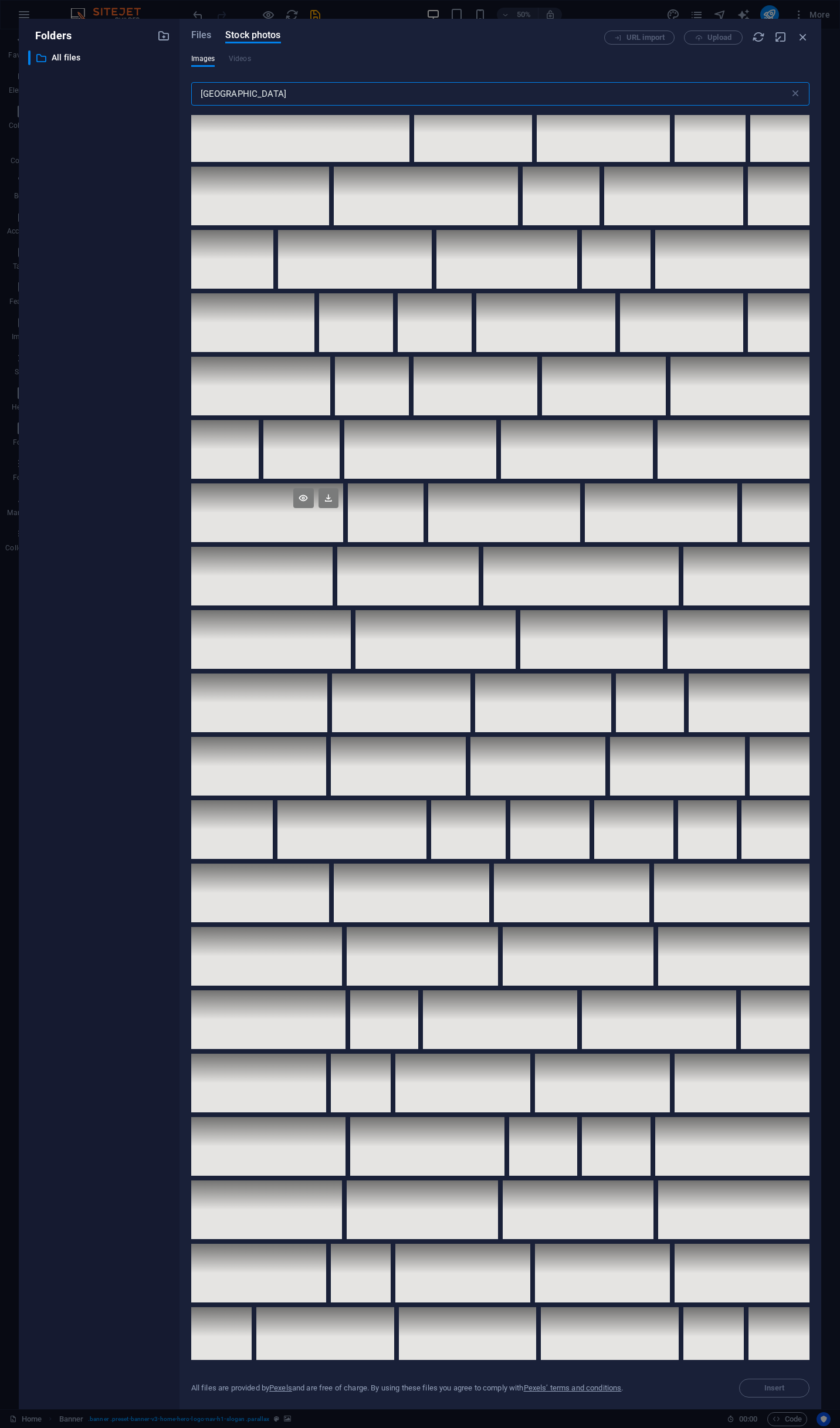
scroll to position [294, 0]
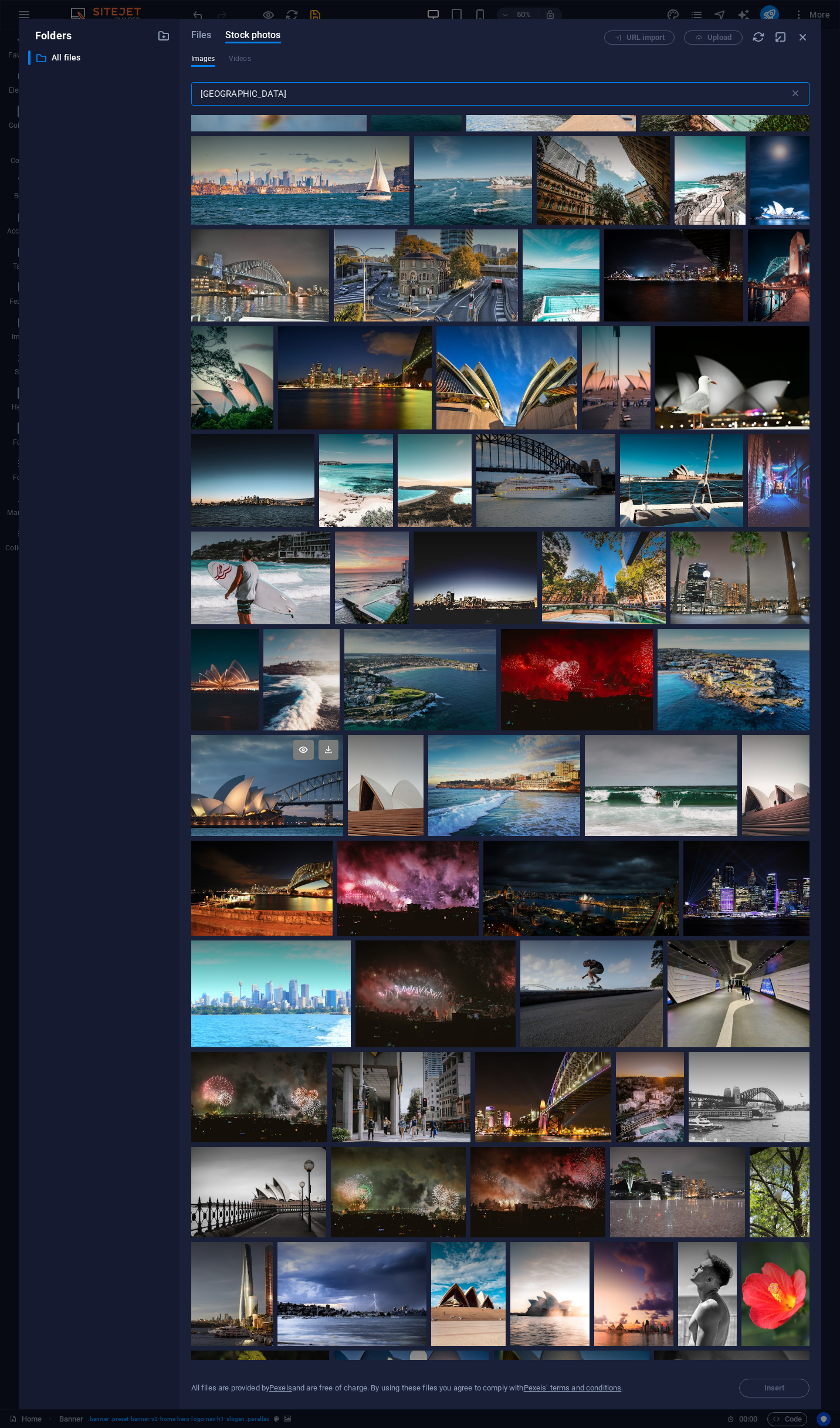
type input "[GEOGRAPHIC_DATA]"
click at [264, 781] on div at bounding box center [267, 760] width 152 height 51
click at [773, 1388] on span "Insert" at bounding box center [775, 1388] width 21 height 7
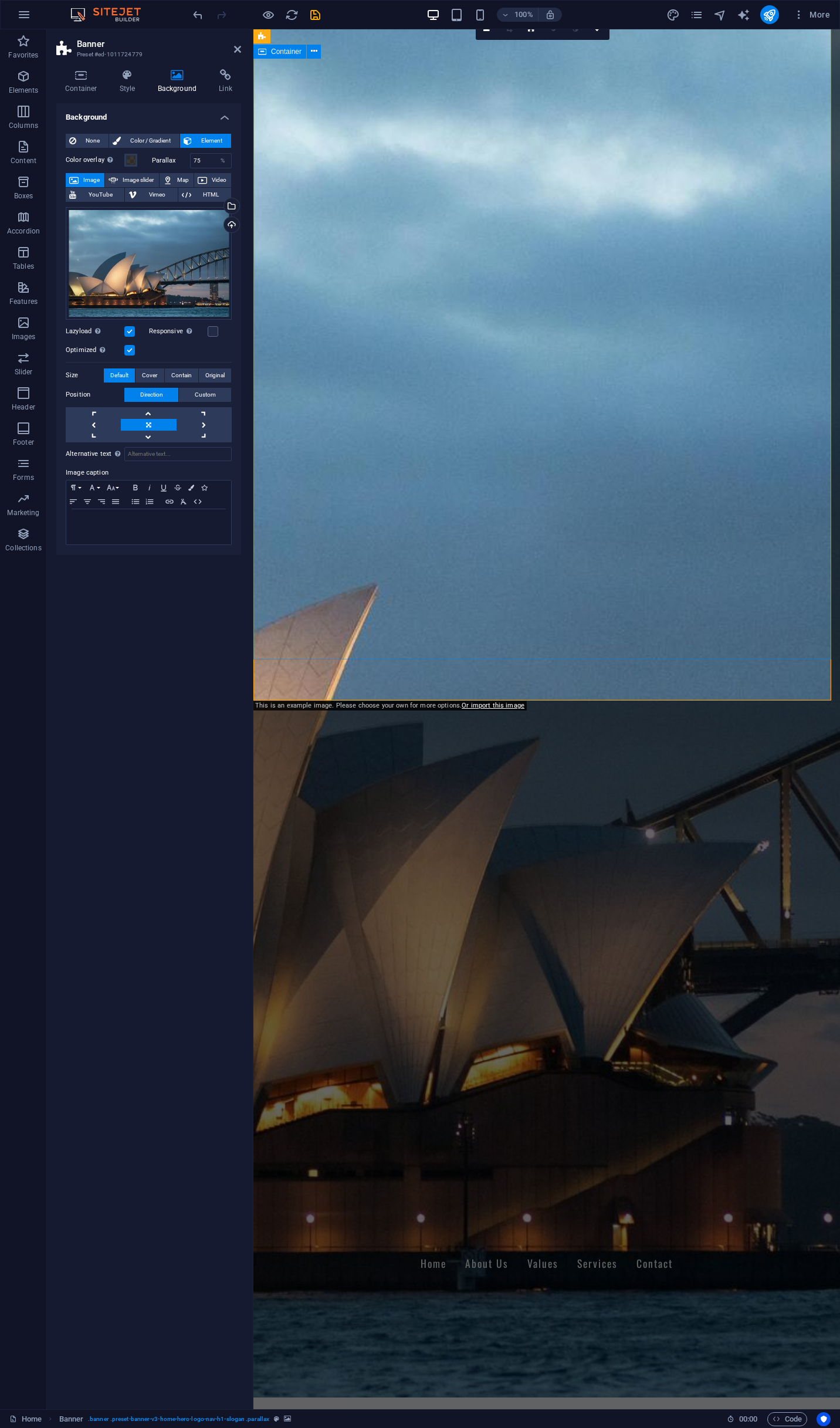
scroll to position [0, 0]
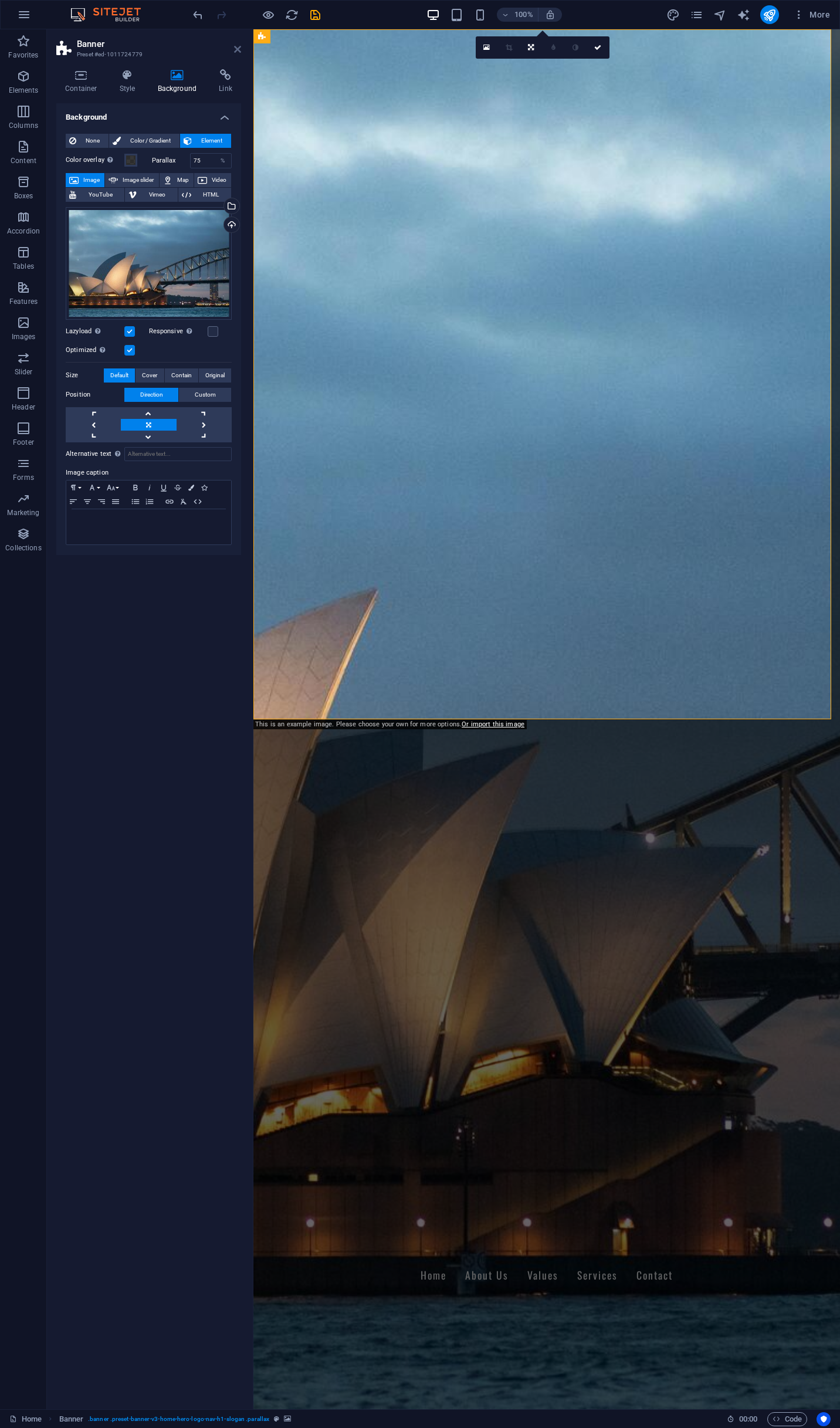
click at [241, 48] on icon at bounding box center [238, 49] width 7 height 10
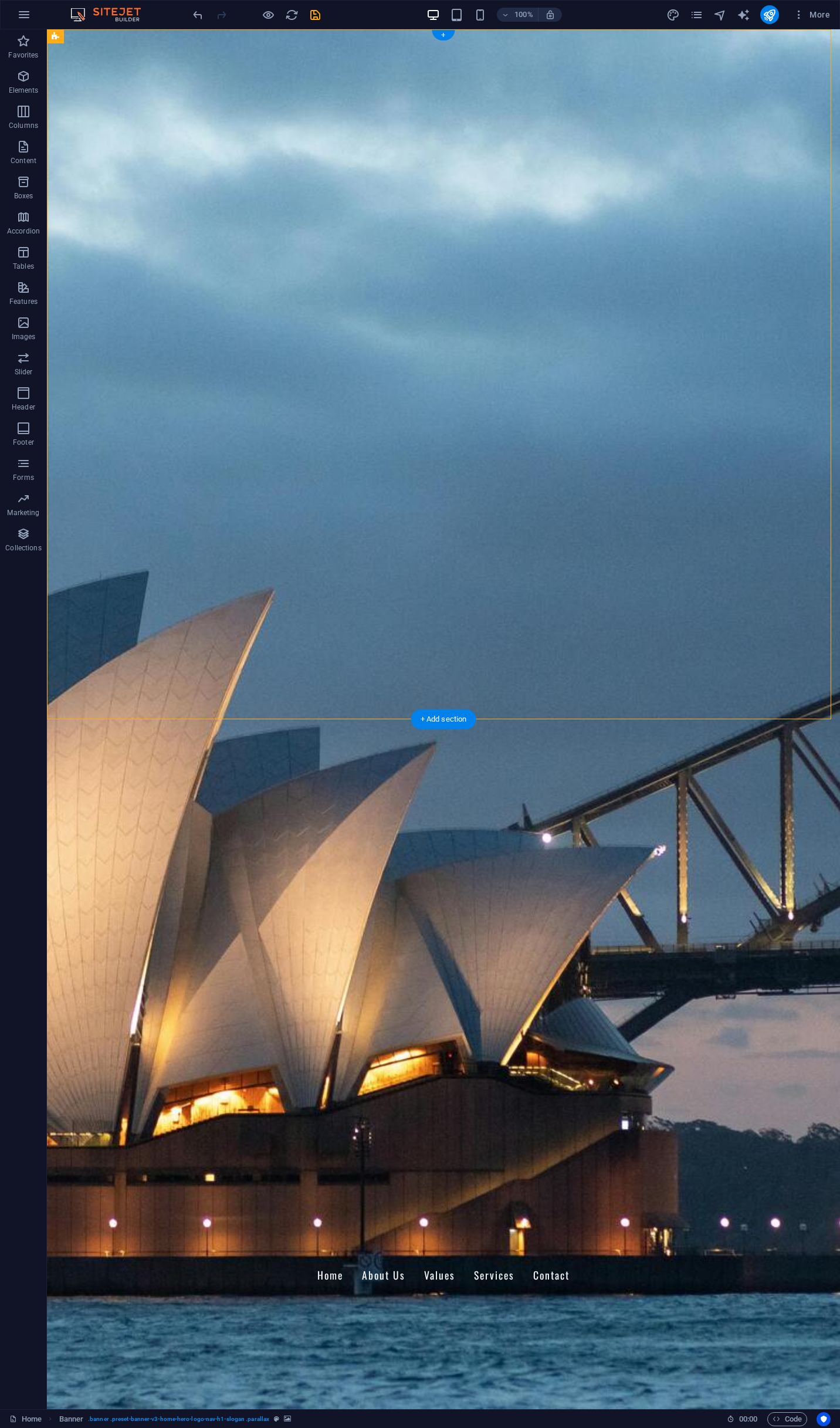
click at [370, 705] on figure at bounding box center [443, 719] width 793 height 1380
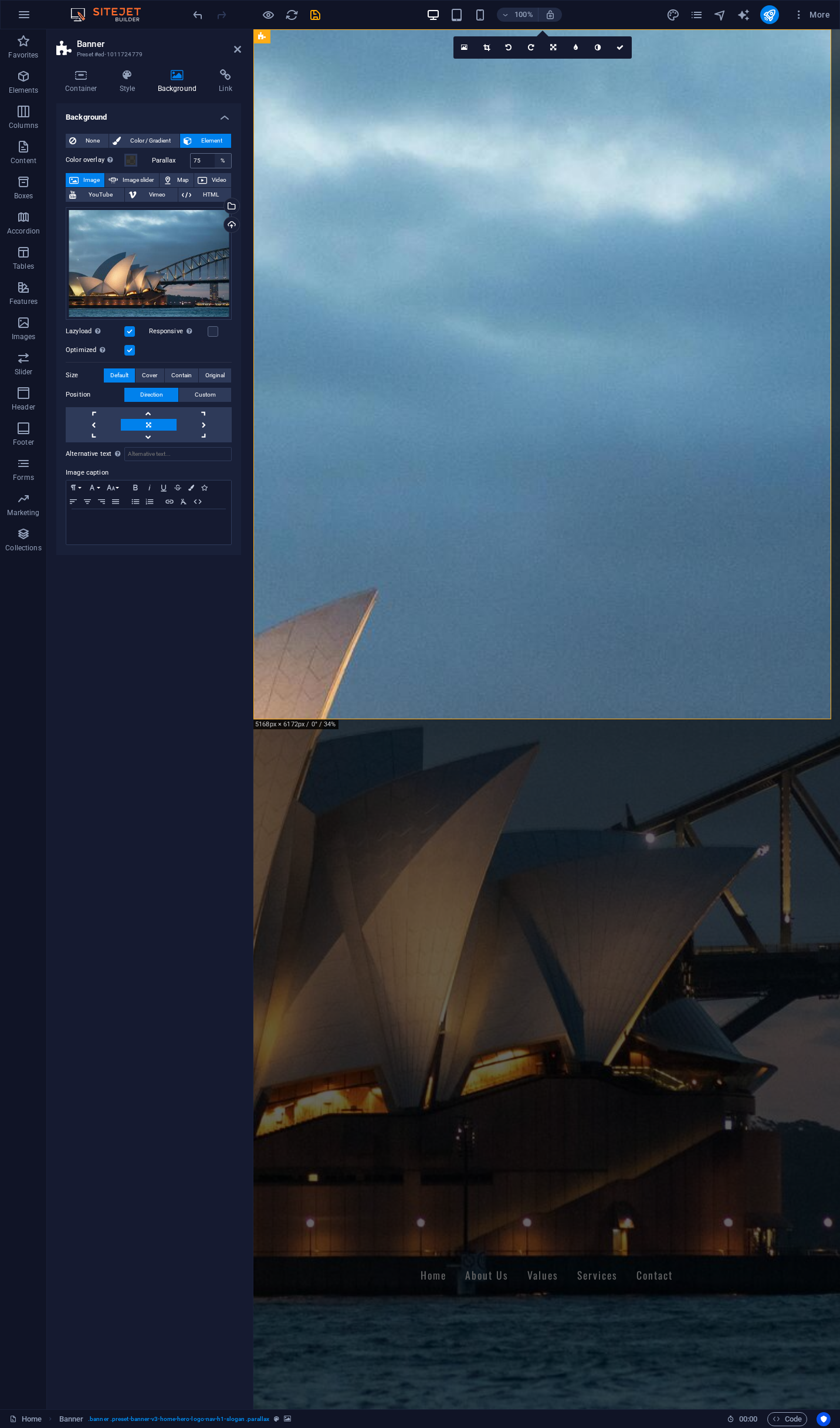
click at [226, 164] on div "%" at bounding box center [223, 160] width 16 height 14
click at [212, 161] on input "75" at bounding box center [211, 160] width 41 height 14
type input "100"
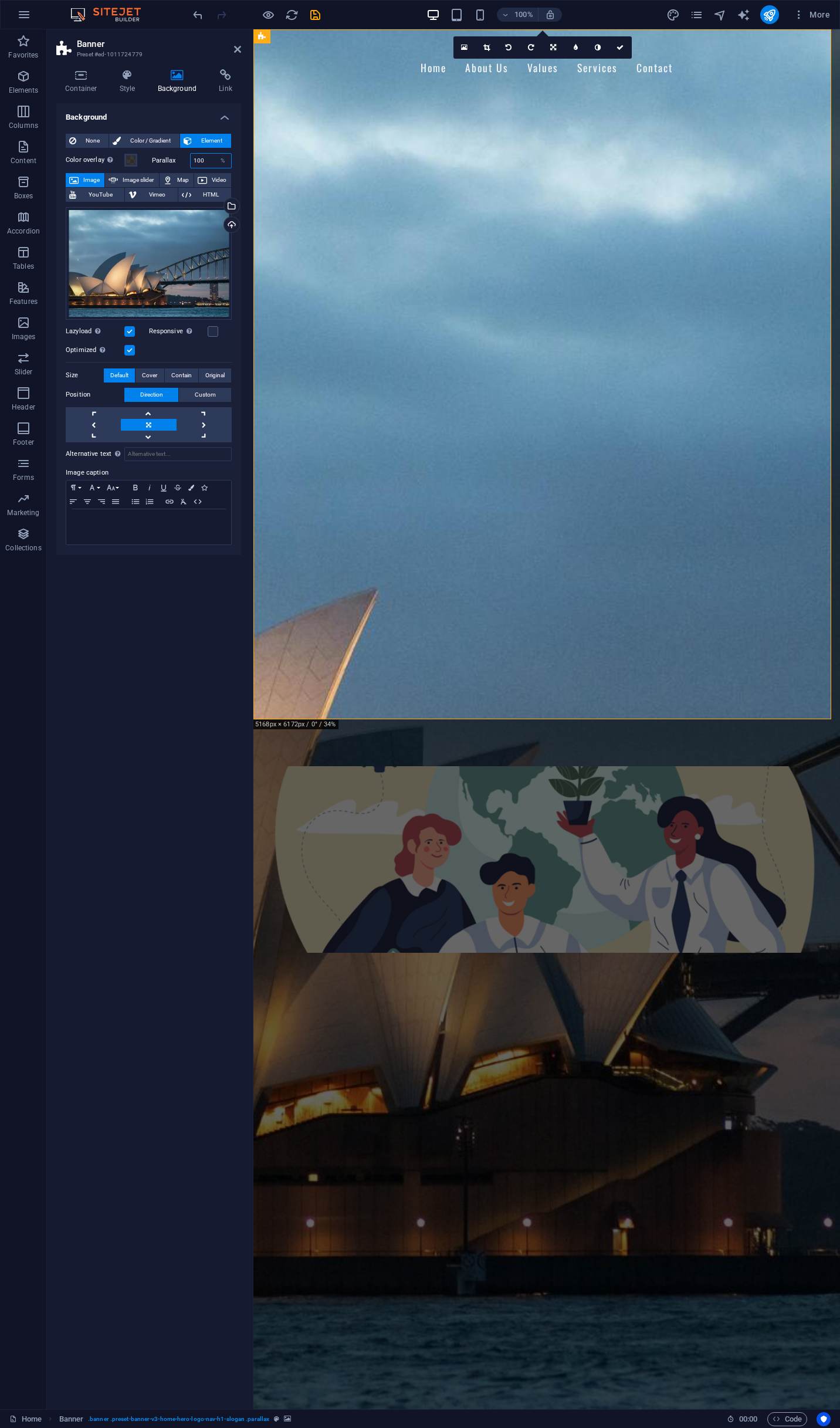
click at [202, 158] on input "100" at bounding box center [211, 160] width 41 height 14
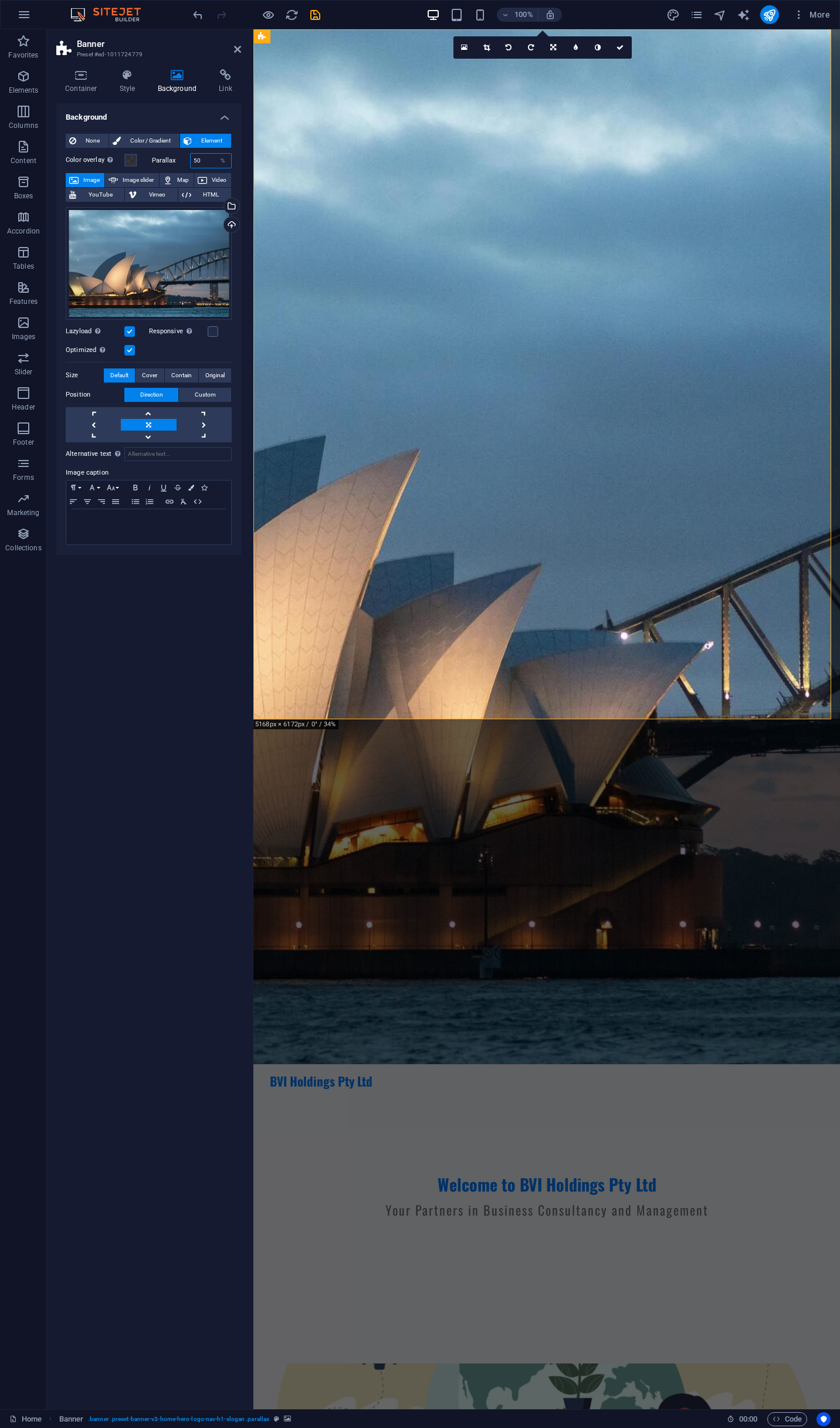
click at [212, 162] on input "50" at bounding box center [211, 160] width 41 height 14
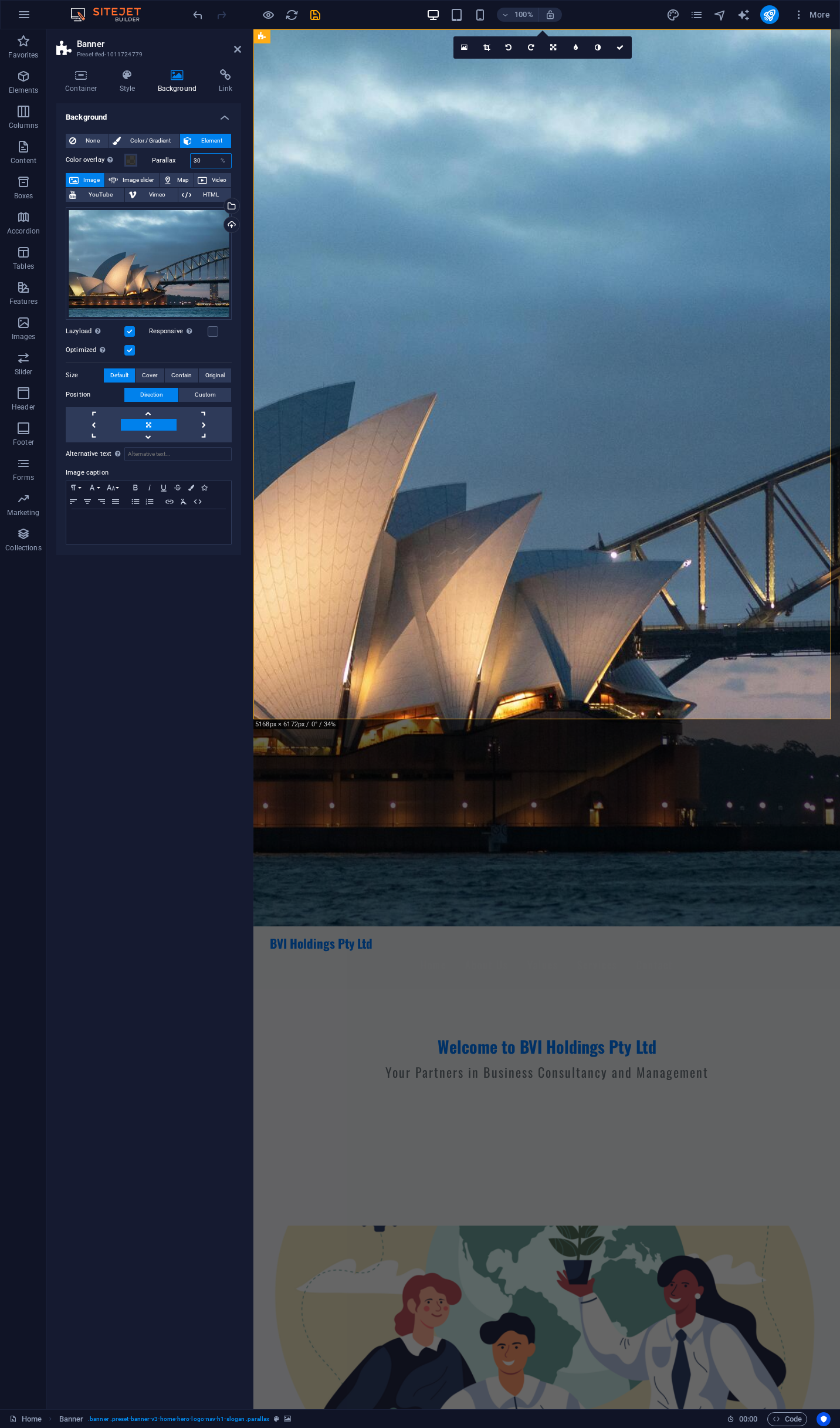
click at [212, 162] on input "30" at bounding box center [211, 160] width 41 height 14
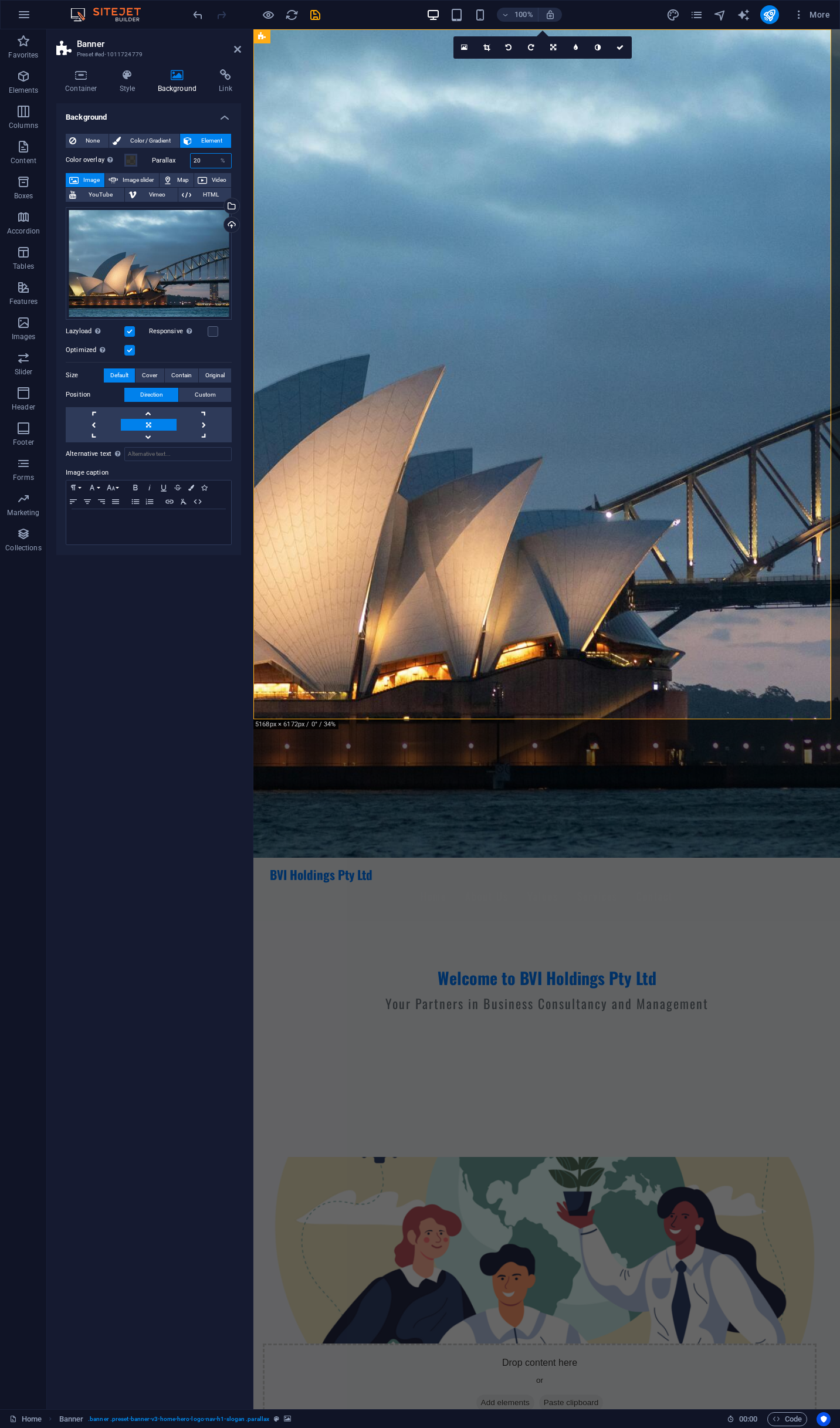
click at [212, 162] on input "20" at bounding box center [211, 160] width 41 height 14
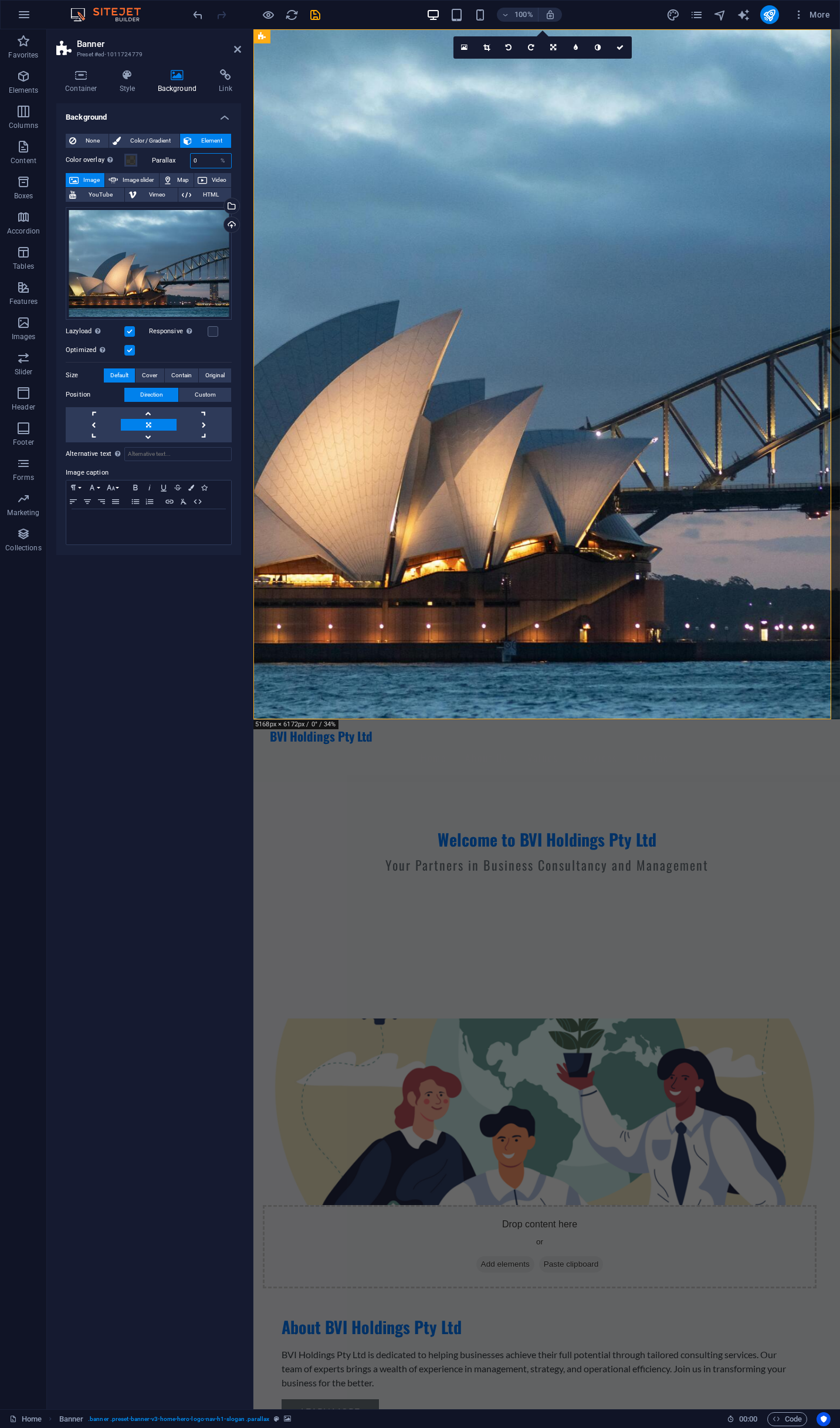
click at [209, 160] on input "0" at bounding box center [211, 160] width 41 height 14
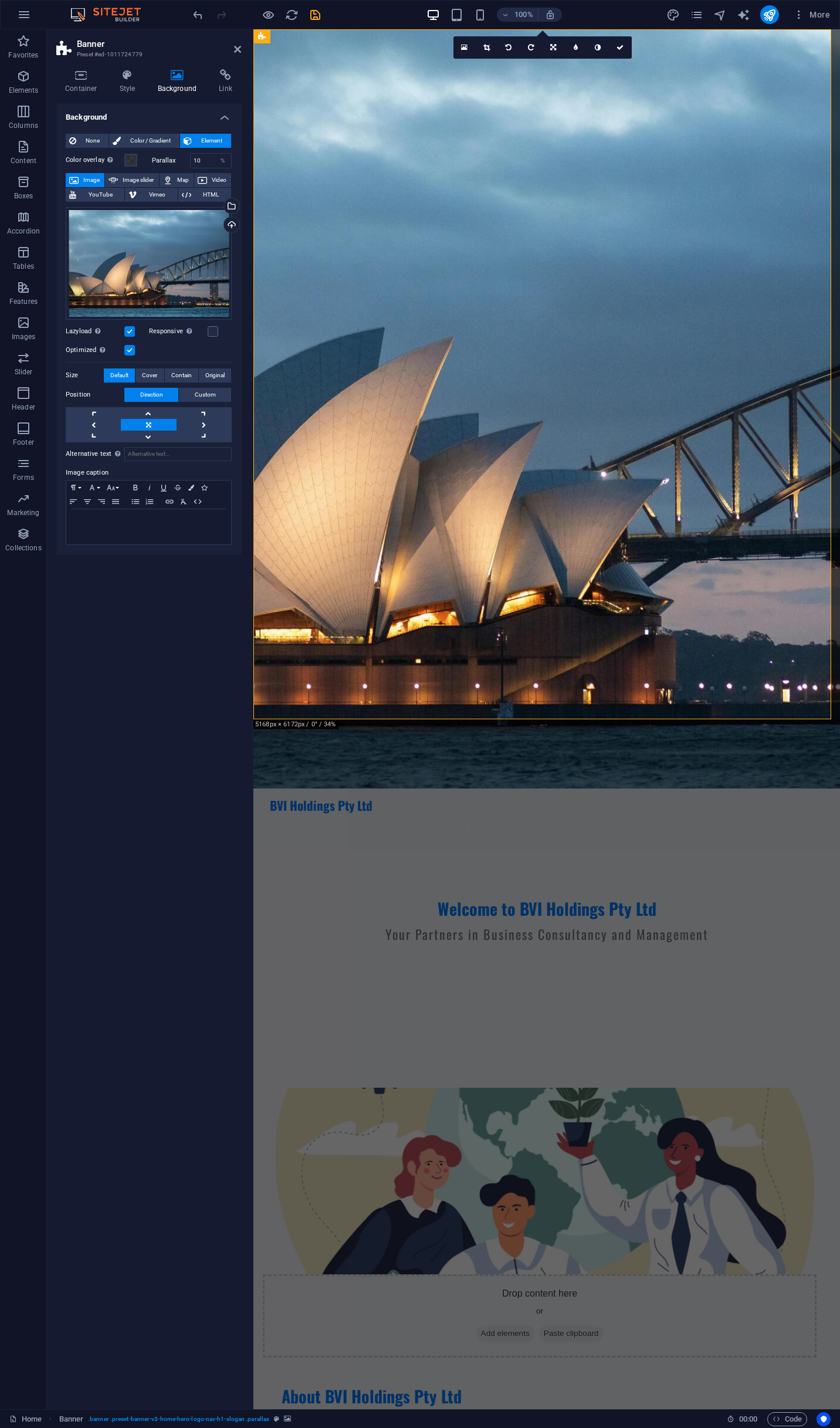
click at [209, 152] on div "Color overlay Places an overlay over the background to colorize it Parallax 10 …" at bounding box center [149, 347] width 166 height 397
click at [209, 159] on input "10" at bounding box center [211, 160] width 41 height 14
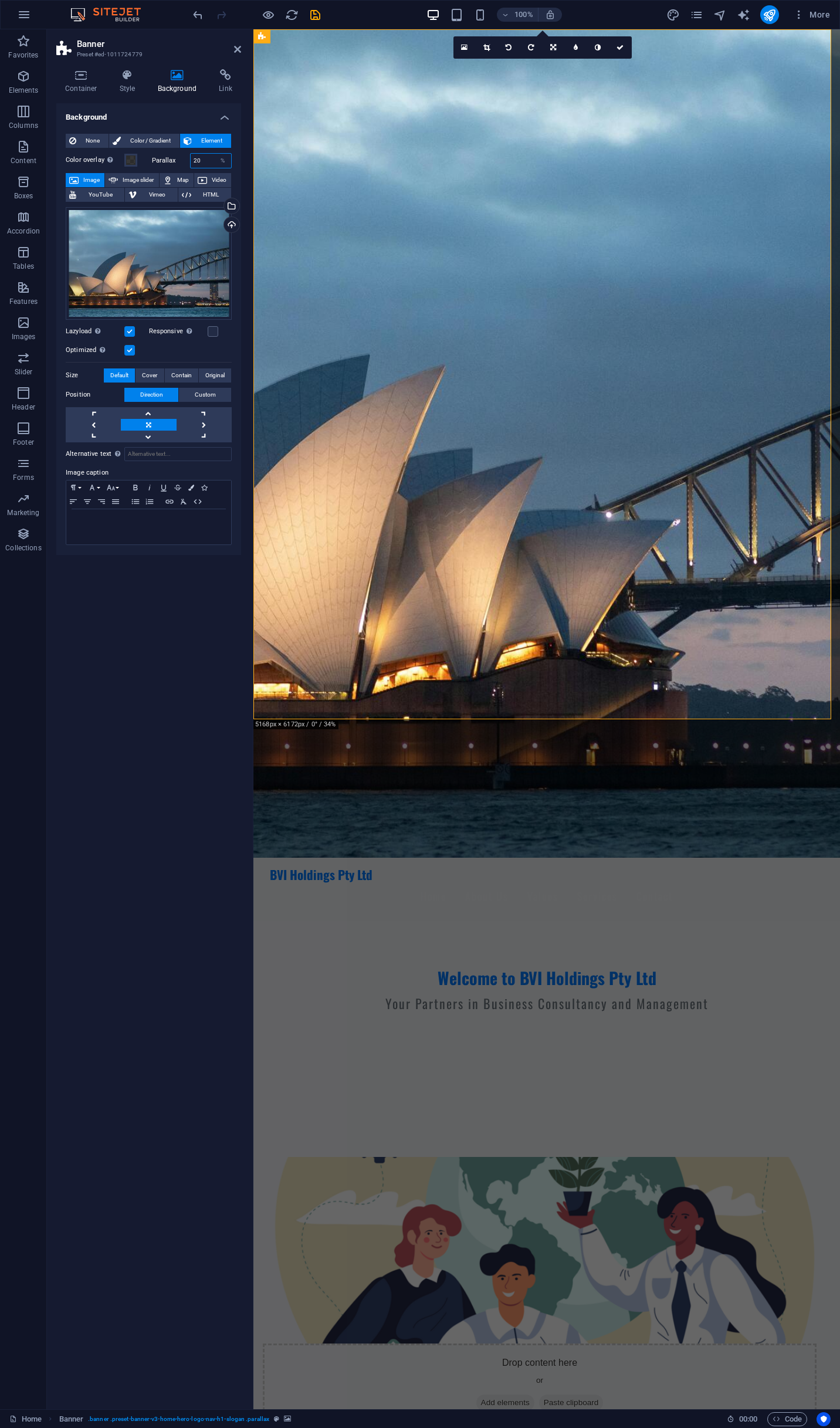
click at [205, 165] on input "20" at bounding box center [211, 160] width 41 height 14
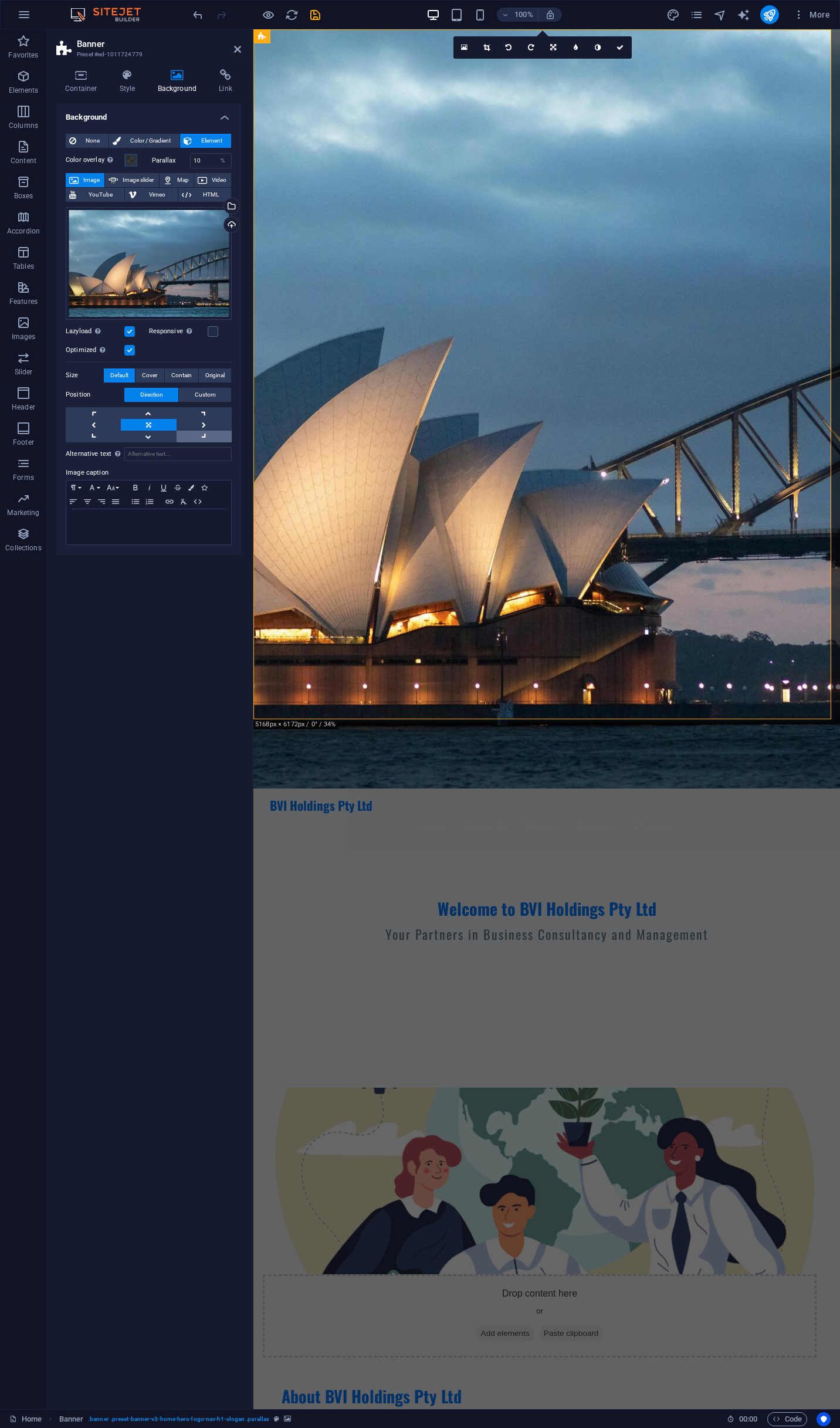
click at [198, 435] on link at bounding box center [204, 436] width 55 height 12
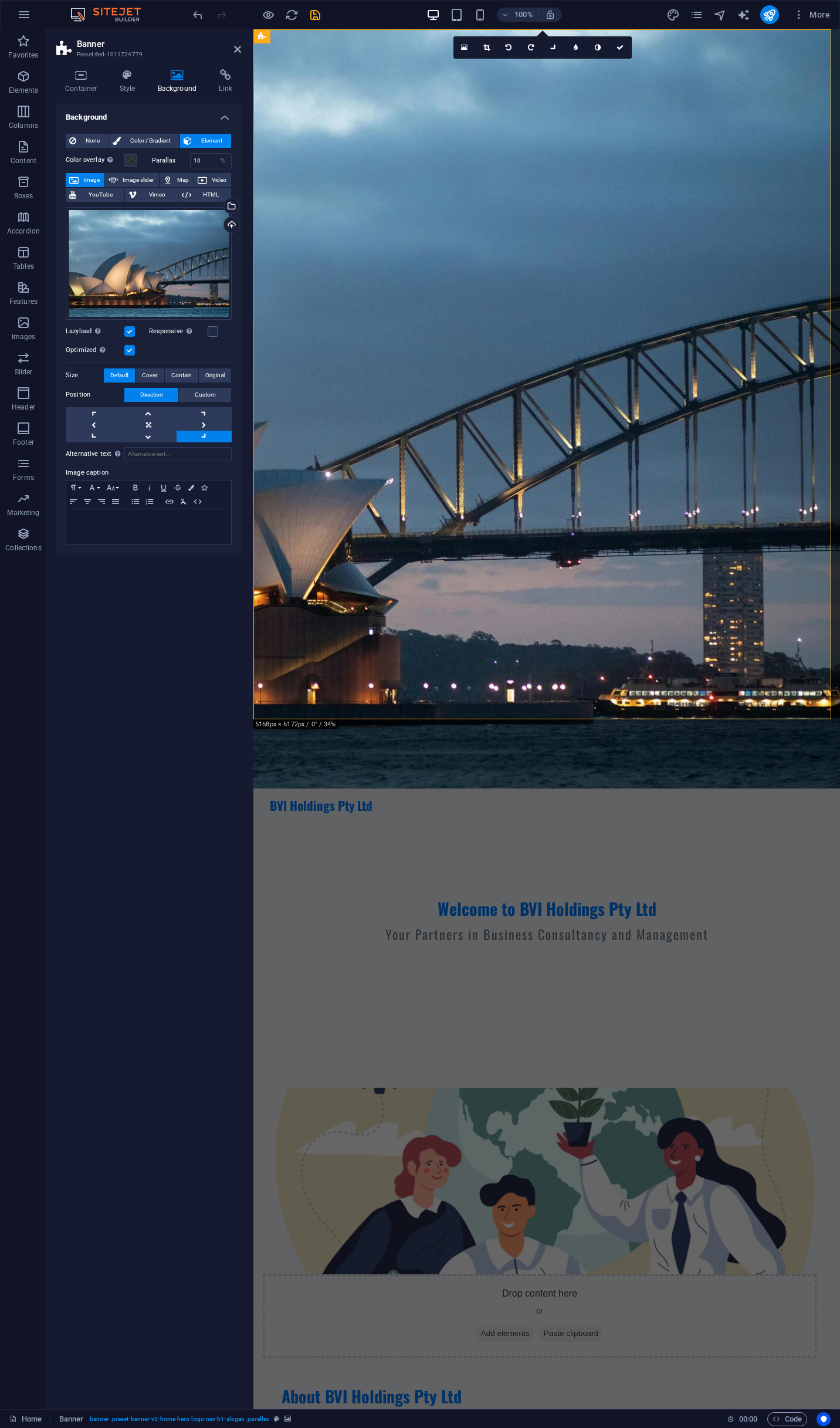
click at [198, 435] on link at bounding box center [204, 436] width 55 height 12
click at [205, 154] on input "10" at bounding box center [211, 160] width 41 height 14
type input "1"
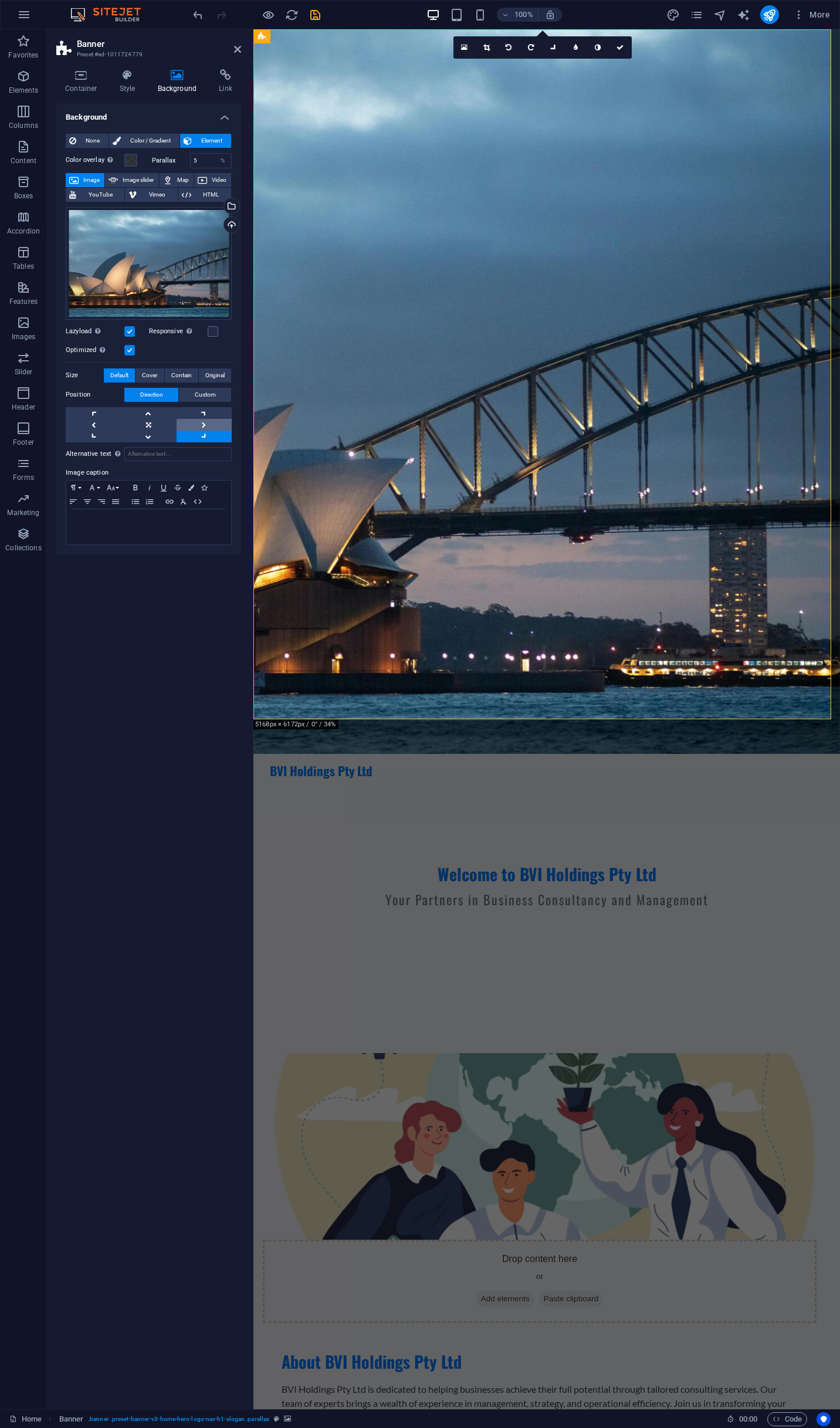
click at [208, 423] on link at bounding box center [204, 425] width 55 height 12
click at [211, 412] on link at bounding box center [204, 413] width 55 height 12
click at [202, 157] on input "5" at bounding box center [211, 160] width 41 height 14
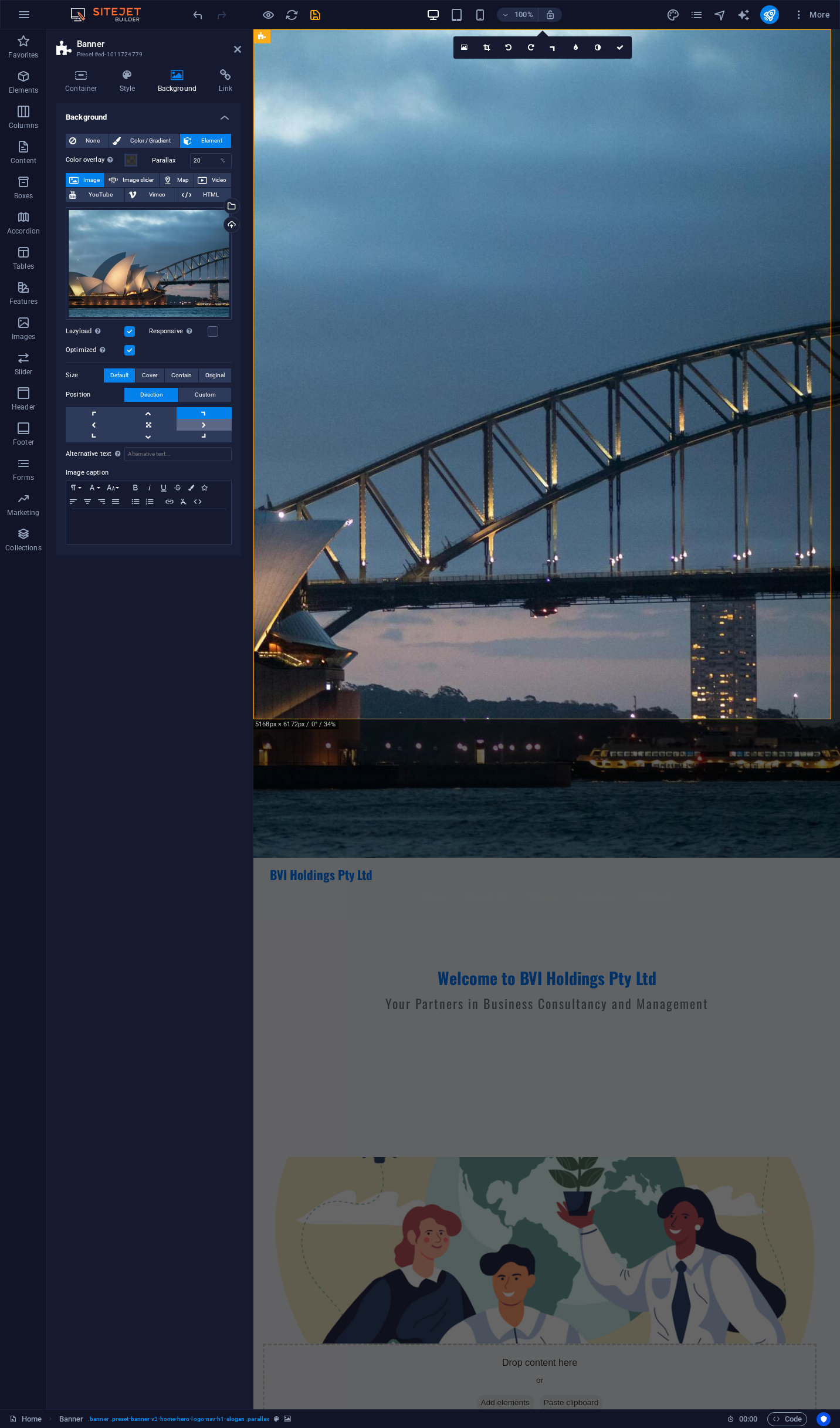
click at [212, 424] on link at bounding box center [204, 425] width 55 height 12
click at [209, 432] on link at bounding box center [204, 436] width 55 height 12
click at [88, 431] on link at bounding box center [93, 436] width 55 height 12
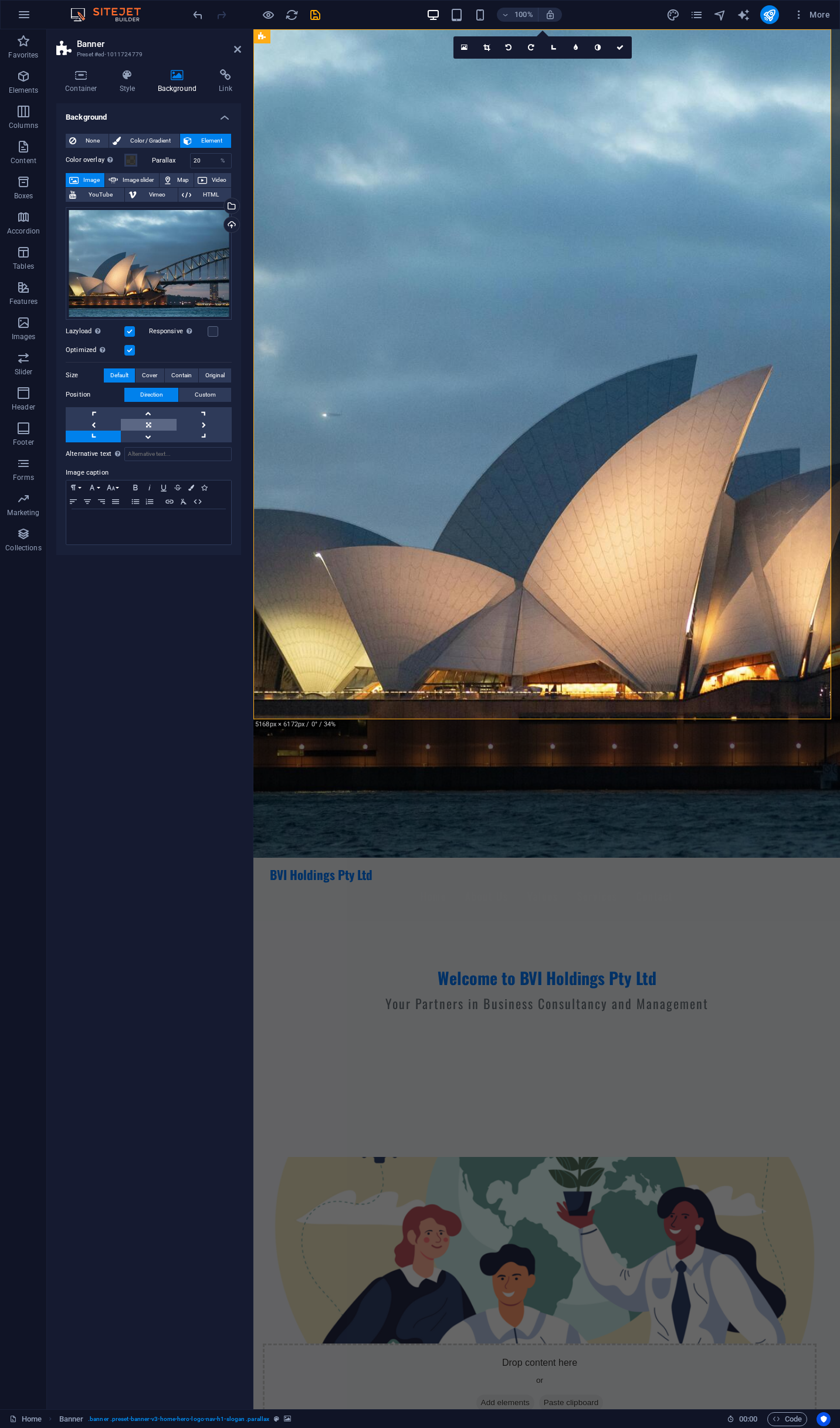
click at [141, 426] on link at bounding box center [148, 425] width 55 height 12
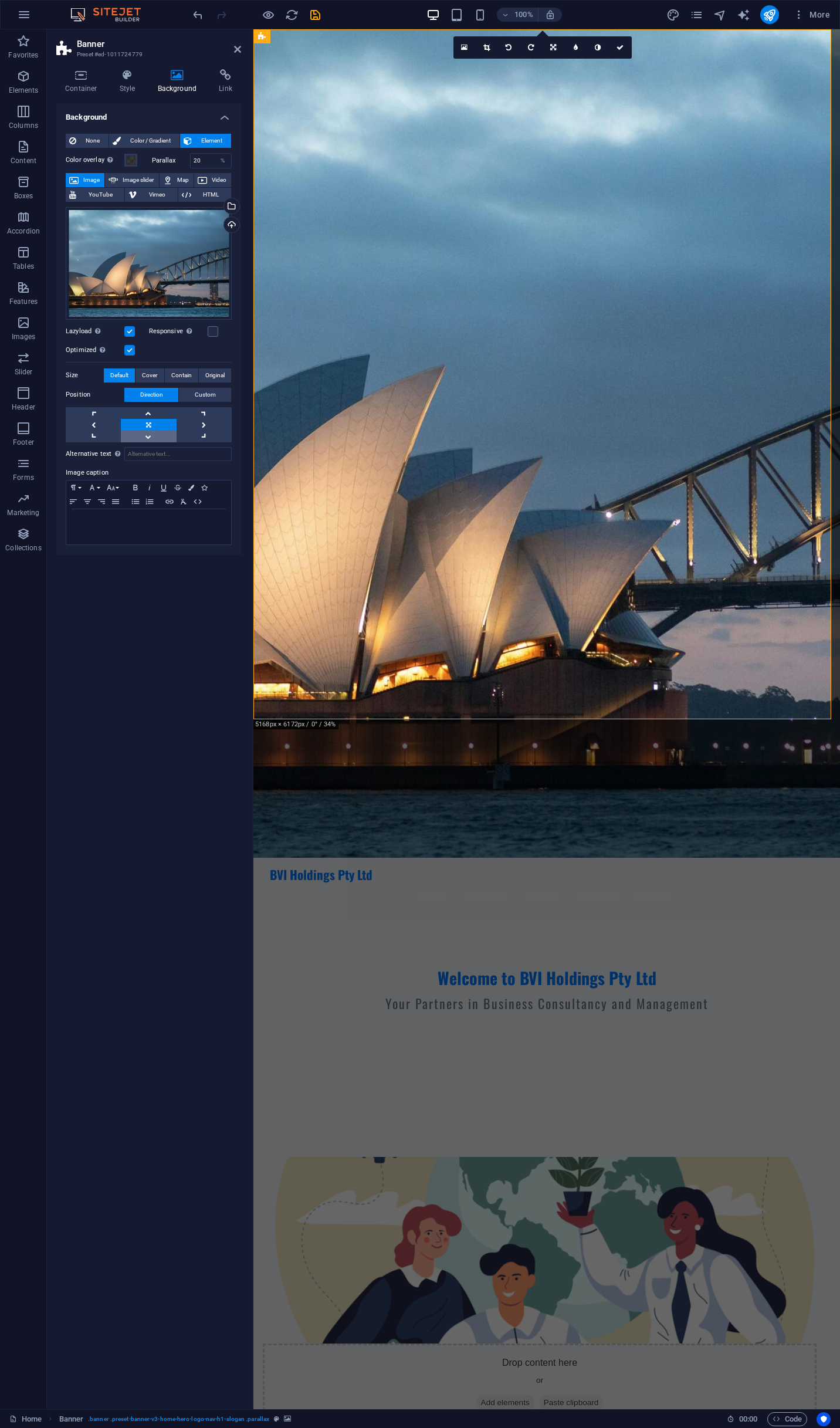
click at [150, 436] on link at bounding box center [148, 436] width 55 height 12
click at [193, 437] on link at bounding box center [204, 436] width 55 height 12
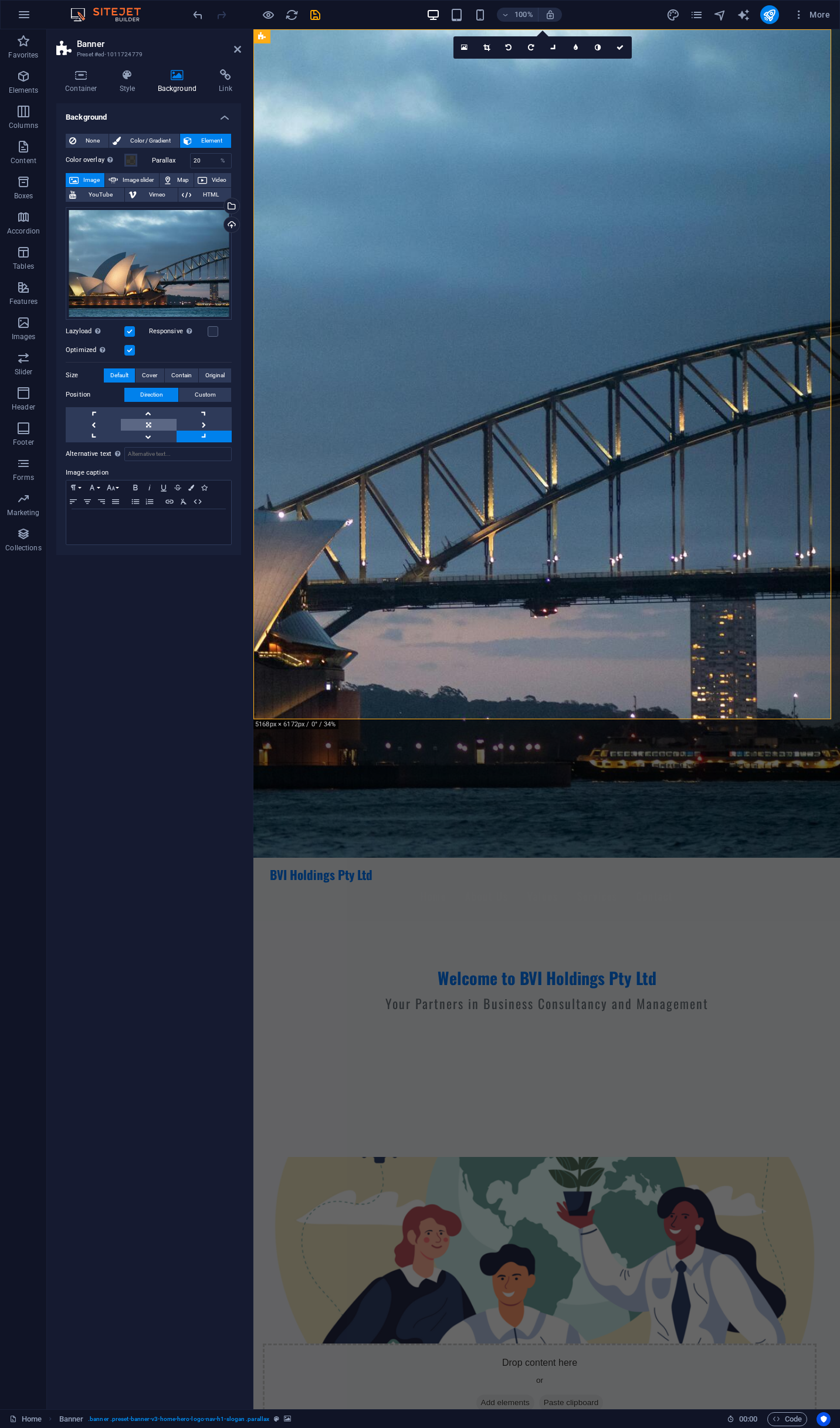
click at [148, 423] on link at bounding box center [148, 425] width 55 height 12
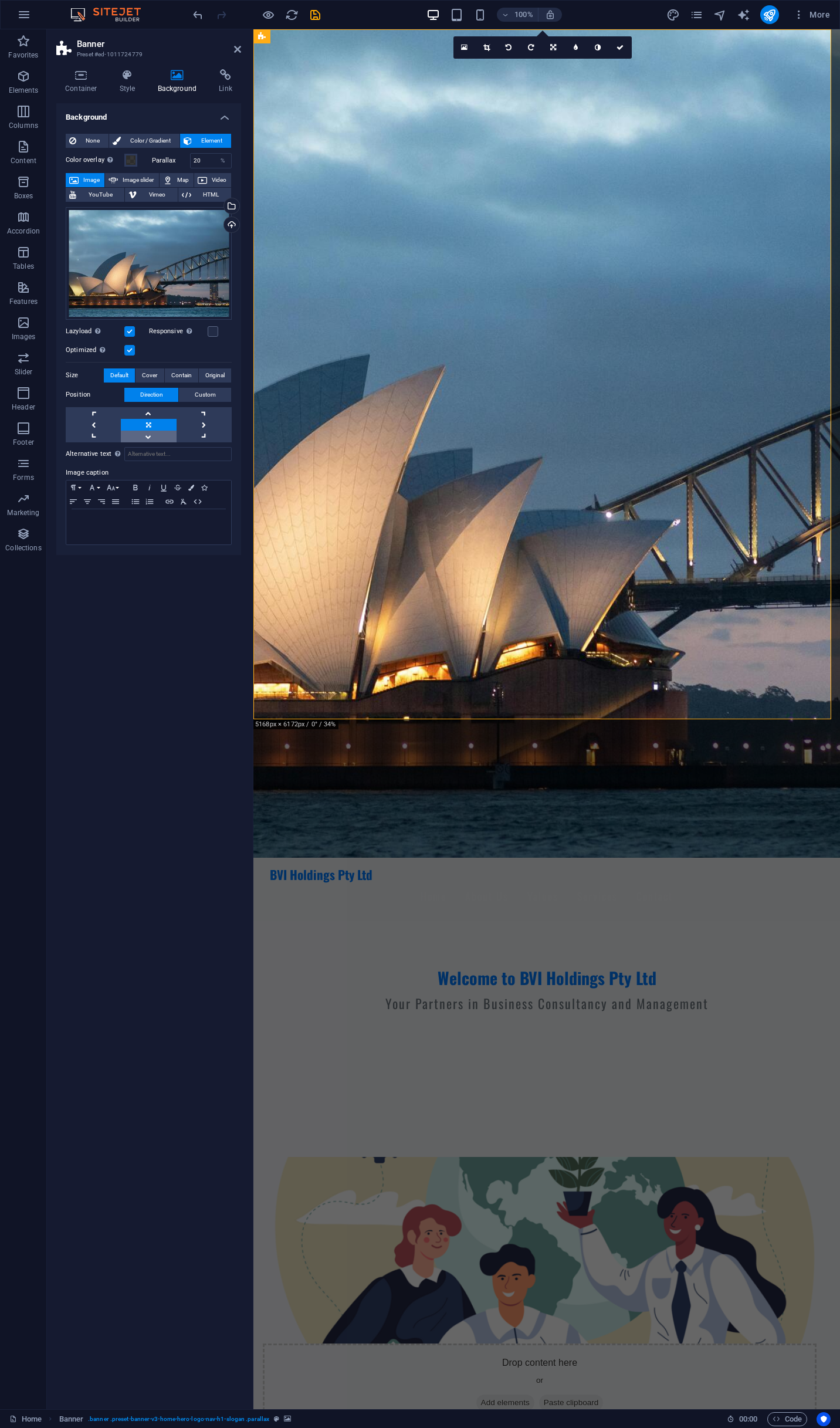
click at [150, 436] on link at bounding box center [148, 436] width 55 height 12
click at [152, 404] on div "Position Direction Custom X offset 50 px rem % vh vw Y offset 50 px rem % vh vw" at bounding box center [149, 415] width 166 height 55
click at [149, 410] on link at bounding box center [148, 413] width 55 height 12
click at [196, 397] on span "Custom" at bounding box center [205, 395] width 21 height 14
click at [170, 398] on button "Direction" at bounding box center [152, 395] width 54 height 14
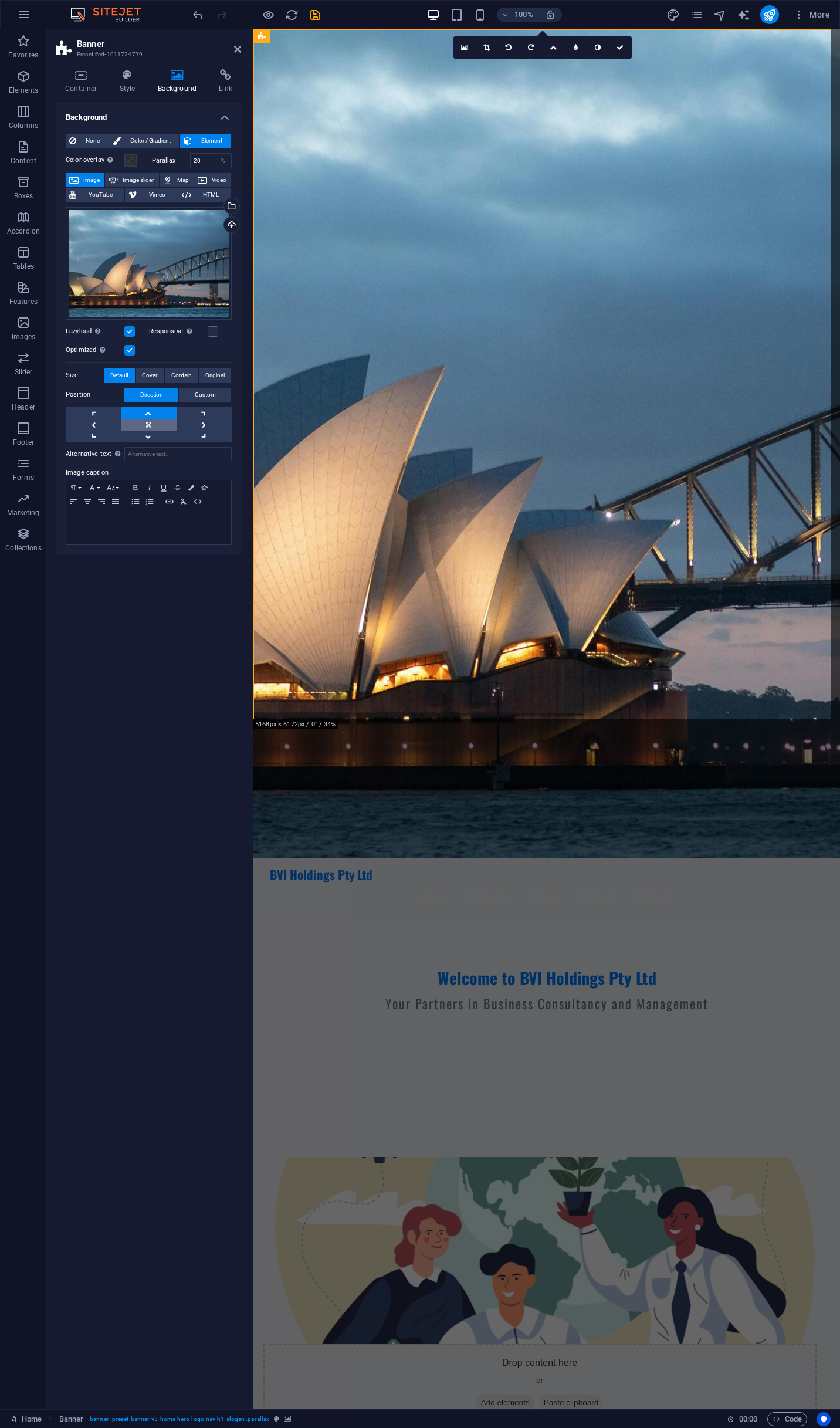
click at [155, 424] on link at bounding box center [148, 425] width 55 height 12
click at [194, 428] on link at bounding box center [204, 425] width 55 height 12
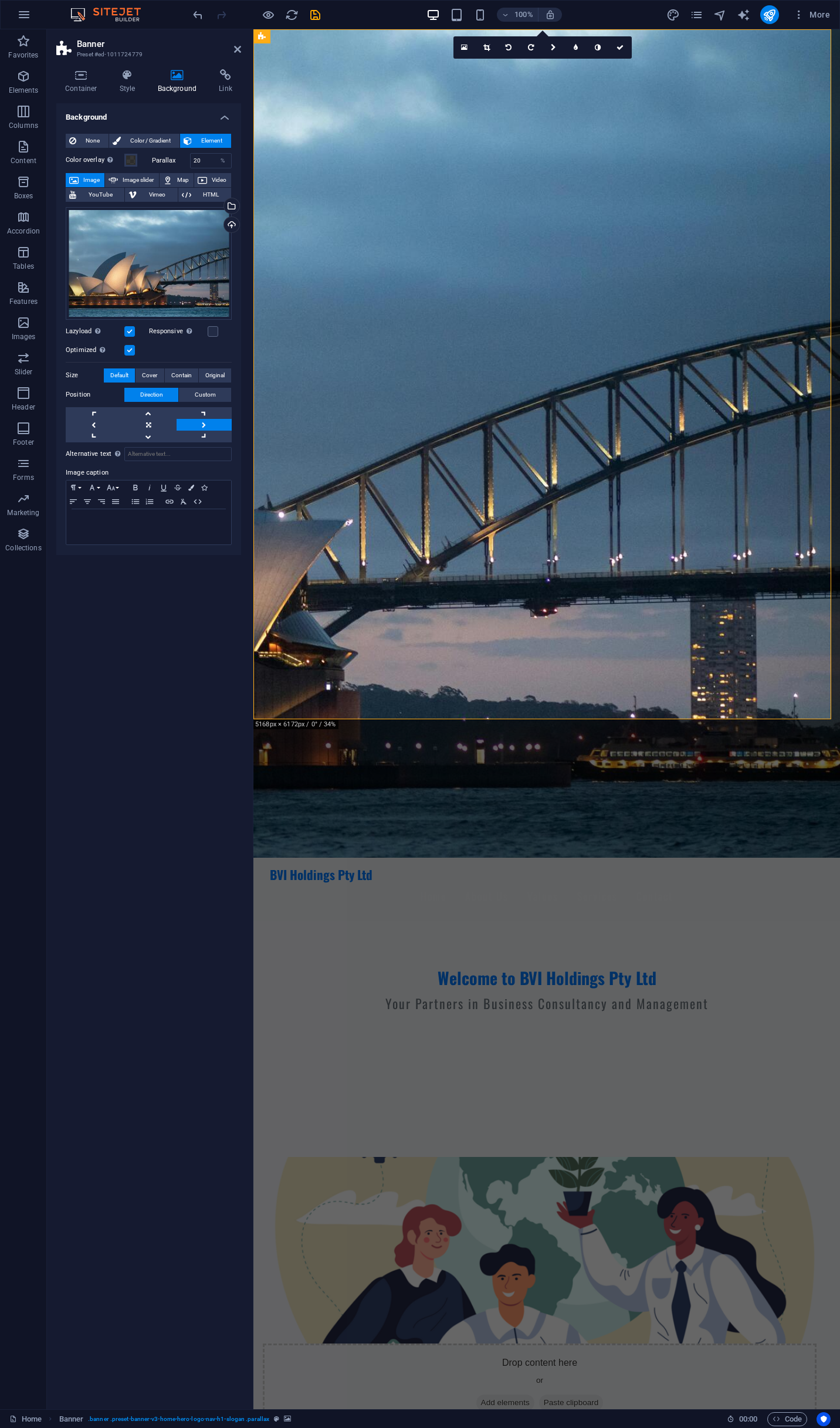
click at [201, 419] on link at bounding box center [204, 425] width 55 height 12
click at [155, 372] on span "Cover" at bounding box center [149, 375] width 15 height 14
click at [179, 376] on span "Contain" at bounding box center [182, 375] width 21 height 14
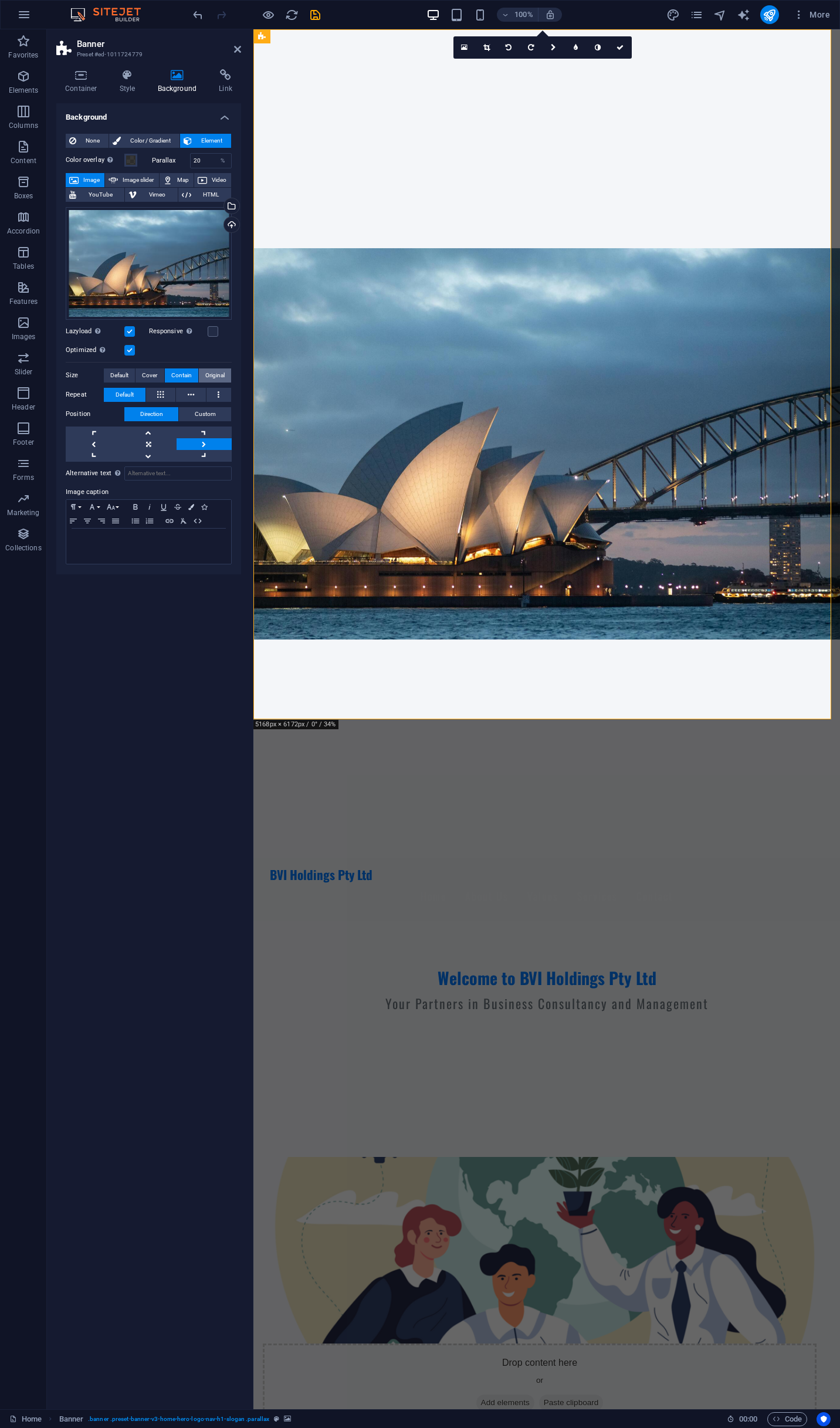
click at [212, 376] on span "Original" at bounding box center [215, 375] width 19 height 14
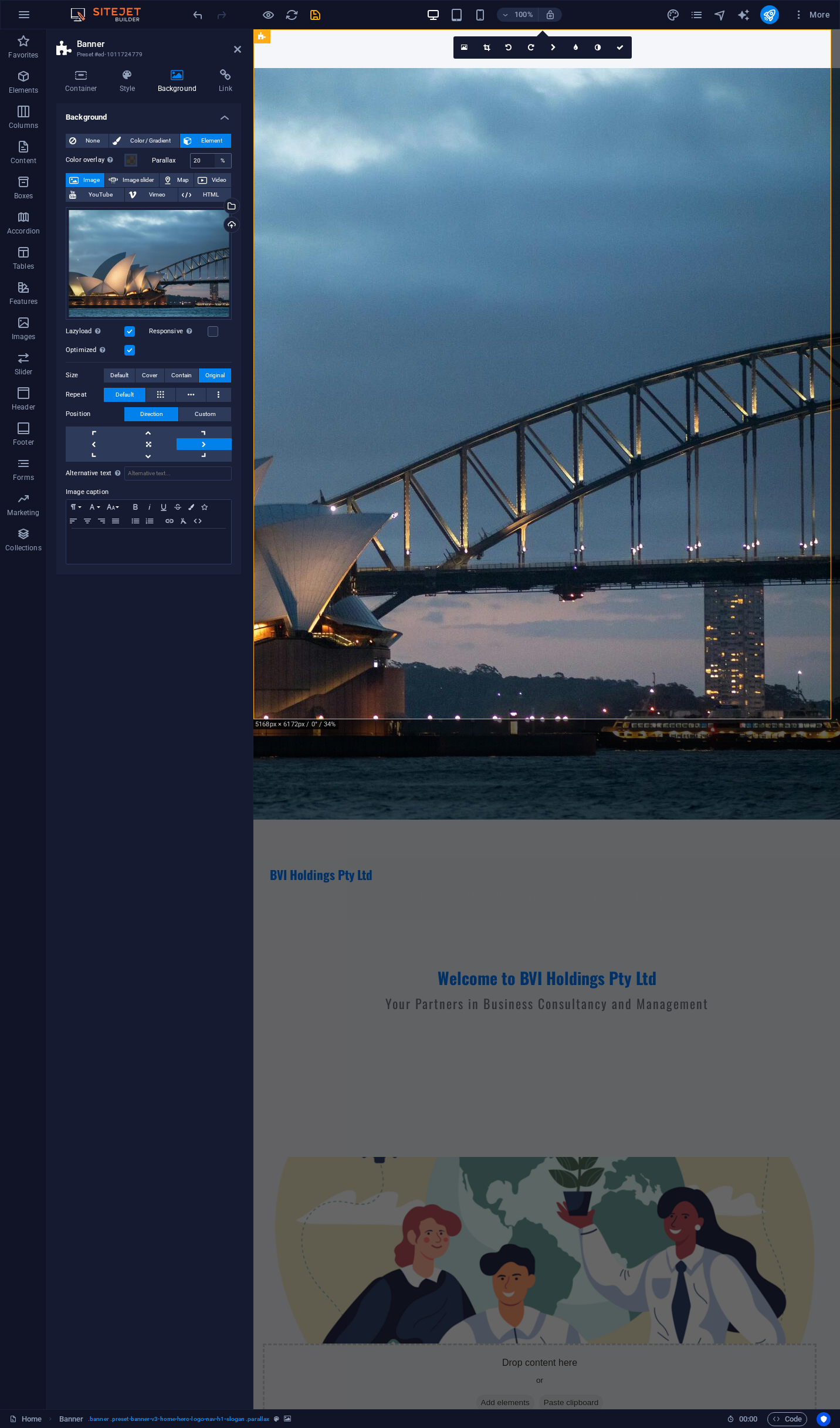
click at [219, 156] on div "%" at bounding box center [223, 160] width 16 height 14
click at [215, 161] on input "20" at bounding box center [211, 160] width 41 height 14
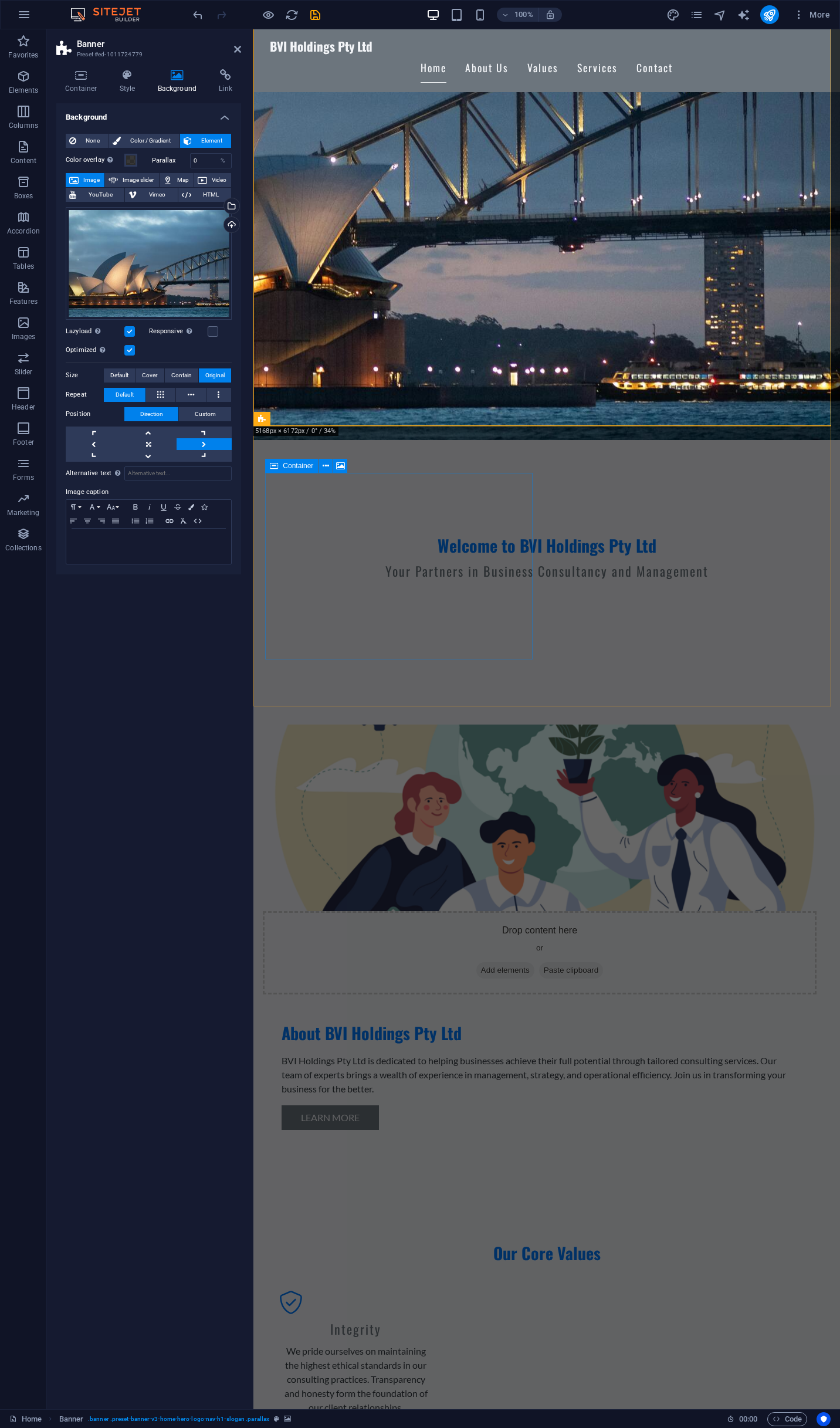
scroll to position [294, 0]
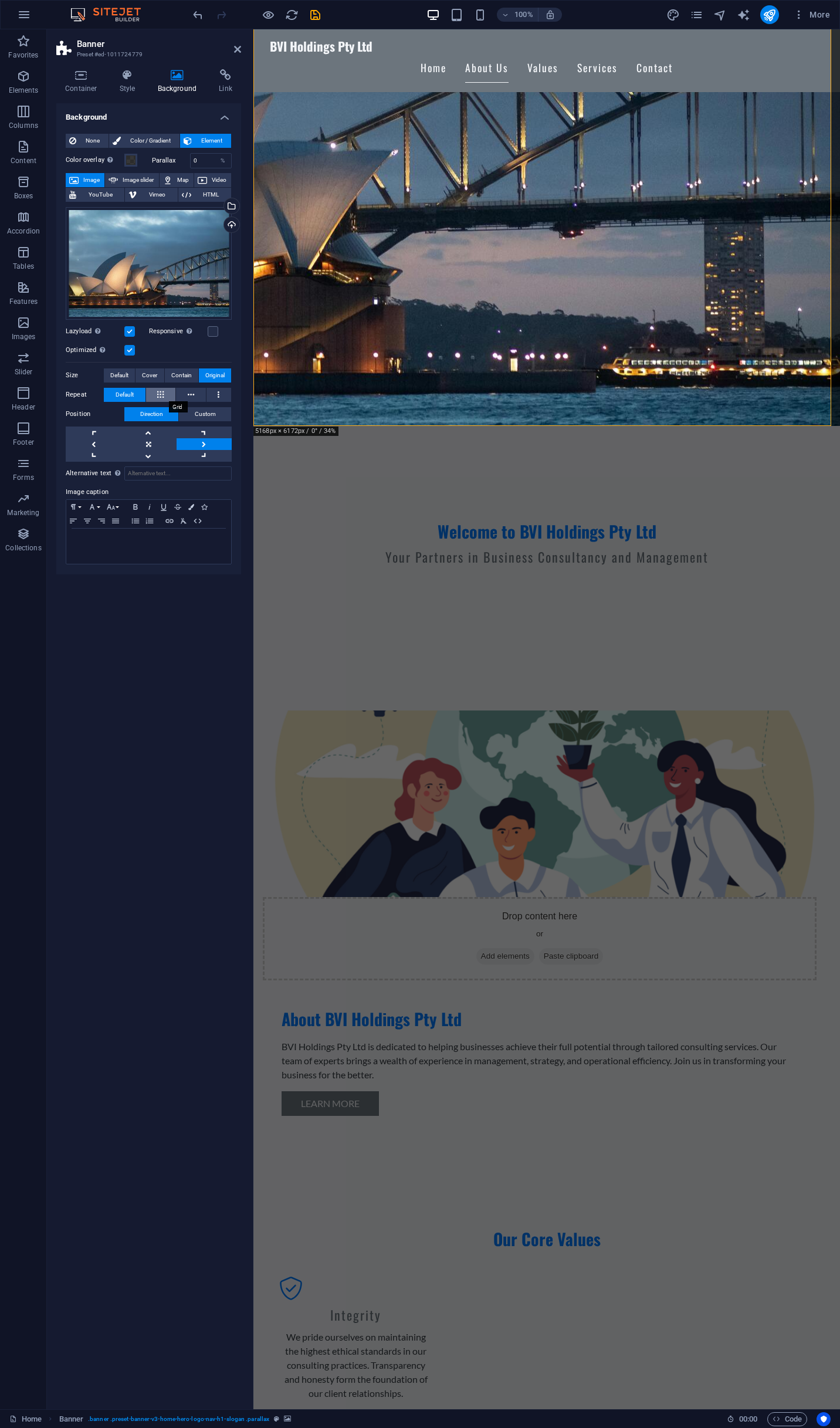
click at [162, 399] on icon at bounding box center [160, 395] width 7 height 14
click at [134, 394] on button "Default" at bounding box center [124, 395] width 42 height 14
click at [124, 376] on span "Default" at bounding box center [119, 375] width 18 height 14
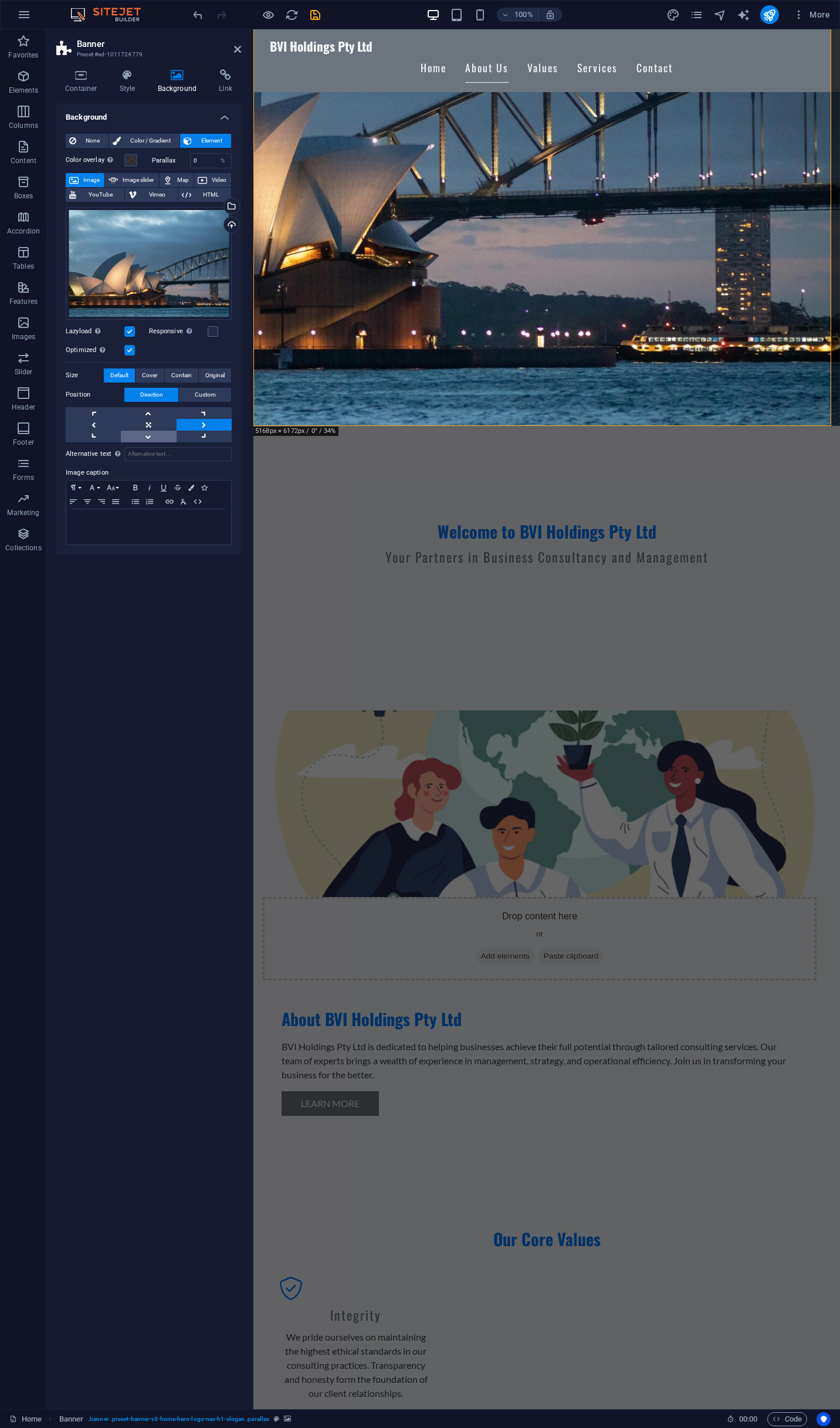
click at [163, 441] on link at bounding box center [148, 436] width 55 height 12
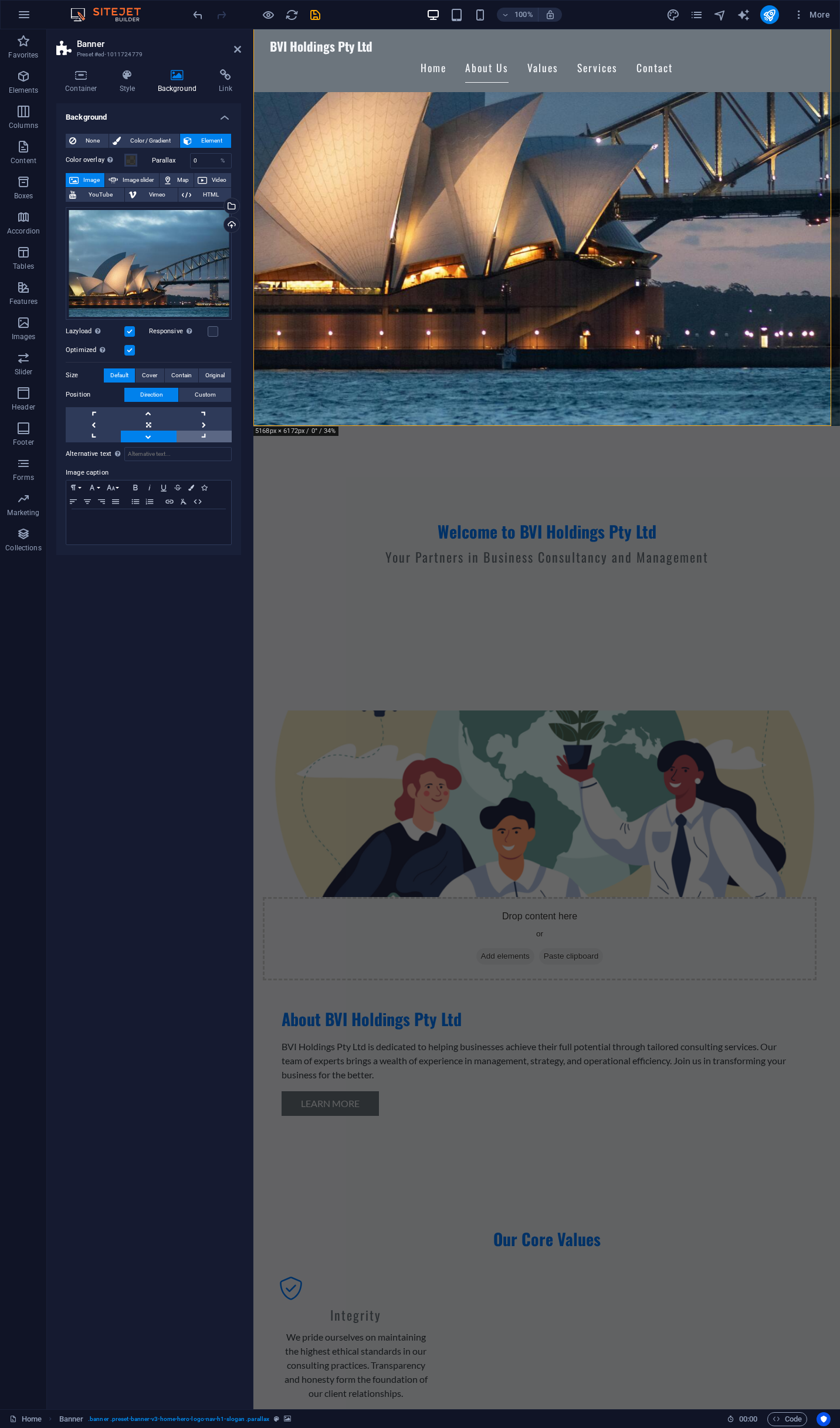
click at [217, 436] on link at bounding box center [204, 436] width 55 height 12
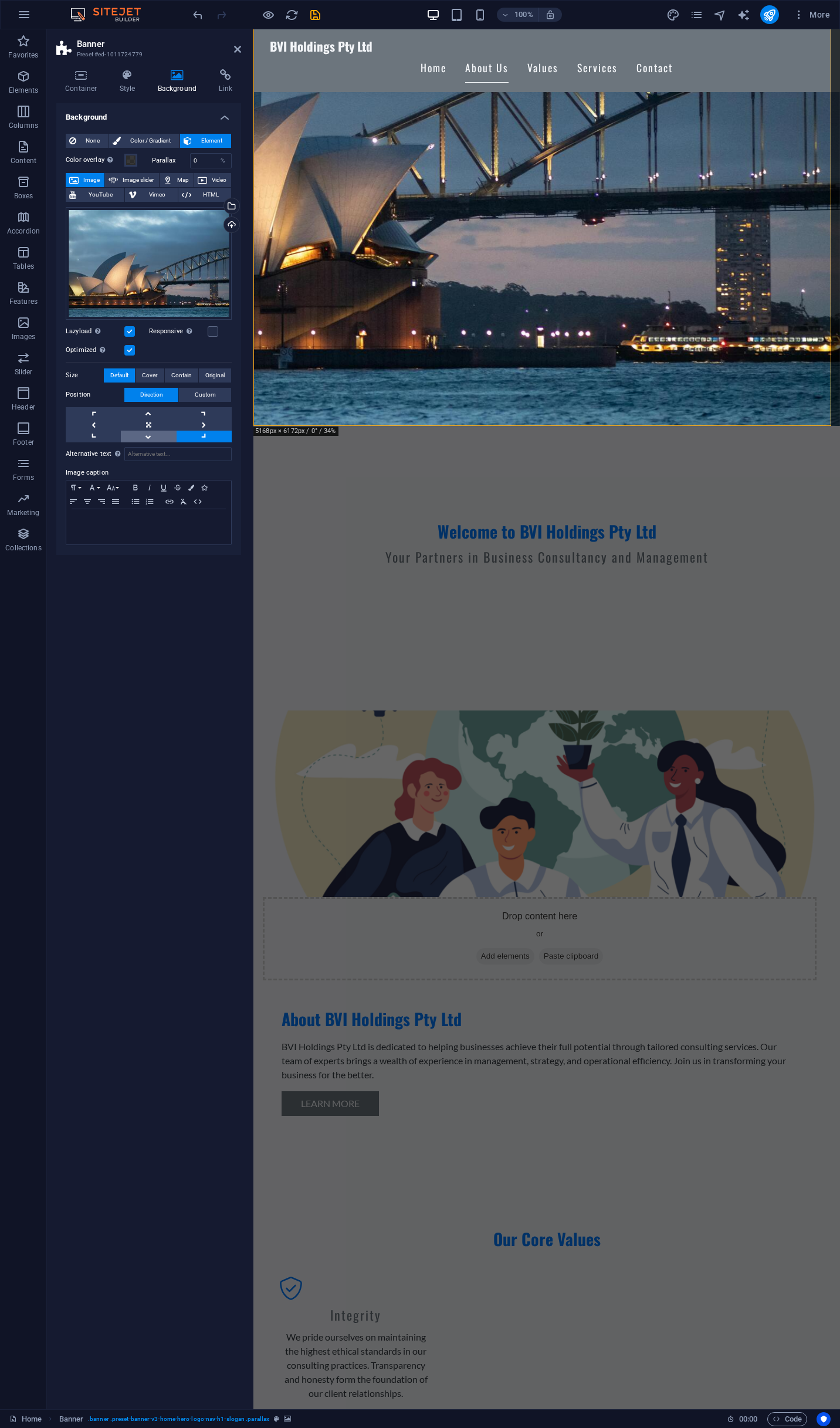
click at [152, 431] on link at bounding box center [148, 436] width 55 height 12
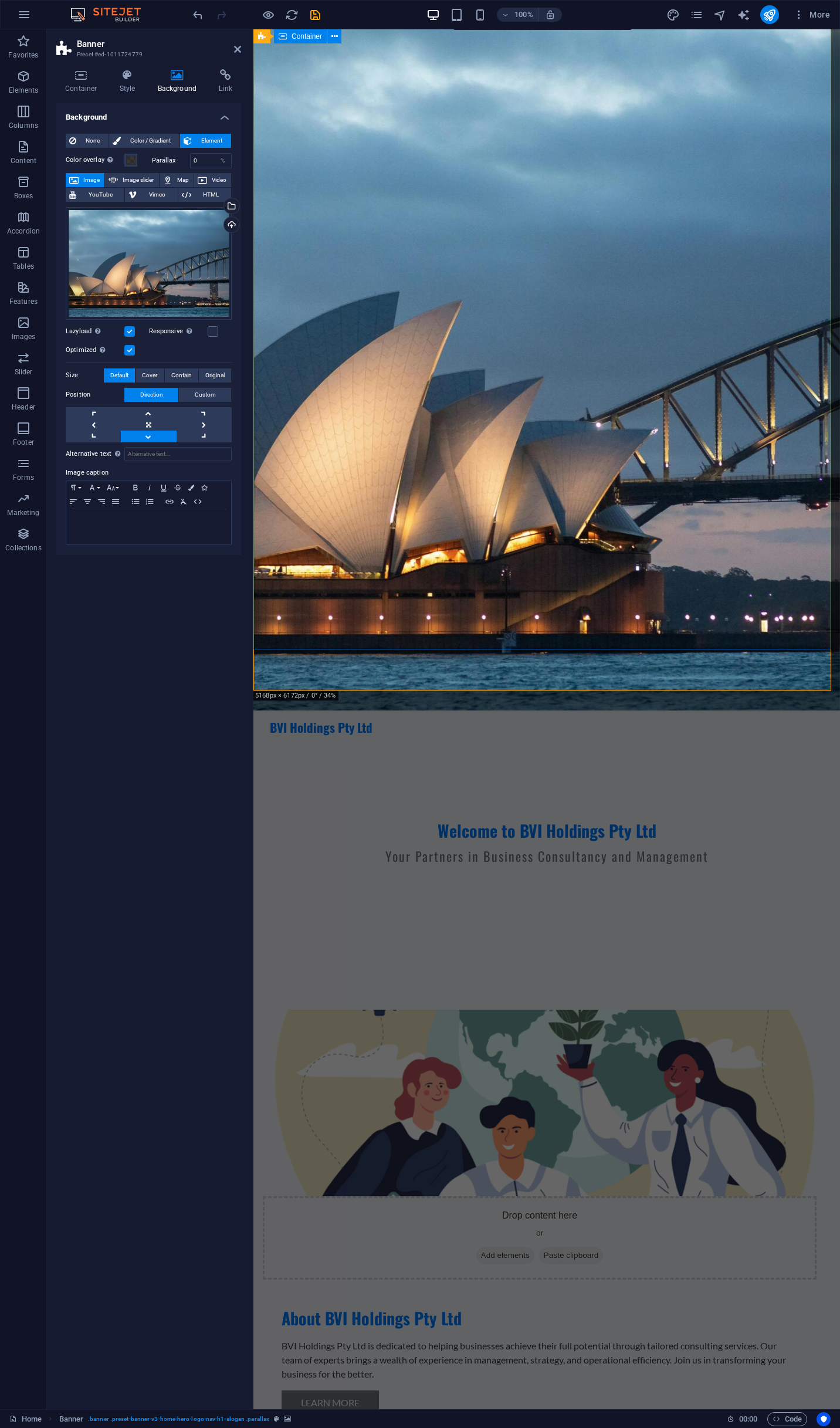
scroll to position [0, 0]
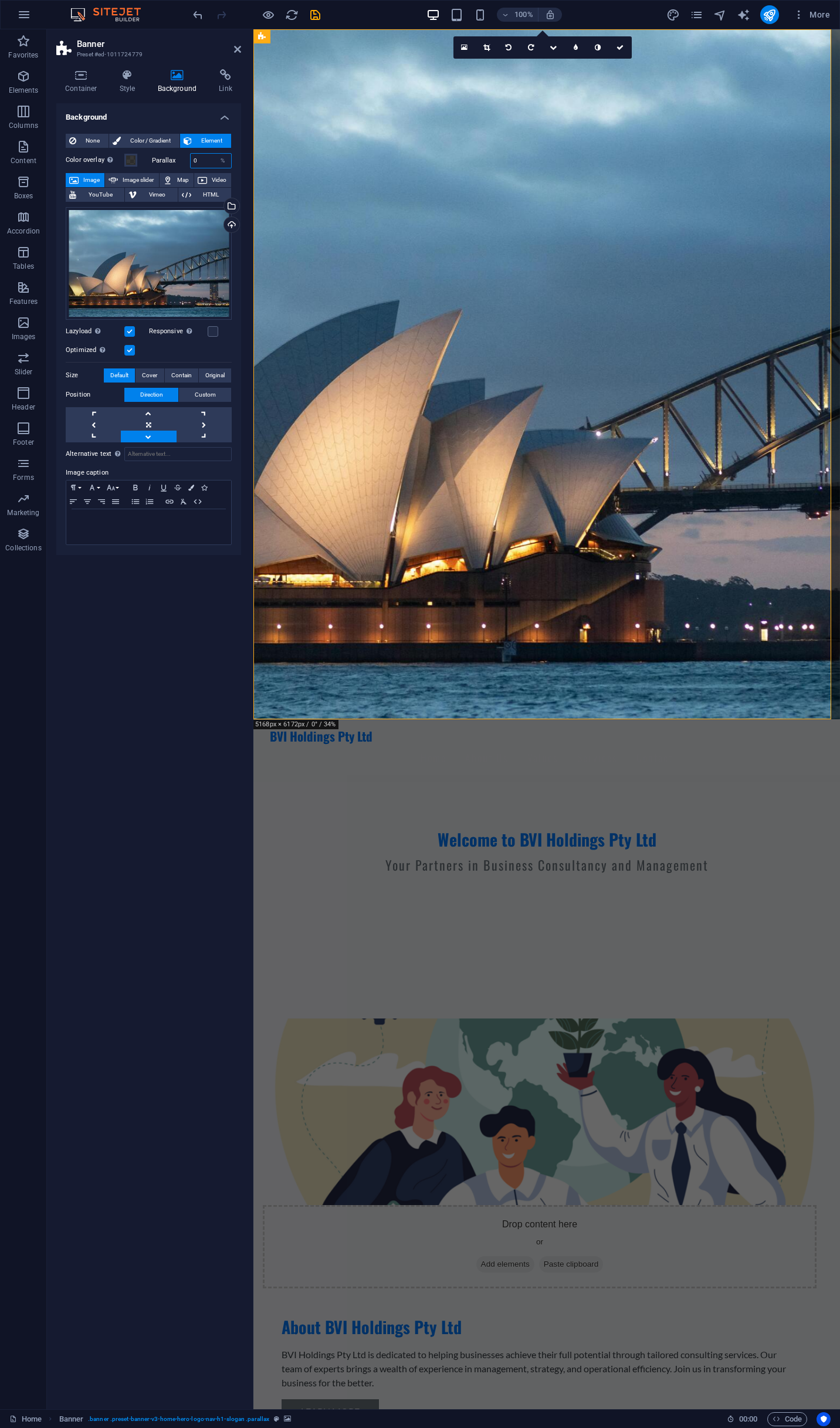
click at [201, 157] on input "0" at bounding box center [211, 160] width 41 height 14
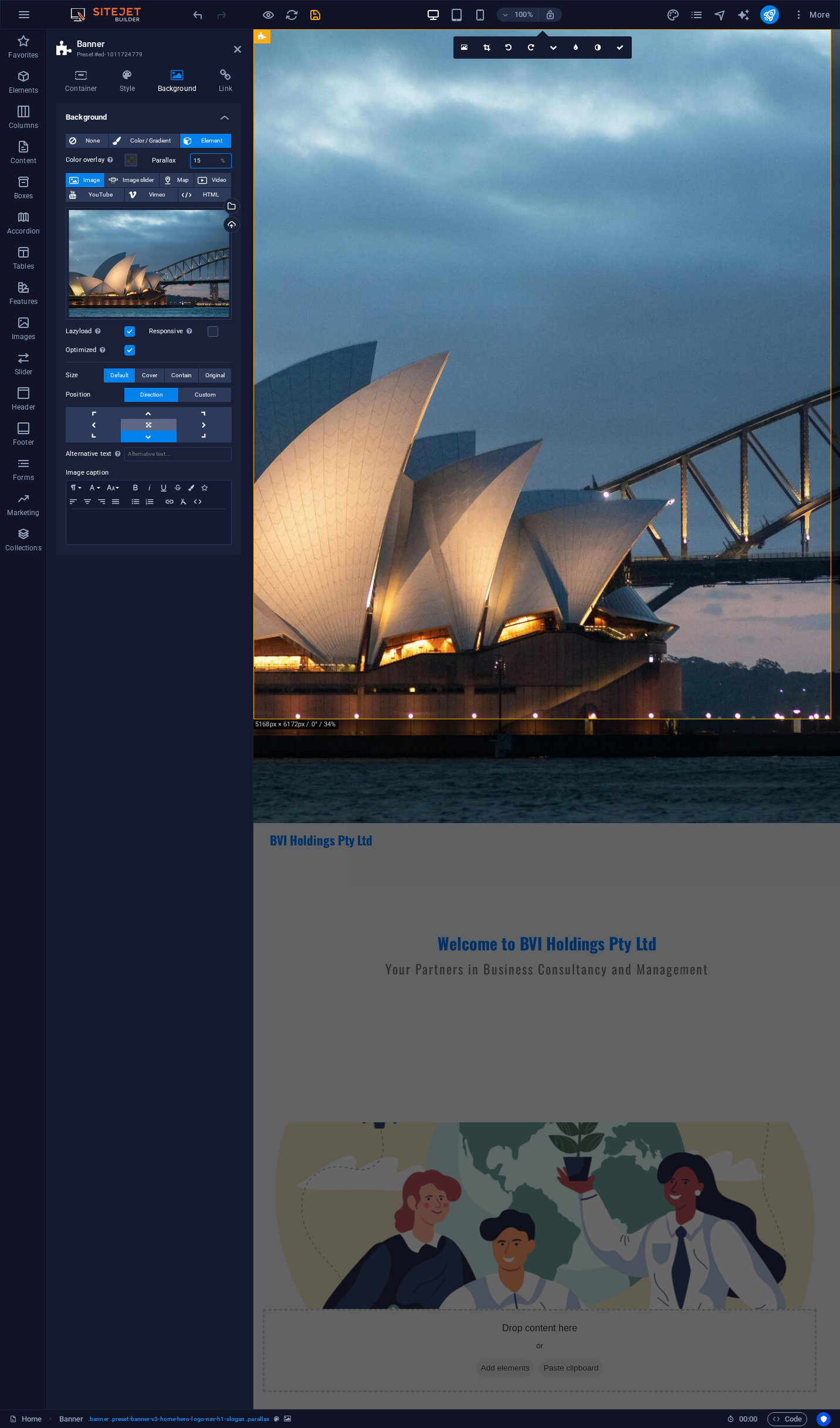
type input "15"
click at [148, 421] on link at bounding box center [148, 425] width 55 height 12
click at [208, 421] on link at bounding box center [204, 425] width 55 height 12
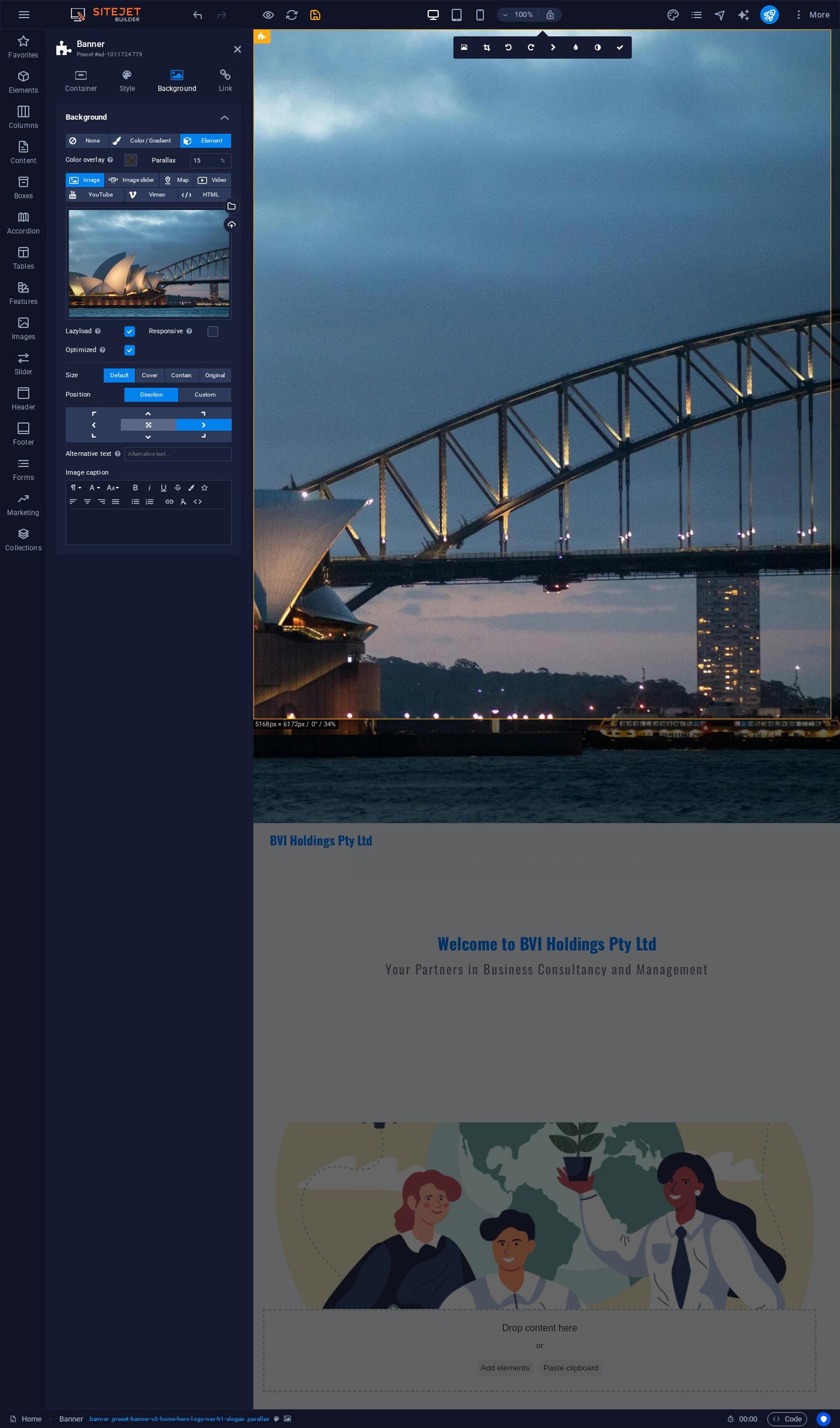
click at [154, 420] on link at bounding box center [148, 425] width 55 height 12
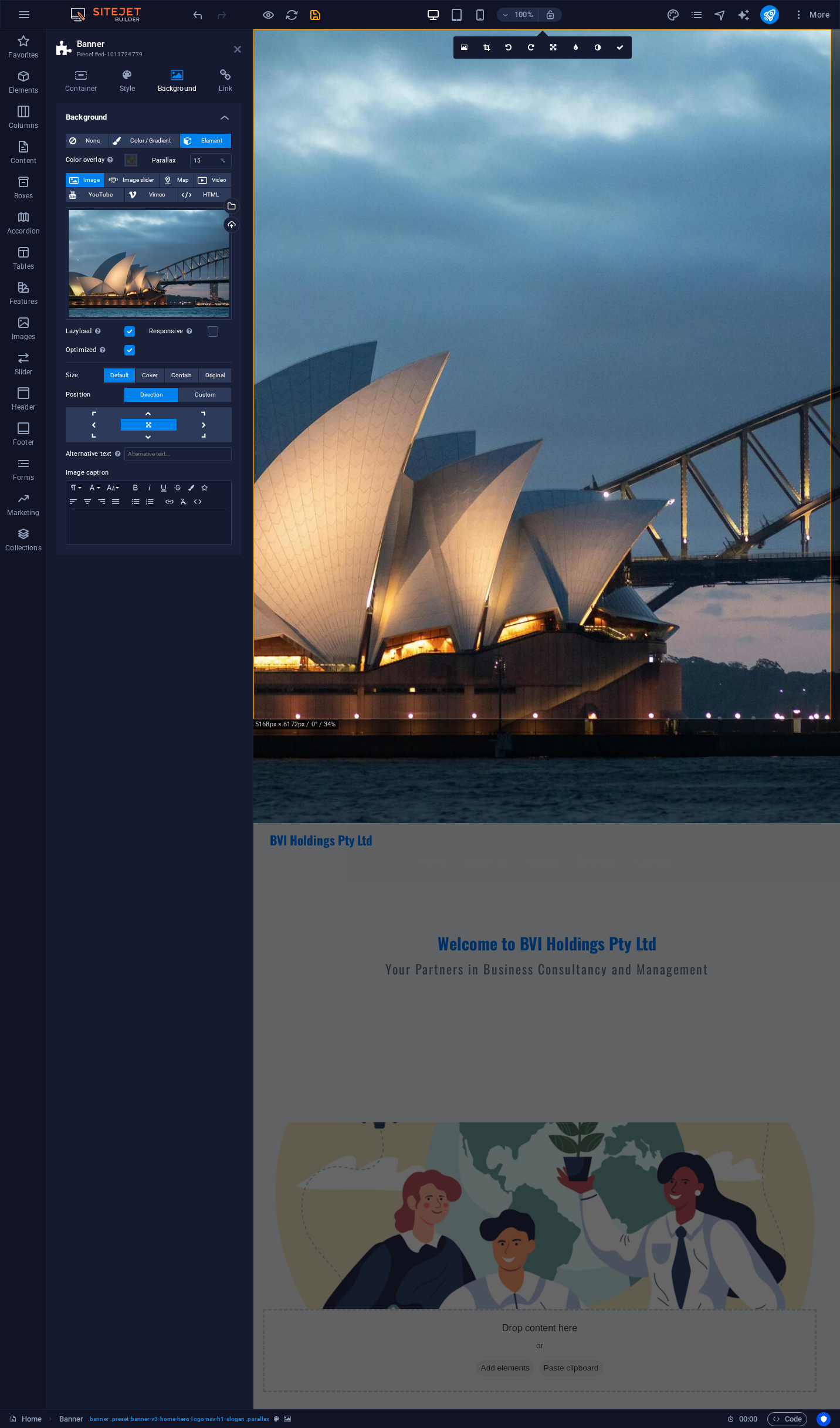
click at [237, 51] on icon at bounding box center [238, 49] width 7 height 10
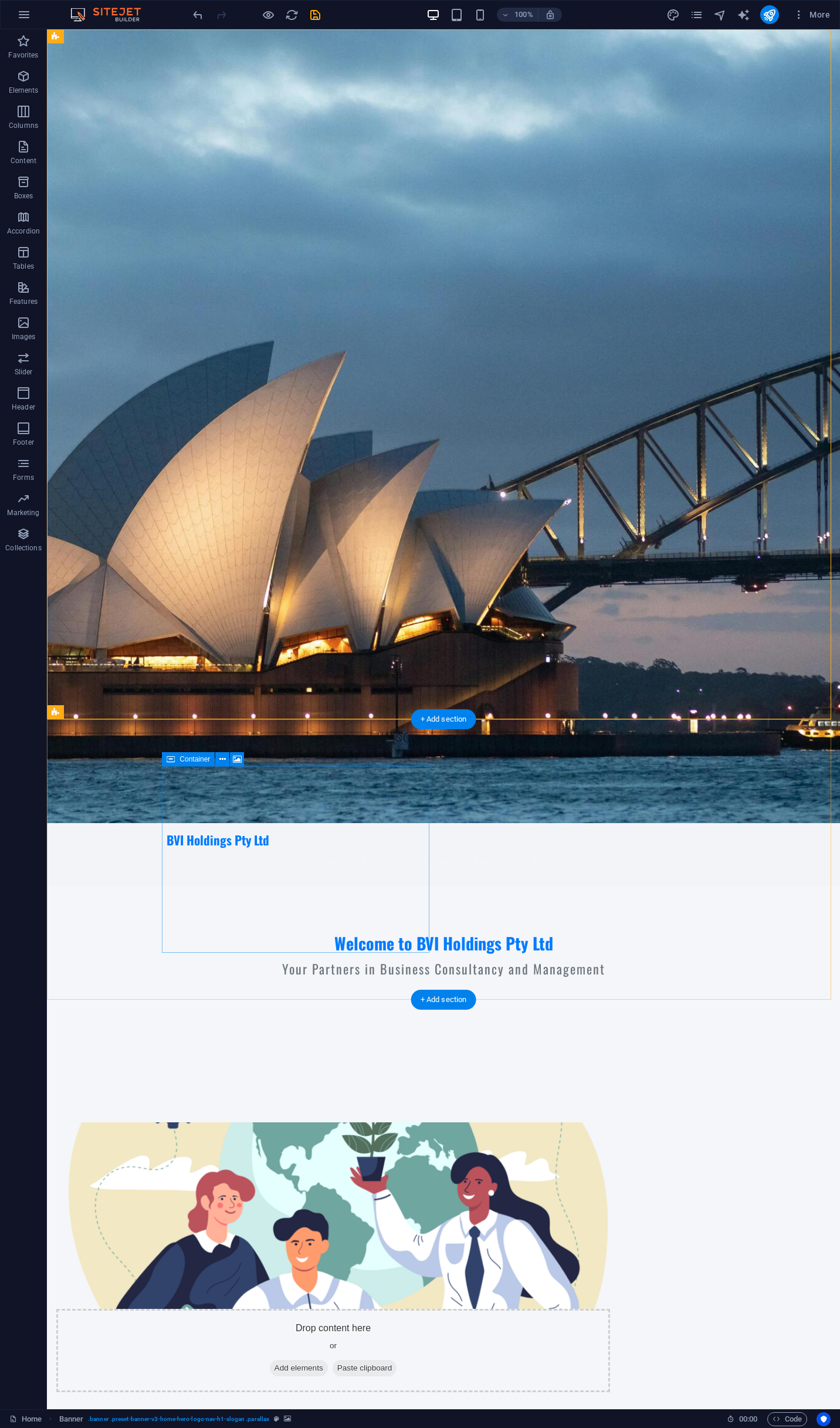
click at [332, 1360] on span "Paste clipboard" at bounding box center [365, 1368] width 64 height 16
click at [311, 1123] on figure at bounding box center [333, 1216] width 554 height 187
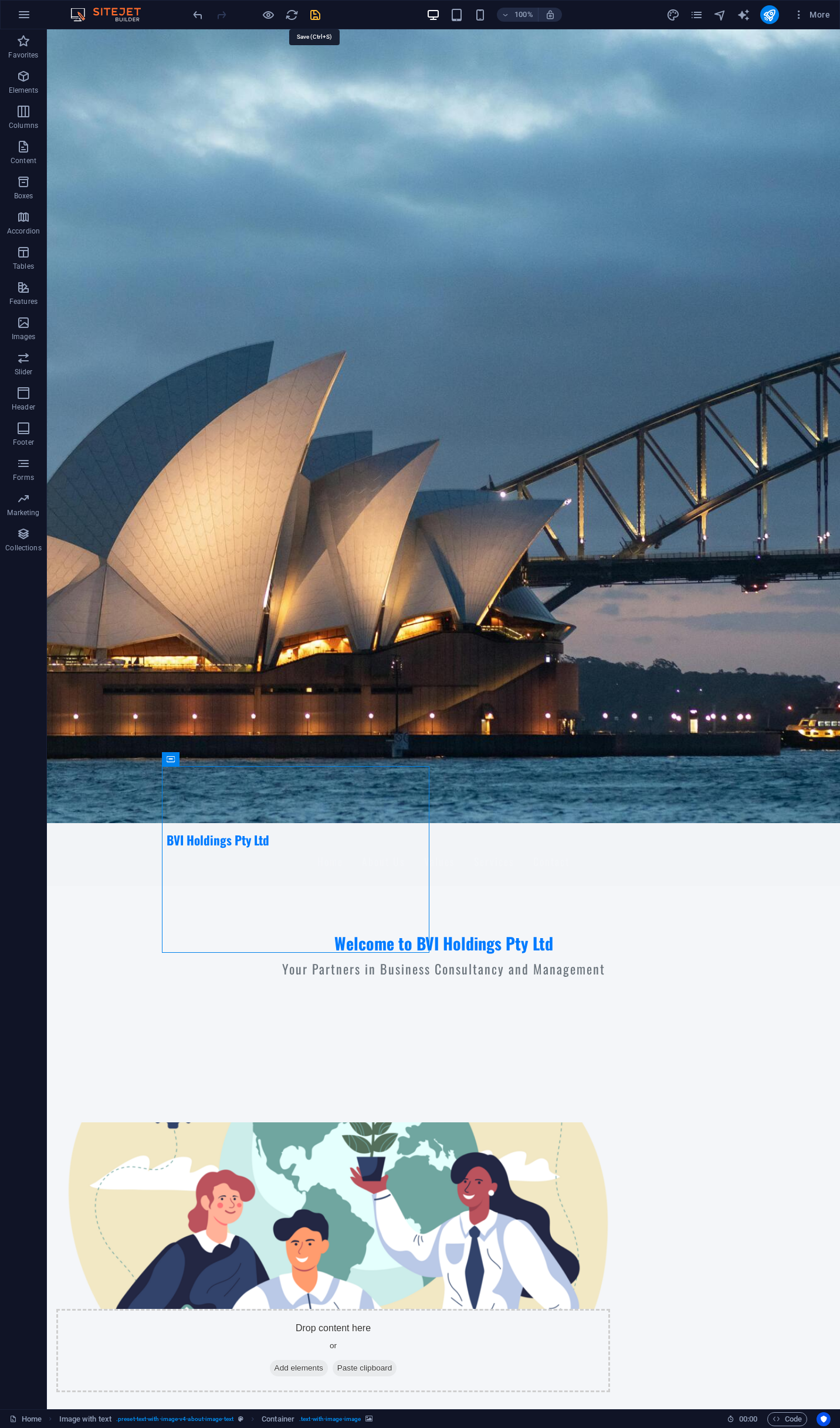
click at [316, 11] on icon "save" at bounding box center [315, 15] width 13 height 13
click at [770, 16] on icon "publish" at bounding box center [770, 15] width 13 height 13
